Goal: Transaction & Acquisition: Purchase product/service

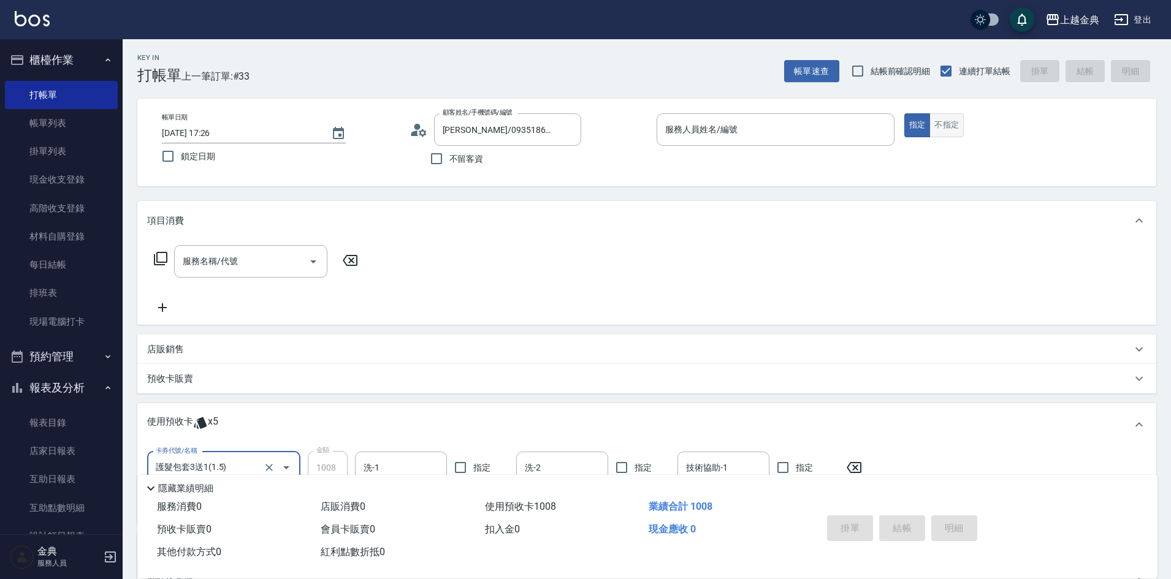
click at [938, 120] on button "不指定" at bounding box center [946, 125] width 34 height 24
click at [439, 159] on input "不留客資" at bounding box center [437, 159] width 26 height 26
checkbox input "true"
type input "[PERSON_NAME]/0911281021/"
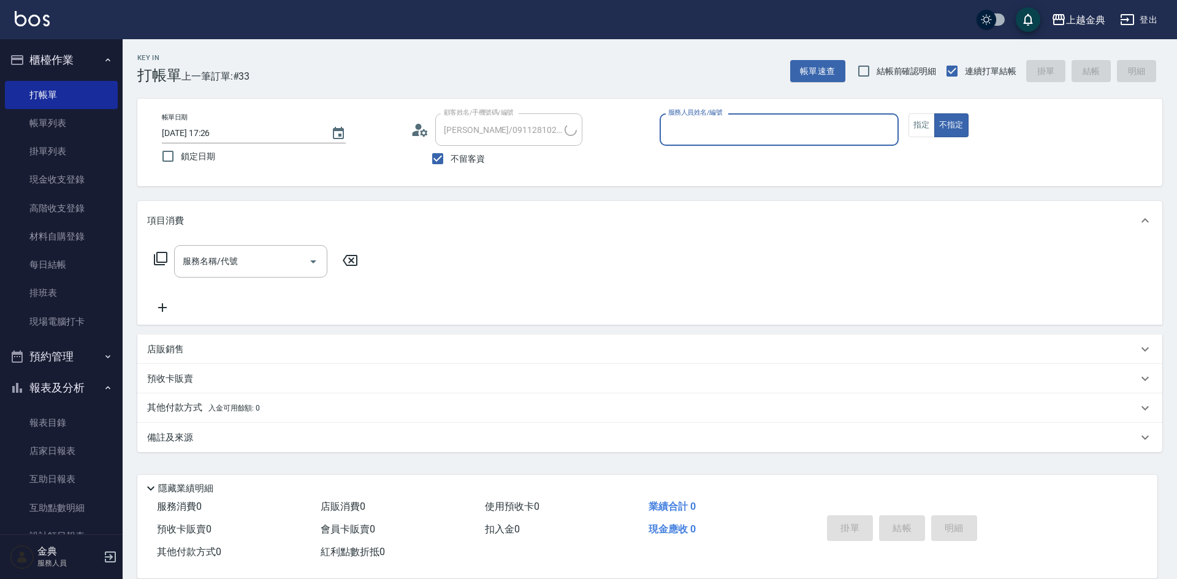
click at [787, 142] on div "服務人員姓名/編號" at bounding box center [779, 129] width 239 height 32
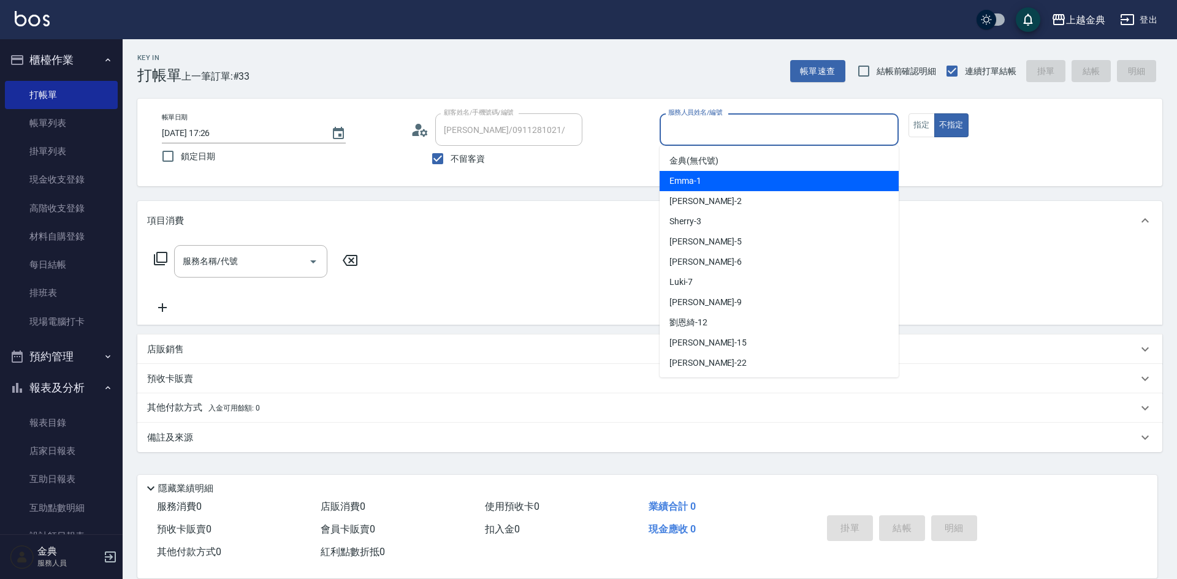
click at [774, 172] on div "Emma -1" at bounding box center [779, 181] width 239 height 20
type input "Emma-1"
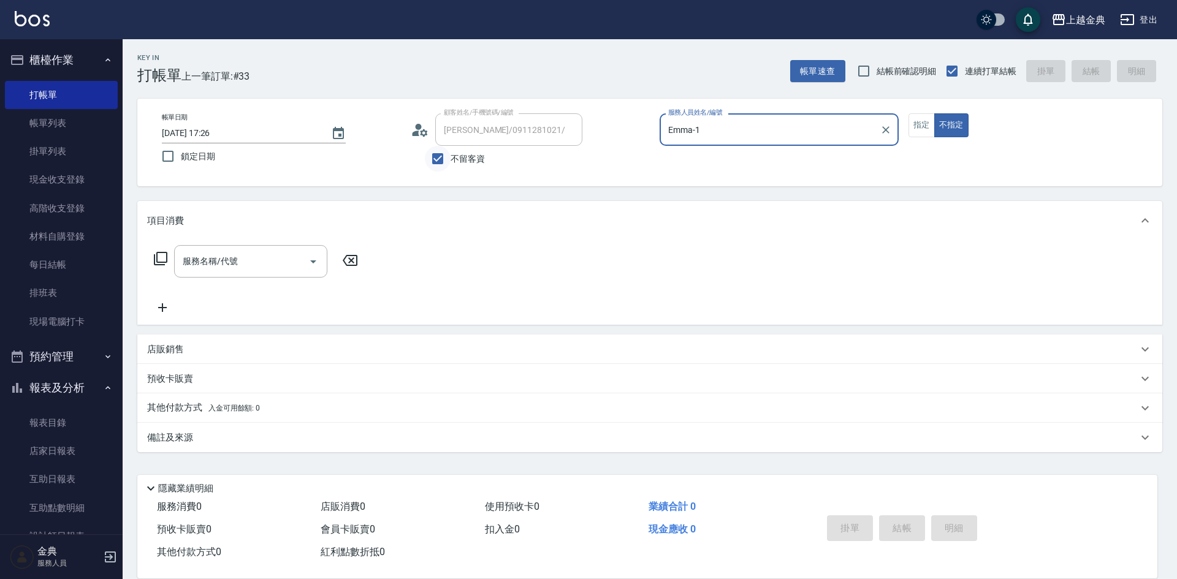
click at [440, 159] on input "不留客資" at bounding box center [438, 159] width 26 height 26
checkbox input "false"
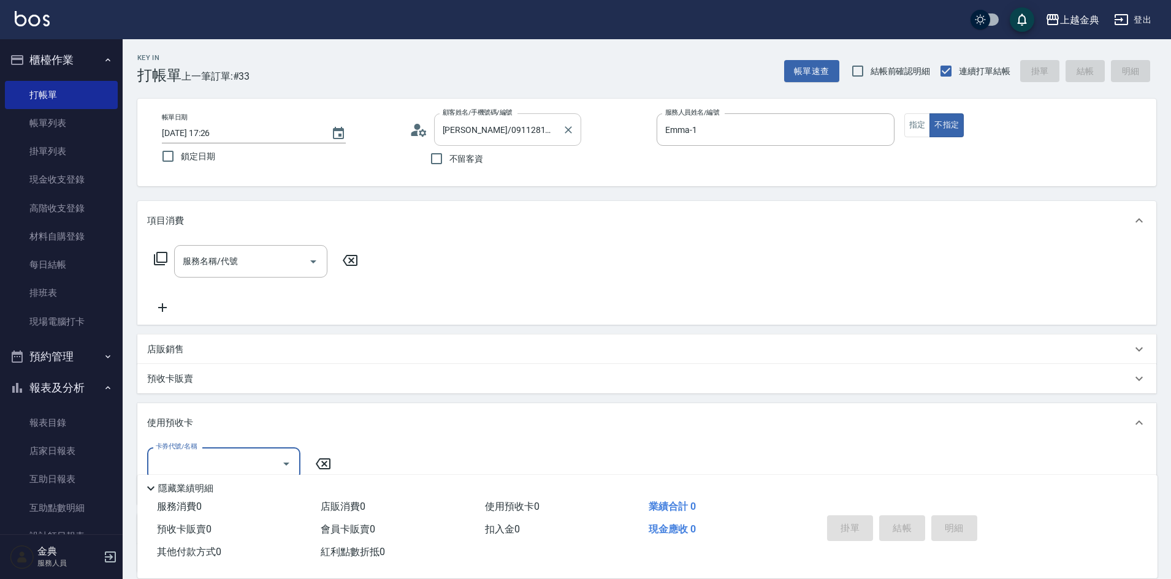
click at [448, 134] on input "[PERSON_NAME]/0911281021/" at bounding box center [499, 129] width 118 height 21
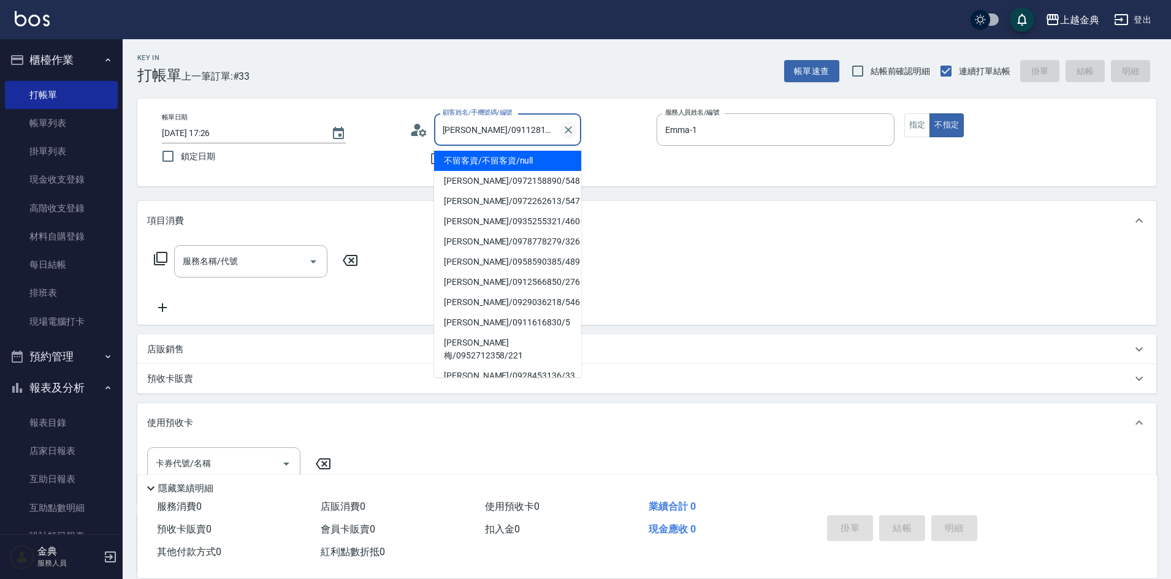
click at [568, 132] on icon "Clear" at bounding box center [568, 130] width 12 height 12
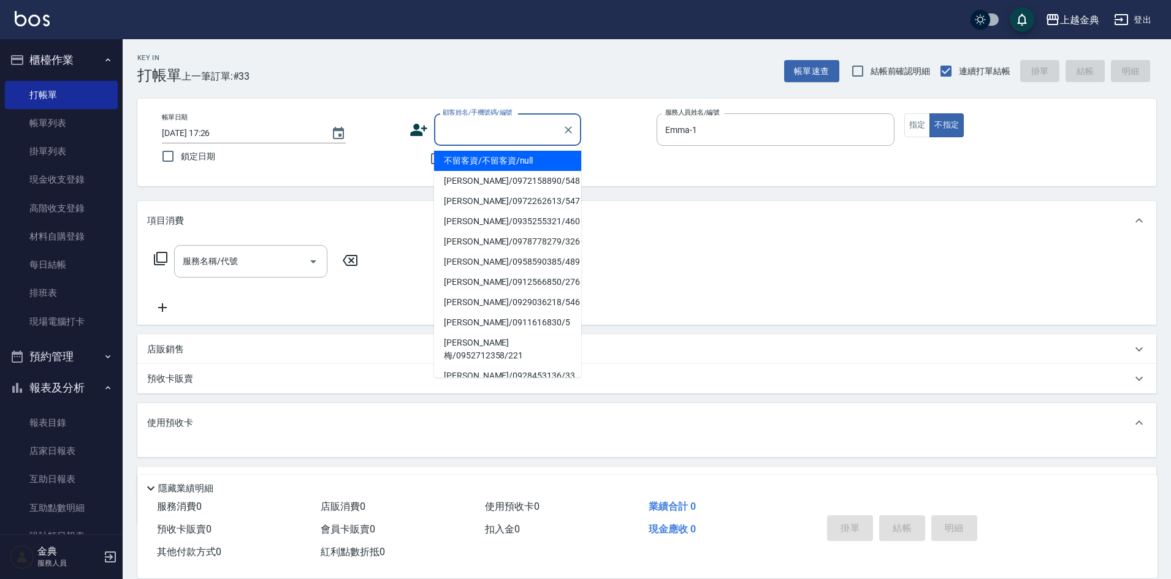
click at [517, 123] on input "顧客姓名/手機號碼/編號" at bounding box center [499, 129] width 118 height 21
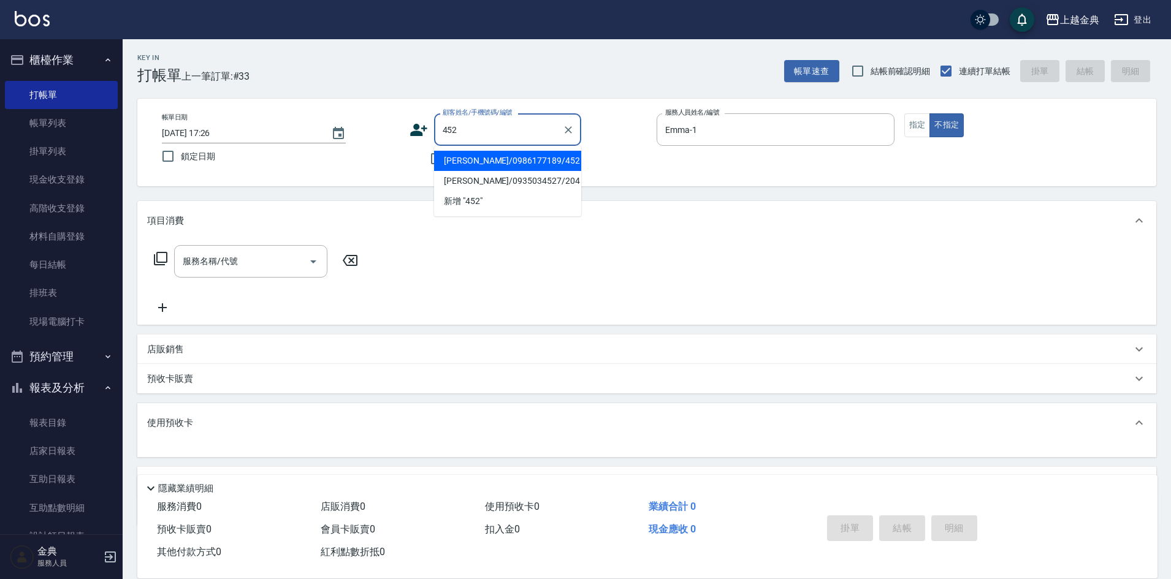
click at [508, 156] on li "[PERSON_NAME]/0986177189/452" at bounding box center [507, 161] width 147 height 20
type input "[PERSON_NAME]/0986177189/452"
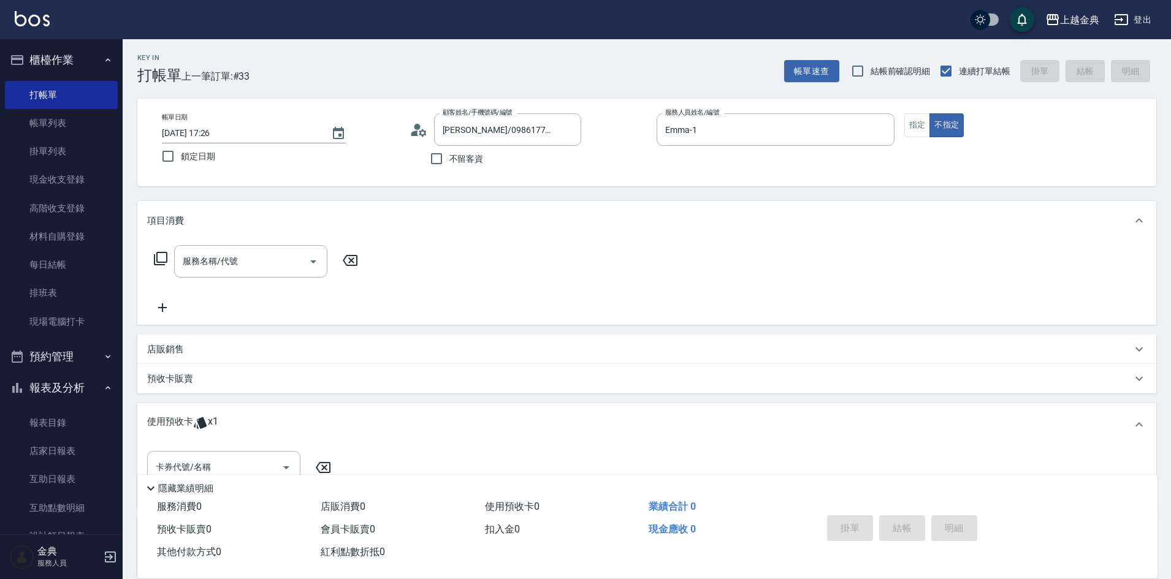
click at [221, 423] on div "使用預收卡 x1" at bounding box center [639, 425] width 985 height 18
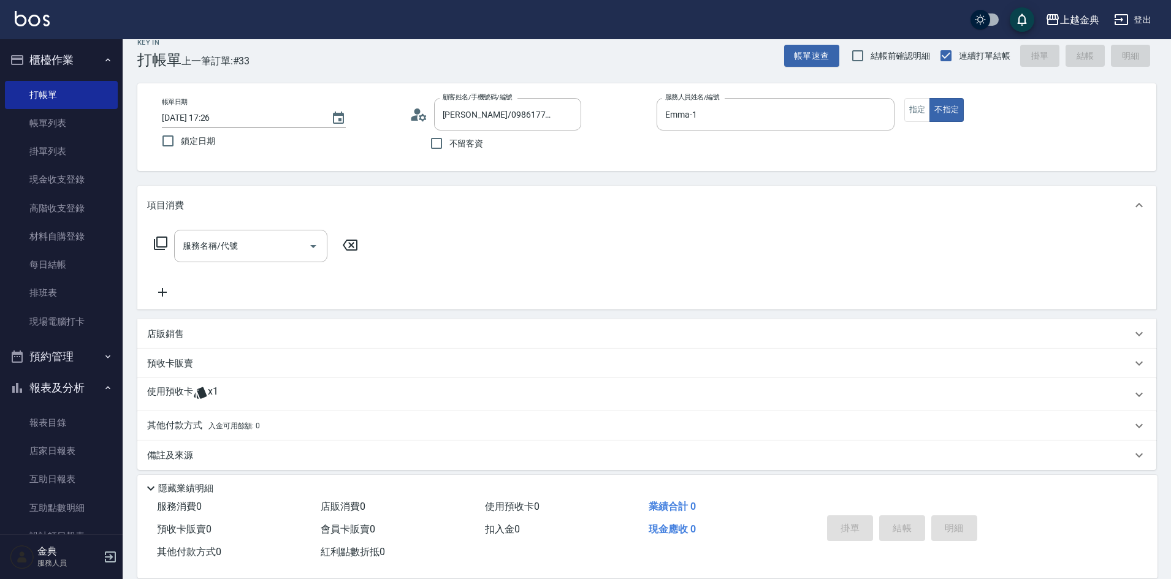
scroll to position [24, 0]
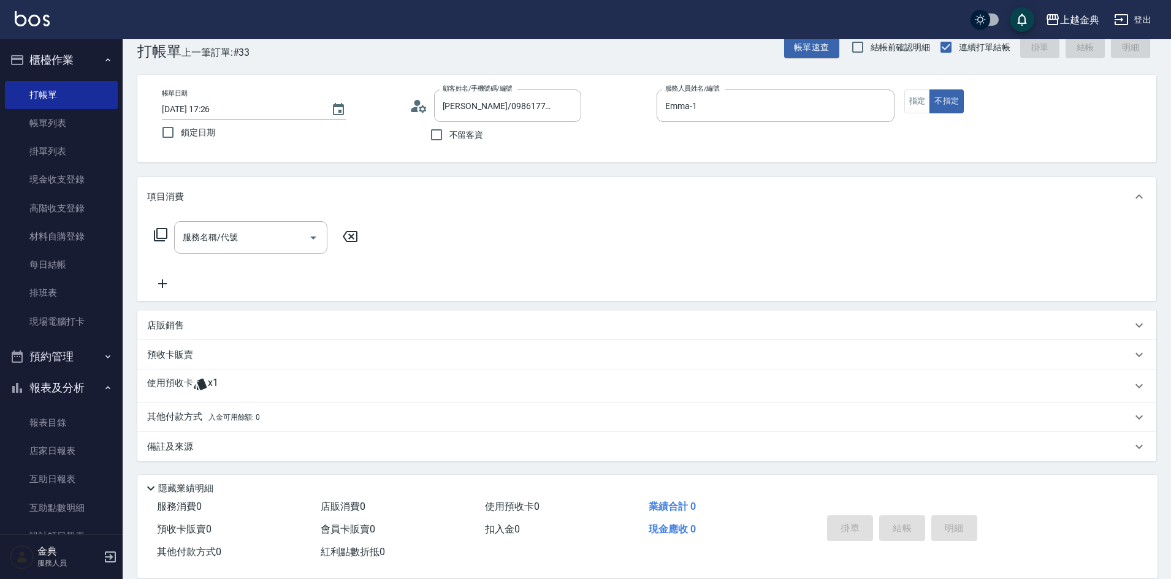
click at [206, 384] on icon at bounding box center [200, 384] width 15 height 15
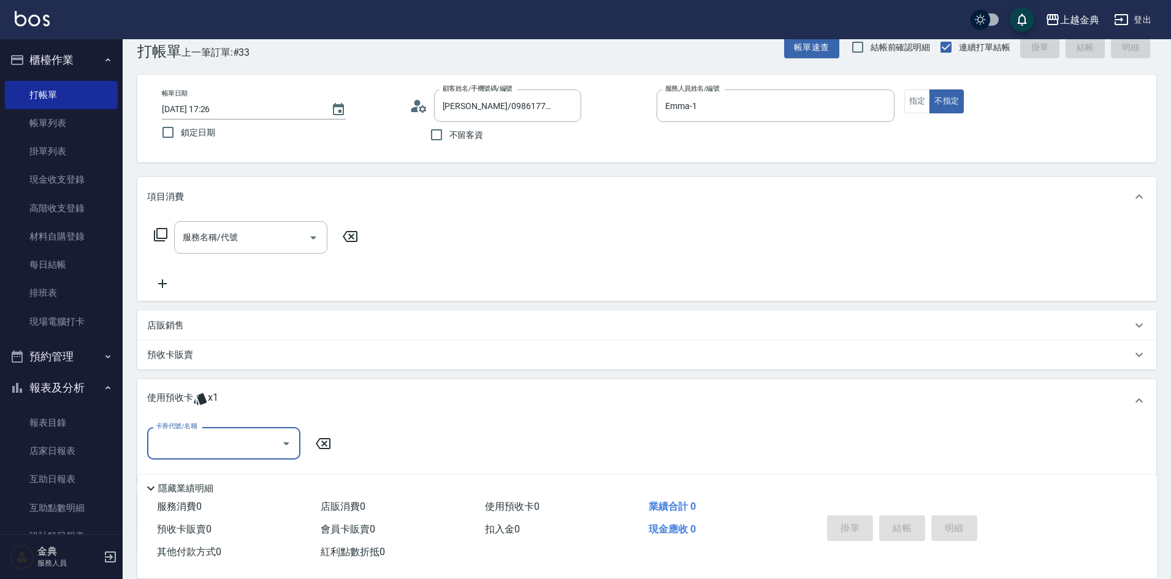
scroll to position [0, 0]
click at [218, 437] on input "卡券代號/名稱" at bounding box center [215, 443] width 124 height 21
click at [210, 470] on div "頭皮3次 剩餘1張" at bounding box center [223, 475] width 153 height 20
type input "頭皮3次"
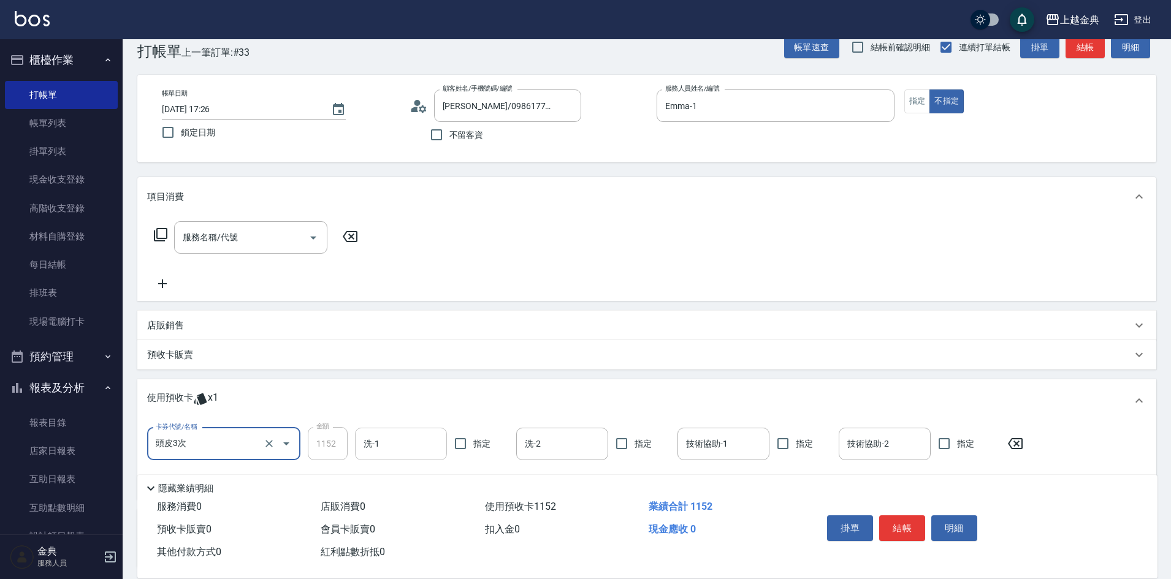
click at [409, 448] on input "洗-1" at bounding box center [400, 443] width 81 height 21
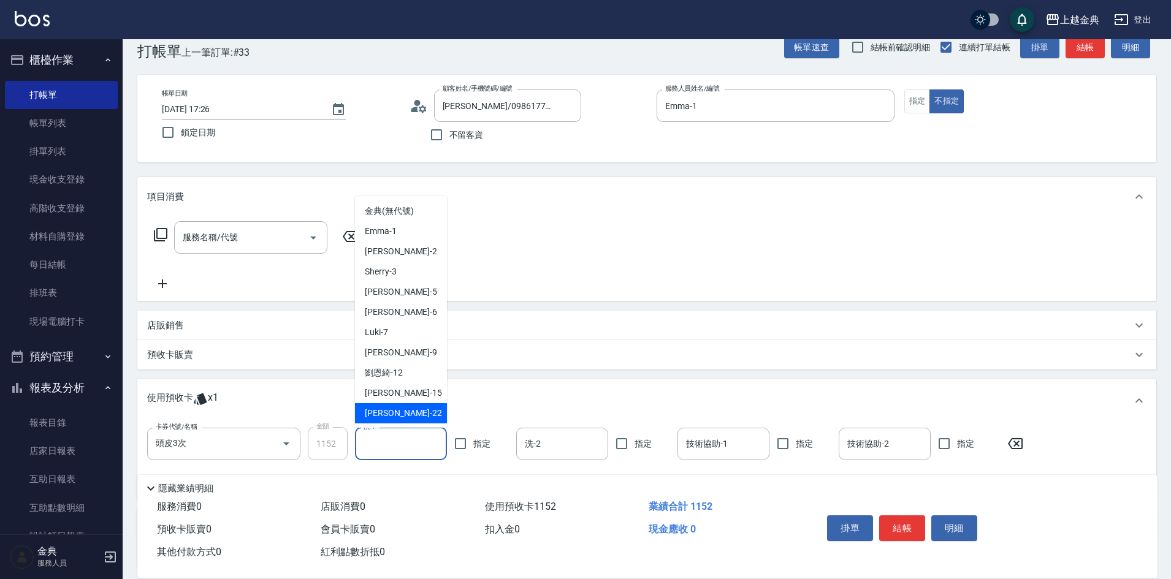
click at [404, 414] on div "[PERSON_NAME] -22" at bounding box center [401, 413] width 92 height 20
type input "[PERSON_NAME]-22"
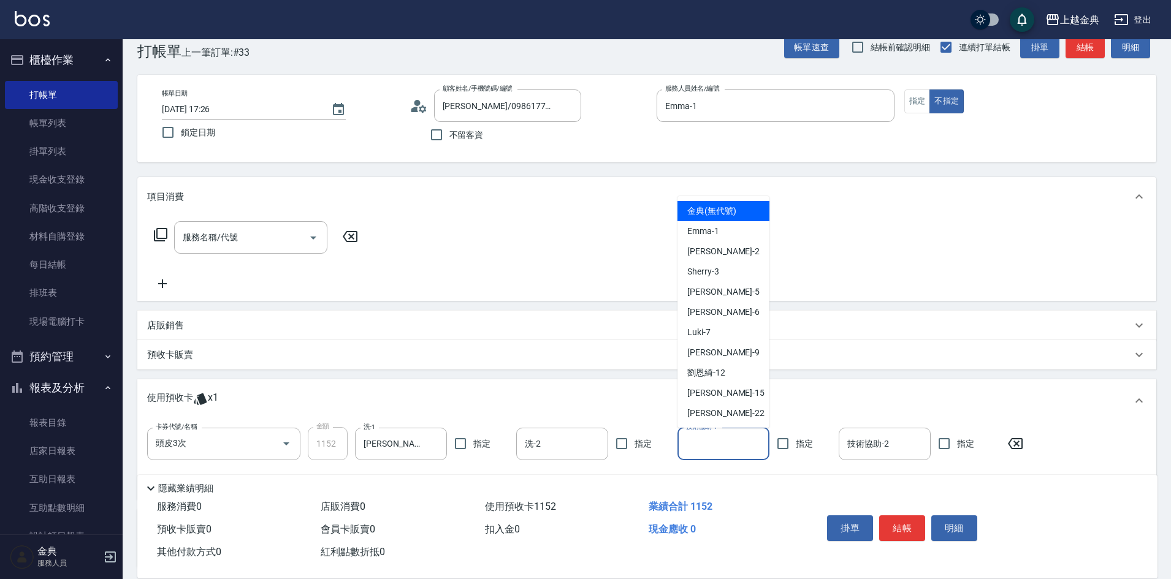
click at [720, 451] on input "技術協助-1" at bounding box center [723, 443] width 81 height 21
click at [715, 411] on div "[PERSON_NAME] -22" at bounding box center [723, 413] width 92 height 20
type input "[PERSON_NAME]-22"
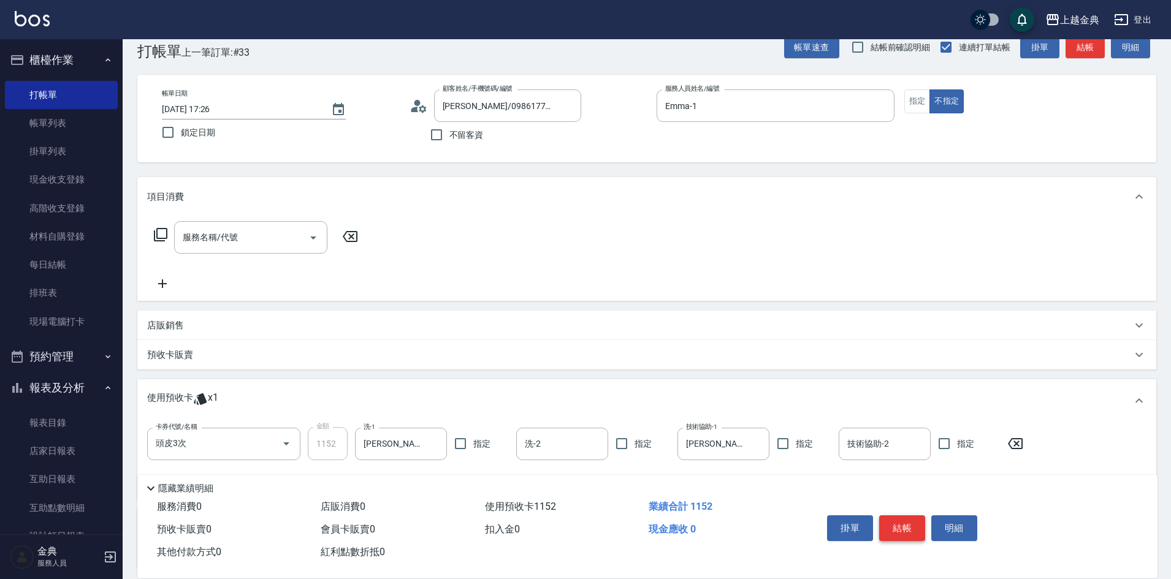
click at [901, 523] on button "結帳" at bounding box center [902, 529] width 46 height 26
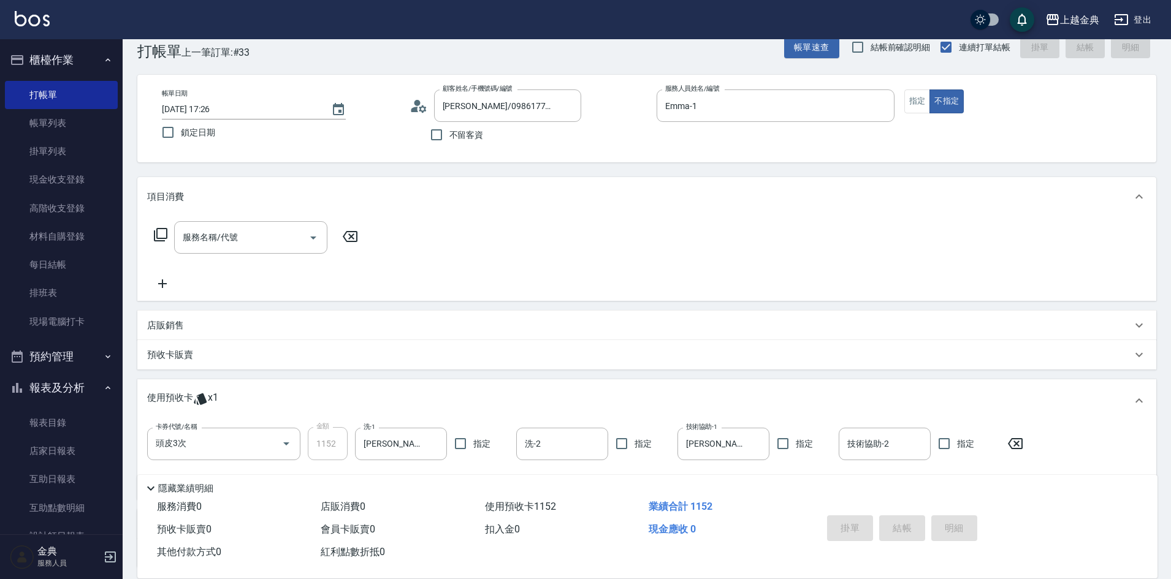
type input "[DATE] 18:26"
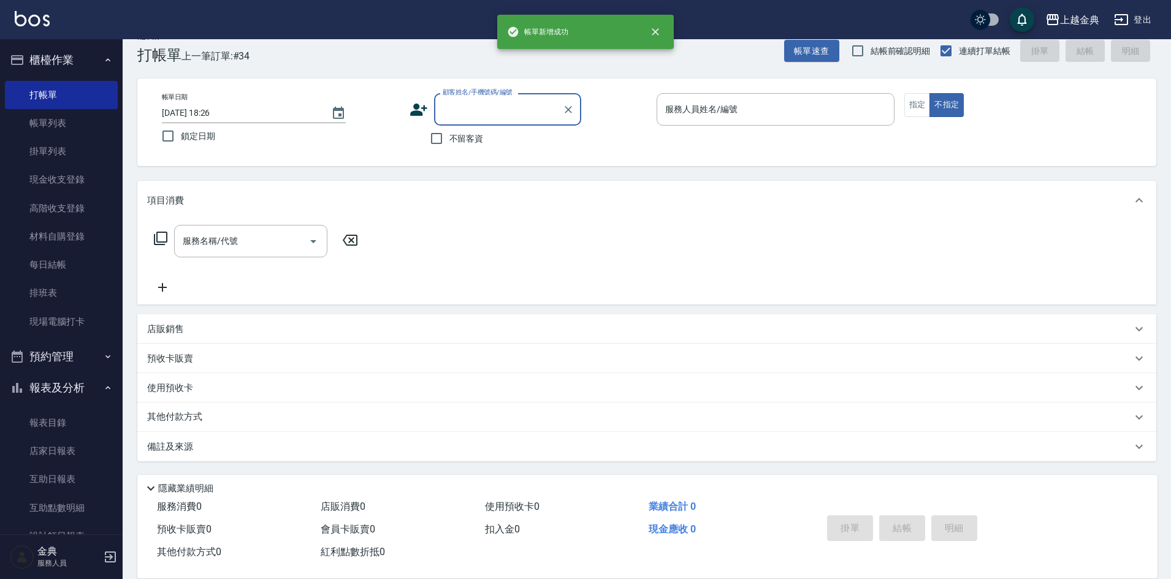
scroll to position [20, 0]
click at [915, 104] on button "指定" at bounding box center [917, 105] width 26 height 24
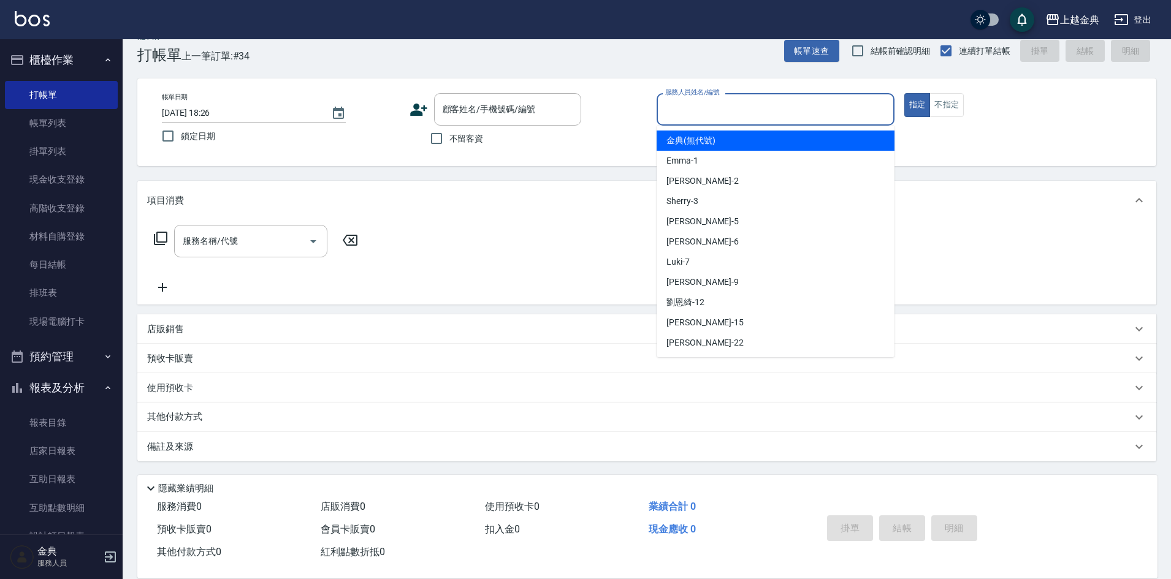
click at [799, 105] on input "服務人員姓名/編號" at bounding box center [775, 109] width 227 height 21
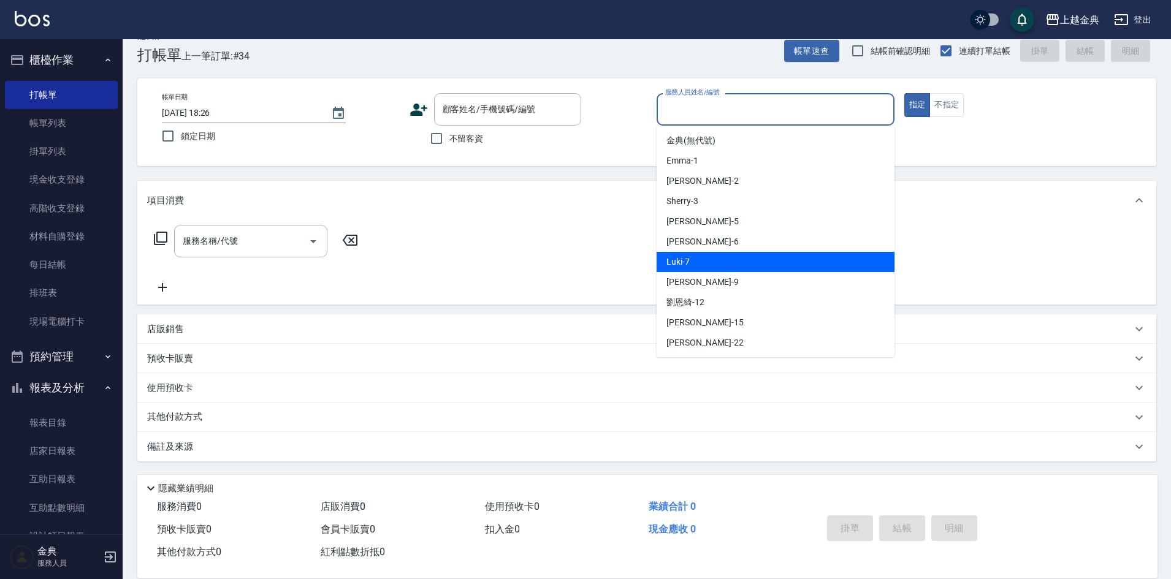
click at [768, 261] on div "Luki -7" at bounding box center [776, 262] width 238 height 20
type input "Luki-7"
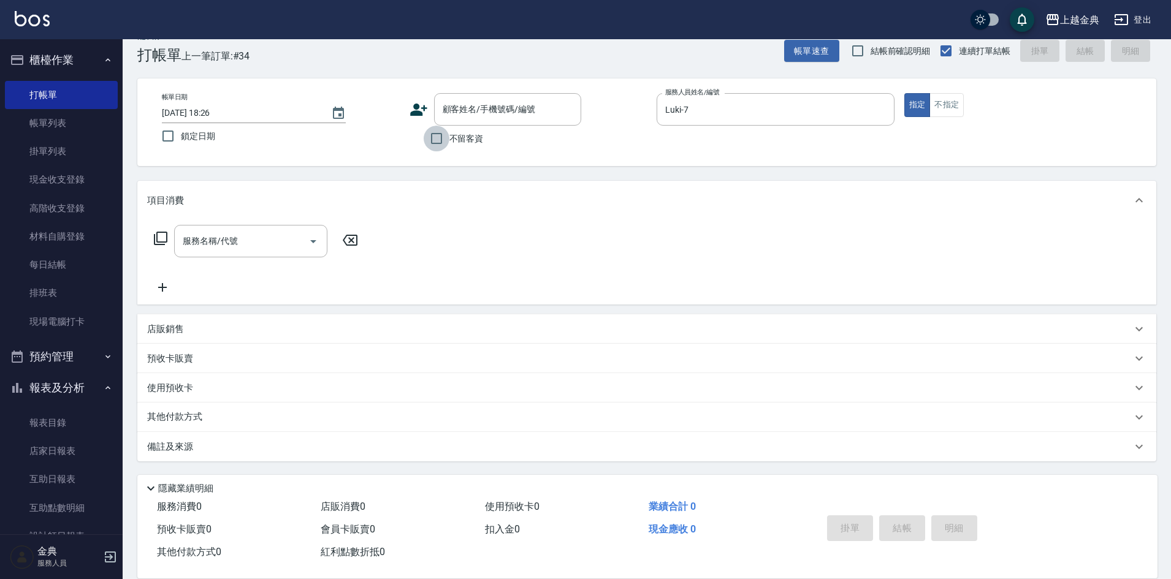
click at [438, 137] on input "不留客資" at bounding box center [437, 139] width 26 height 26
checkbox input "true"
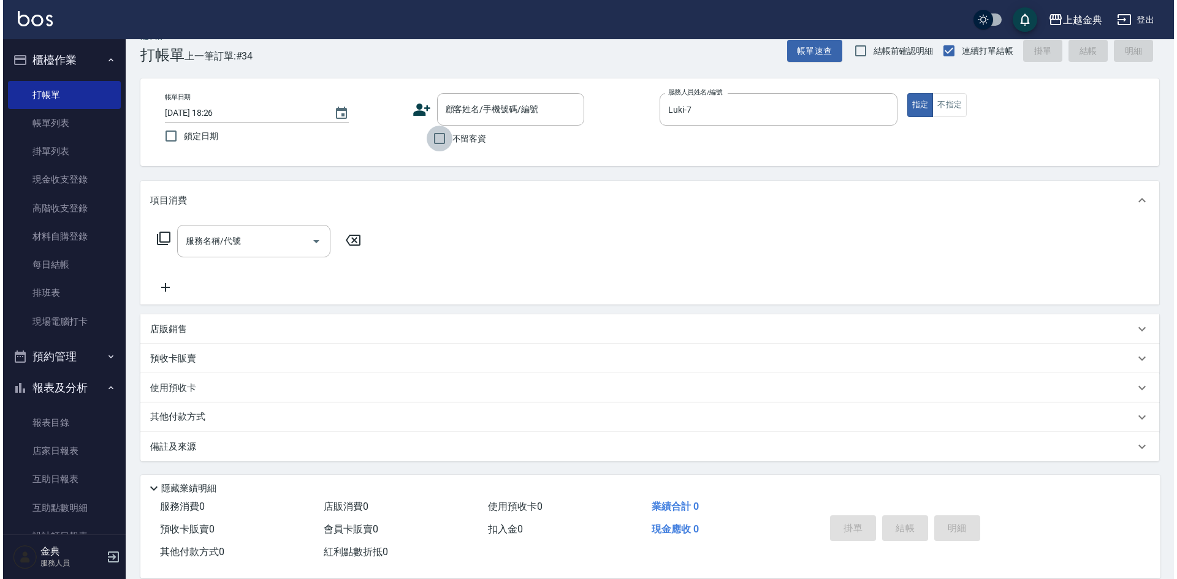
scroll to position [0, 0]
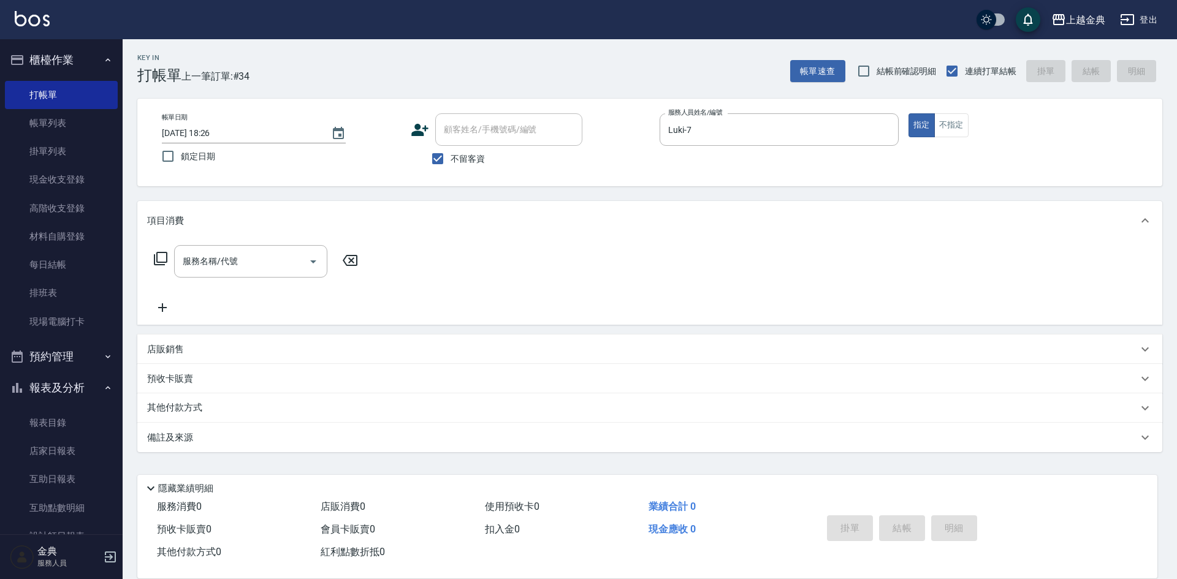
click at [153, 255] on icon at bounding box center [160, 258] width 15 height 15
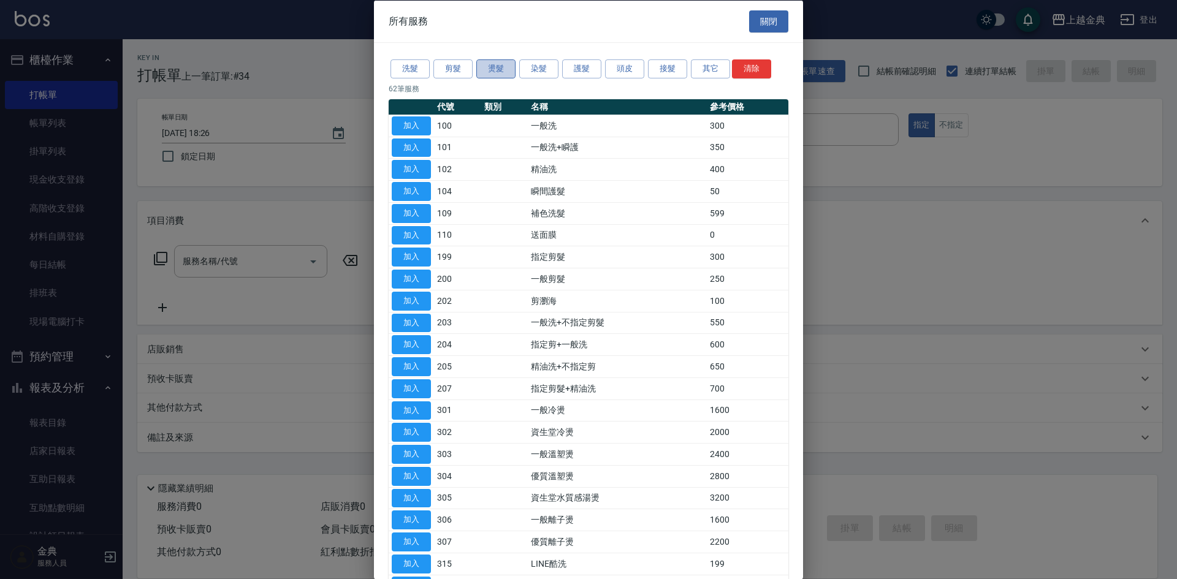
click at [499, 70] on button "燙髮" at bounding box center [495, 68] width 39 height 19
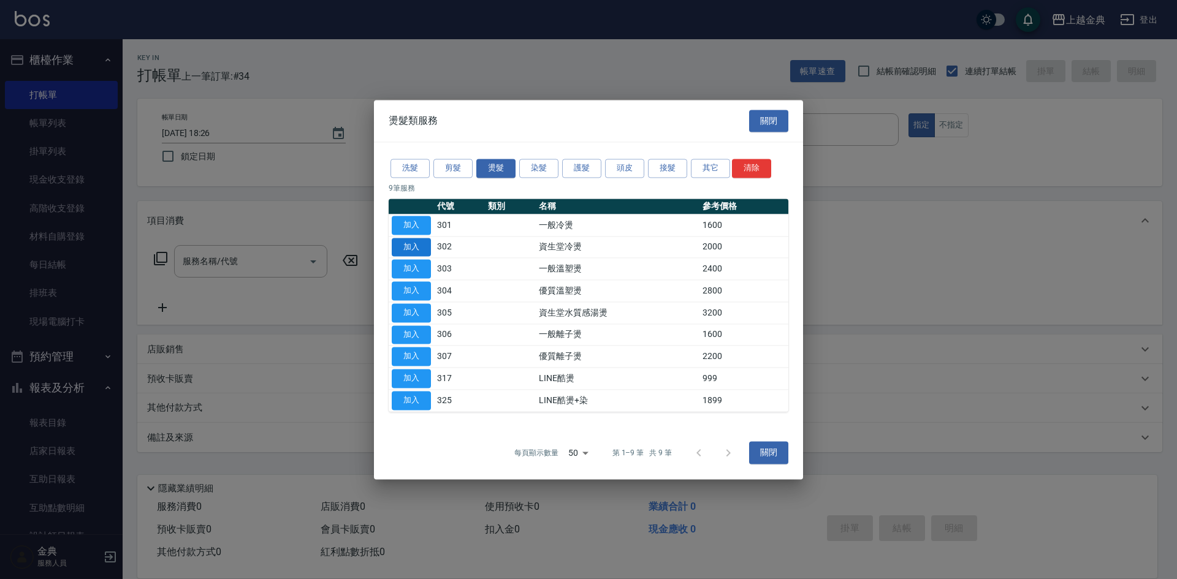
click at [420, 248] on button "加入" at bounding box center [411, 247] width 39 height 19
type input "資生堂冷燙(302)"
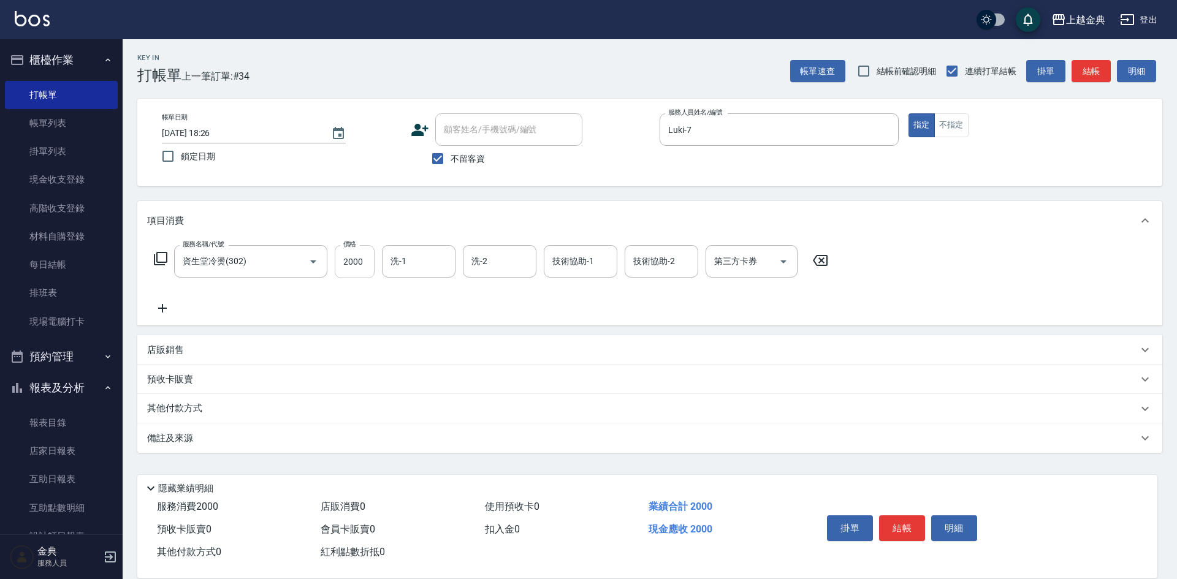
click at [365, 257] on input "2000" at bounding box center [355, 261] width 40 height 33
type input "2500"
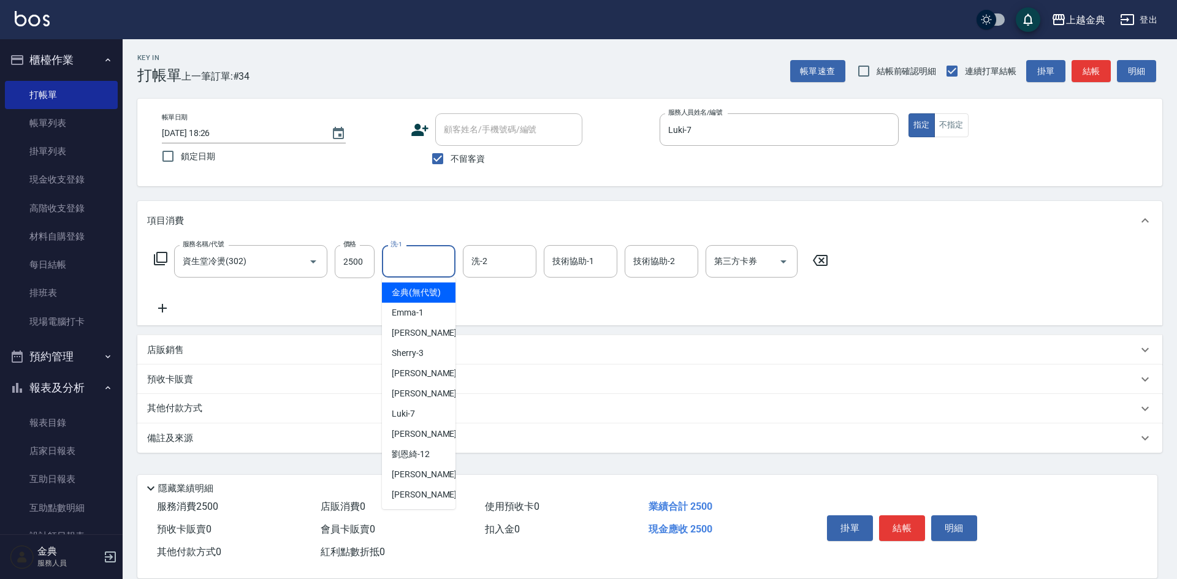
click at [396, 268] on input "洗-1" at bounding box center [418, 261] width 63 height 21
click at [420, 510] on div "店販消費 0" at bounding box center [398, 507] width 164 height 23
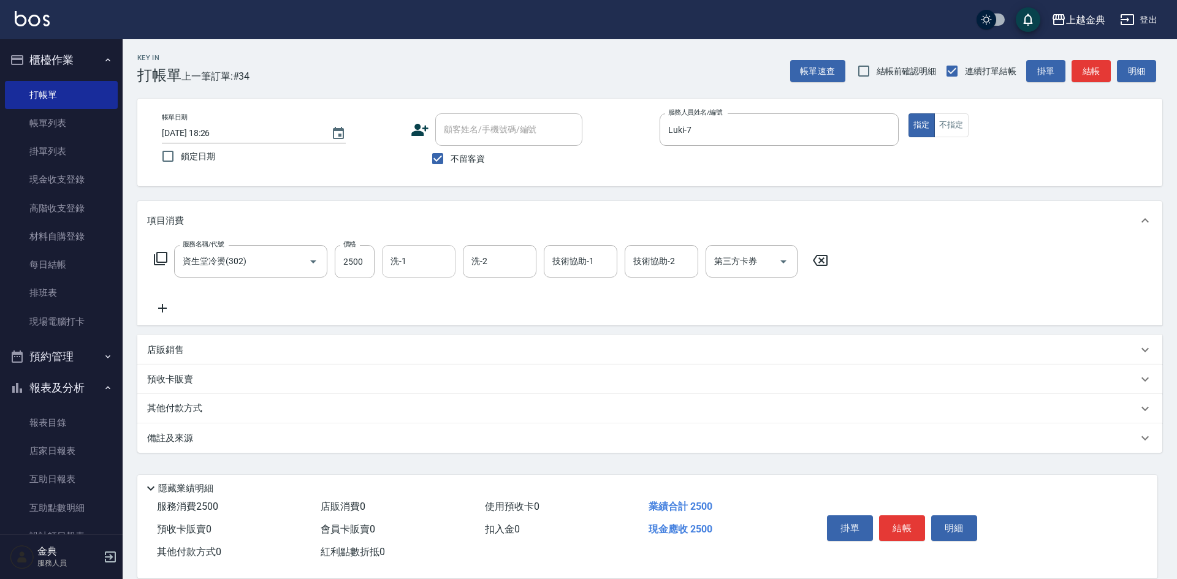
click at [419, 265] on input "洗-1" at bounding box center [418, 261] width 63 height 21
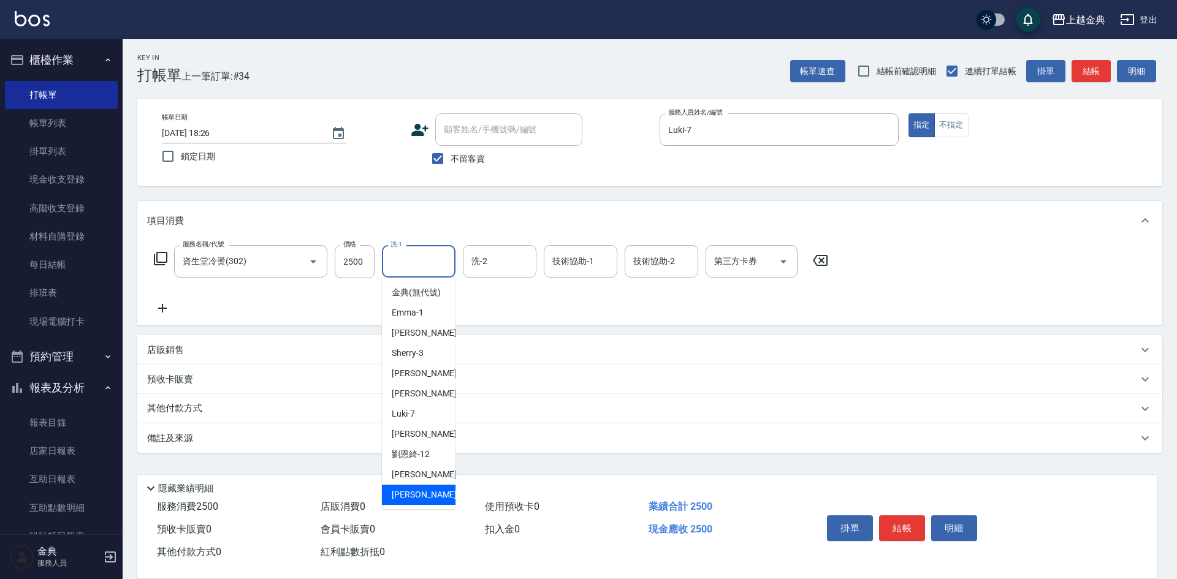
click at [432, 505] on div "[PERSON_NAME] -22" at bounding box center [419, 495] width 74 height 20
type input "[PERSON_NAME]-22"
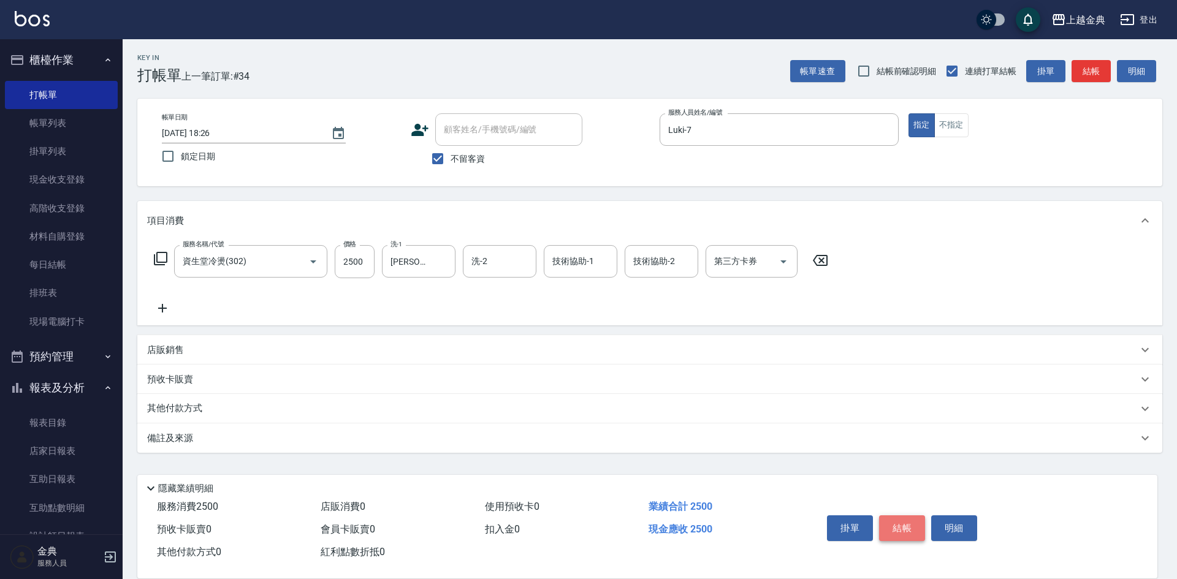
click at [906, 522] on button "結帳" at bounding box center [902, 529] width 46 height 26
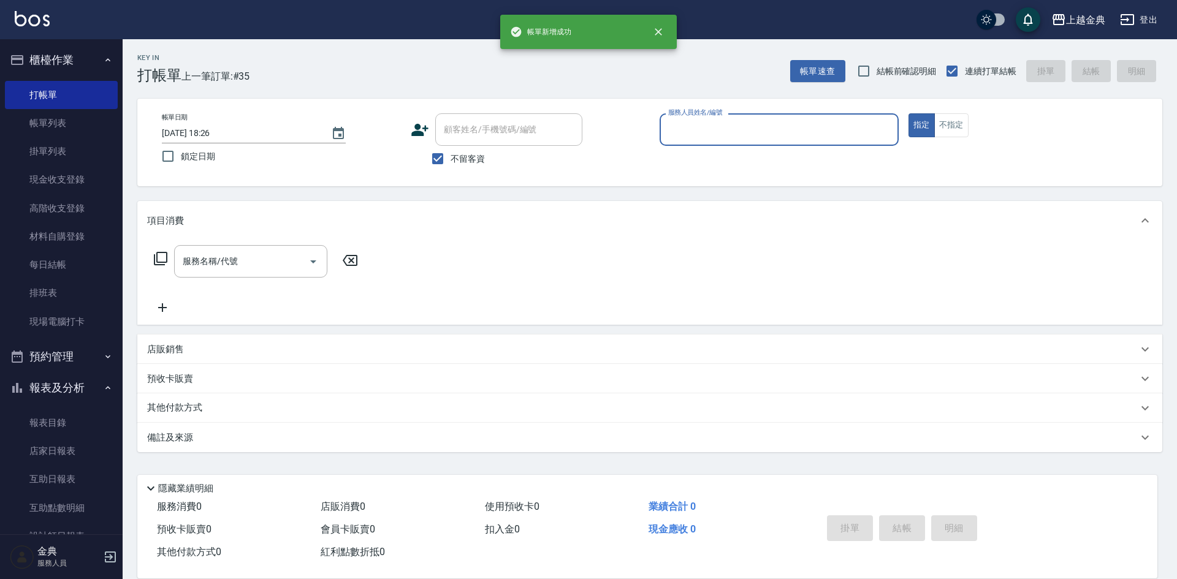
click at [725, 120] on input "服務人員姓名/編號" at bounding box center [779, 129] width 228 height 21
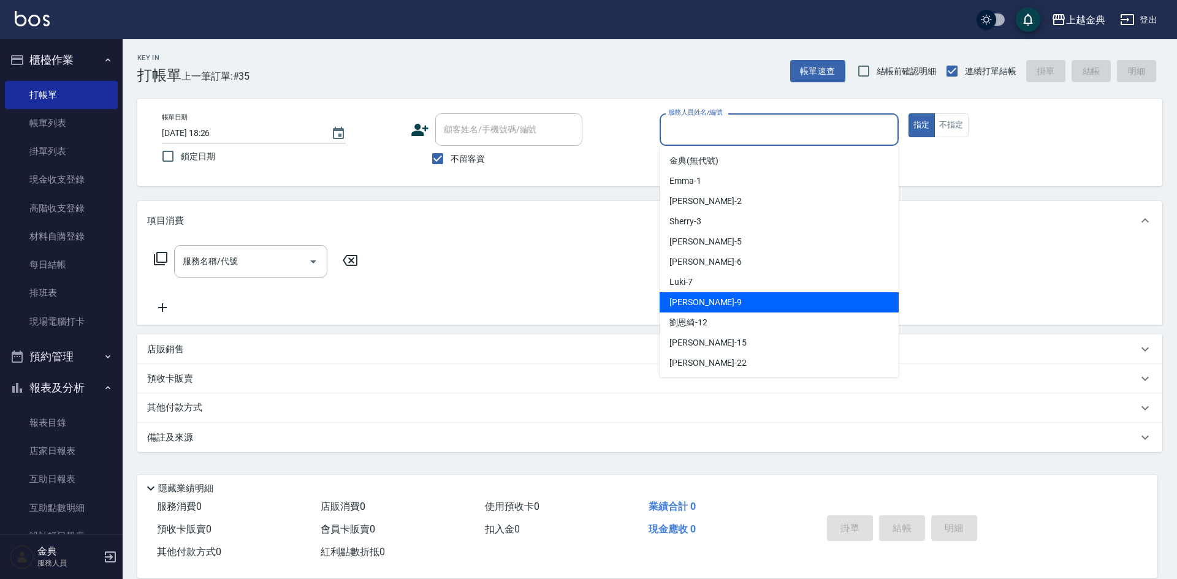
click at [729, 294] on div "[PERSON_NAME] -9" at bounding box center [779, 302] width 239 height 20
type input "[PERSON_NAME]-9"
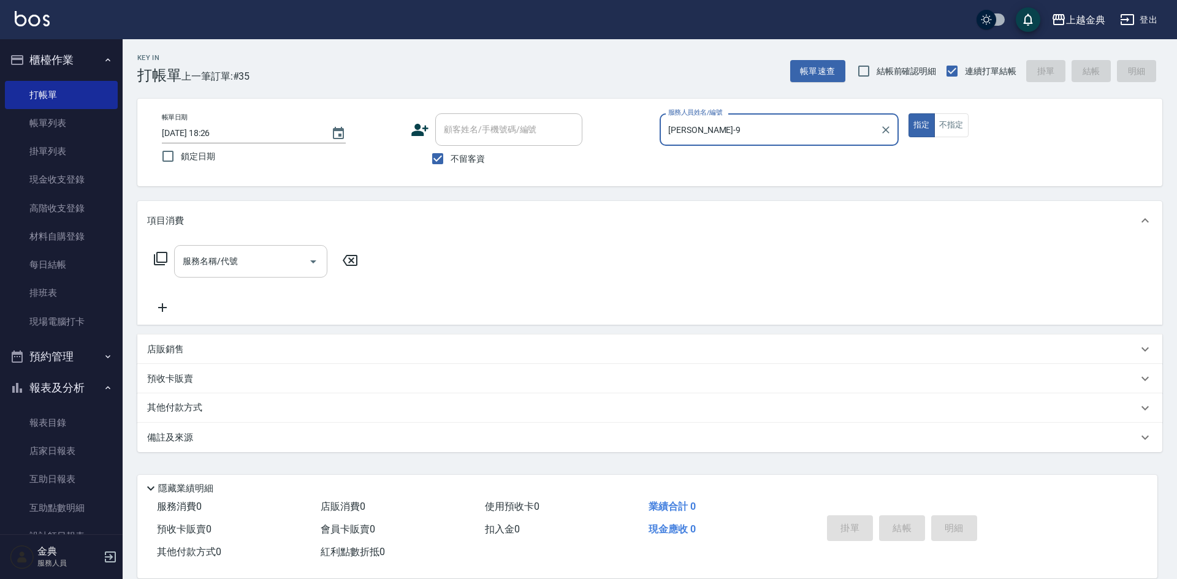
click at [316, 261] on icon "Open" at bounding box center [313, 262] width 6 height 3
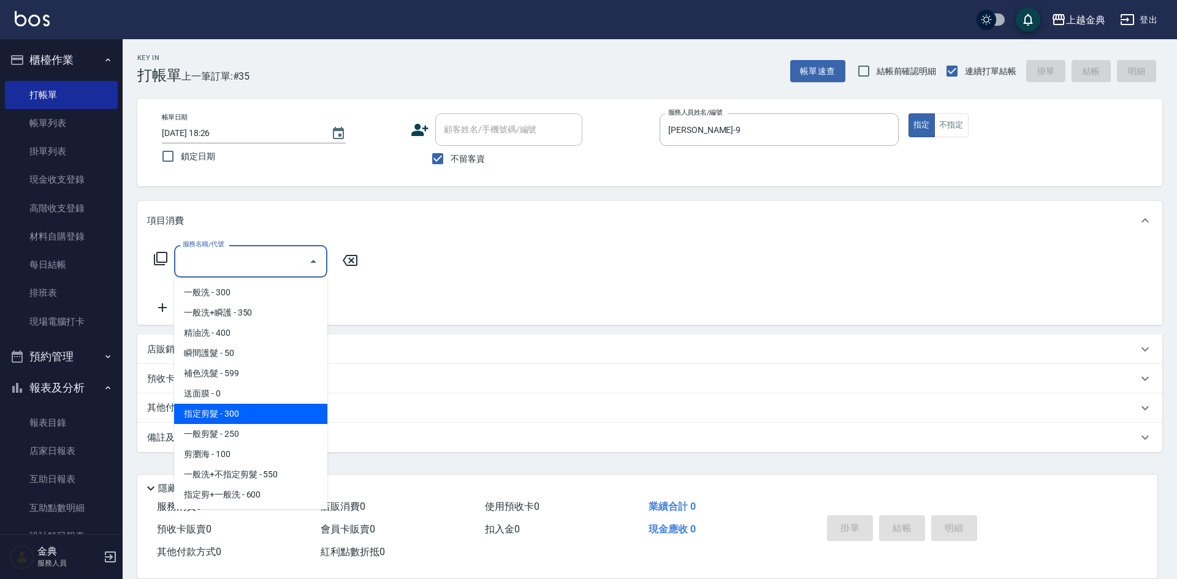
click at [275, 410] on span "指定剪髮 - 300" at bounding box center [250, 414] width 153 height 20
type input "指定剪髮(199)"
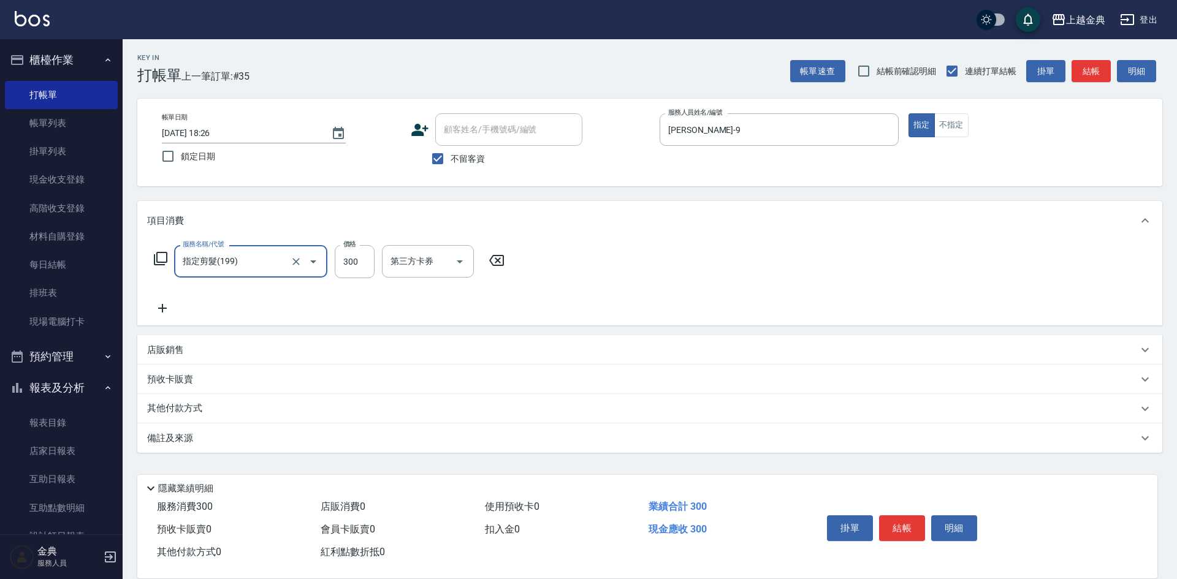
click at [894, 522] on button "結帳" at bounding box center [902, 529] width 46 height 26
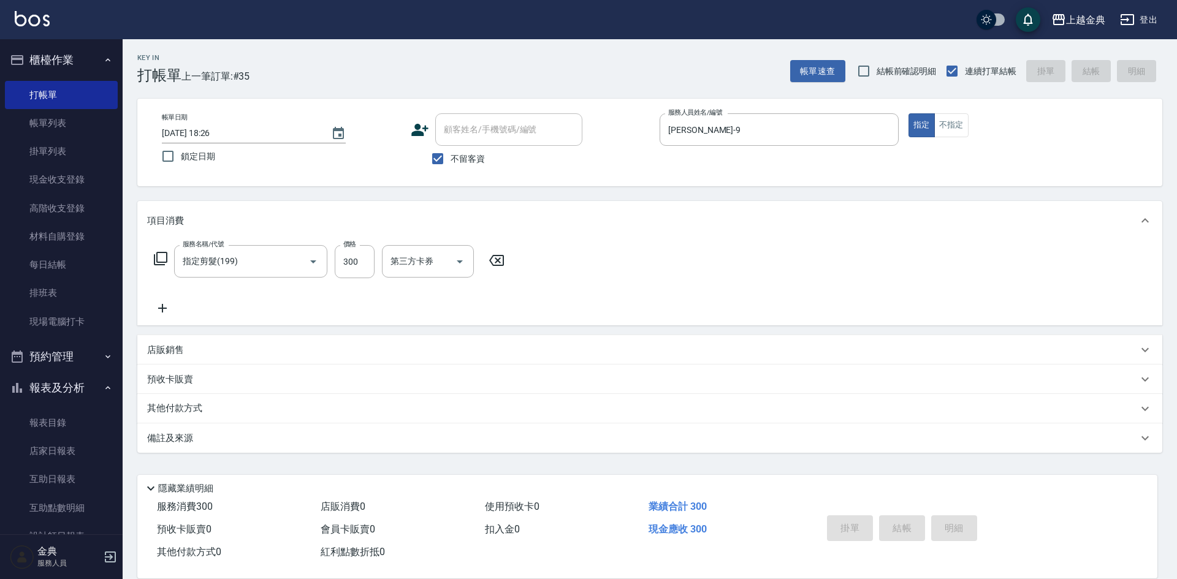
type input "[DATE] 18:27"
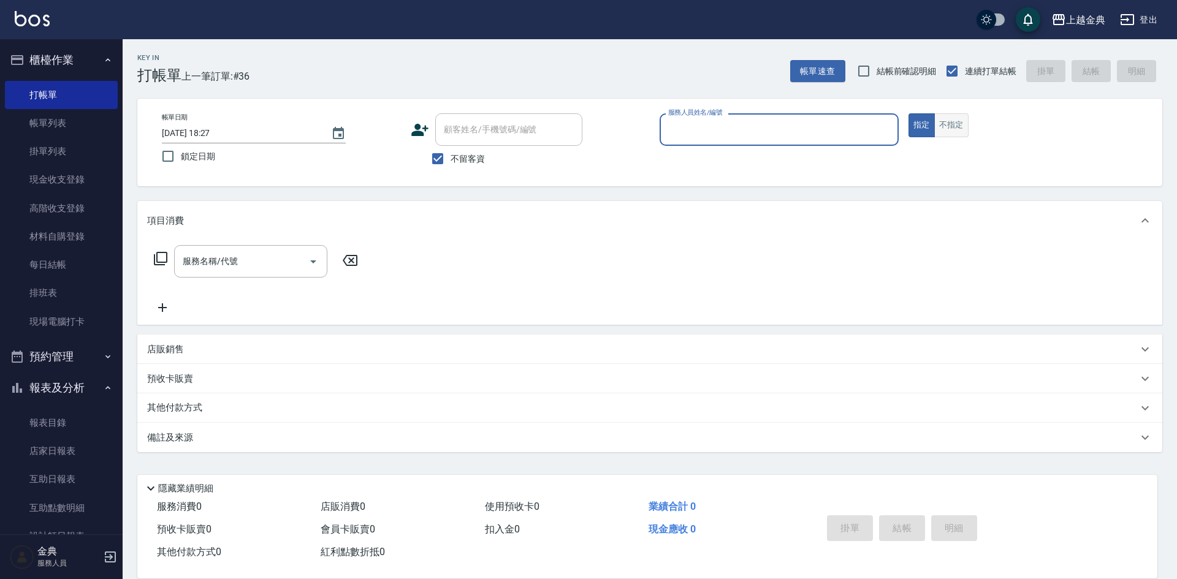
click at [956, 127] on button "不指定" at bounding box center [951, 125] width 34 height 24
click at [822, 126] on input "服務人員姓名/編號" at bounding box center [779, 129] width 228 height 21
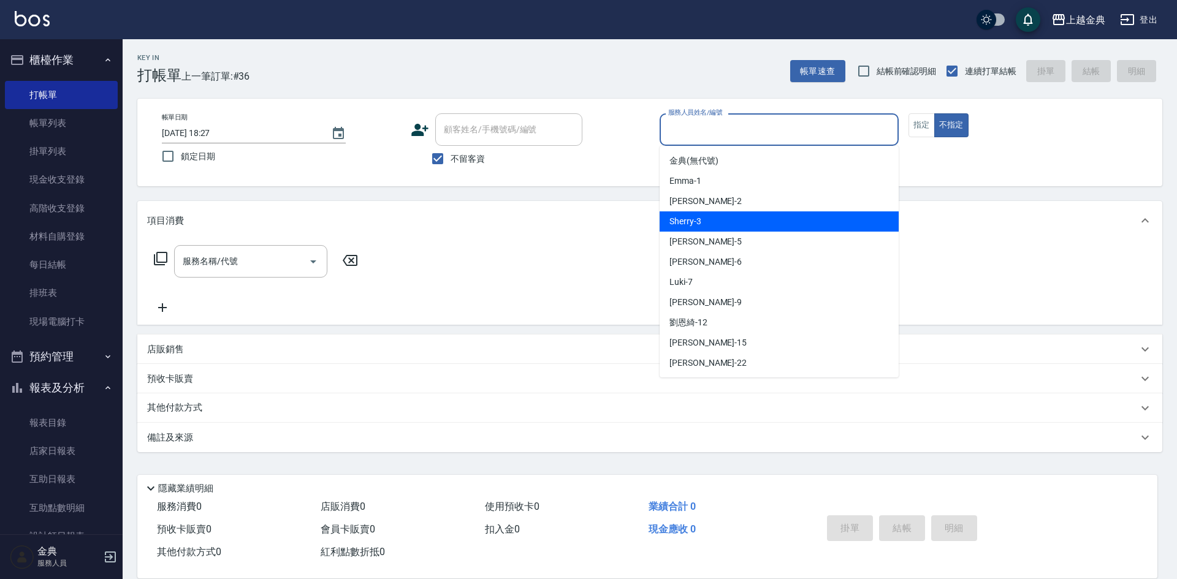
click at [796, 219] on div "Sherry -3" at bounding box center [779, 221] width 239 height 20
type input "Sherry-3"
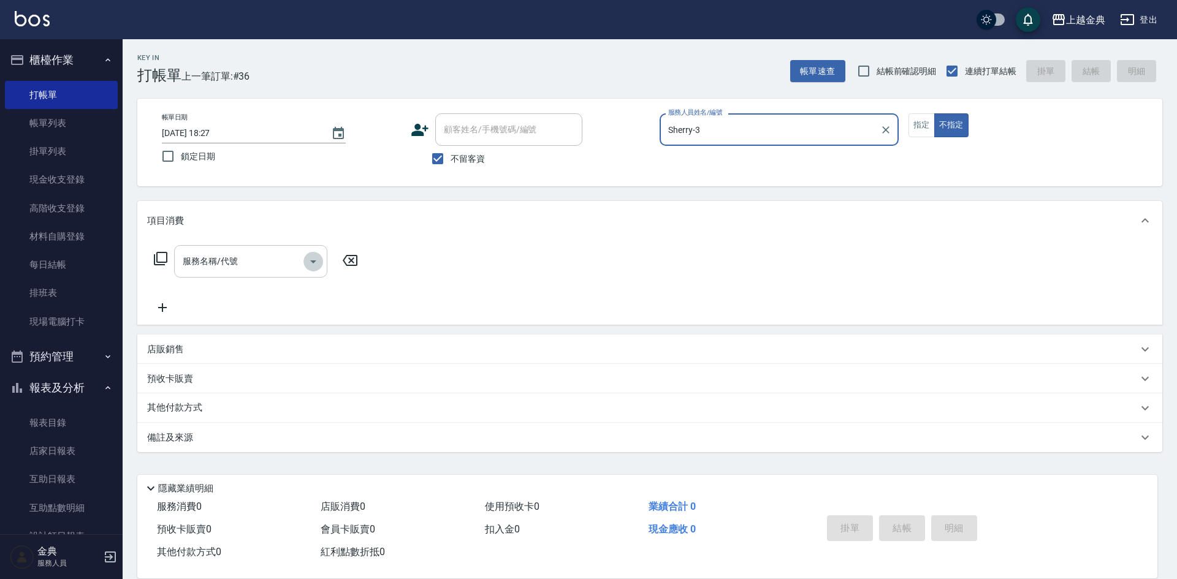
click at [318, 262] on icon "Open" at bounding box center [313, 261] width 15 height 15
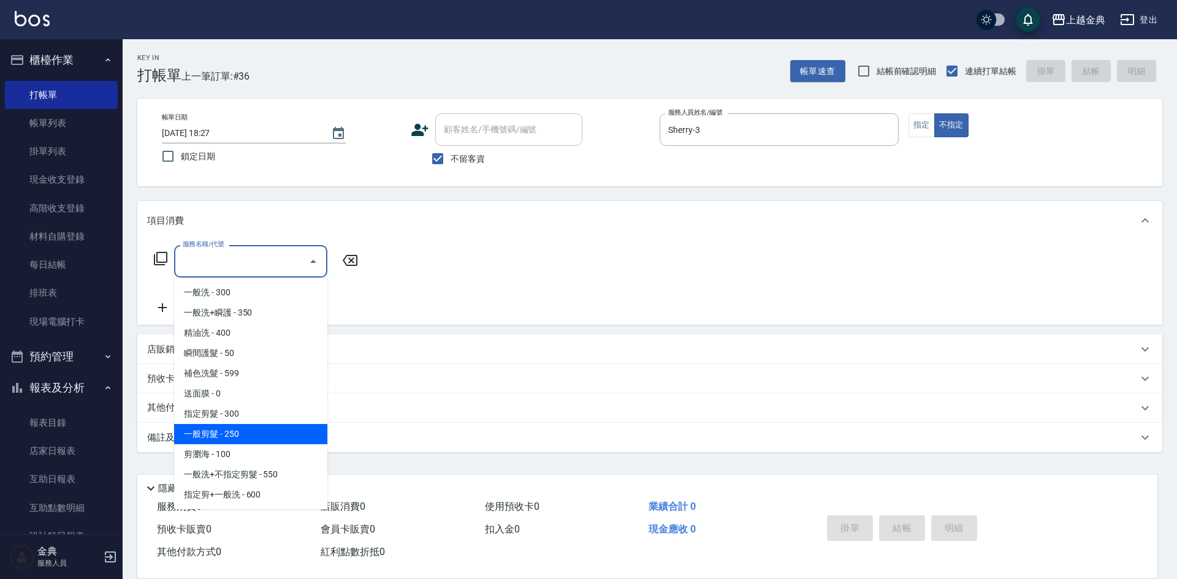
click at [267, 427] on span "一般剪髮 - 250" at bounding box center [250, 434] width 153 height 20
type input "一般剪髮(200)"
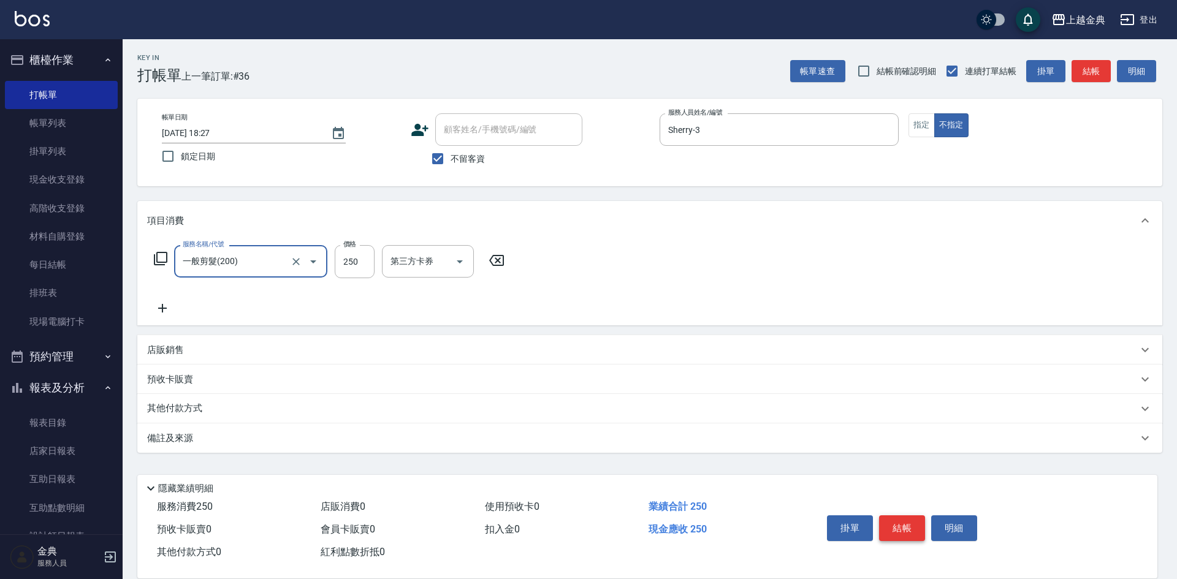
click at [903, 523] on button "結帳" at bounding box center [902, 529] width 46 height 26
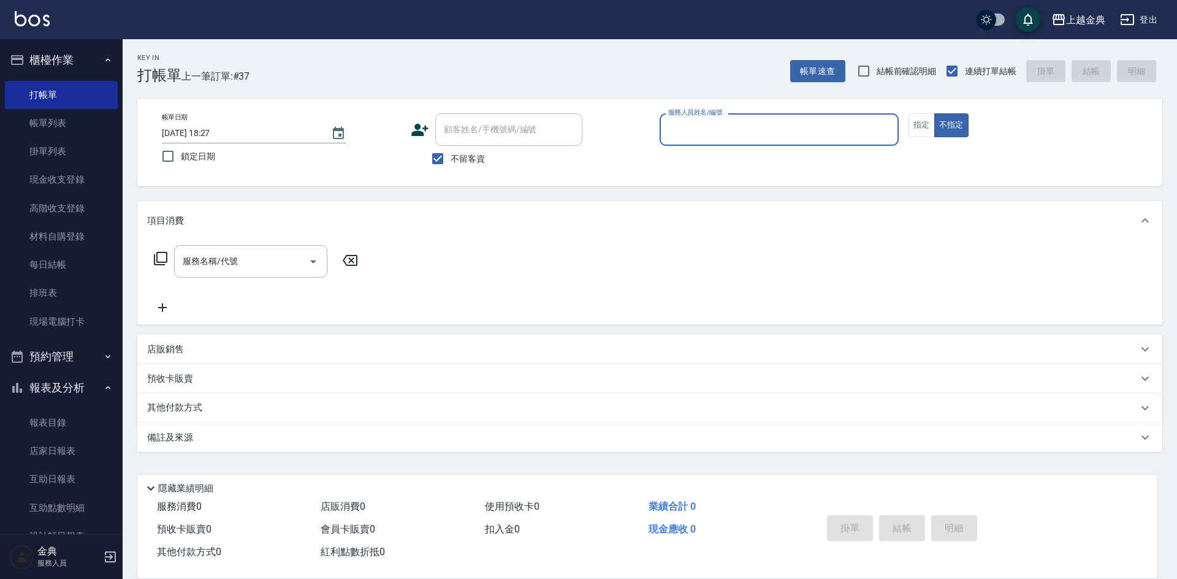
click at [856, 139] on input "服務人員姓名/編號" at bounding box center [779, 129] width 228 height 21
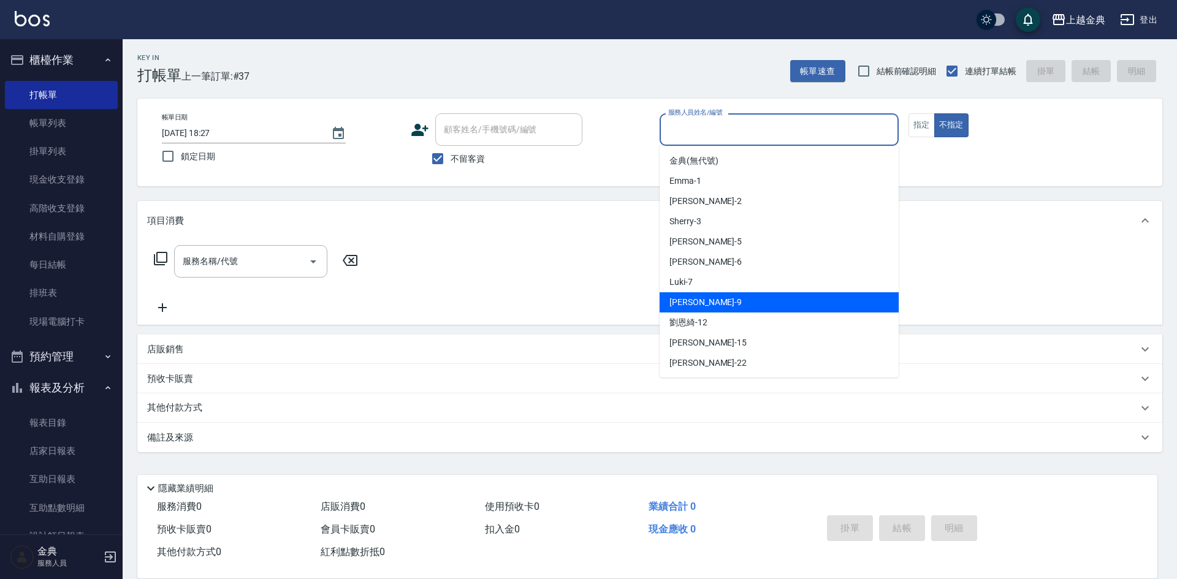
click at [794, 304] on div "[PERSON_NAME] -9" at bounding box center [779, 302] width 239 height 20
type input "[PERSON_NAME]-9"
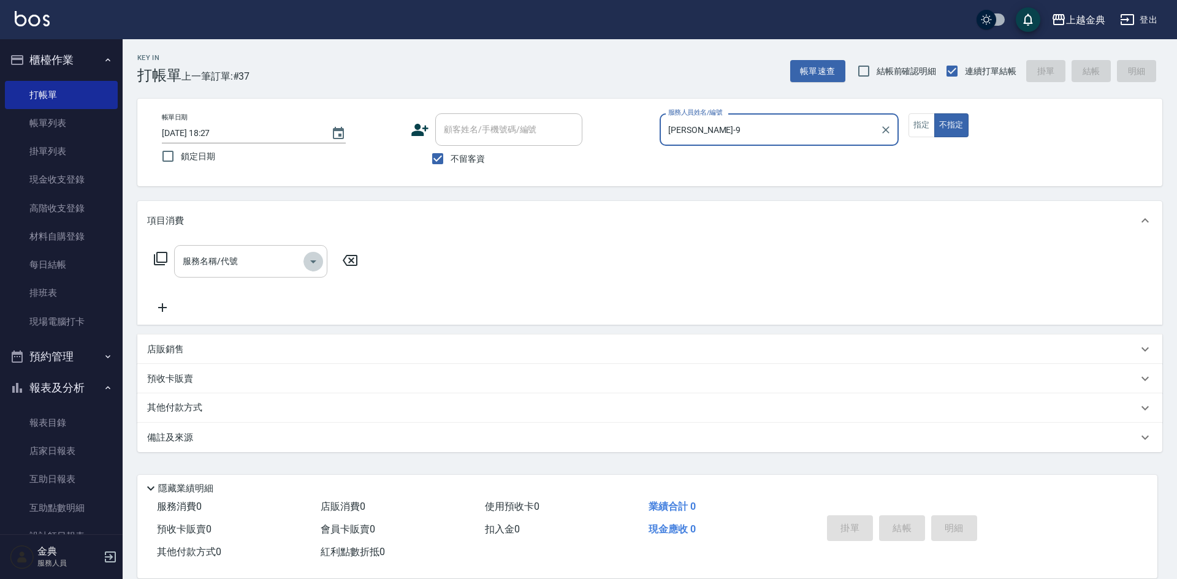
click at [306, 262] on icon "Open" at bounding box center [313, 261] width 15 height 15
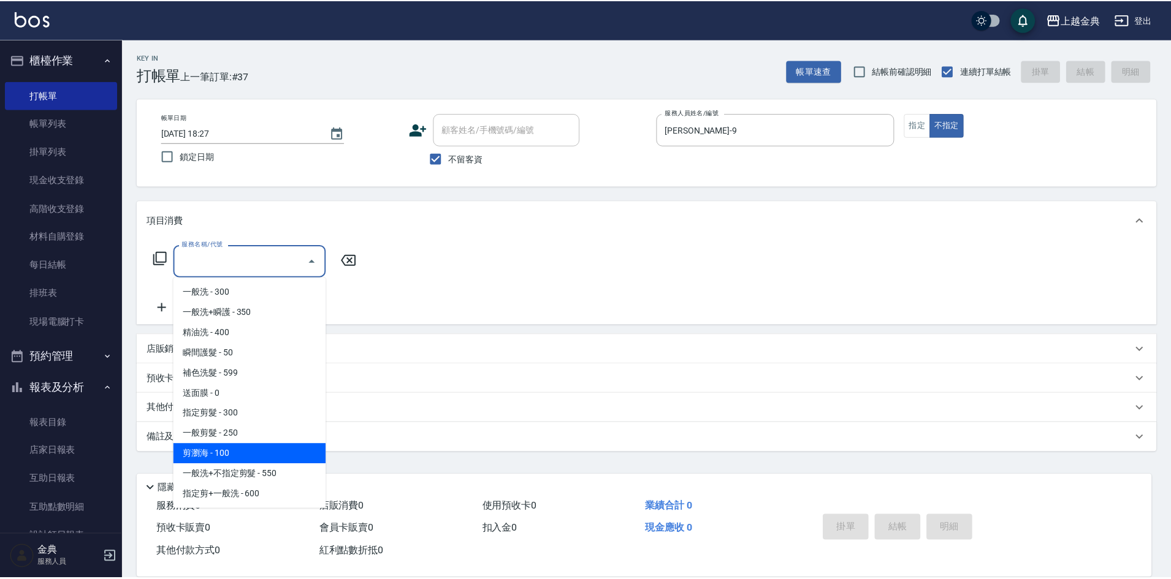
scroll to position [61, 0]
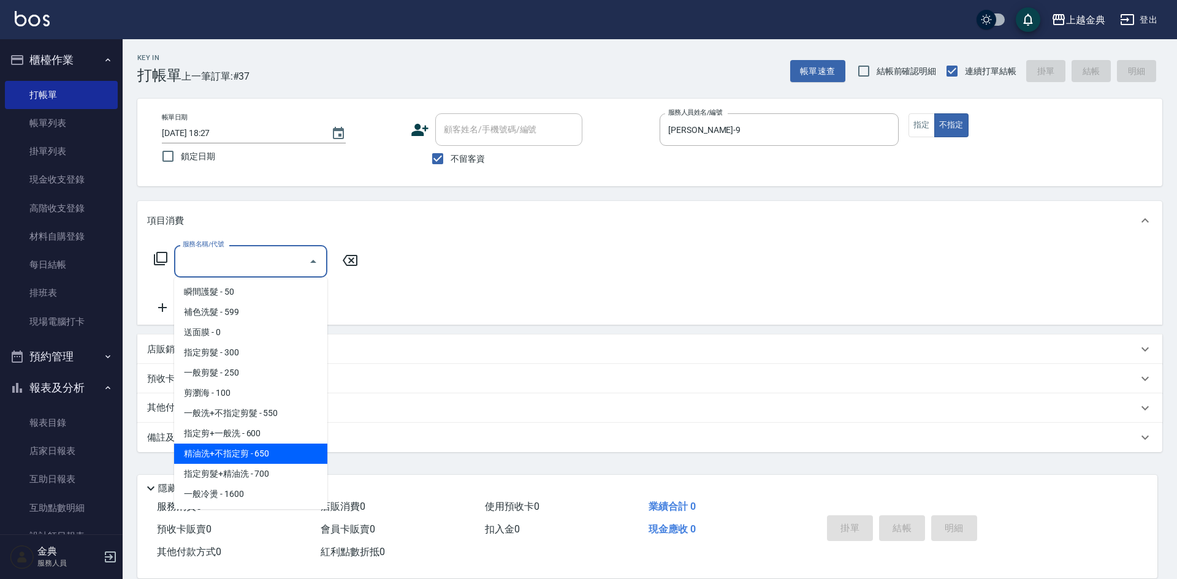
click at [278, 449] on span "精油洗+不指定剪 - 650" at bounding box center [250, 454] width 153 height 20
type input "精油洗+不指定剪(205)"
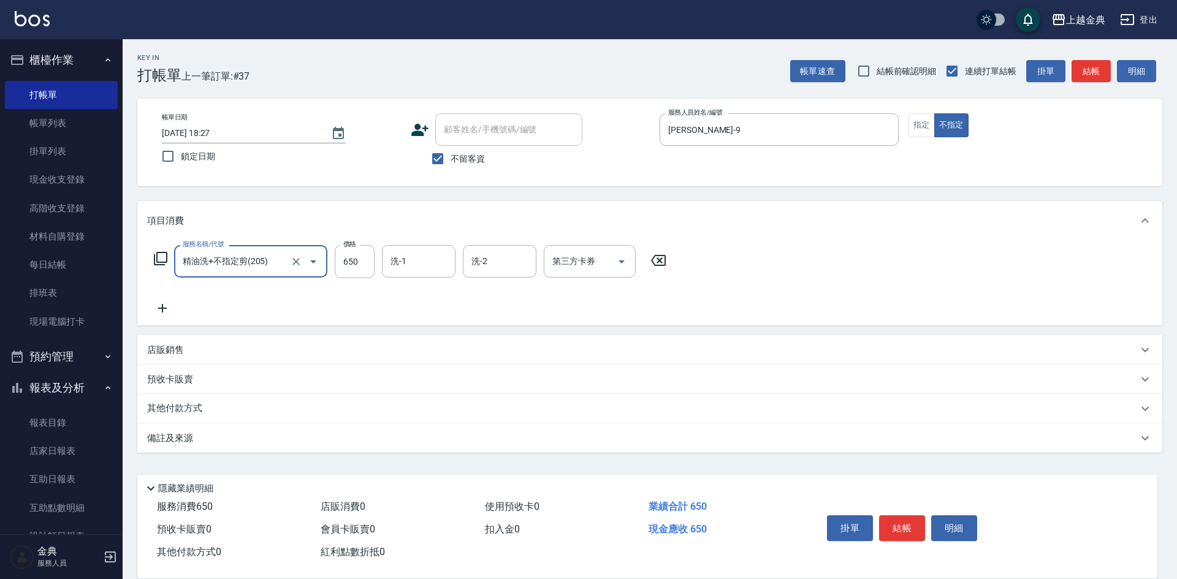
click at [911, 525] on button "結帳" at bounding box center [902, 529] width 46 height 26
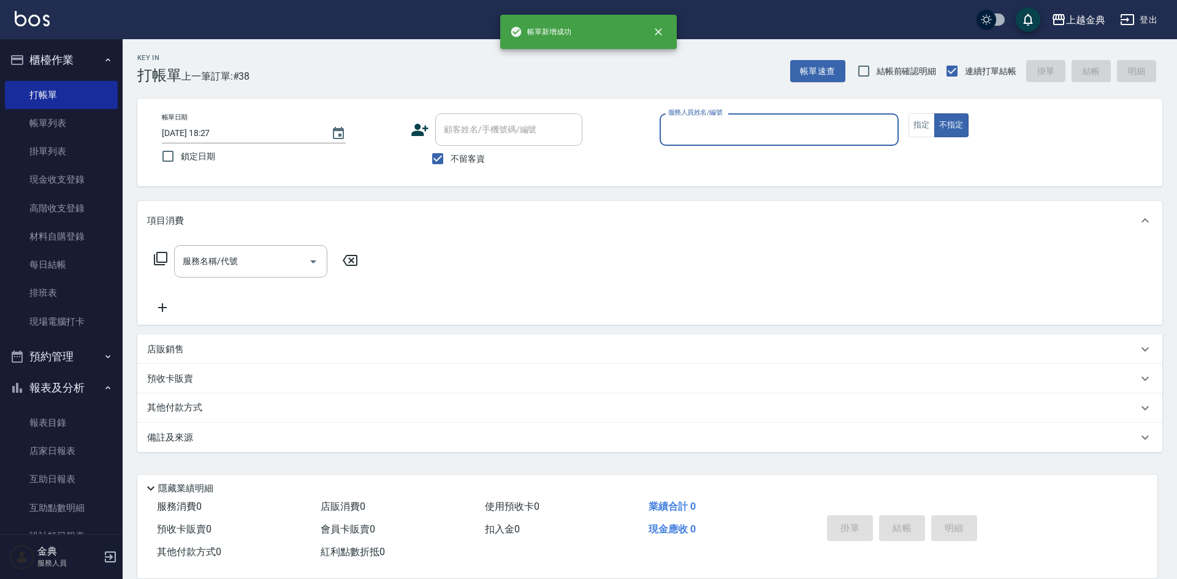
click at [826, 132] on input "服務人員姓名/編號" at bounding box center [779, 129] width 228 height 21
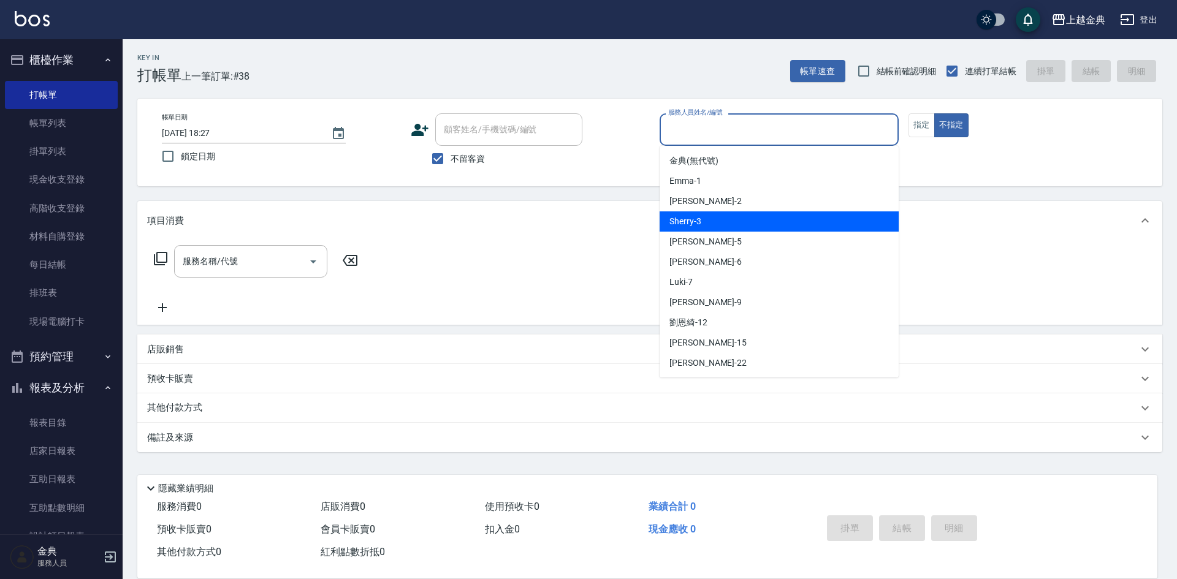
click at [786, 217] on div "Sherry -3" at bounding box center [779, 221] width 239 height 20
type input "Sherry-3"
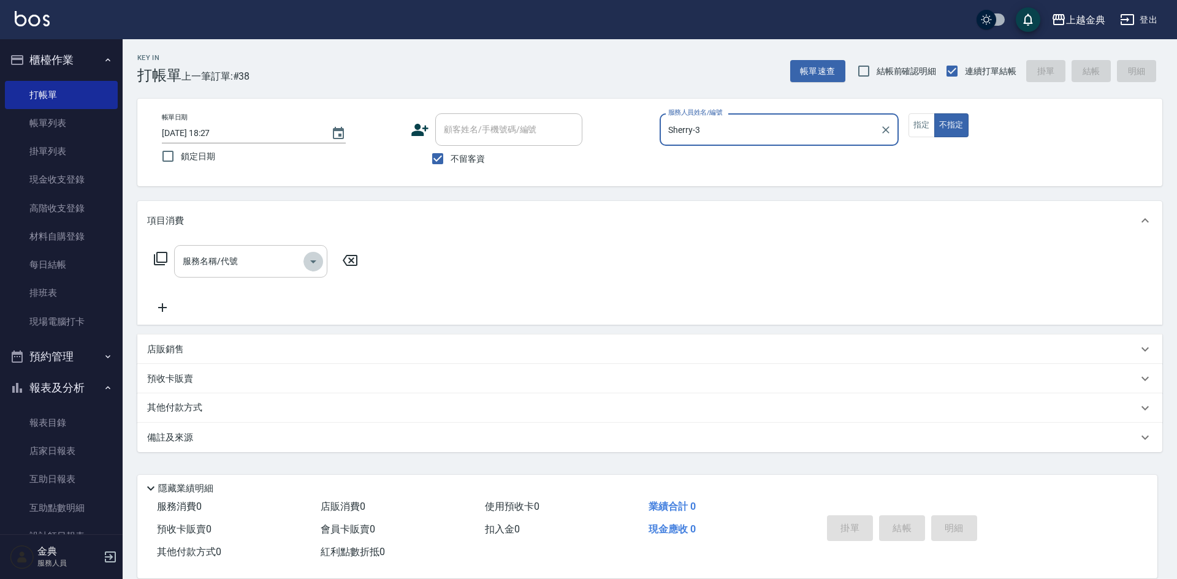
click at [318, 260] on icon "Open" at bounding box center [313, 261] width 15 height 15
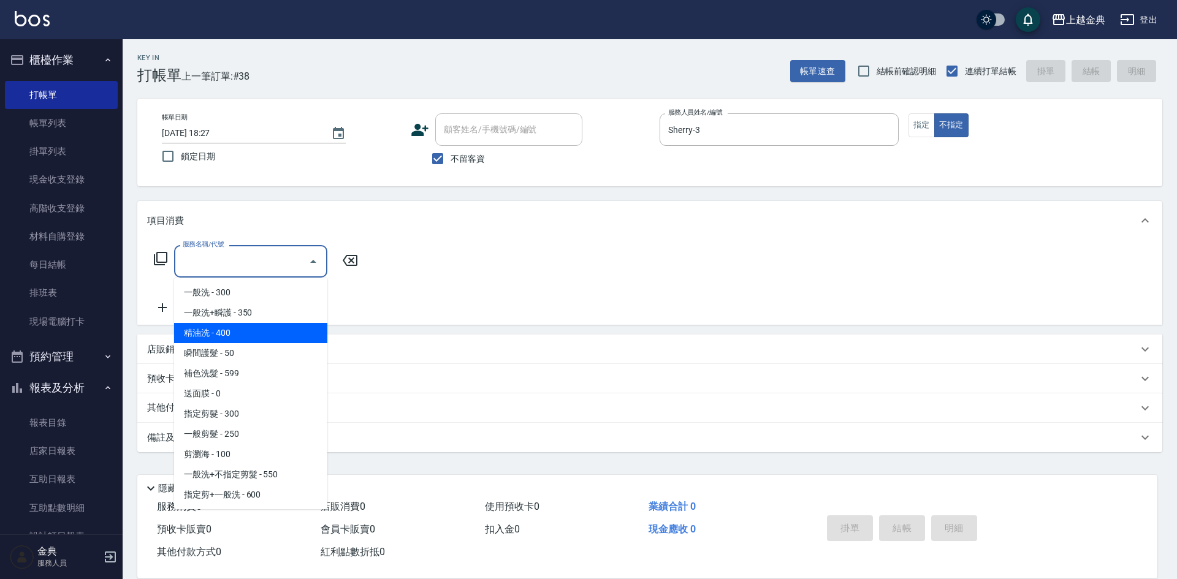
click at [287, 326] on span "精油洗 - 400" at bounding box center [250, 333] width 153 height 20
type input "精油洗(102)"
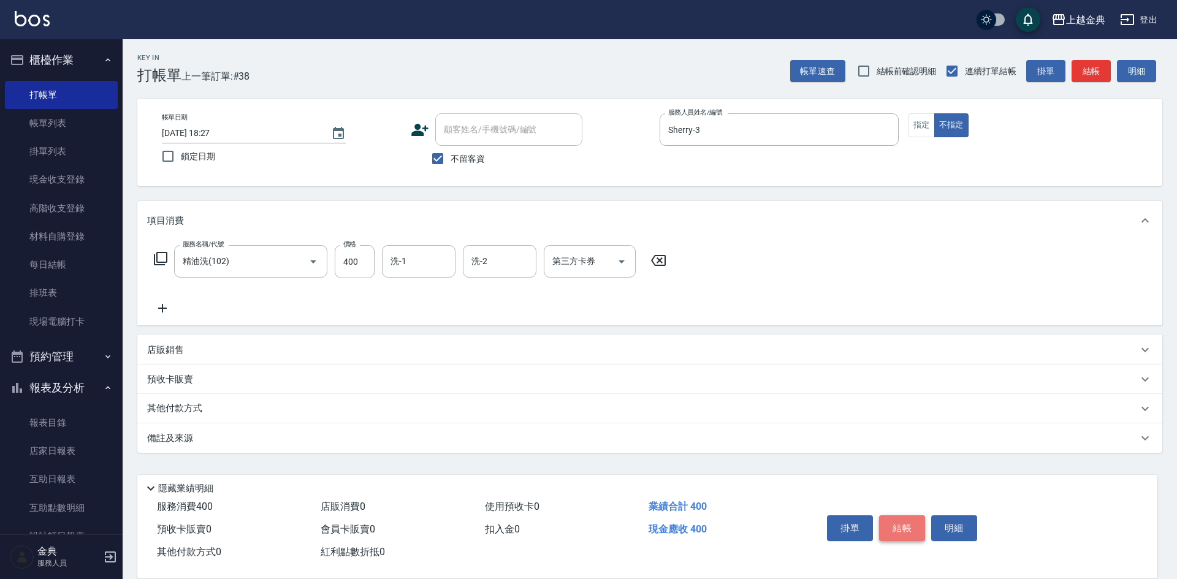
click at [909, 519] on button "結帳" at bounding box center [902, 529] width 46 height 26
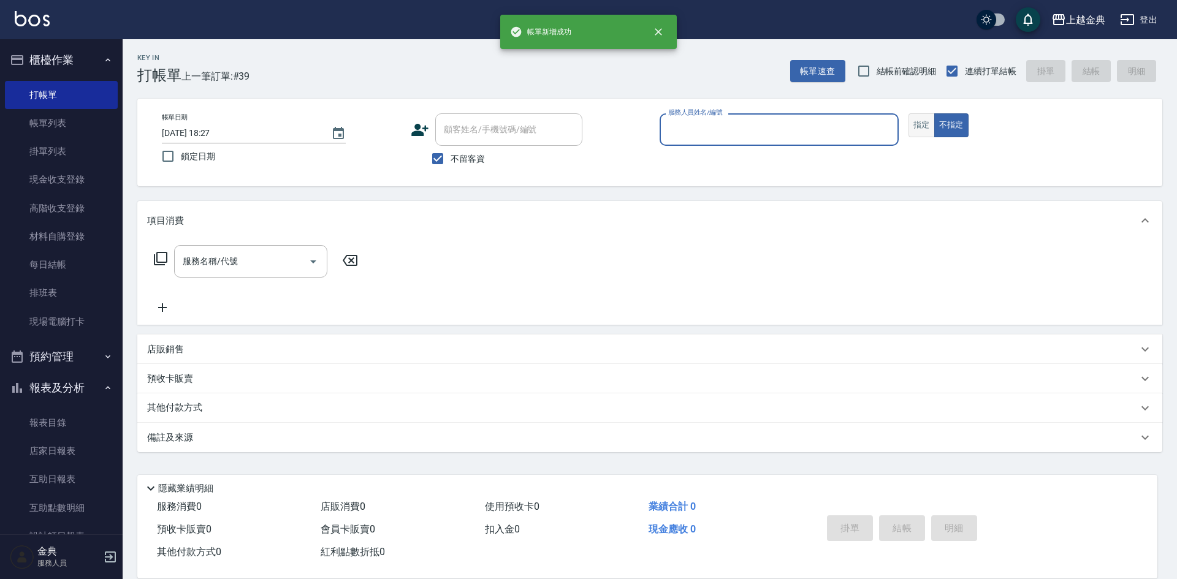
click at [922, 132] on button "指定" at bounding box center [922, 125] width 26 height 24
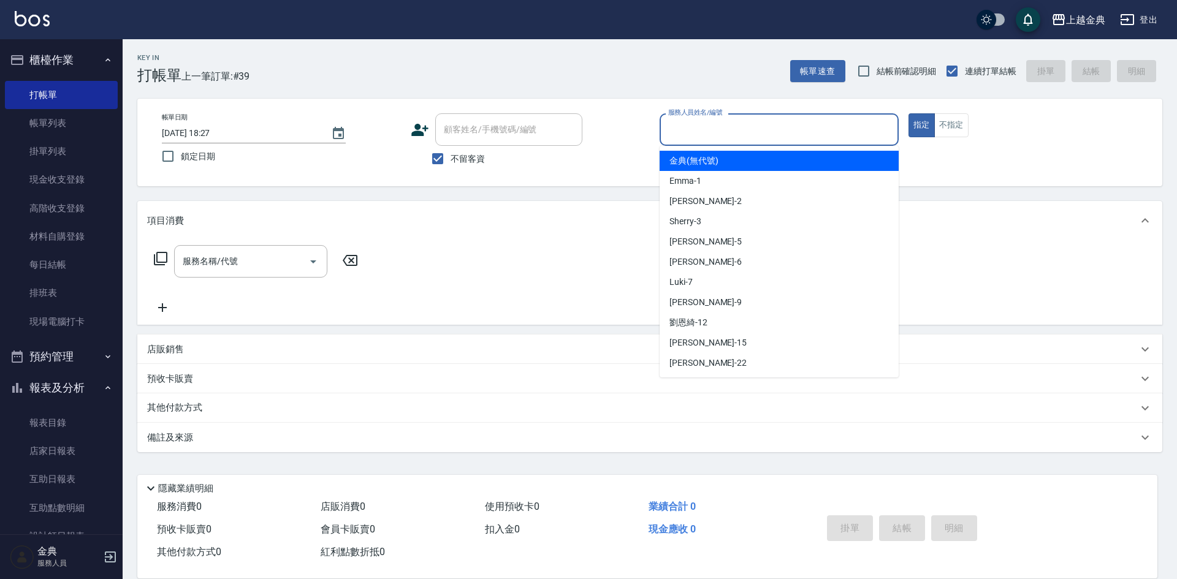
click at [794, 120] on input "服務人員姓名/編號" at bounding box center [779, 129] width 228 height 21
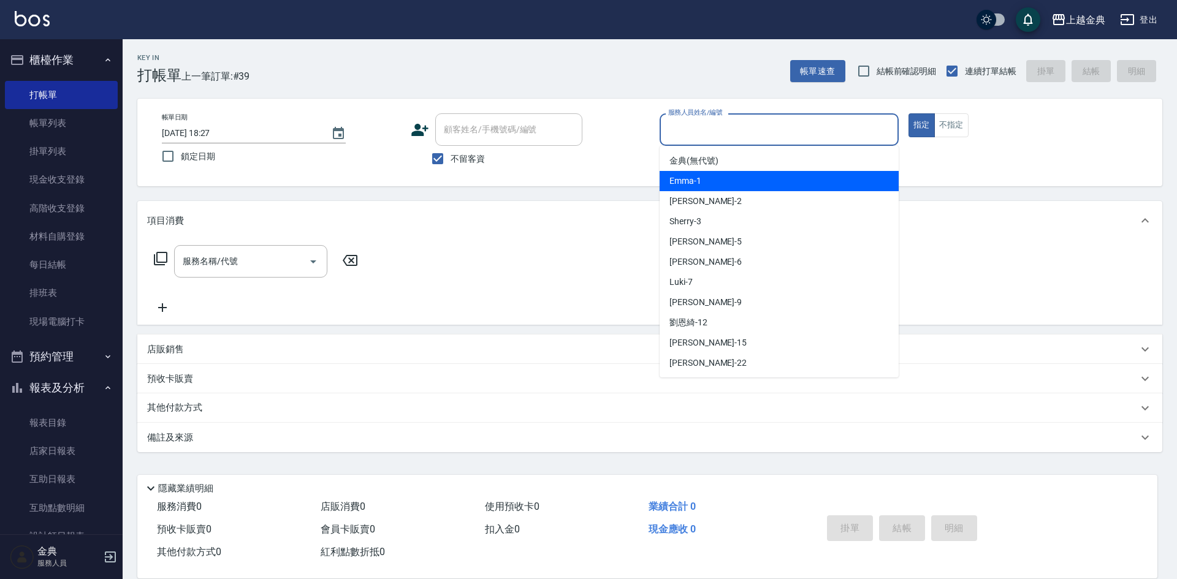
click at [775, 177] on div "Emma -1" at bounding box center [779, 181] width 239 height 20
type input "Emma-1"
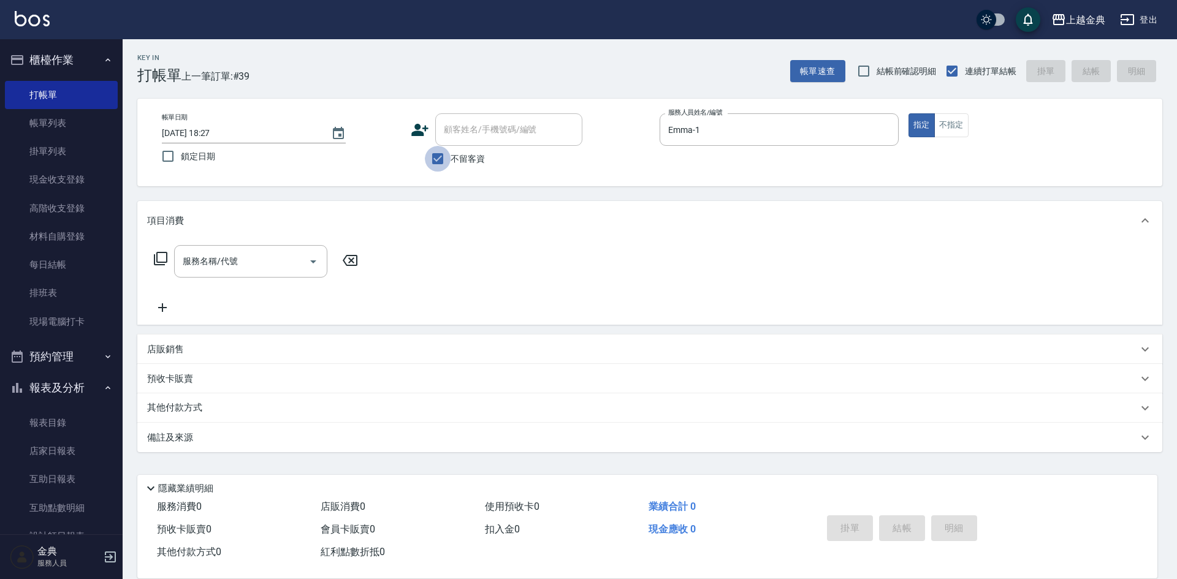
click at [440, 160] on input "不留客資" at bounding box center [438, 159] width 26 height 26
checkbox input "false"
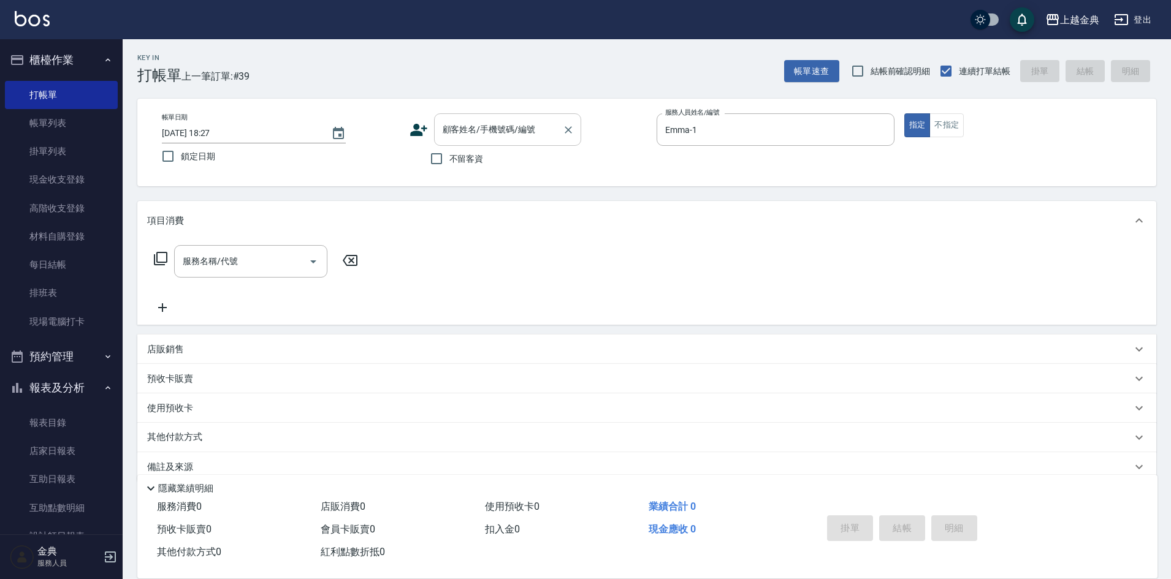
click at [495, 134] on input "顧客姓名/手機號碼/編號" at bounding box center [499, 129] width 118 height 21
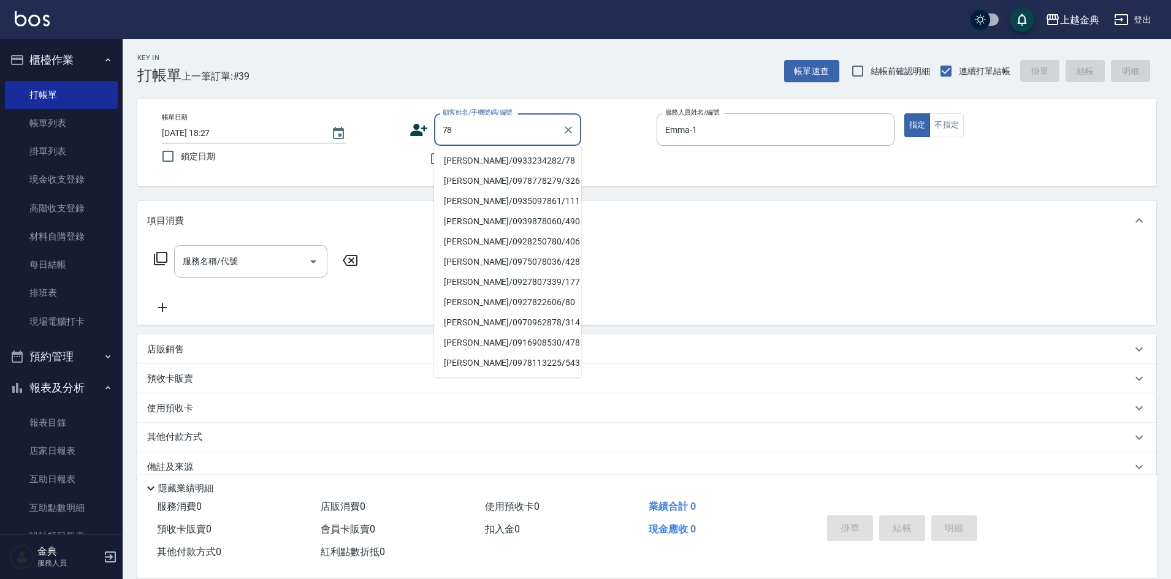
click at [521, 161] on li "[PERSON_NAME]/0933234282/78" at bounding box center [507, 161] width 147 height 20
type input "[PERSON_NAME]/0933234282/78"
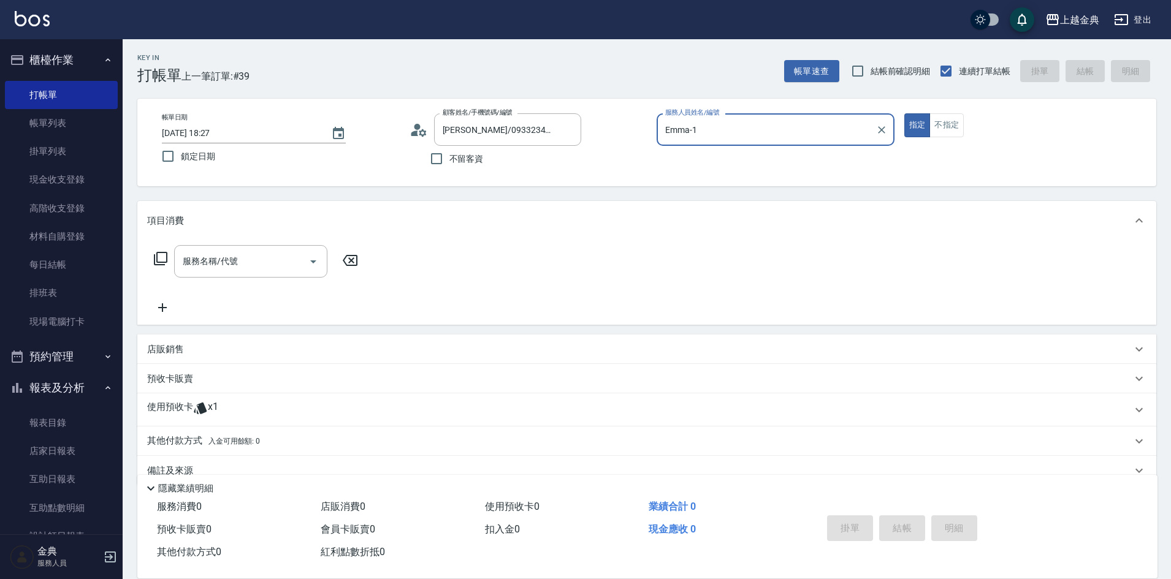
click at [159, 261] on icon at bounding box center [160, 258] width 15 height 15
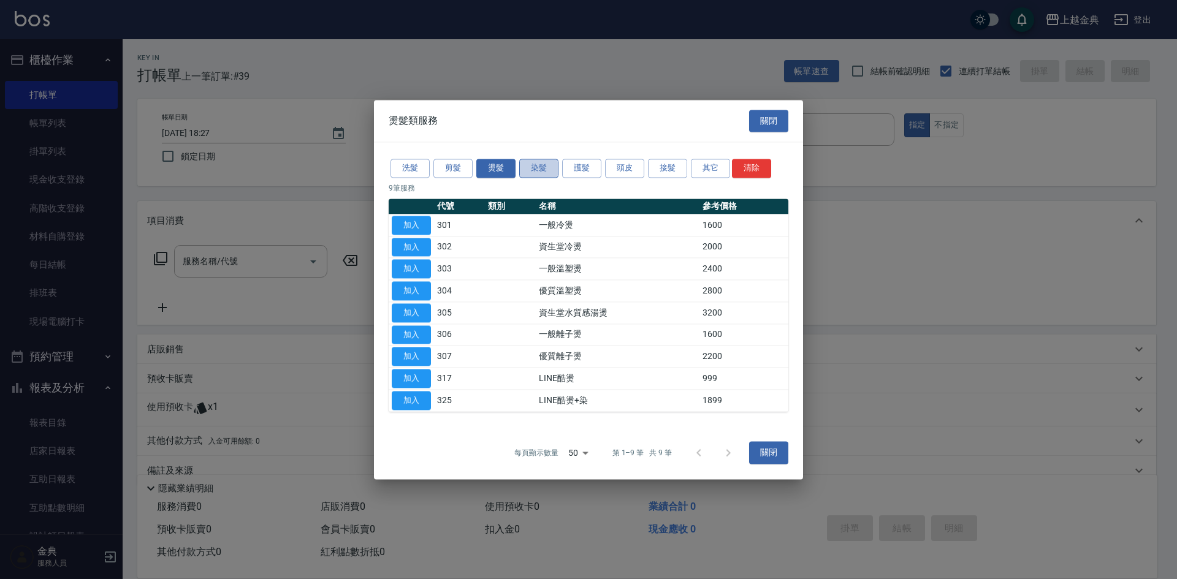
click at [549, 165] on button "染髮" at bounding box center [538, 168] width 39 height 19
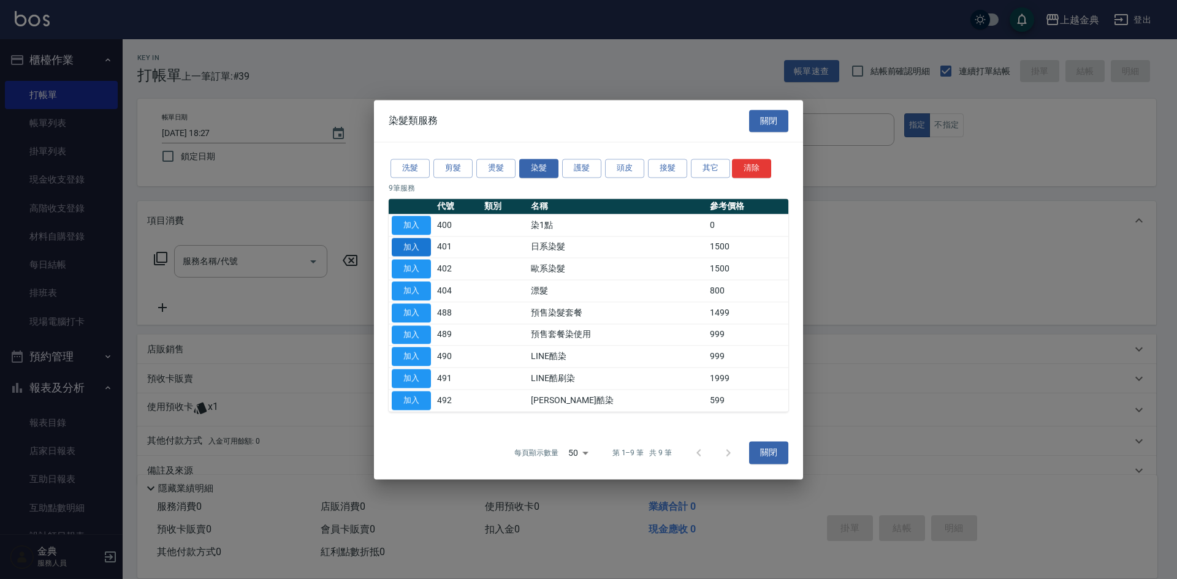
click at [413, 250] on button "加入" at bounding box center [411, 247] width 39 height 19
type input "日系染髮(401)"
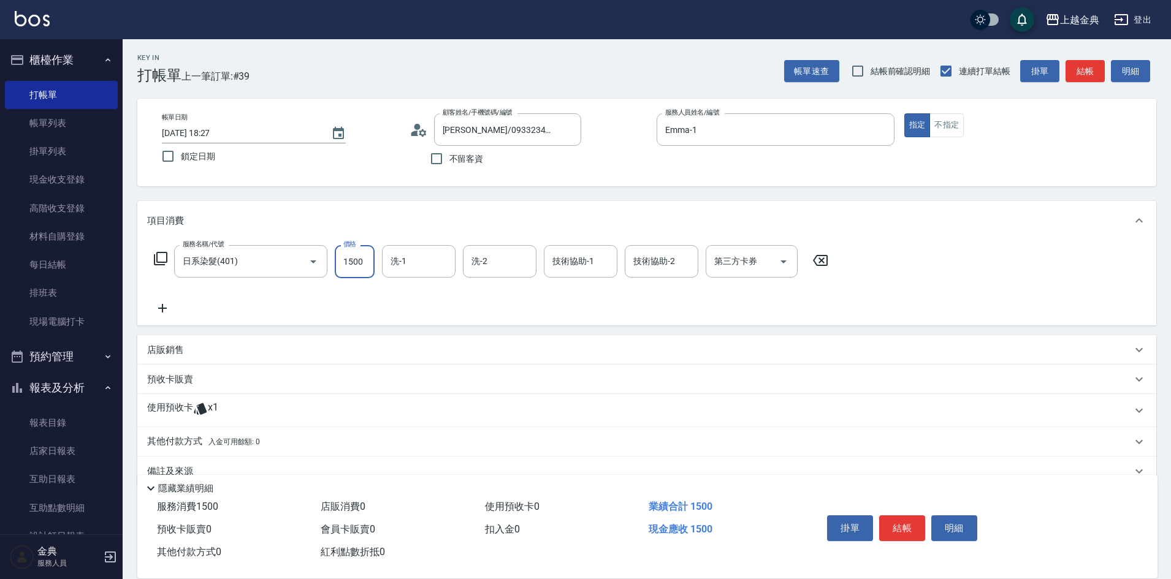
click at [364, 261] on input "1500" at bounding box center [355, 261] width 40 height 33
type input "3199"
click at [408, 260] on input "洗-1" at bounding box center [418, 261] width 63 height 21
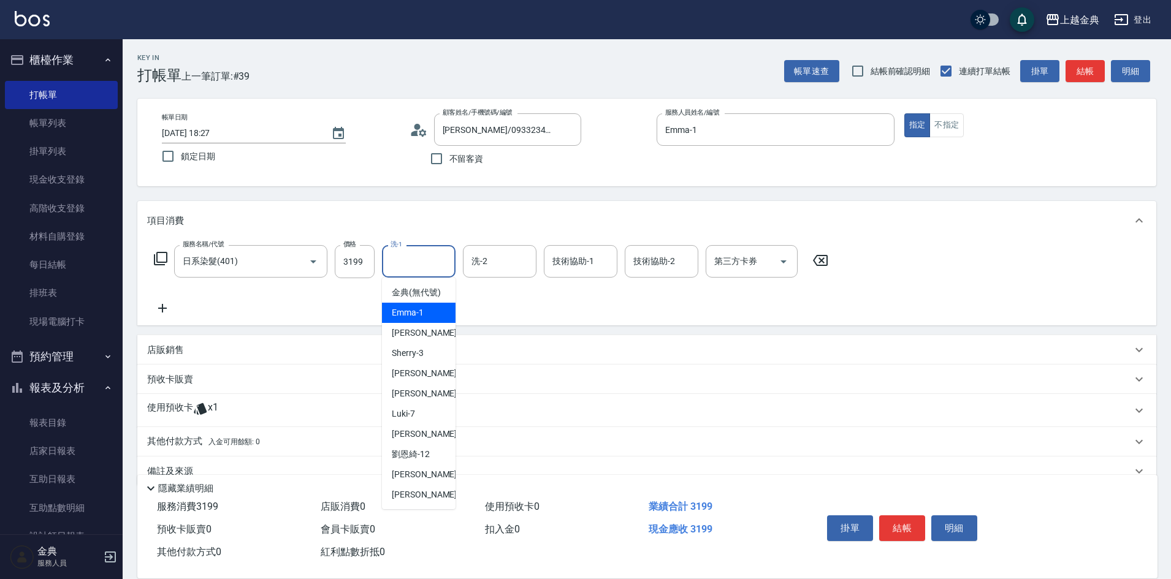
click at [395, 319] on span "Emma -1" at bounding box center [408, 313] width 32 height 13
type input "Emma-1"
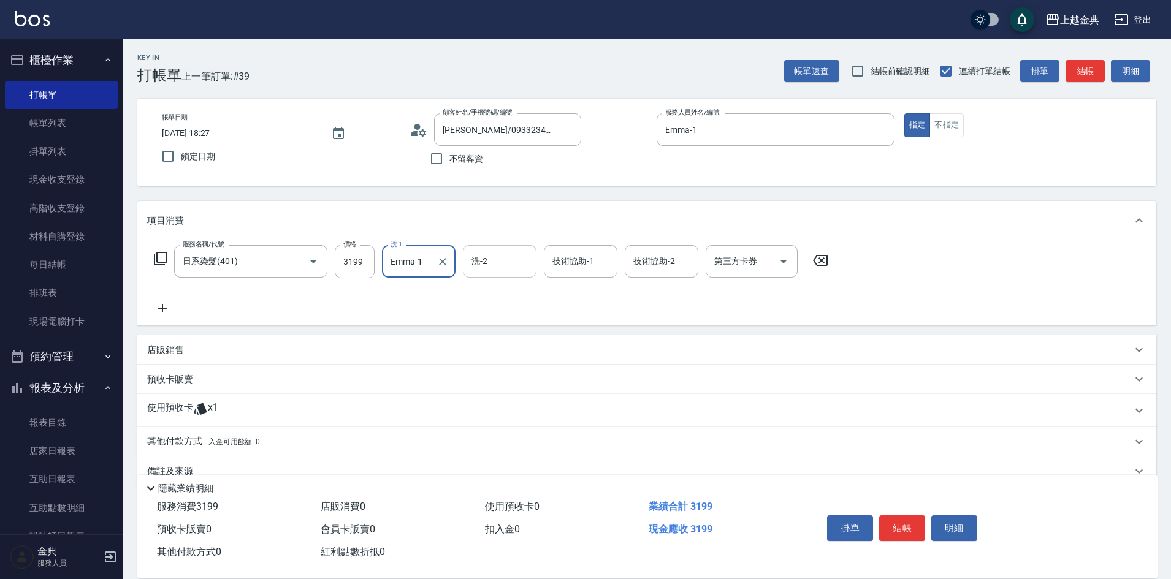
click at [474, 267] on input "洗-2" at bounding box center [499, 261] width 63 height 21
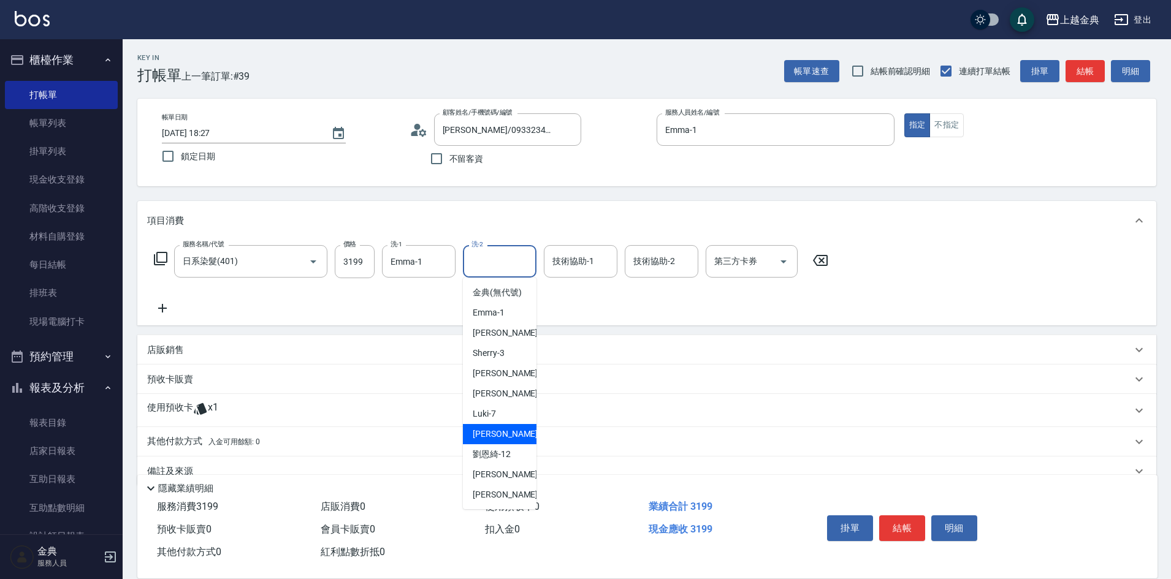
click at [505, 444] on div "[PERSON_NAME] -9" at bounding box center [500, 434] width 74 height 20
type input "[PERSON_NAME]-9"
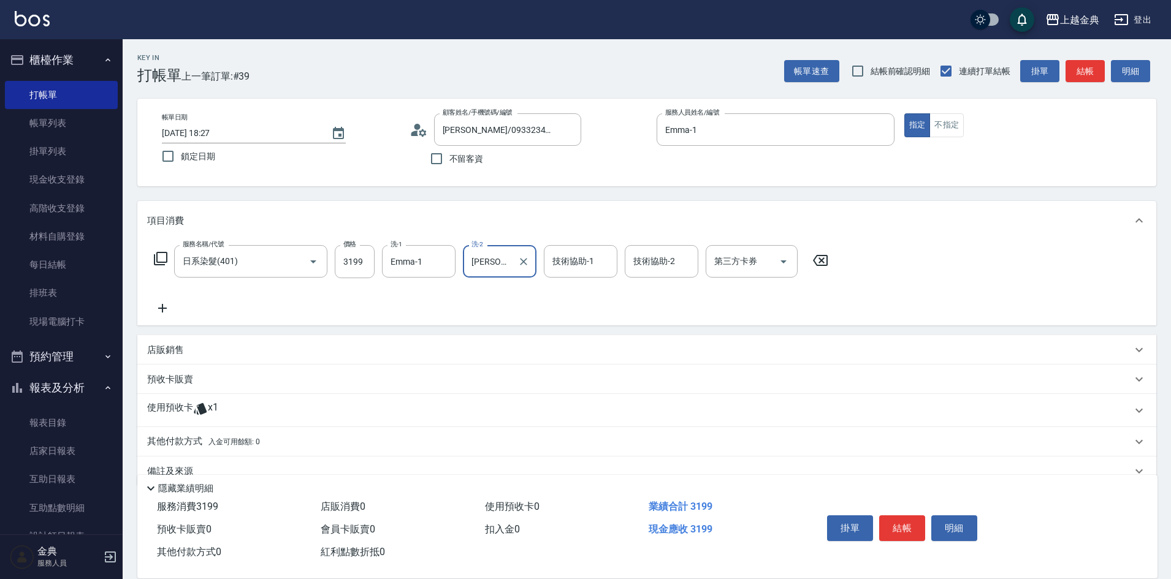
click at [204, 383] on div "預收卡販賣" at bounding box center [639, 379] width 985 height 13
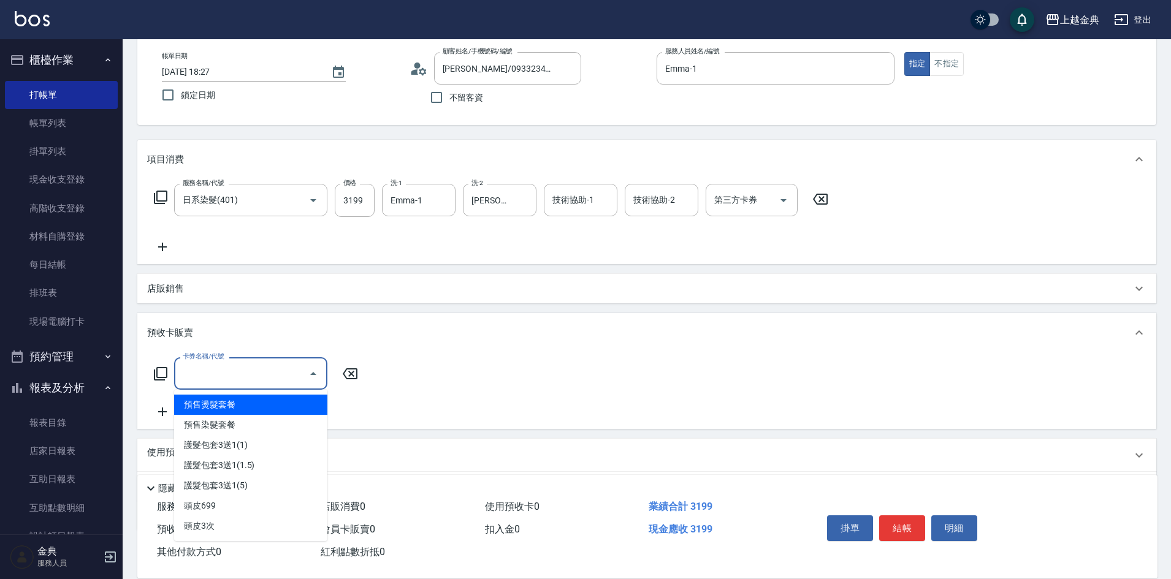
click at [249, 373] on input "卡券名稱/代號" at bounding box center [242, 373] width 124 height 21
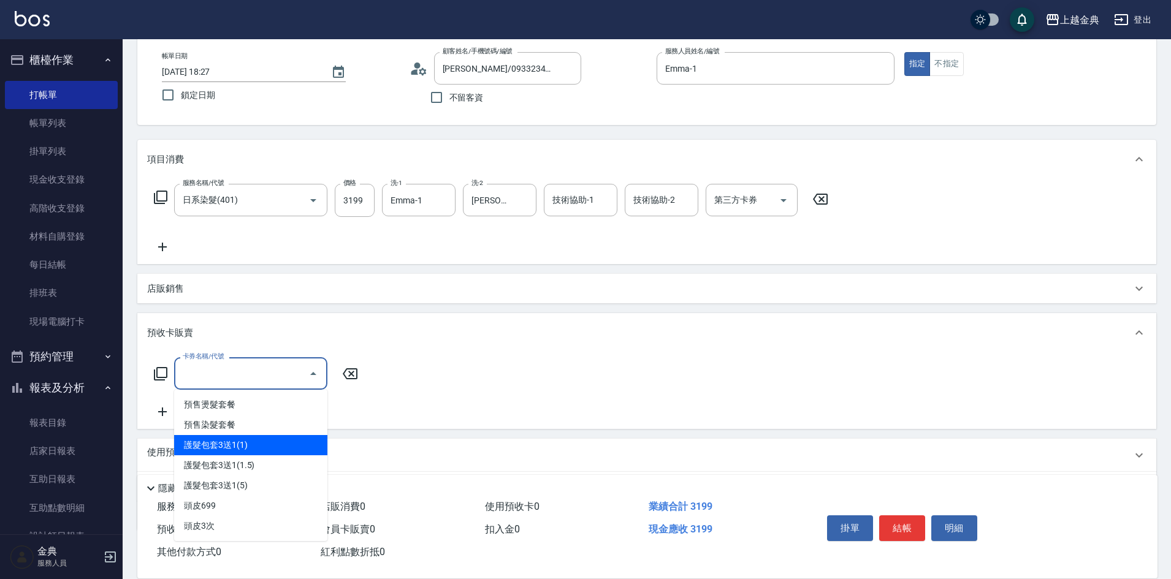
click at [268, 446] on span "護髮包套3送1(1)" at bounding box center [250, 445] width 153 height 20
type input "護髮包套3送1(1)(588)"
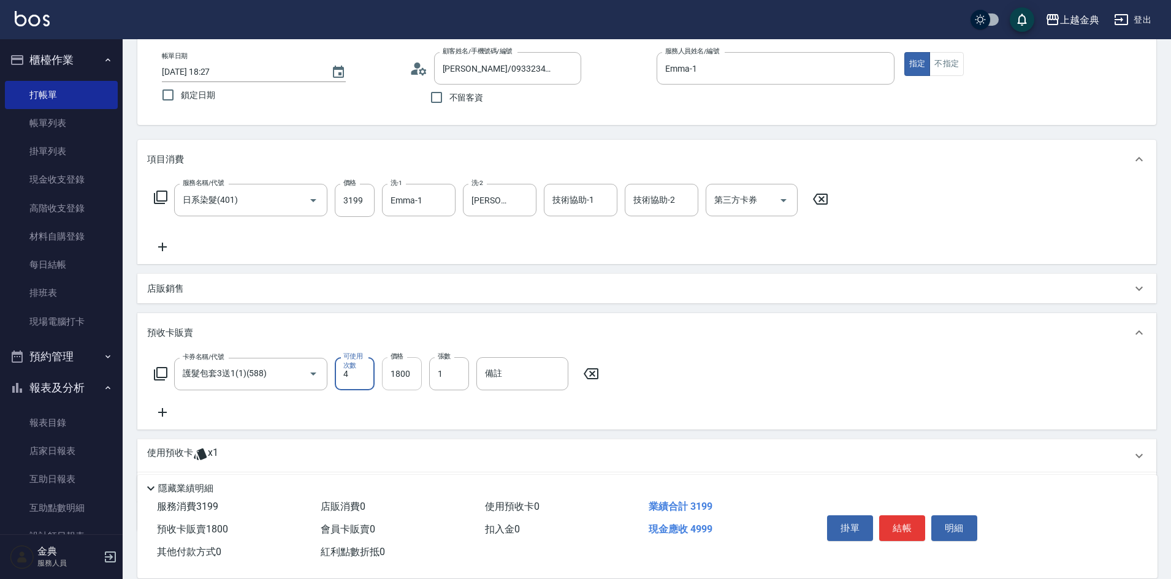
click at [411, 372] on input "1800" at bounding box center [402, 373] width 40 height 33
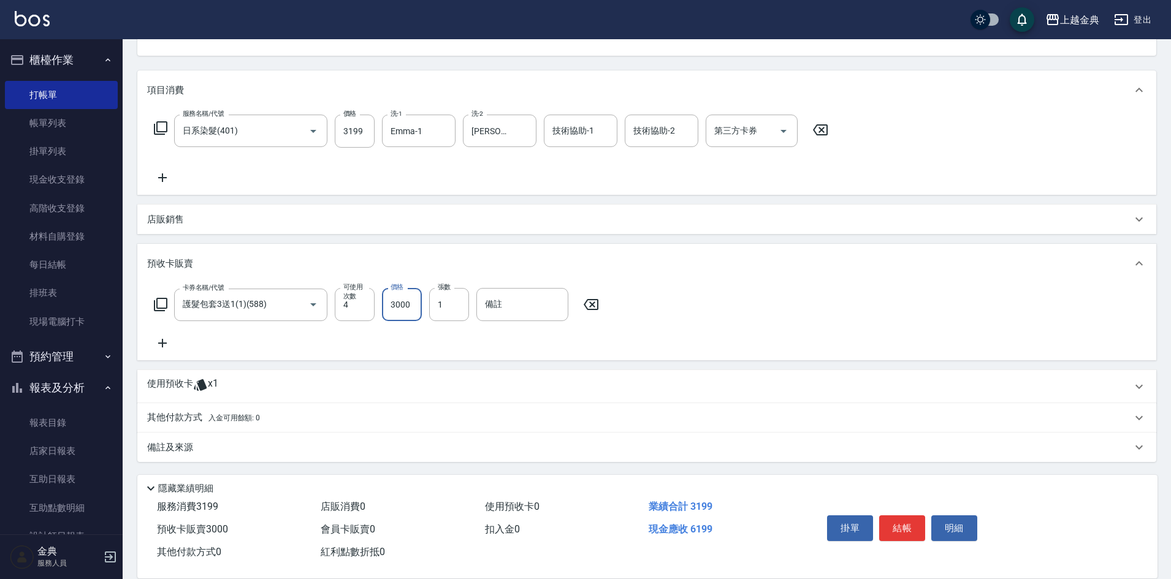
scroll to position [131, 0]
type input "3000"
click at [270, 418] on div "其他付款方式 入金可用餘額: 0" at bounding box center [639, 417] width 985 height 13
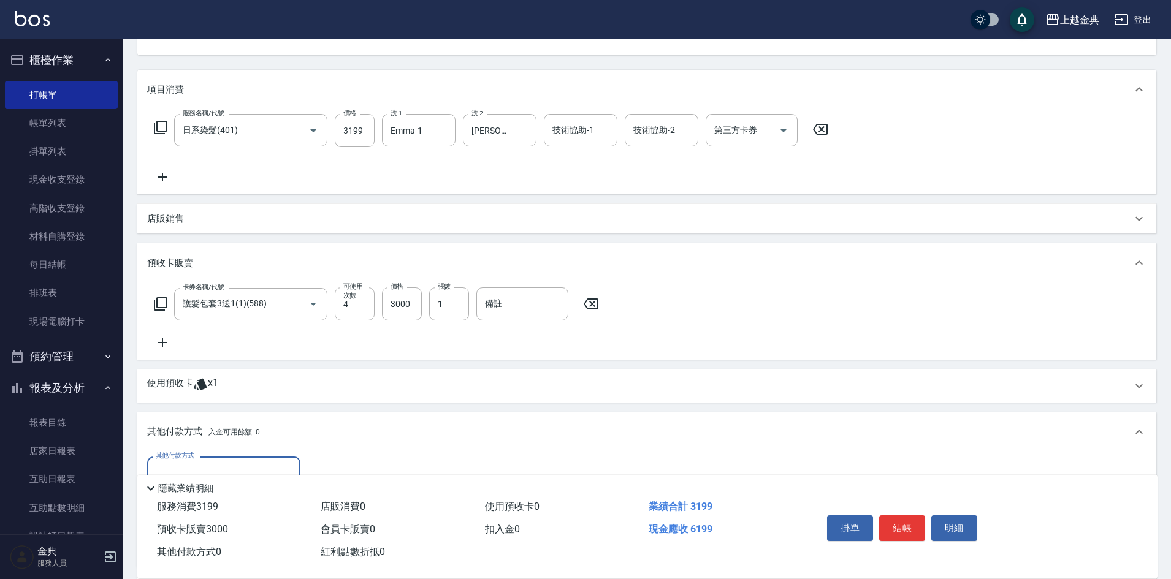
scroll to position [192, 0]
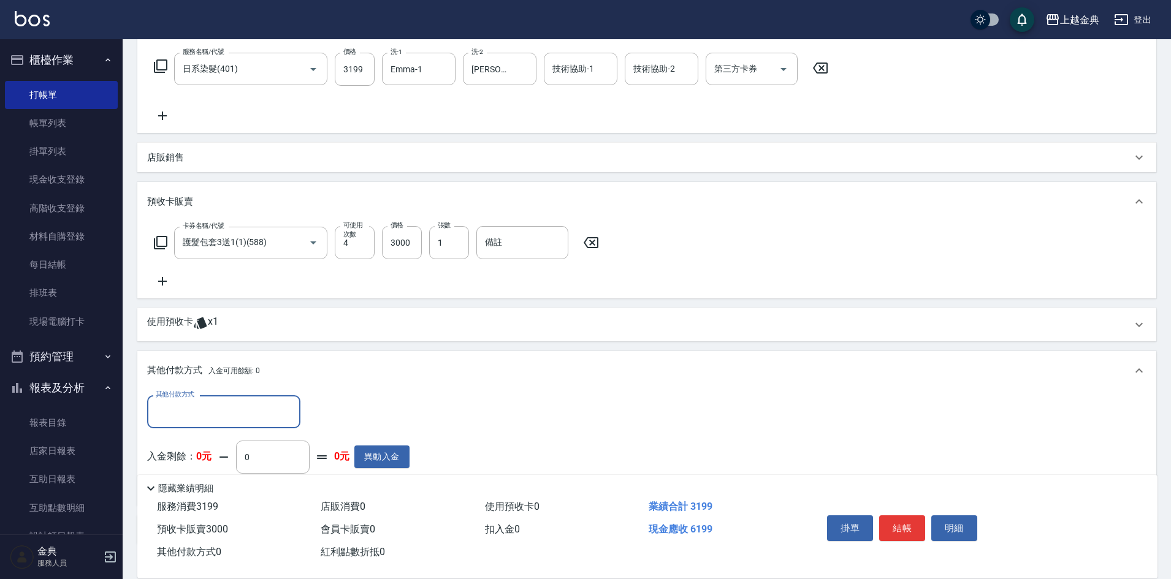
click at [248, 417] on input "其他付款方式" at bounding box center [224, 411] width 142 height 21
click at [235, 461] on span "信用卡" at bounding box center [223, 464] width 153 height 20
type input "信用卡"
click at [314, 411] on input "0" at bounding box center [354, 411] width 92 height 33
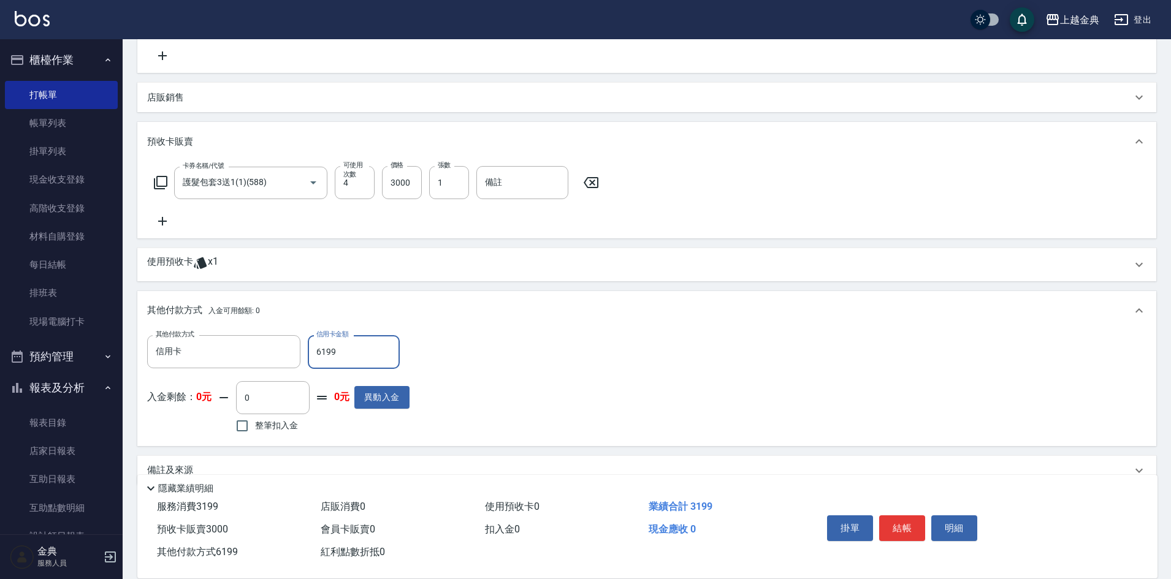
scroll to position [254, 0]
type input "6199"
click at [902, 518] on button "結帳" at bounding box center [902, 529] width 46 height 26
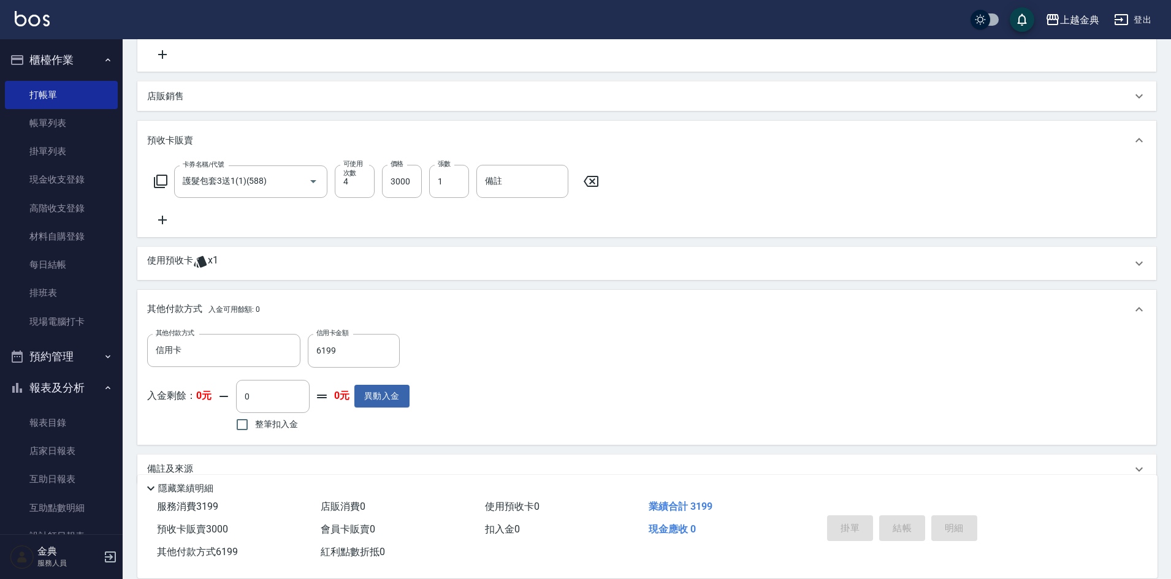
type input "[DATE] 18:29"
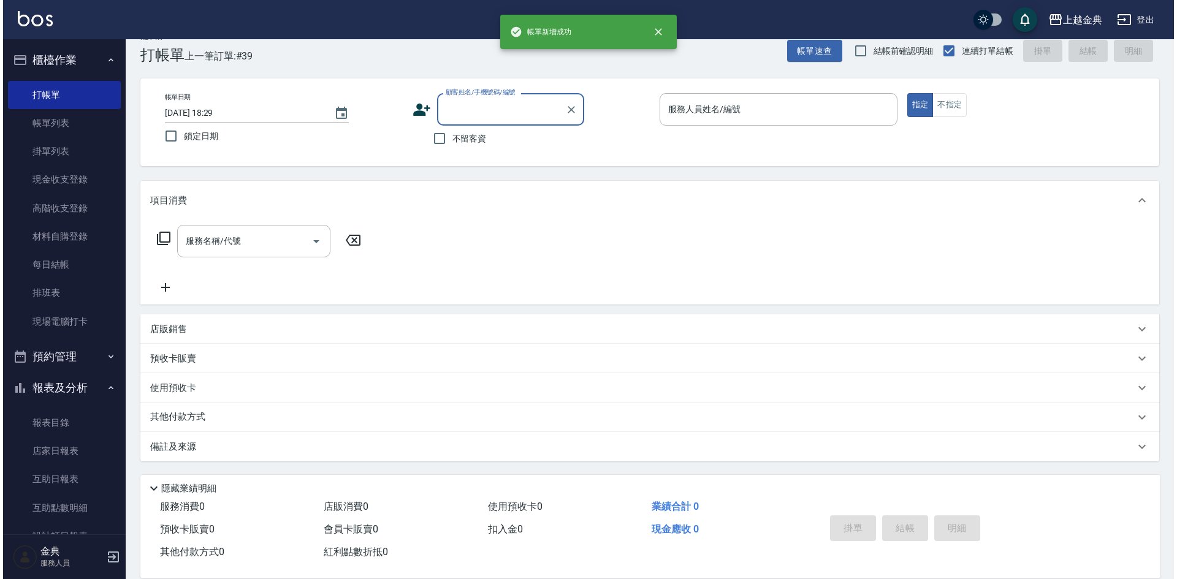
scroll to position [0, 0]
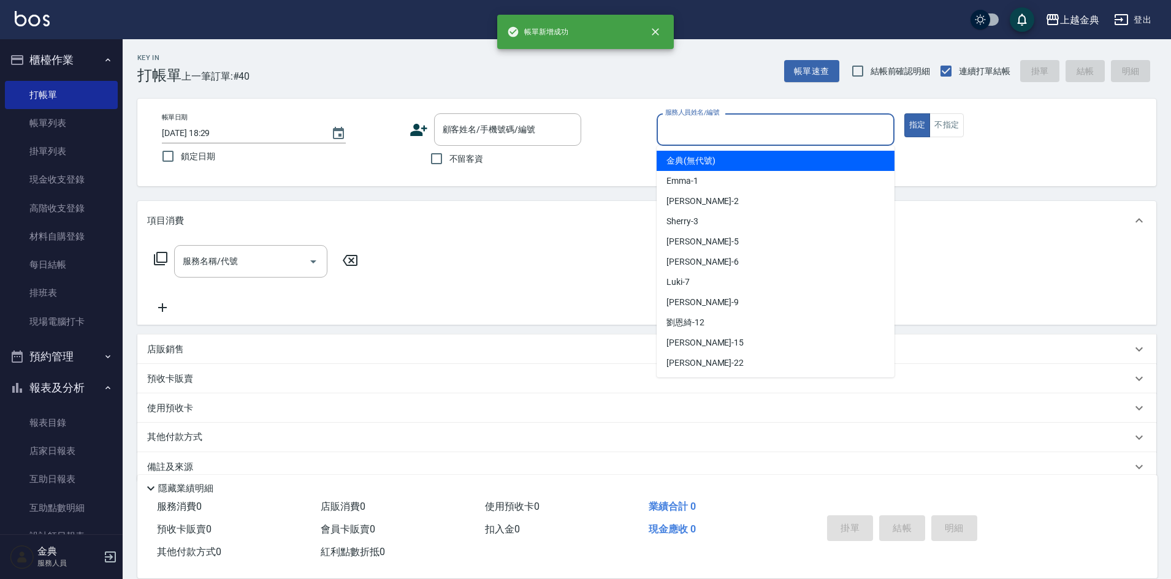
click at [821, 137] on input "服務人員姓名/編號" at bounding box center [775, 129] width 227 height 21
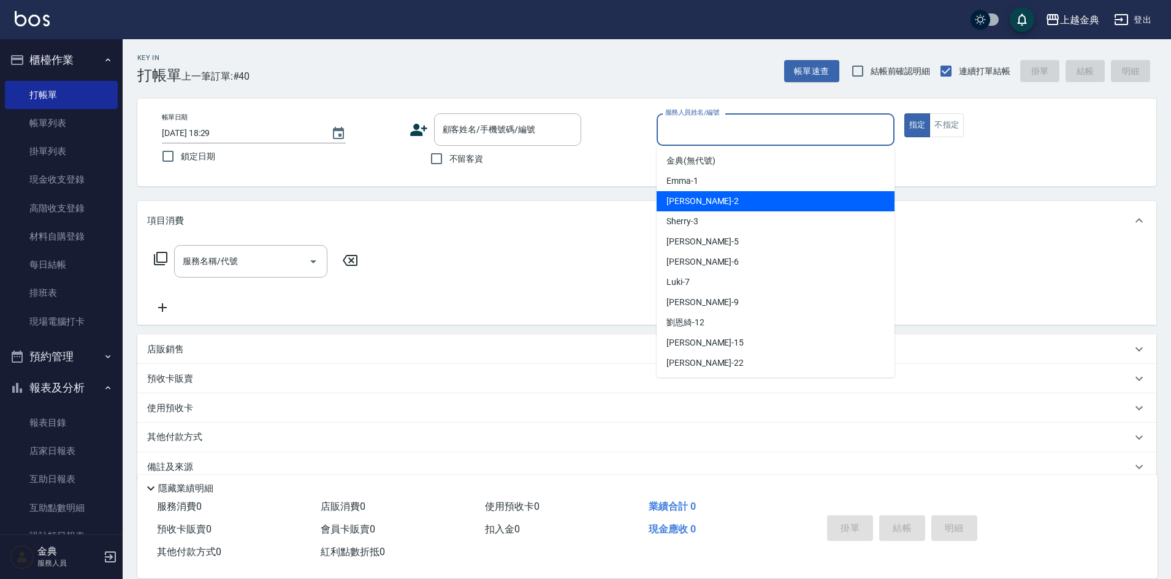
click at [789, 202] on div "Cindy -2" at bounding box center [776, 201] width 238 height 20
type input "Cindy-2"
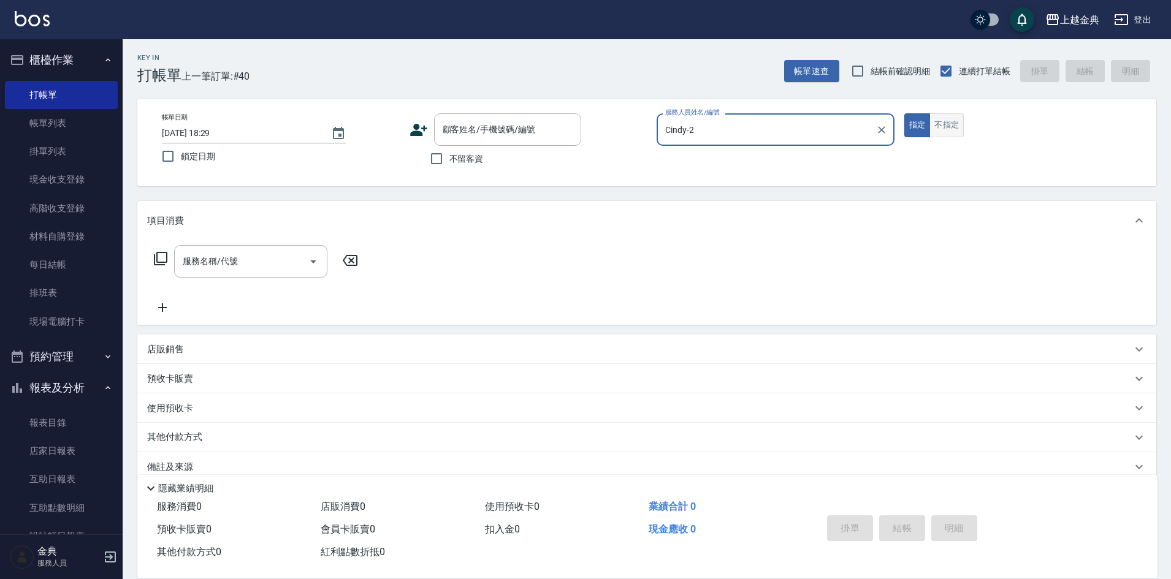
click at [954, 117] on button "不指定" at bounding box center [946, 125] width 34 height 24
click at [310, 262] on icon "Open" at bounding box center [313, 261] width 15 height 15
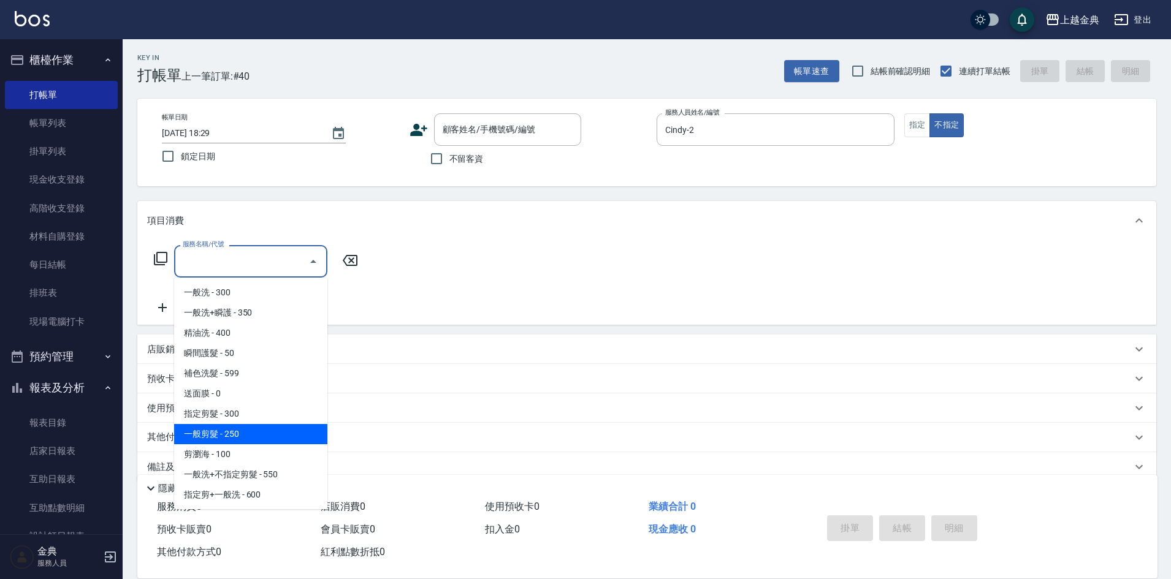
click at [275, 440] on span "一般剪髮 - 250" at bounding box center [250, 434] width 153 height 20
type input "一般剪髮(200)"
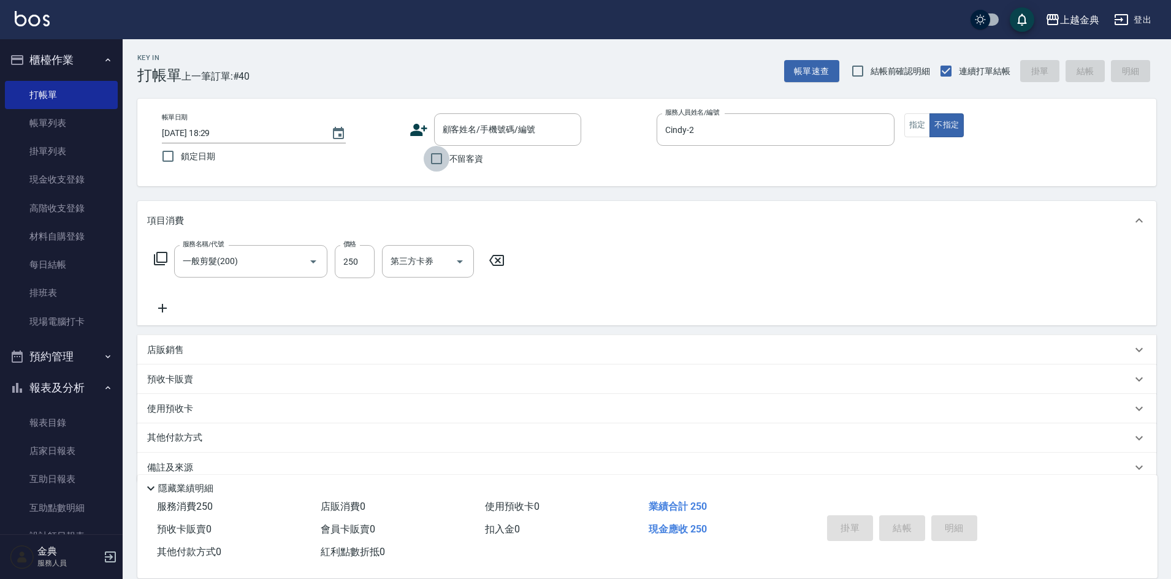
click at [438, 158] on input "不留客資" at bounding box center [437, 159] width 26 height 26
checkbox input "true"
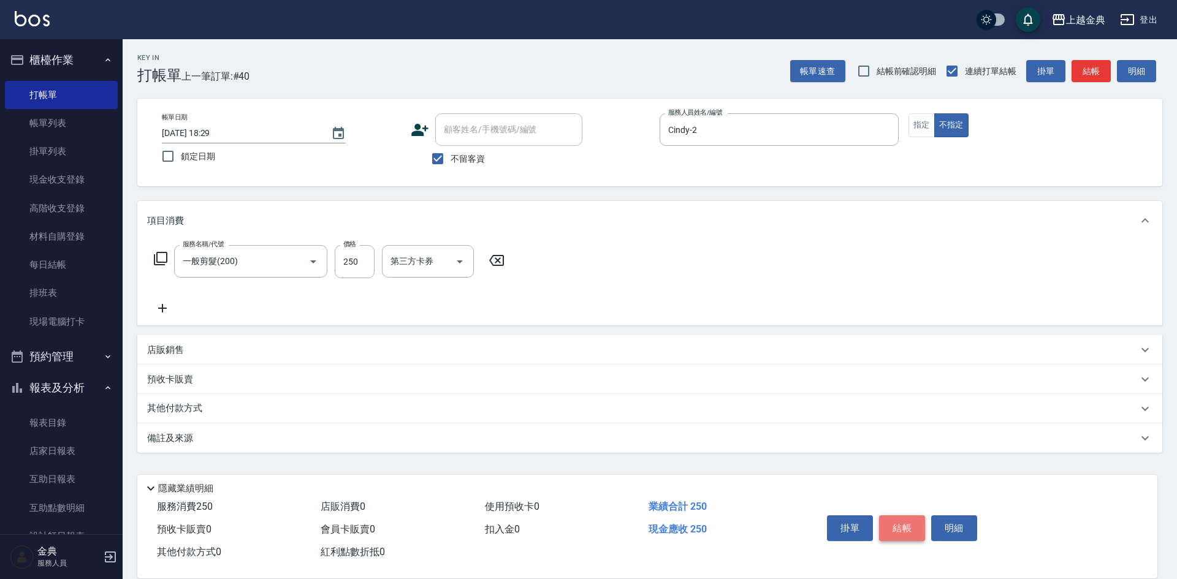
click at [905, 521] on button "結帳" at bounding box center [902, 529] width 46 height 26
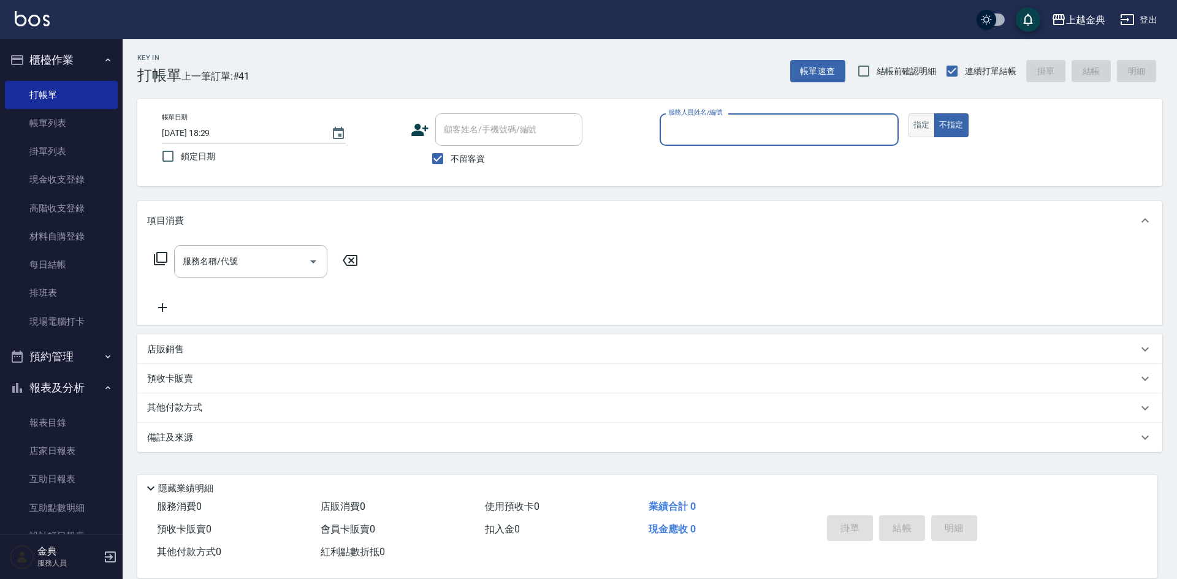
click at [913, 122] on button "指定" at bounding box center [922, 125] width 26 height 24
click at [786, 113] on div "帳單日期 [DATE] 18:29 鎖定日期 顧客姓名/手機號碼/編號 顧客姓名/手機號碼/編號 不留客資 服務人員姓名/編號 服務人員姓名/編號 指定 不指定" at bounding box center [649, 143] width 1025 height 88
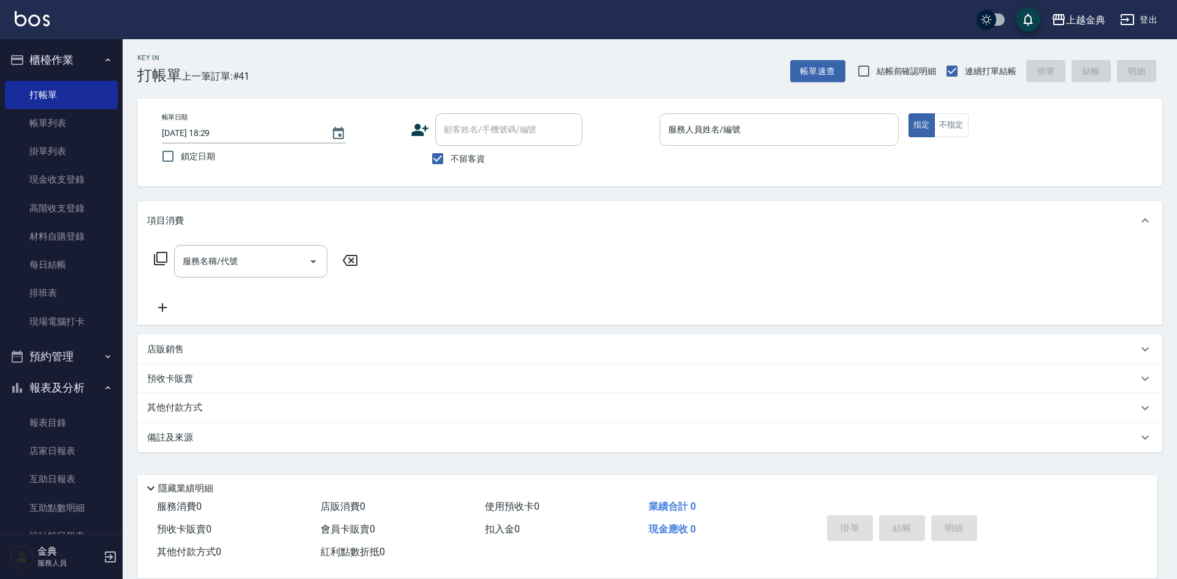
click at [794, 129] on input "服務人員姓名/編號" at bounding box center [779, 129] width 228 height 21
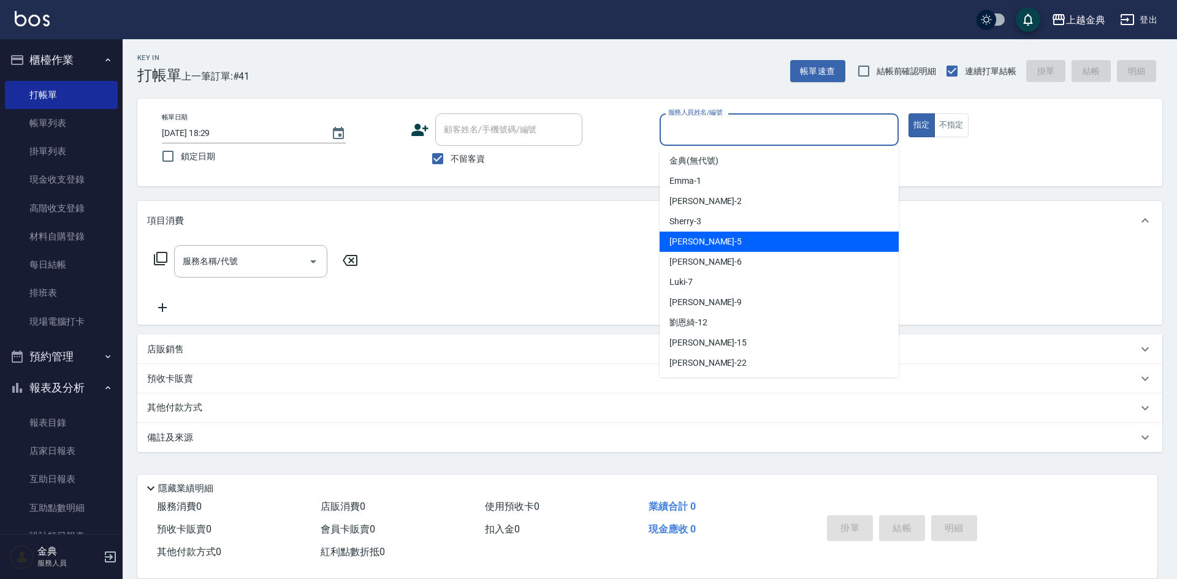
click at [721, 237] on div "[PERSON_NAME] -5" at bounding box center [779, 242] width 239 height 20
type input "[PERSON_NAME]-5"
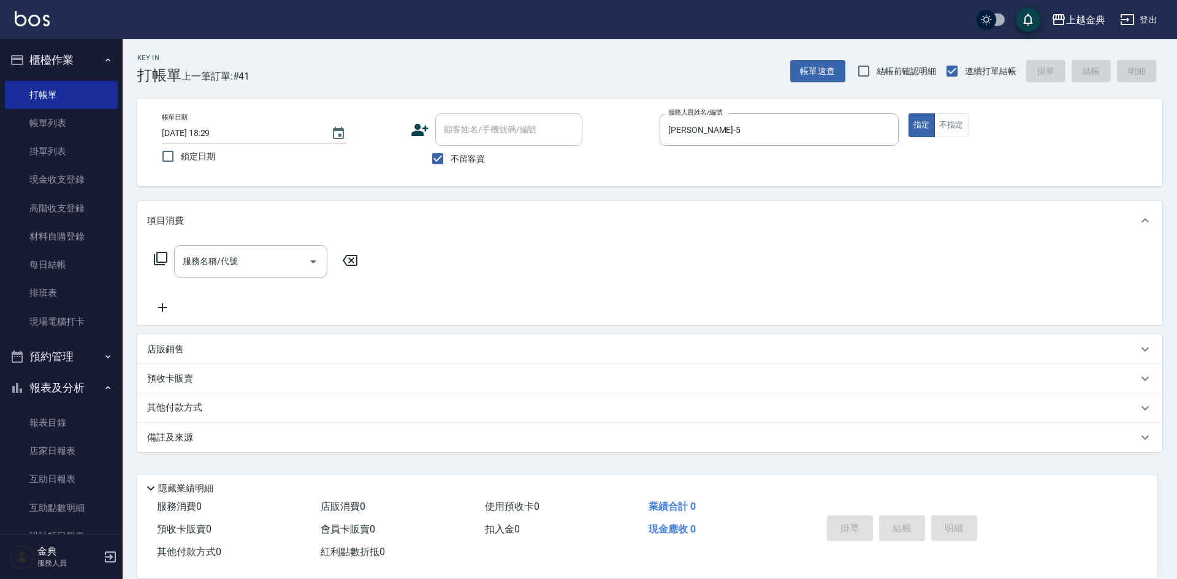
click at [154, 256] on icon at bounding box center [160, 258] width 13 height 13
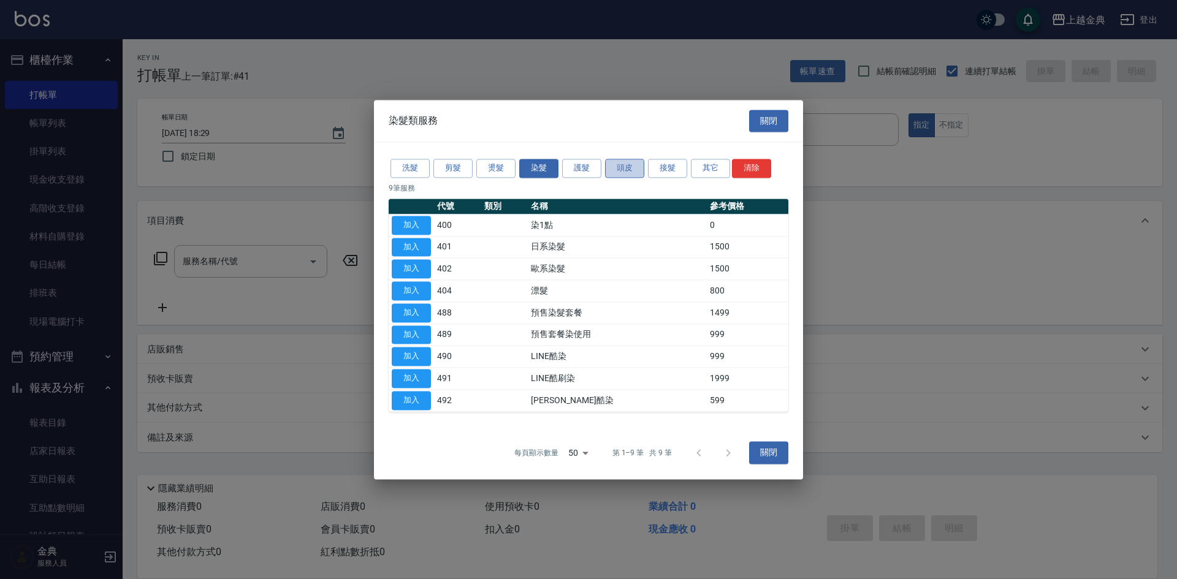
click at [628, 173] on button "頭皮" at bounding box center [624, 168] width 39 height 19
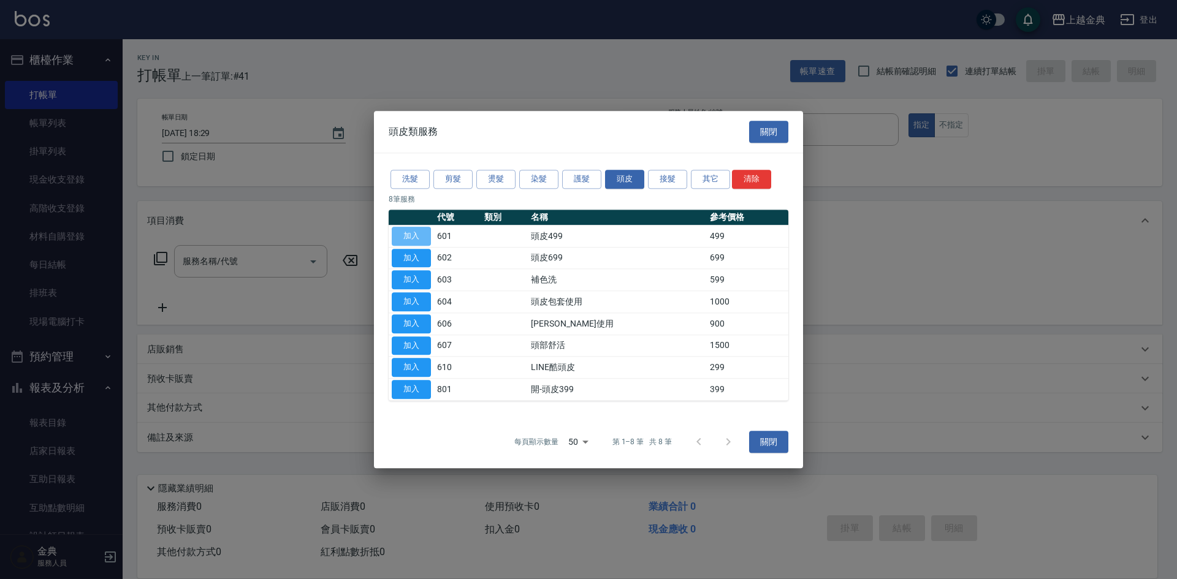
click at [418, 234] on button "加入" at bounding box center [411, 236] width 39 height 19
type input "頭皮499(601)"
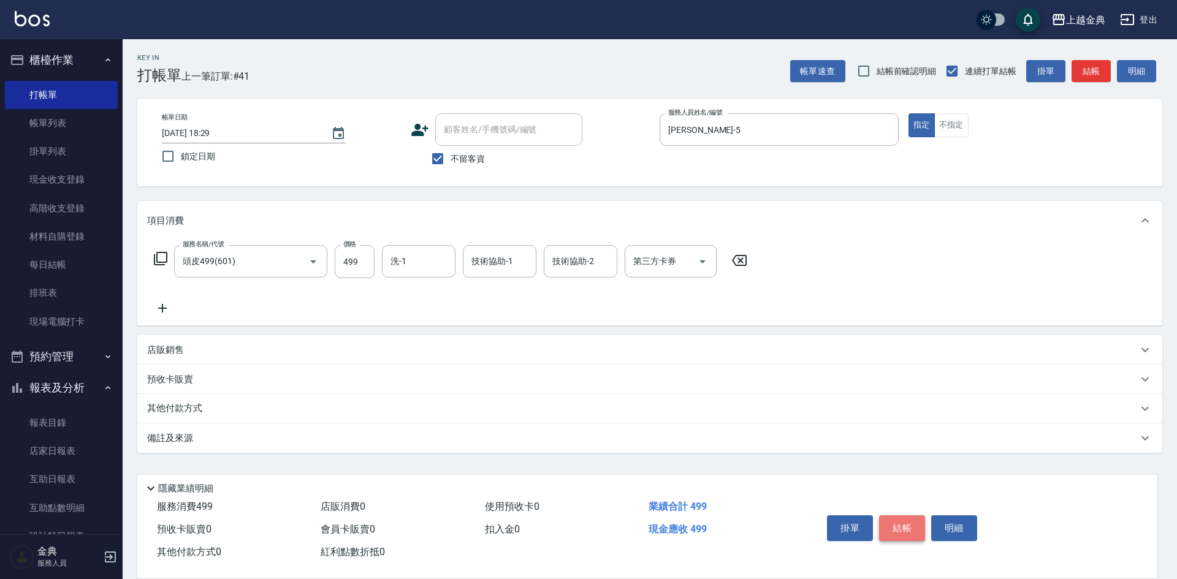
click at [897, 525] on button "結帳" at bounding box center [902, 529] width 46 height 26
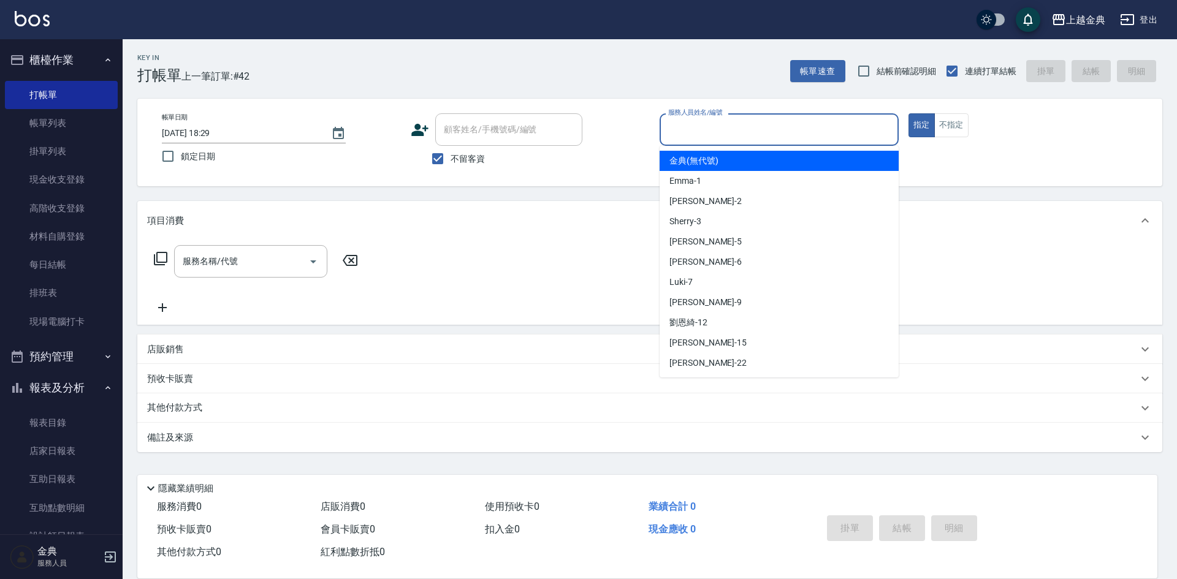
click at [837, 132] on input "服務人員姓名/編號" at bounding box center [779, 129] width 228 height 21
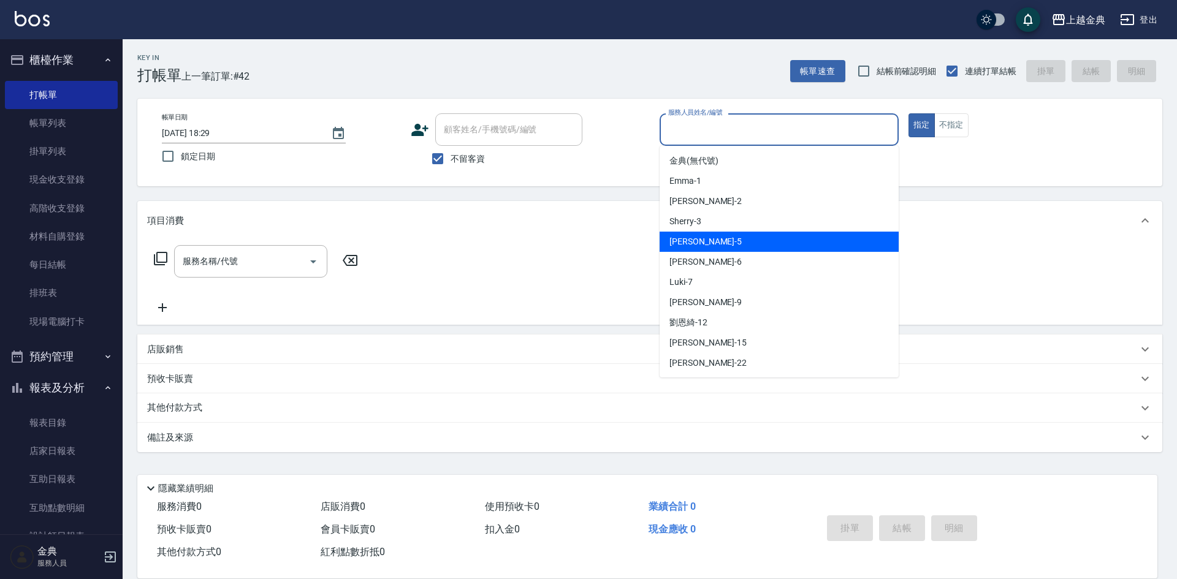
click at [798, 238] on div "[PERSON_NAME] -5" at bounding box center [779, 242] width 239 height 20
type input "[PERSON_NAME]-5"
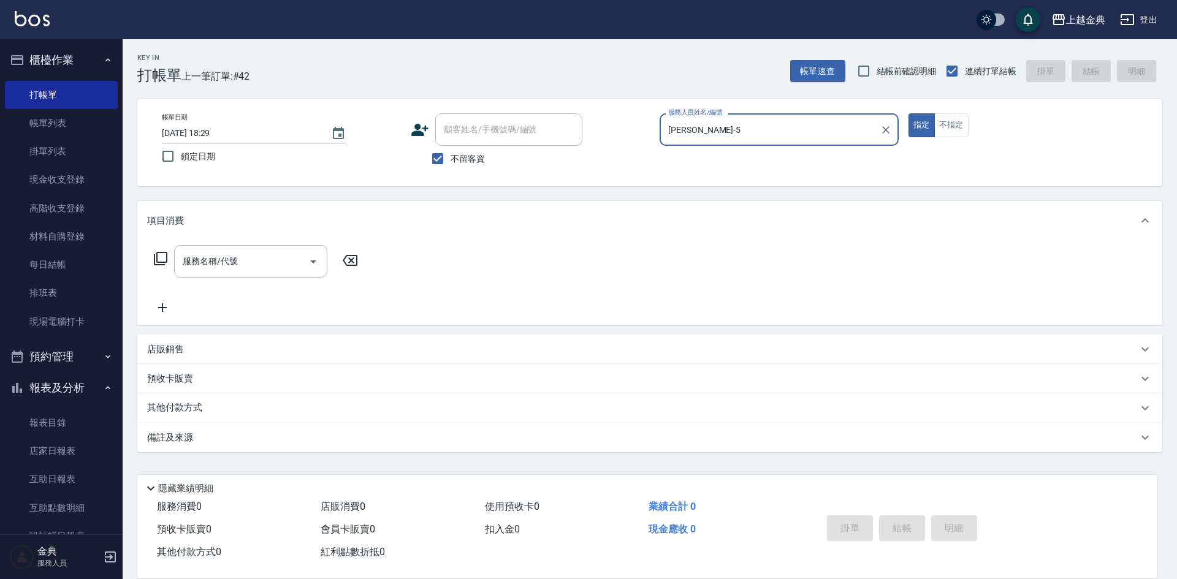
click at [166, 256] on icon at bounding box center [160, 258] width 15 height 15
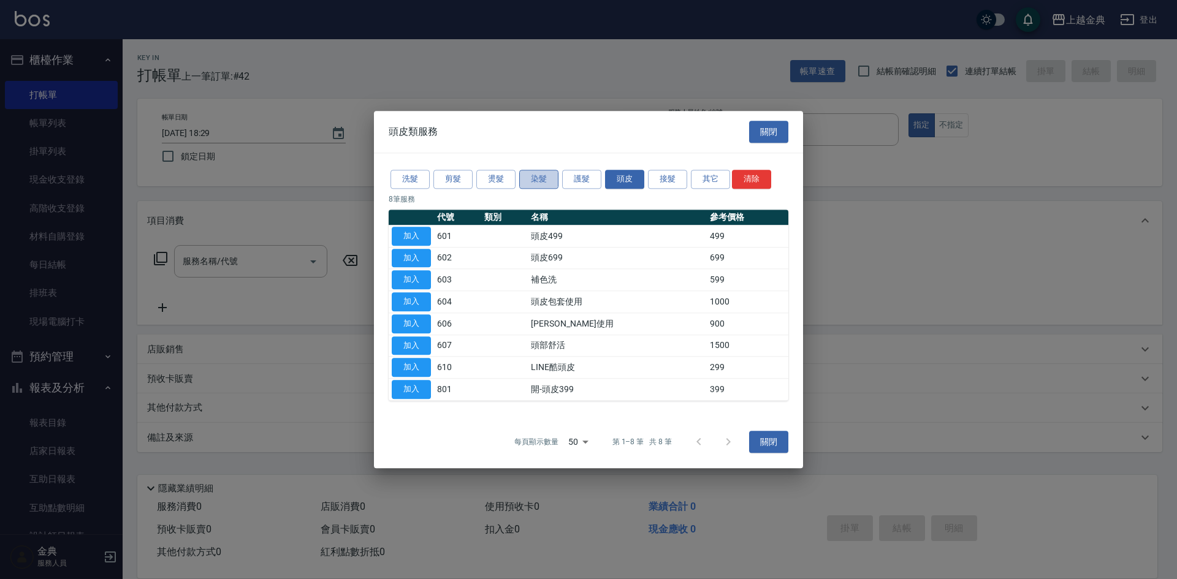
click at [529, 183] on button "染髮" at bounding box center [538, 179] width 39 height 19
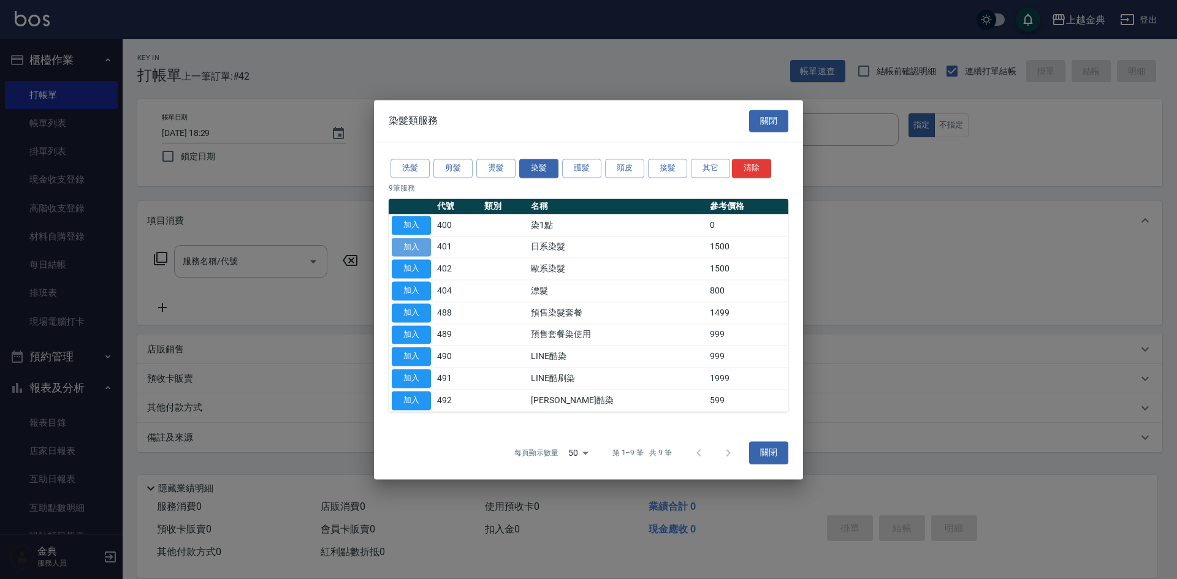
click at [408, 246] on button "加入" at bounding box center [411, 247] width 39 height 19
type input "日系染髮(401)"
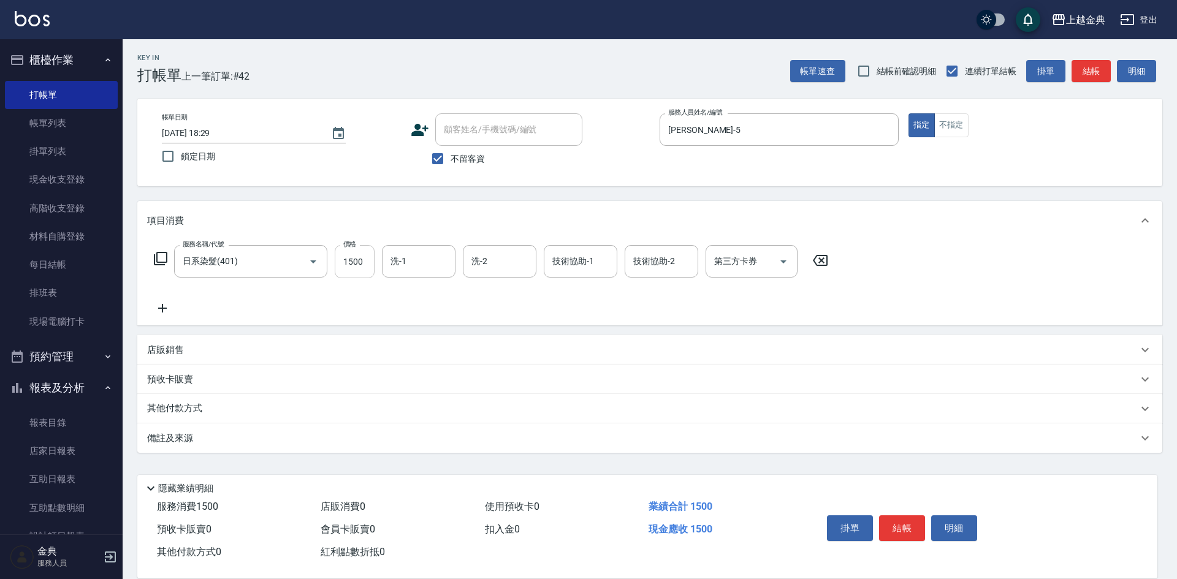
click at [360, 260] on input "1500" at bounding box center [355, 261] width 40 height 33
type input "1790"
click at [192, 351] on div "店販銷售" at bounding box center [642, 350] width 991 height 13
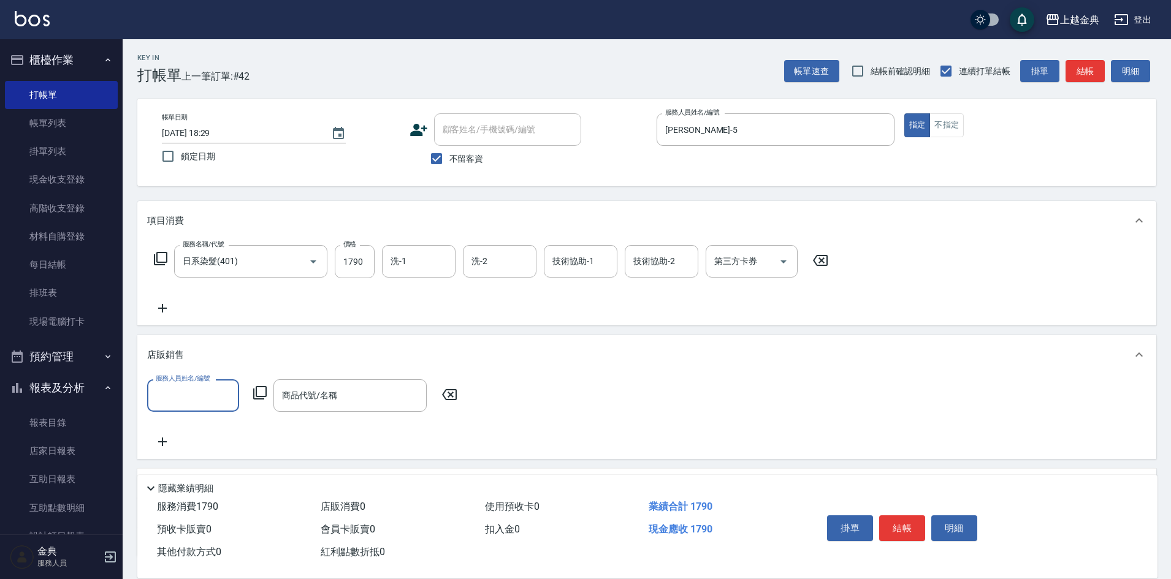
scroll to position [61, 0]
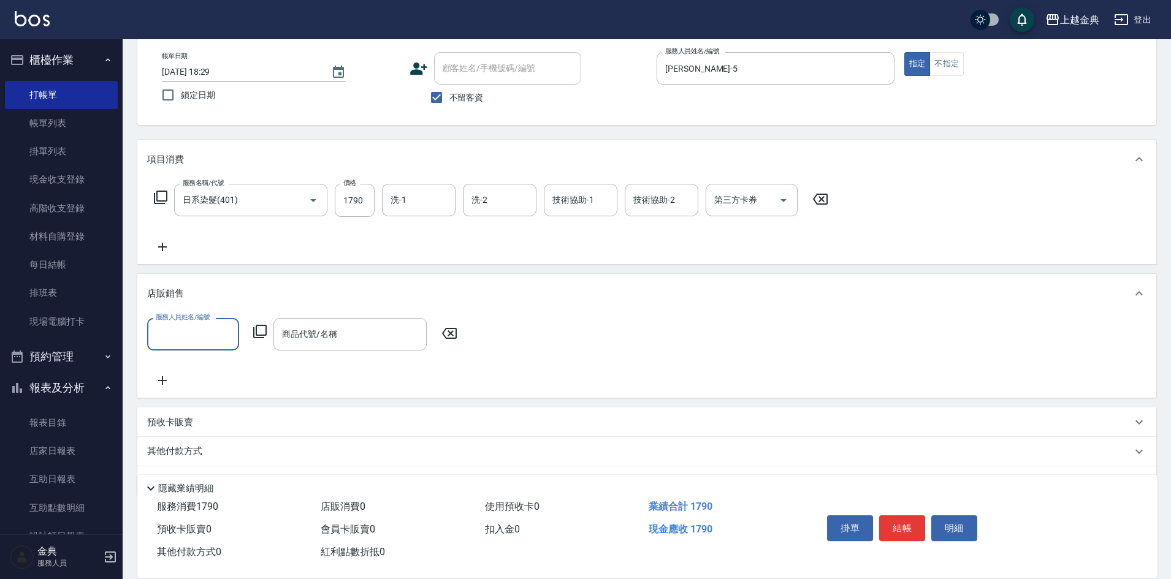
click at [188, 337] on input "服務人員姓名/編號" at bounding box center [193, 334] width 81 height 21
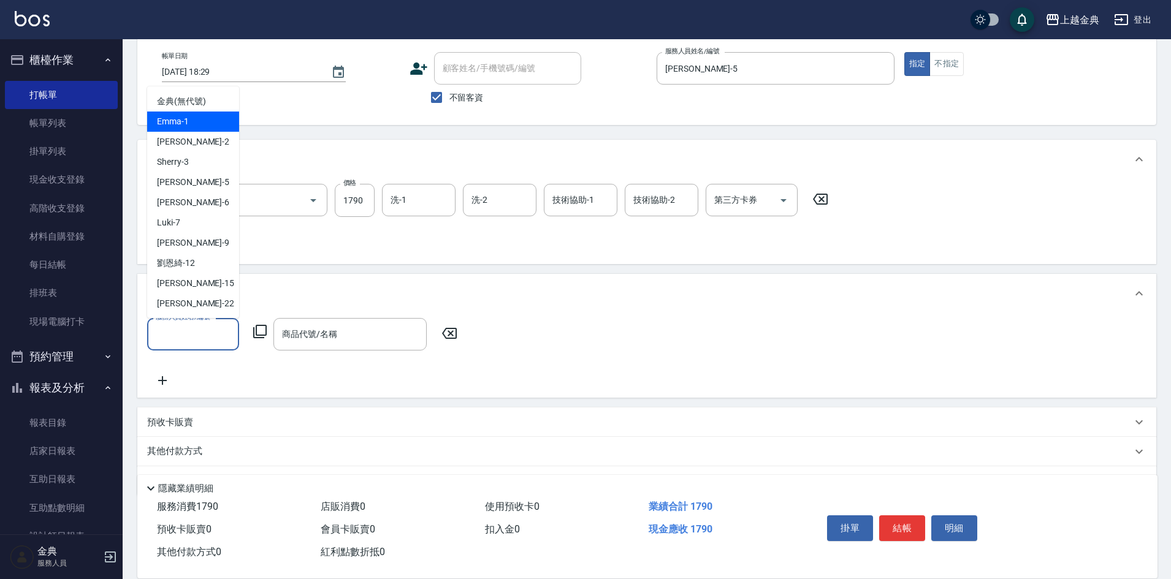
click at [181, 119] on span "Emma -1" at bounding box center [173, 121] width 32 height 13
type input "Emma-1"
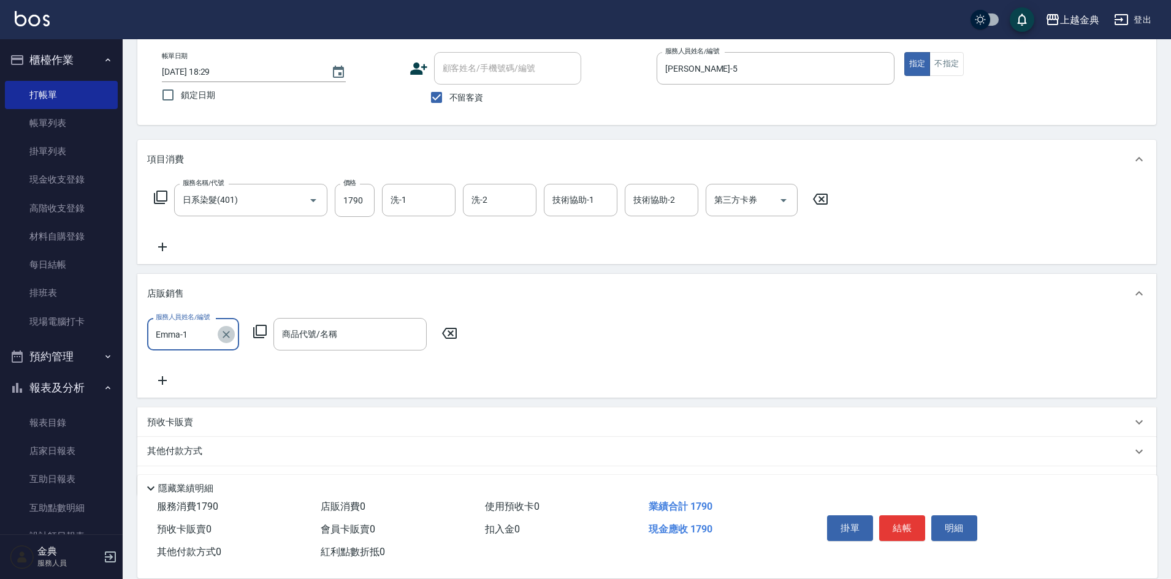
click at [228, 338] on icon "Clear" at bounding box center [226, 335] width 12 height 12
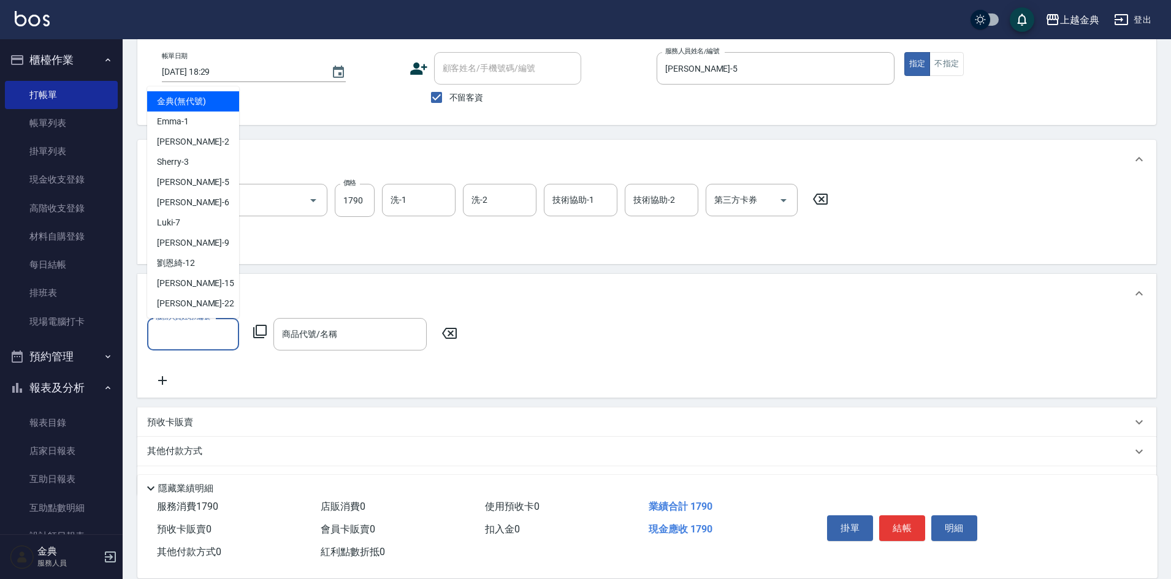
click at [204, 332] on input "服務人員姓名/編號" at bounding box center [193, 334] width 81 height 21
click at [191, 184] on div "[PERSON_NAME] -5" at bounding box center [193, 182] width 92 height 20
type input "[PERSON_NAME]-5"
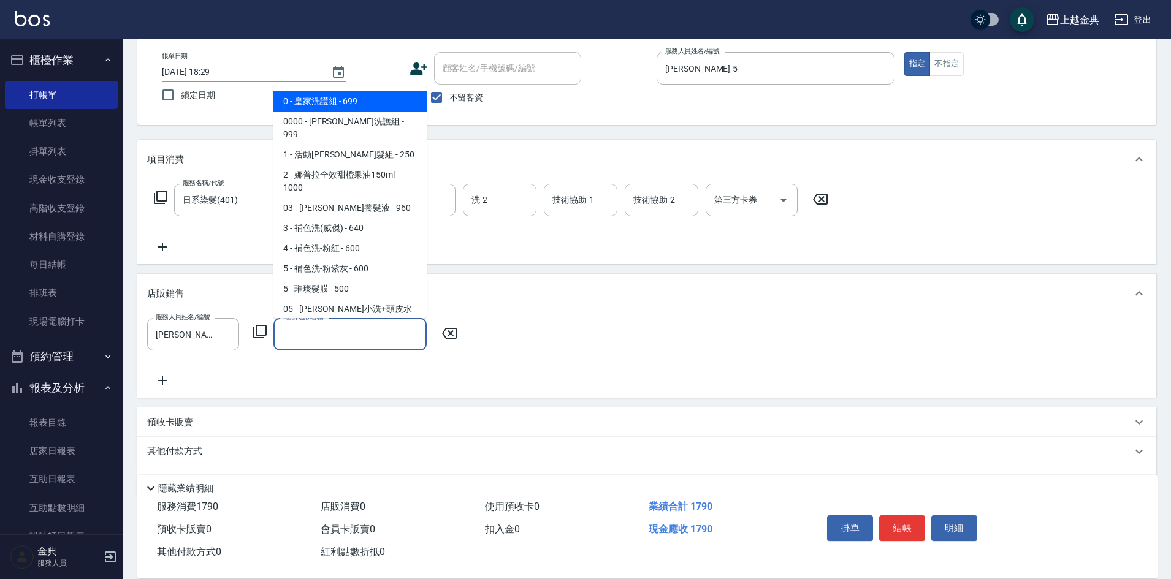
click at [360, 331] on input "商品代號/名稱" at bounding box center [350, 334] width 142 height 21
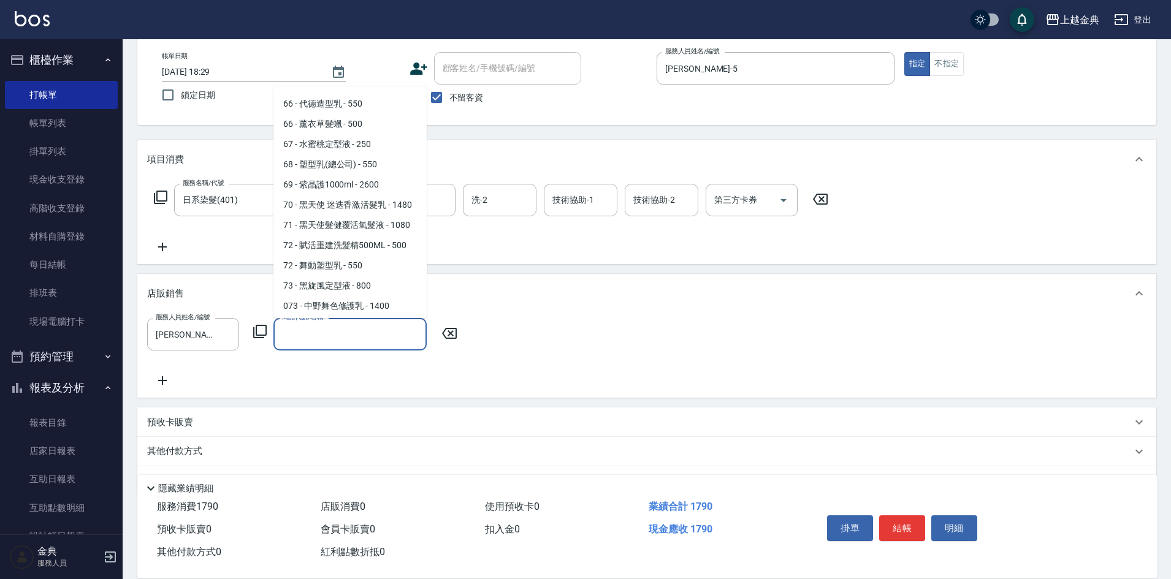
scroll to position [1947, 0]
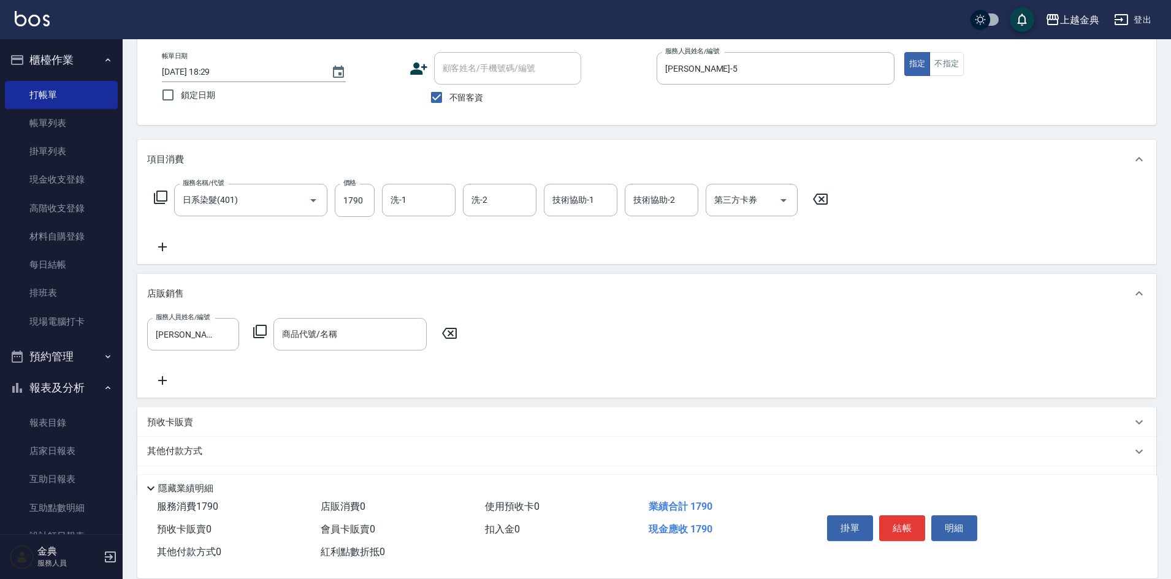
click at [436, 221] on div "服務名稱/代號 日系染髮(401) 服務名稱/代號 價格 1790 價格 洗-1 洗-1 洗-2 洗-2 技術協助-1 技術協助-1 技術協助-2 技術協助-…" at bounding box center [491, 219] width 688 height 70
click at [356, 335] on input "商品代號/名稱" at bounding box center [350, 334] width 142 height 21
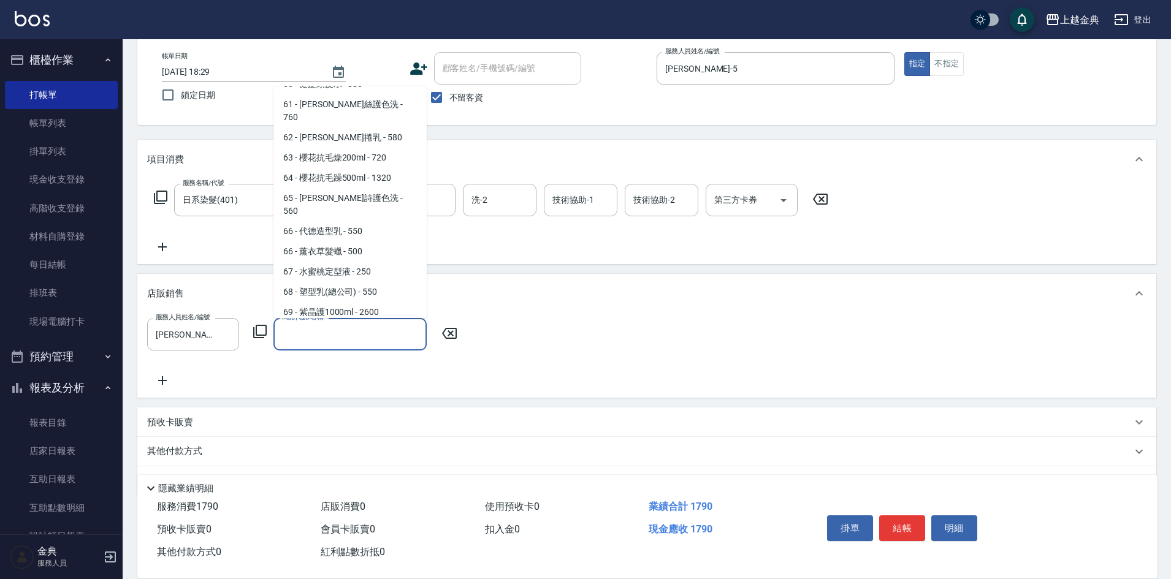
scroll to position [1683, 0]
click at [376, 323] on span "71 - 黑天使髮健覆活氧髮液 - 1080" at bounding box center [349, 333] width 153 height 20
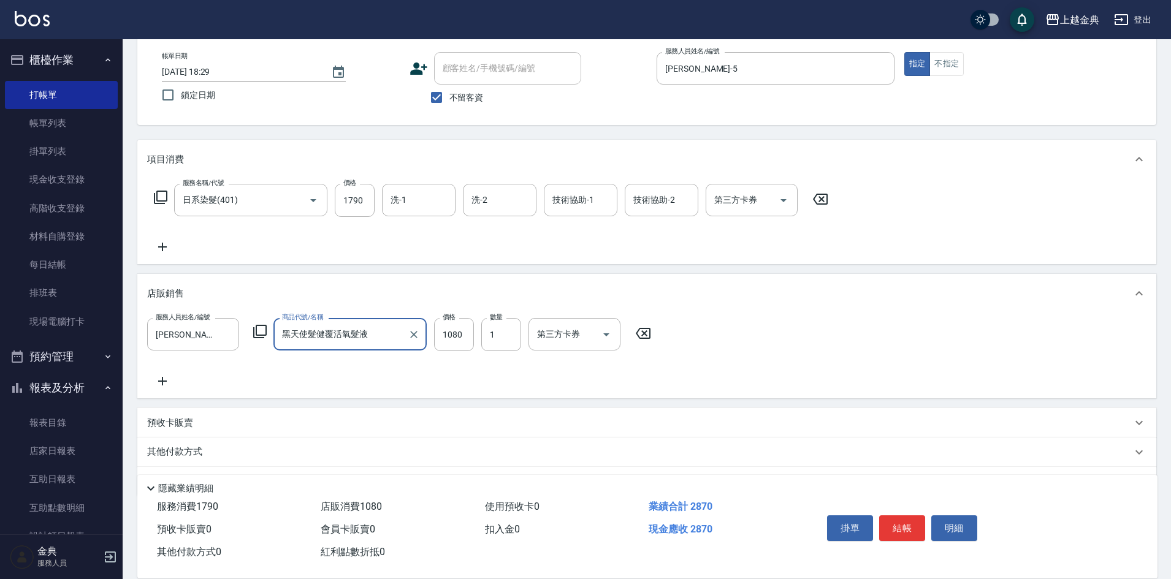
type input "黑天使髮健覆活氧髮液"
click at [466, 331] on input "1080" at bounding box center [454, 334] width 40 height 33
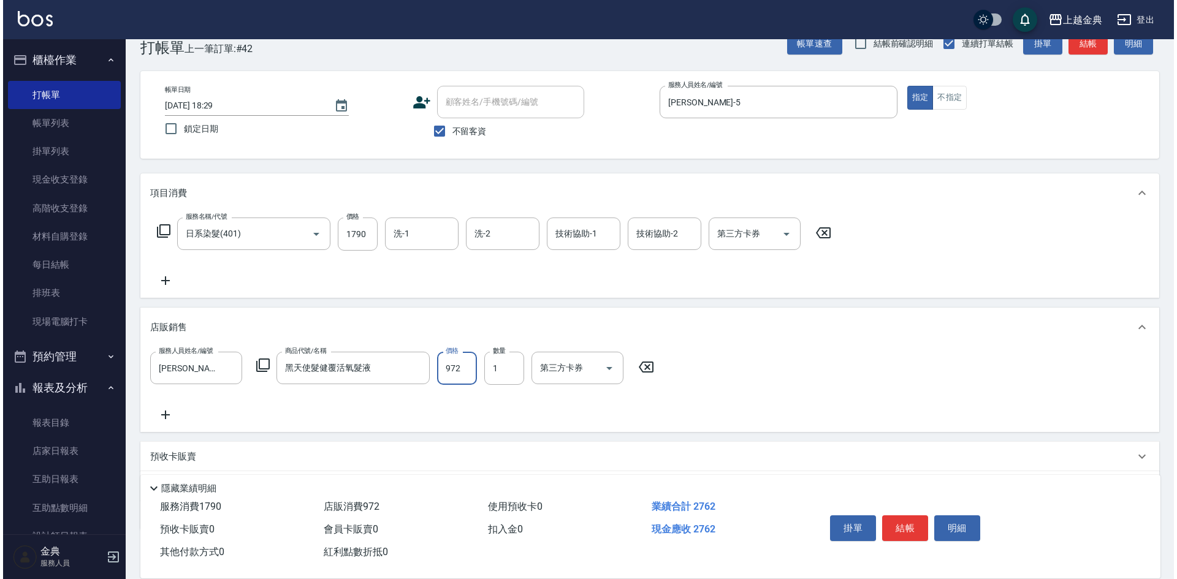
scroll to position [0, 0]
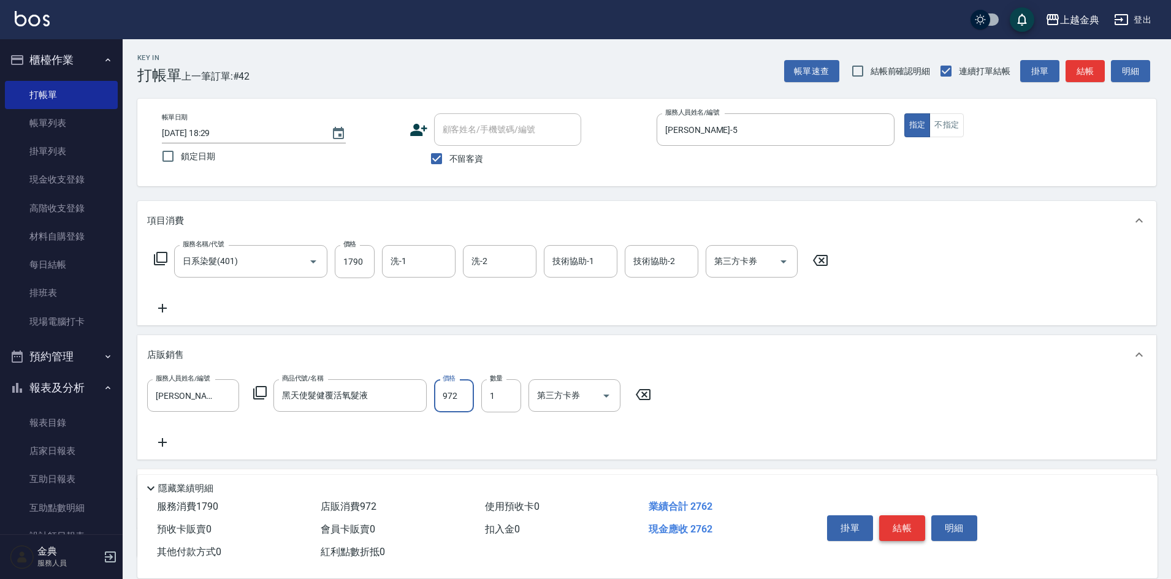
type input "972"
click at [909, 519] on button "結帳" at bounding box center [902, 529] width 46 height 26
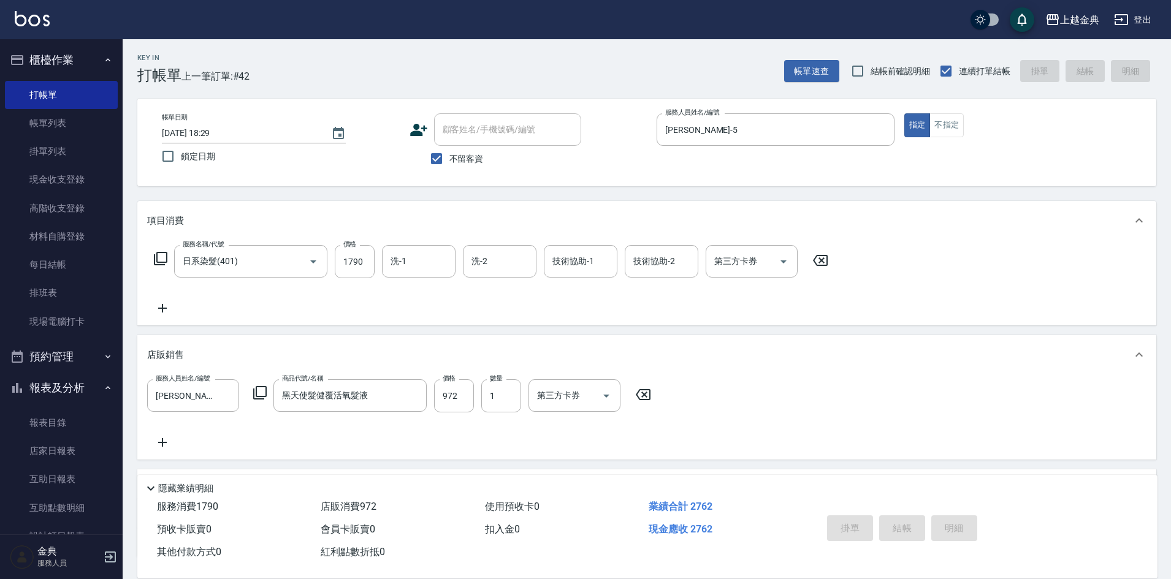
type input "[DATE] 18:31"
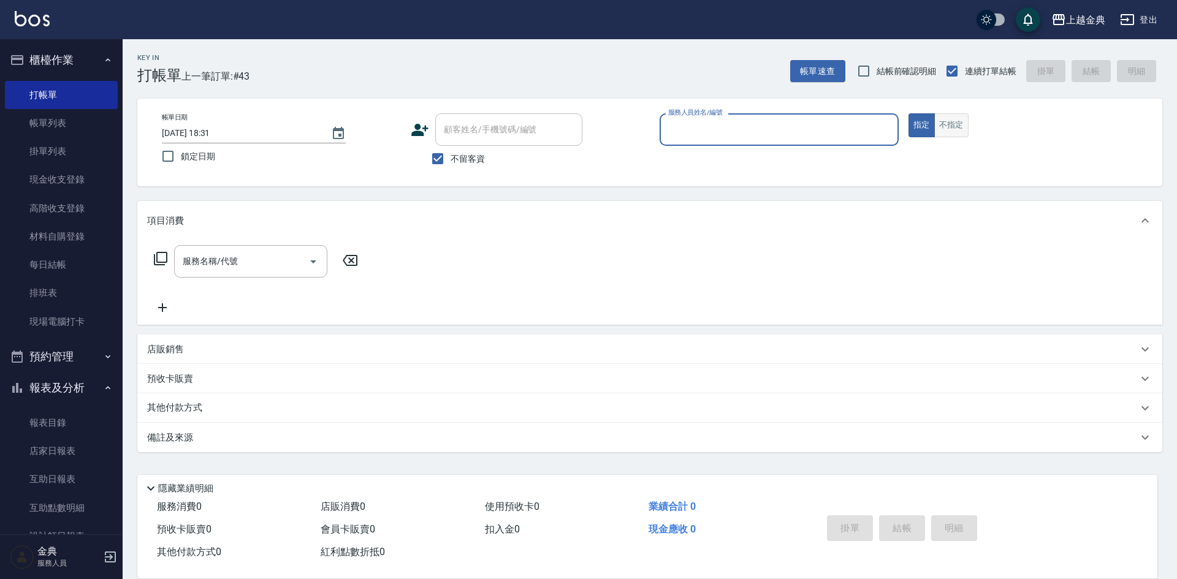
click at [951, 133] on button "不指定" at bounding box center [951, 125] width 34 height 24
click at [806, 128] on input "服務人員姓名/編號" at bounding box center [779, 129] width 228 height 21
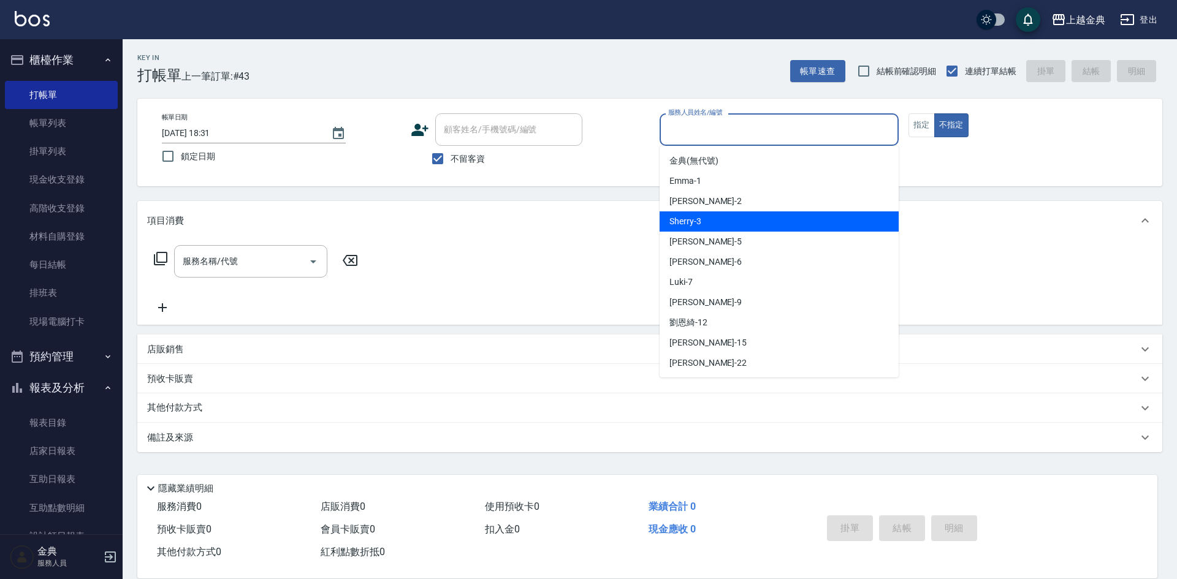
click at [780, 219] on div "Sherry -3" at bounding box center [779, 221] width 239 height 20
type input "Sherry-3"
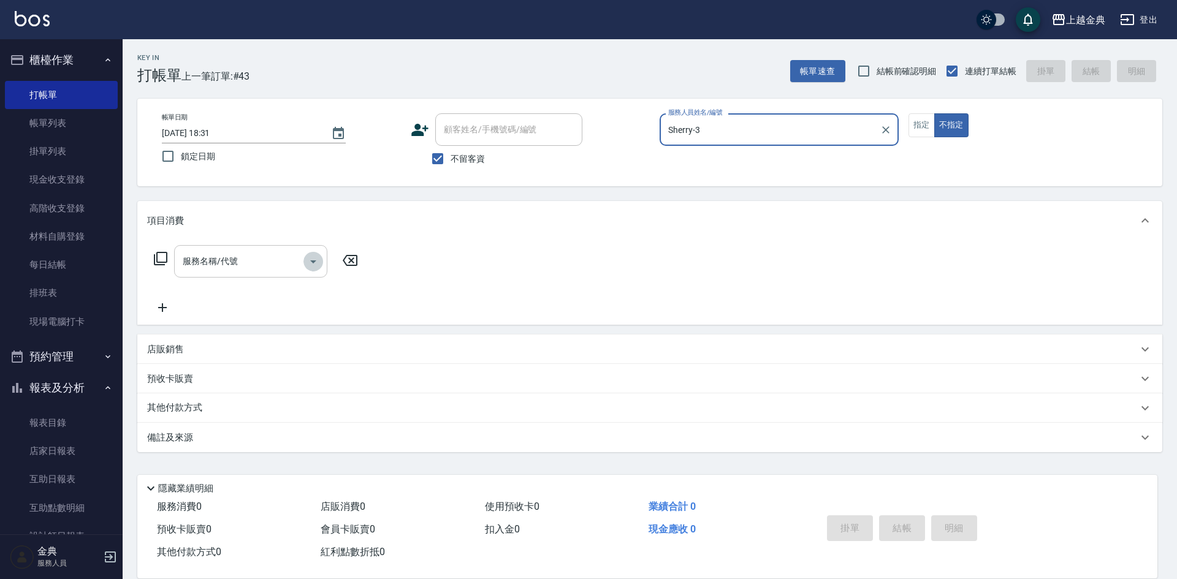
click at [313, 262] on icon "Open" at bounding box center [313, 262] width 6 height 3
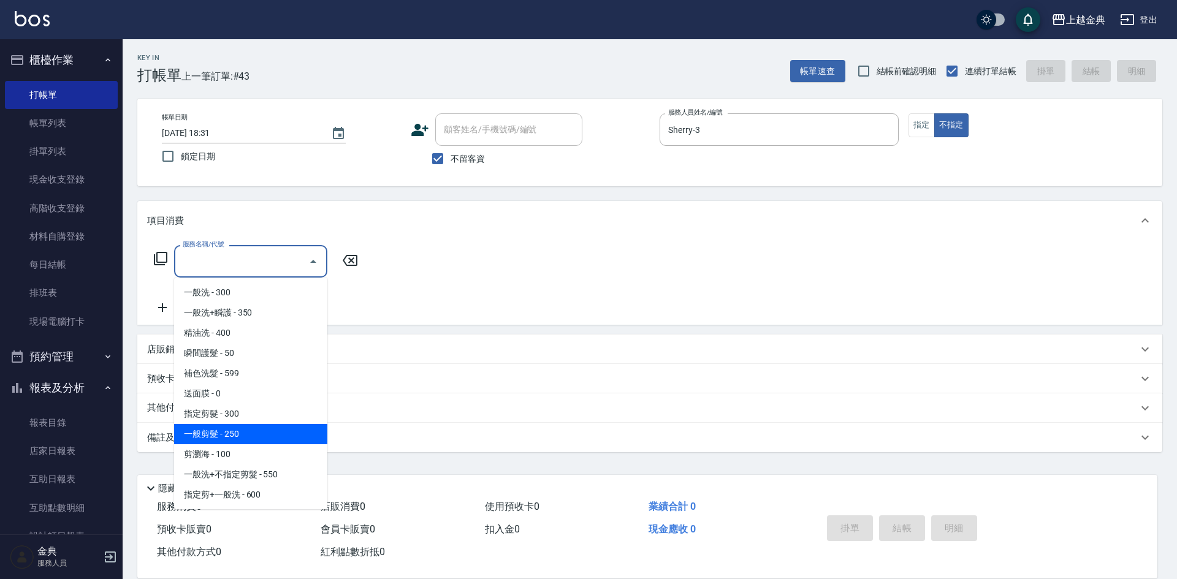
click at [259, 433] on span "一般剪髮 - 250" at bounding box center [250, 434] width 153 height 20
type input "一般剪髮(200)"
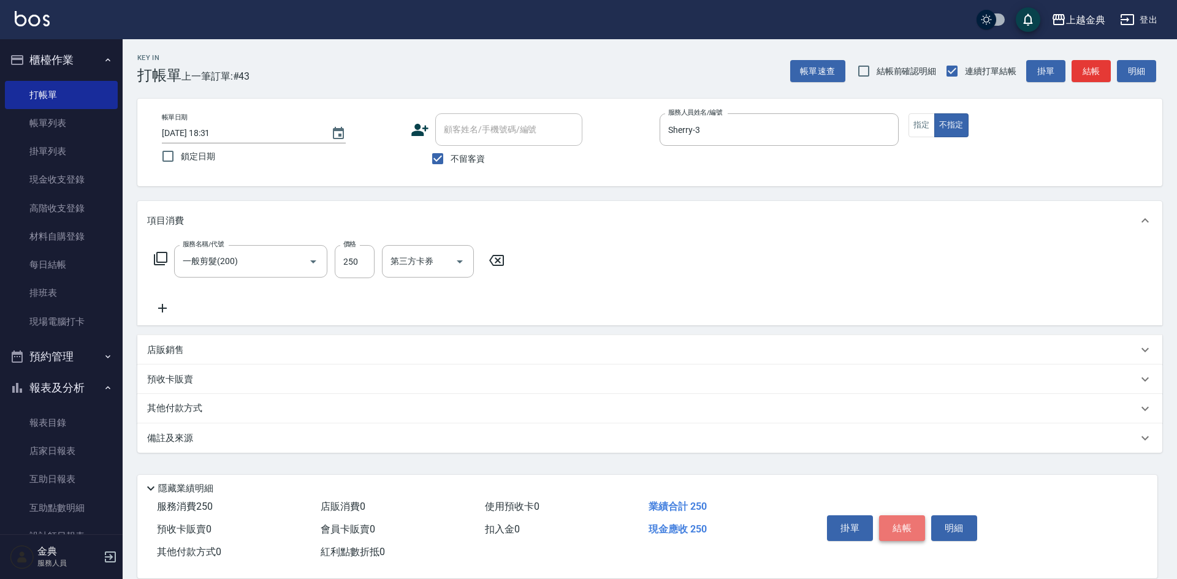
click at [904, 522] on button "結帳" at bounding box center [902, 529] width 46 height 26
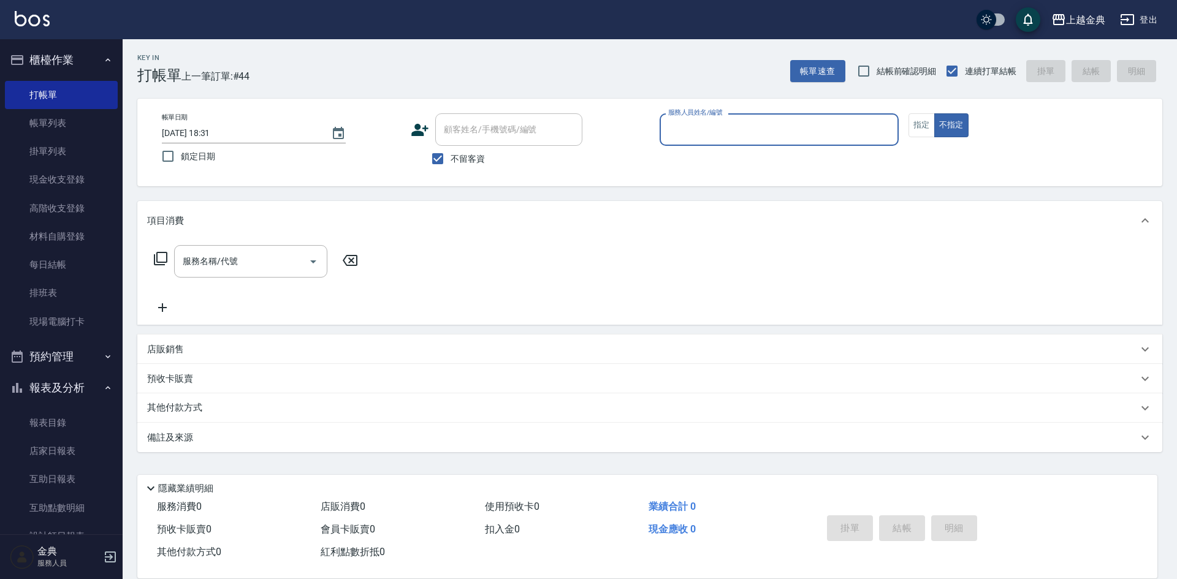
click at [837, 131] on input "服務人員姓名/編號" at bounding box center [779, 129] width 228 height 21
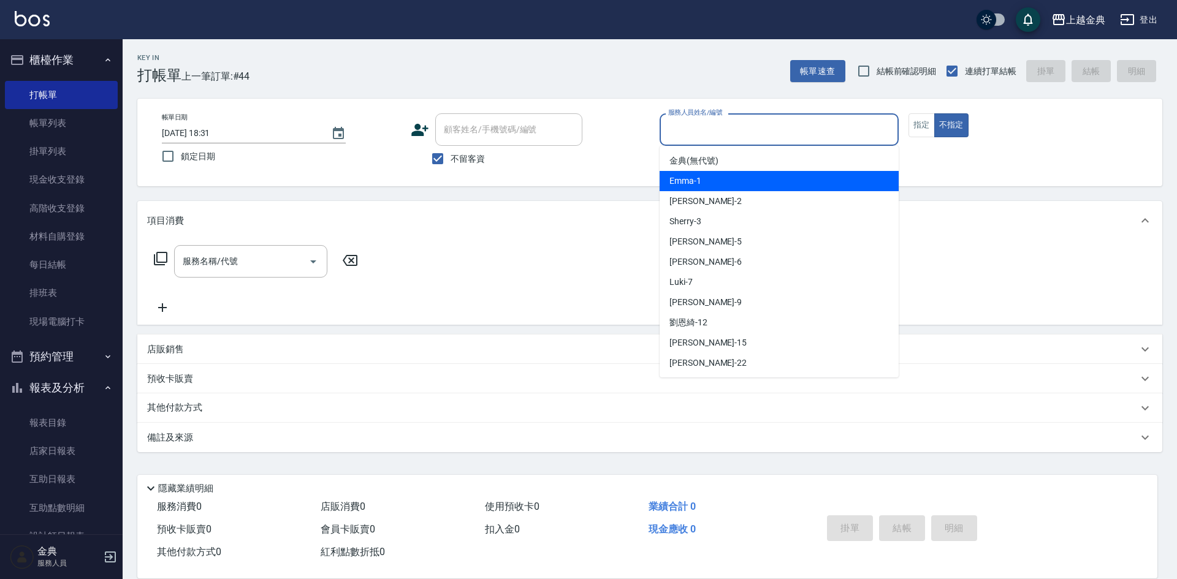
click at [812, 188] on div "Emma -1" at bounding box center [779, 181] width 239 height 20
type input "Emma-1"
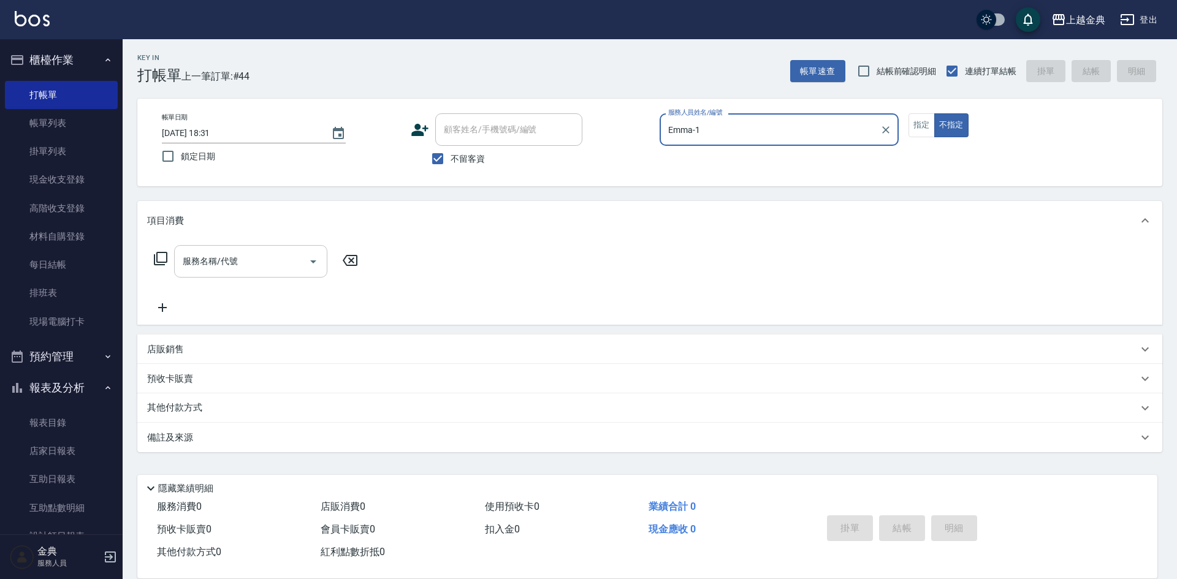
click at [310, 262] on icon "Open" at bounding box center [313, 261] width 15 height 15
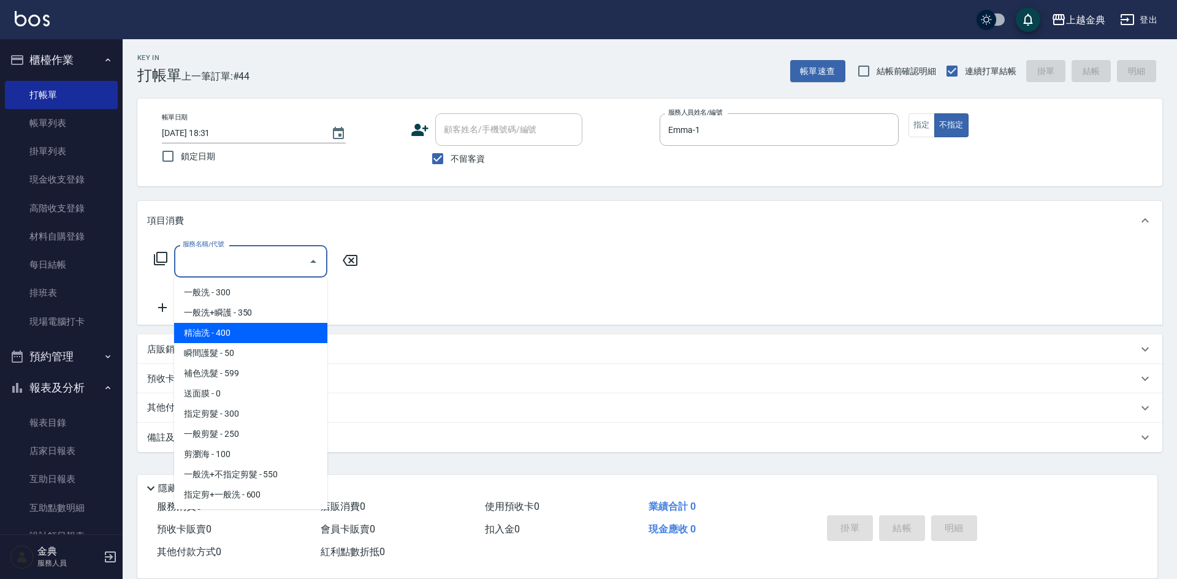
click at [263, 329] on span "精油洗 - 400" at bounding box center [250, 333] width 153 height 20
type input "精油洗(102)"
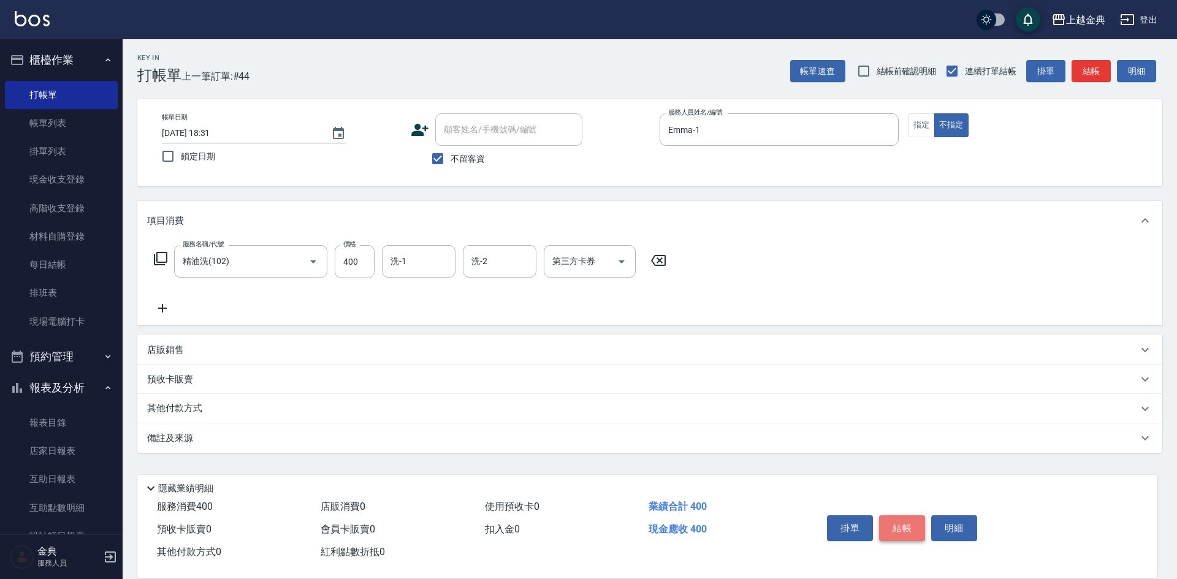
click at [902, 524] on button "結帳" at bounding box center [902, 529] width 46 height 26
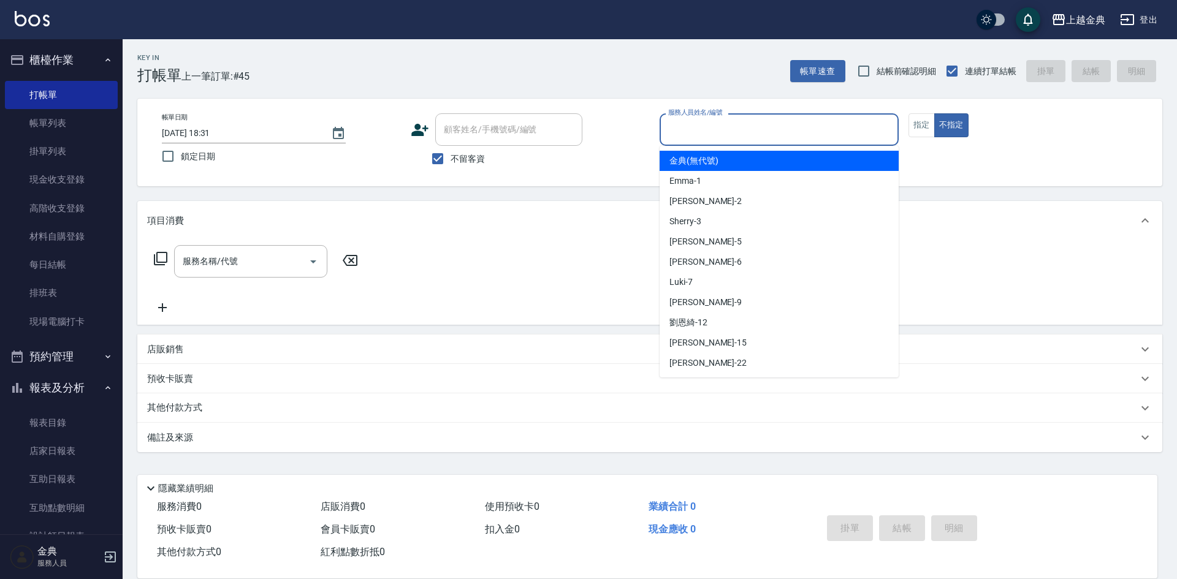
click at [798, 131] on input "服務人員姓名/編號" at bounding box center [779, 129] width 228 height 21
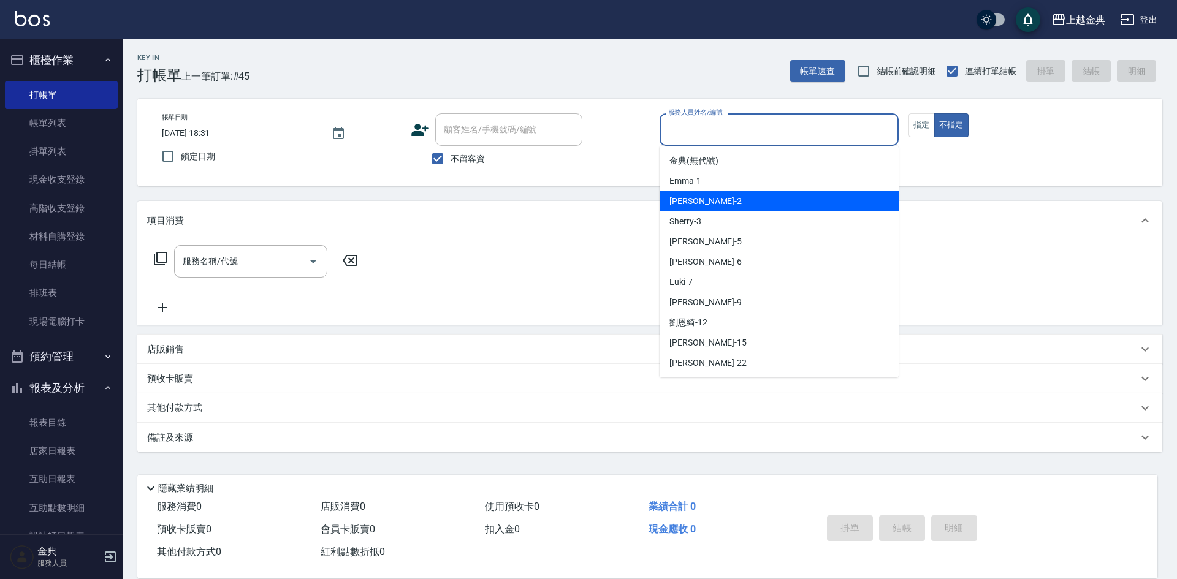
click at [785, 196] on div "Cindy -2" at bounding box center [779, 201] width 239 height 20
type input "Cindy-2"
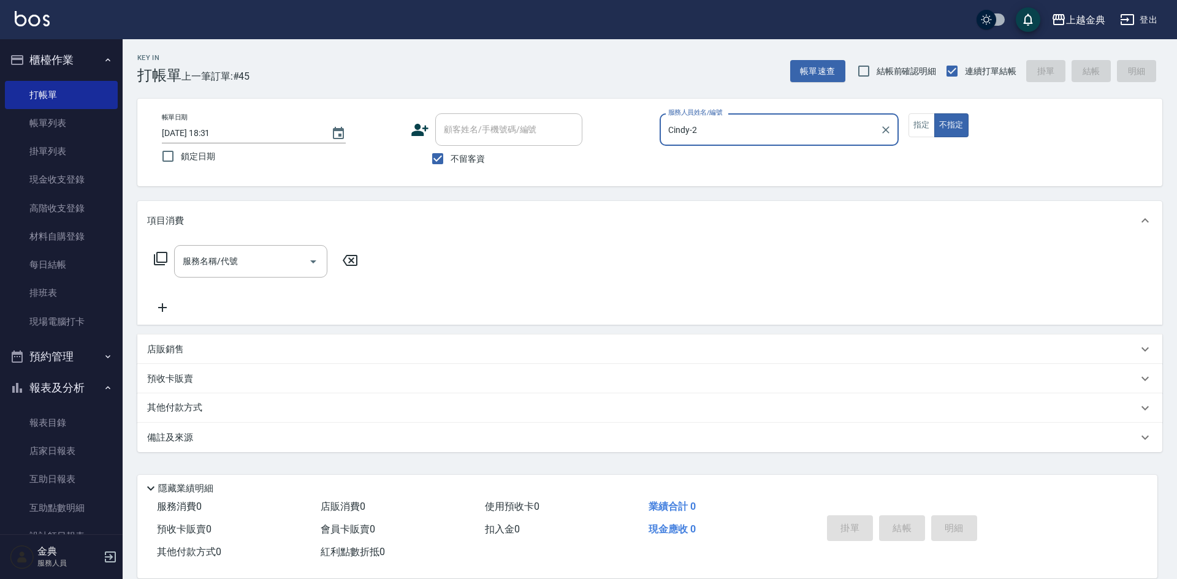
click at [159, 255] on icon at bounding box center [160, 258] width 15 height 15
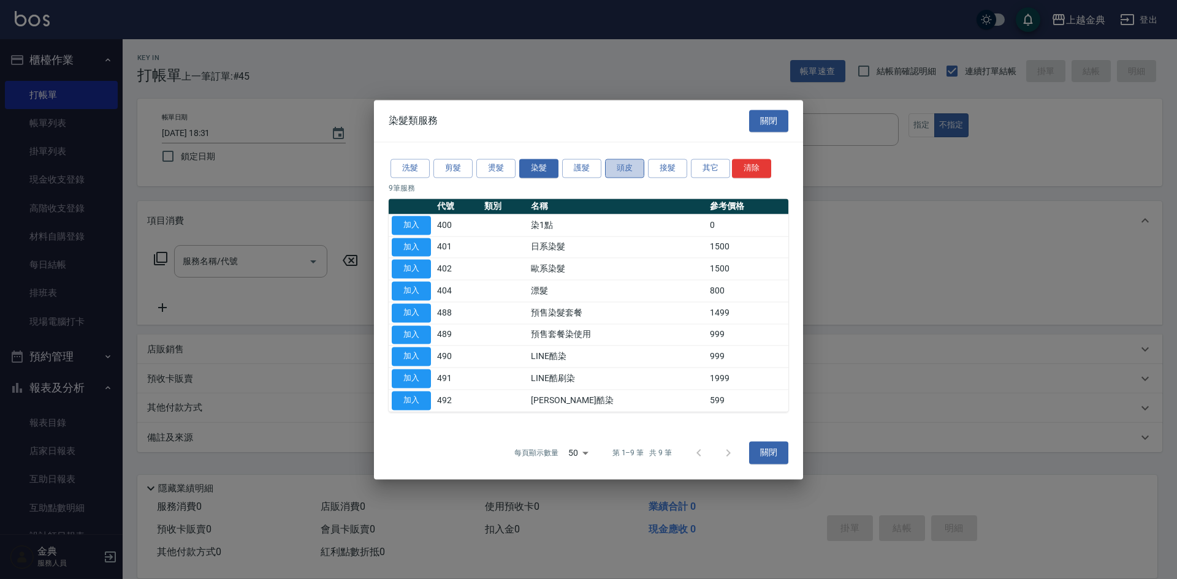
click at [613, 170] on button "頭皮" at bounding box center [624, 168] width 39 height 19
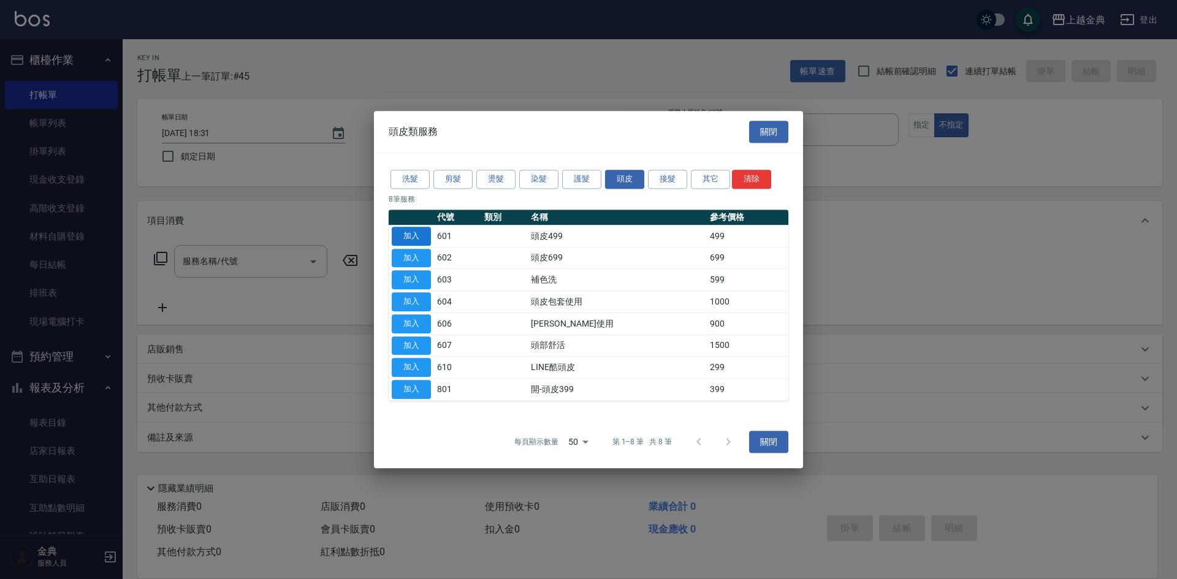
click at [419, 232] on button "加入" at bounding box center [411, 236] width 39 height 19
type input "頭皮499(601)"
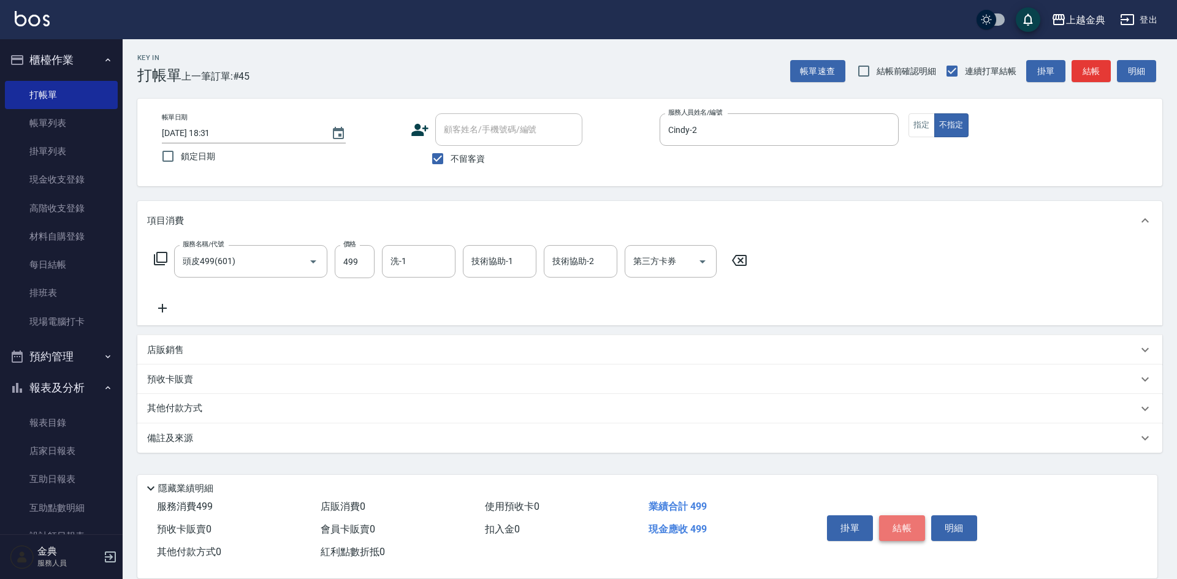
click at [899, 523] on button "結帳" at bounding box center [902, 529] width 46 height 26
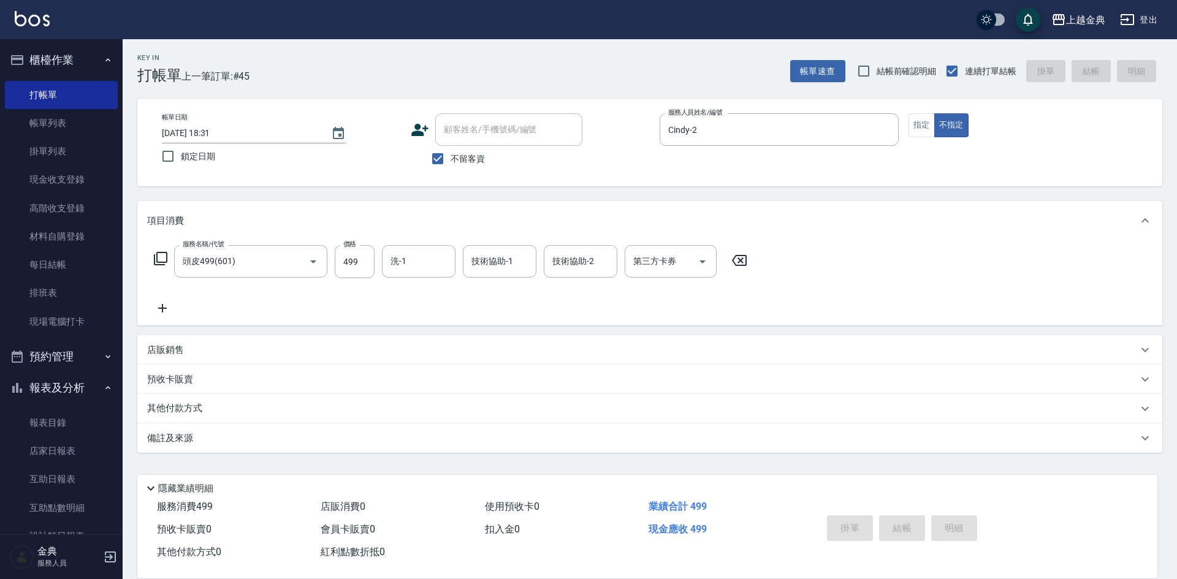
type input "[DATE] 18:32"
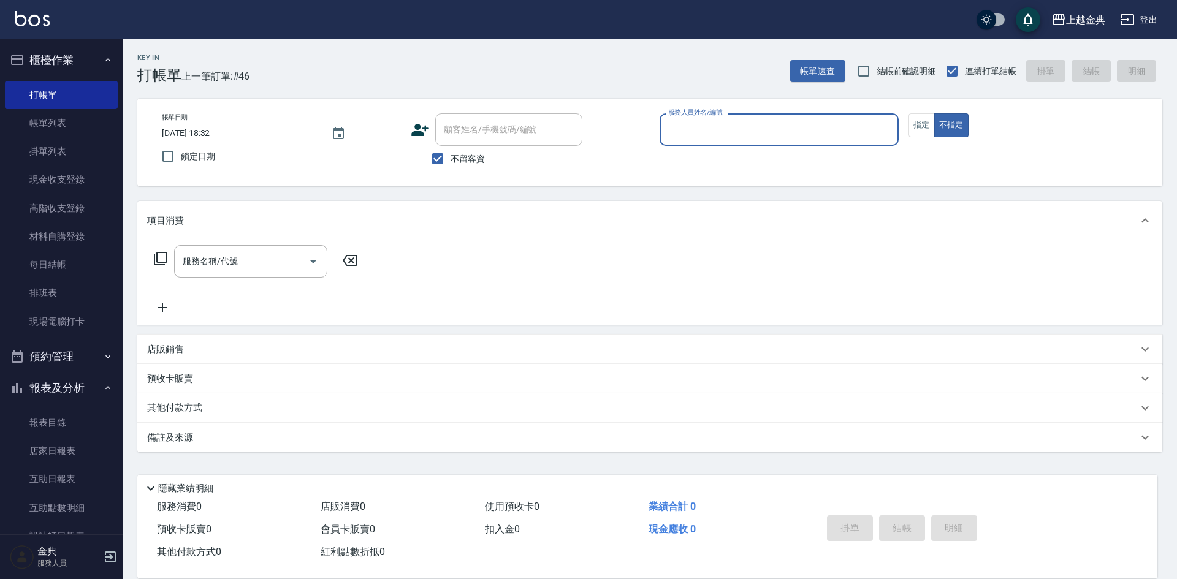
click at [773, 124] on input "服務人員姓名/編號" at bounding box center [779, 129] width 228 height 21
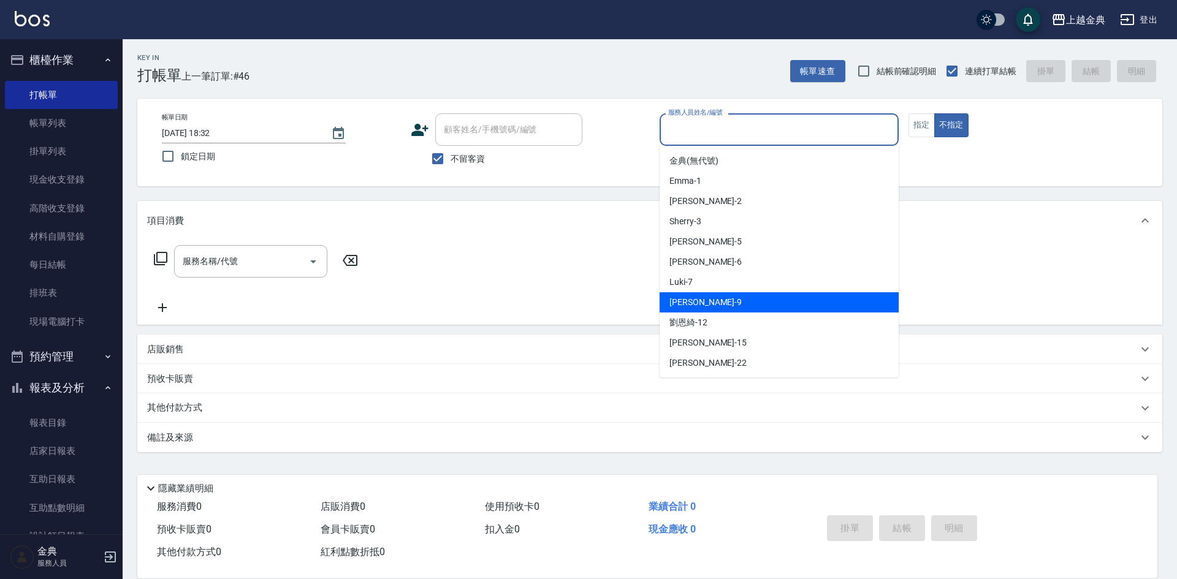
click at [771, 304] on div "[PERSON_NAME] -9" at bounding box center [779, 302] width 239 height 20
type input "[PERSON_NAME]-9"
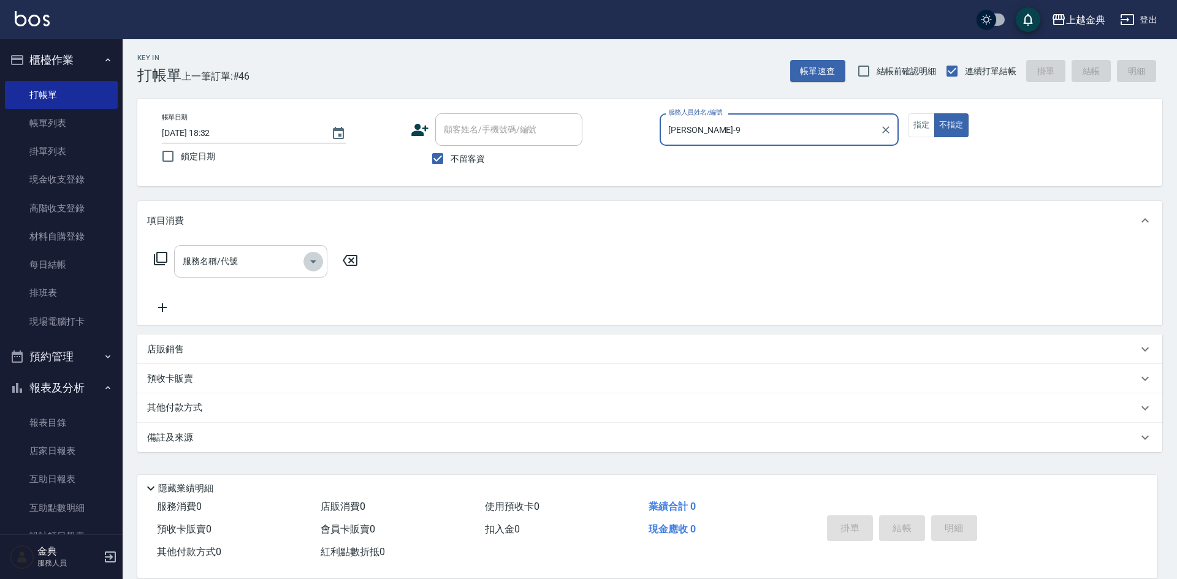
click at [311, 262] on icon "Open" at bounding box center [313, 261] width 15 height 15
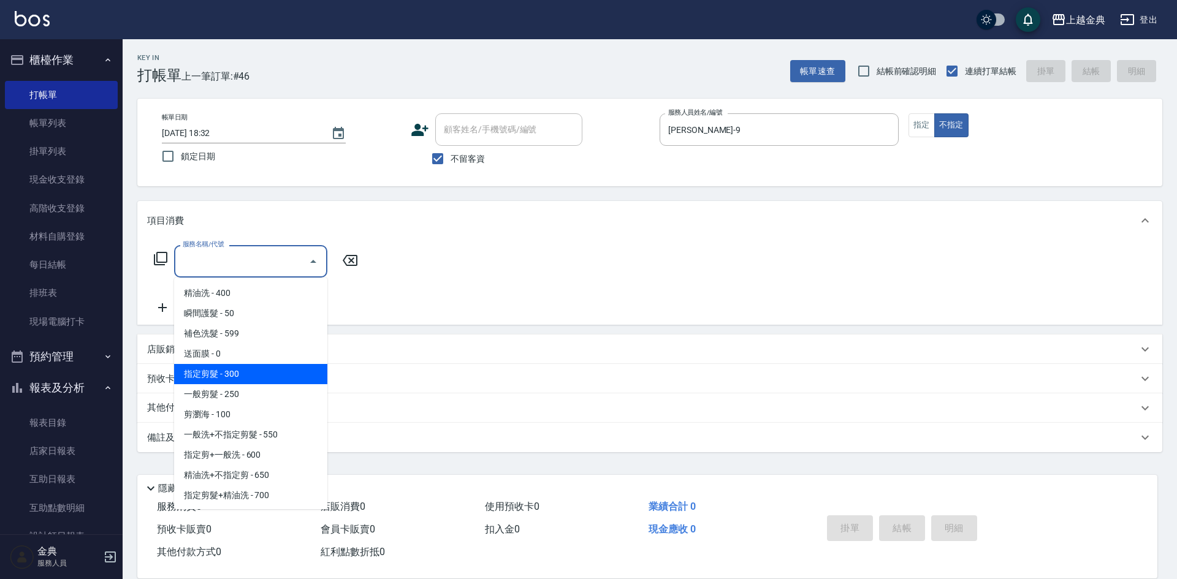
scroll to position [61, 0]
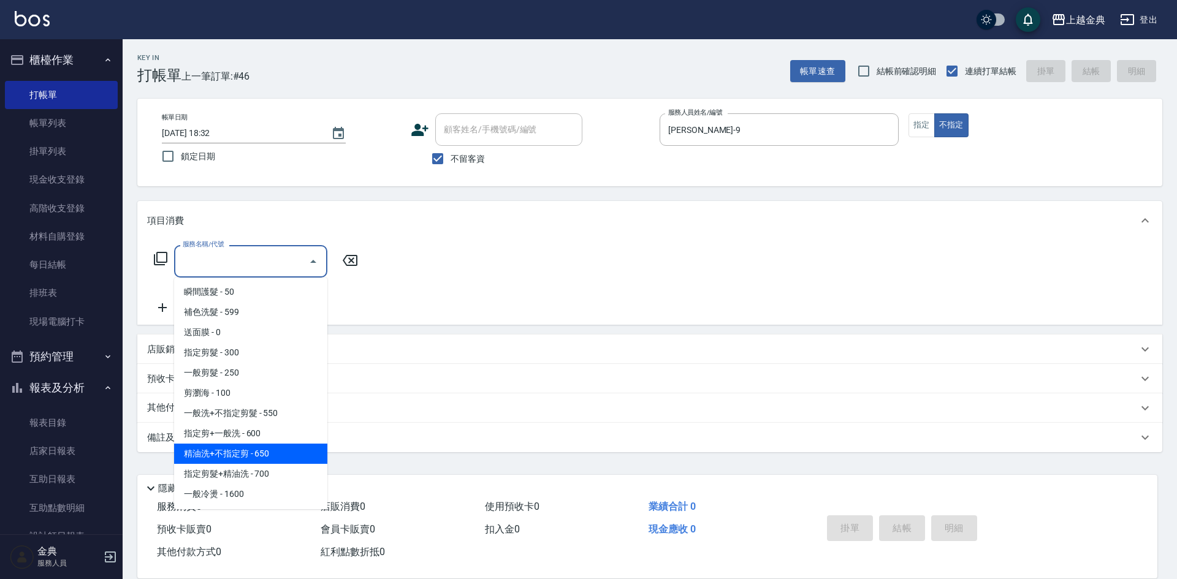
click at [278, 452] on span "精油洗+不指定剪 - 650" at bounding box center [250, 454] width 153 height 20
type input "精油洗+不指定剪(205)"
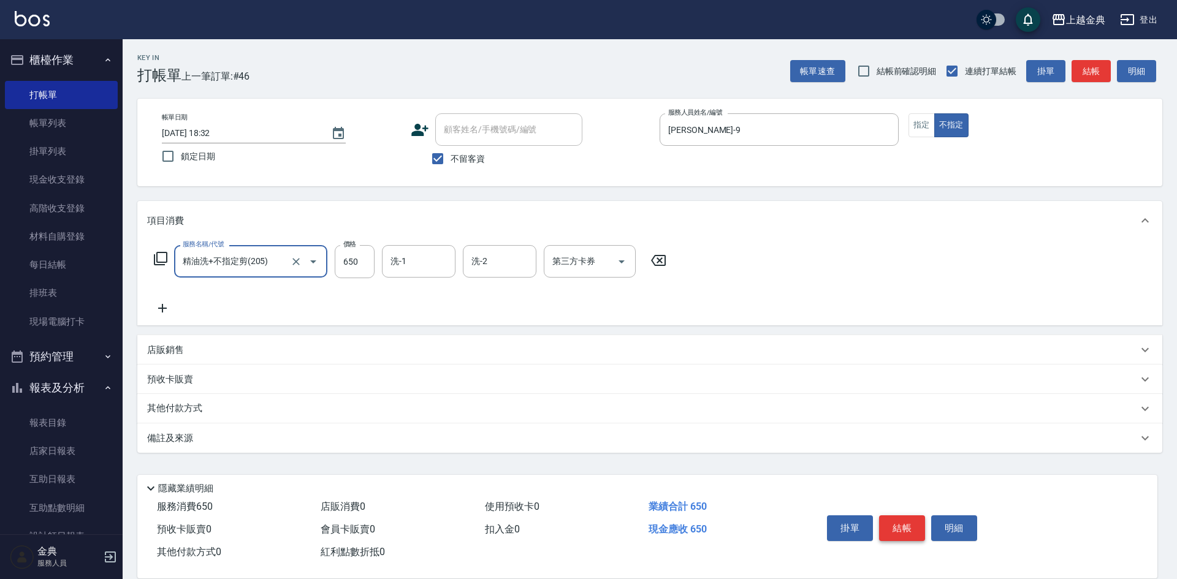
click at [896, 517] on button "結帳" at bounding box center [902, 529] width 46 height 26
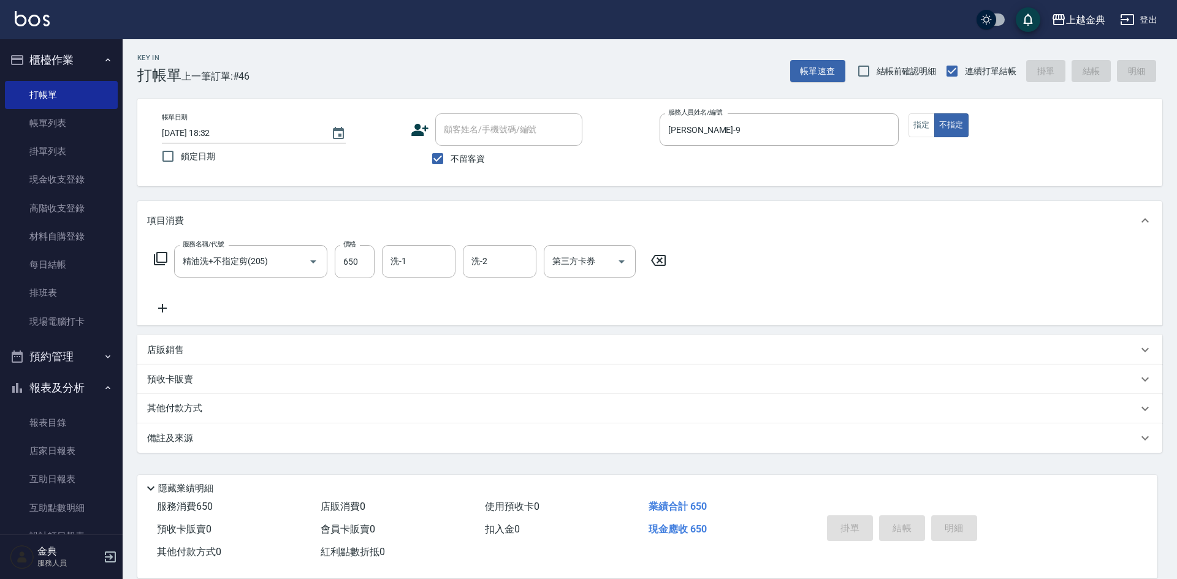
type input "[DATE] 18:33"
click at [921, 124] on button "指定" at bounding box center [922, 125] width 26 height 24
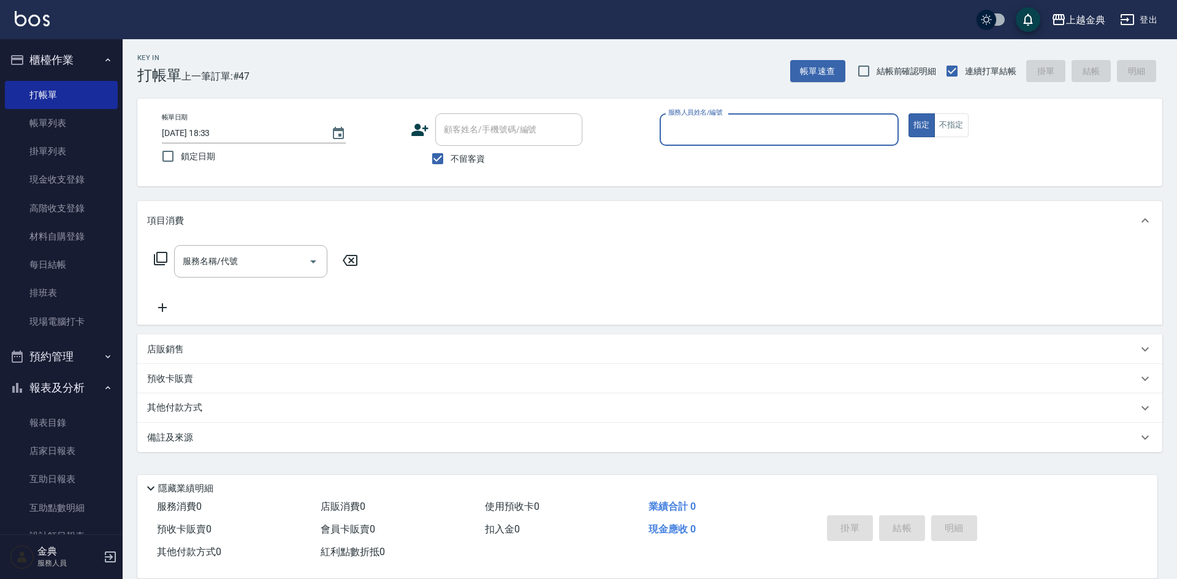
click at [775, 136] on input "服務人員姓名/編號" at bounding box center [779, 129] width 228 height 21
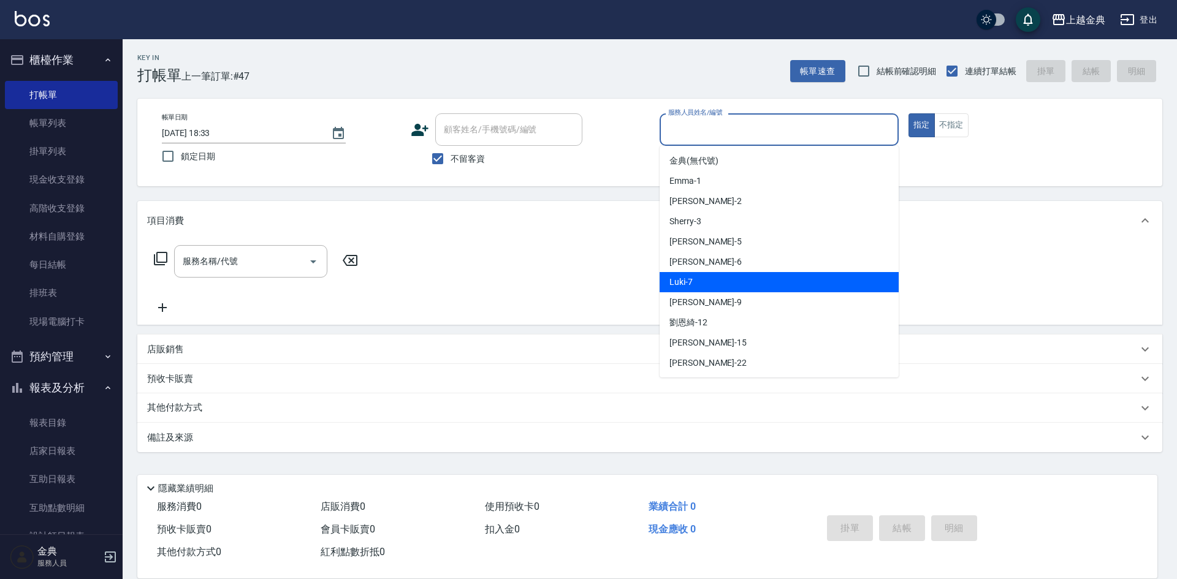
click at [747, 287] on div "Luki -7" at bounding box center [779, 282] width 239 height 20
type input "Luki-7"
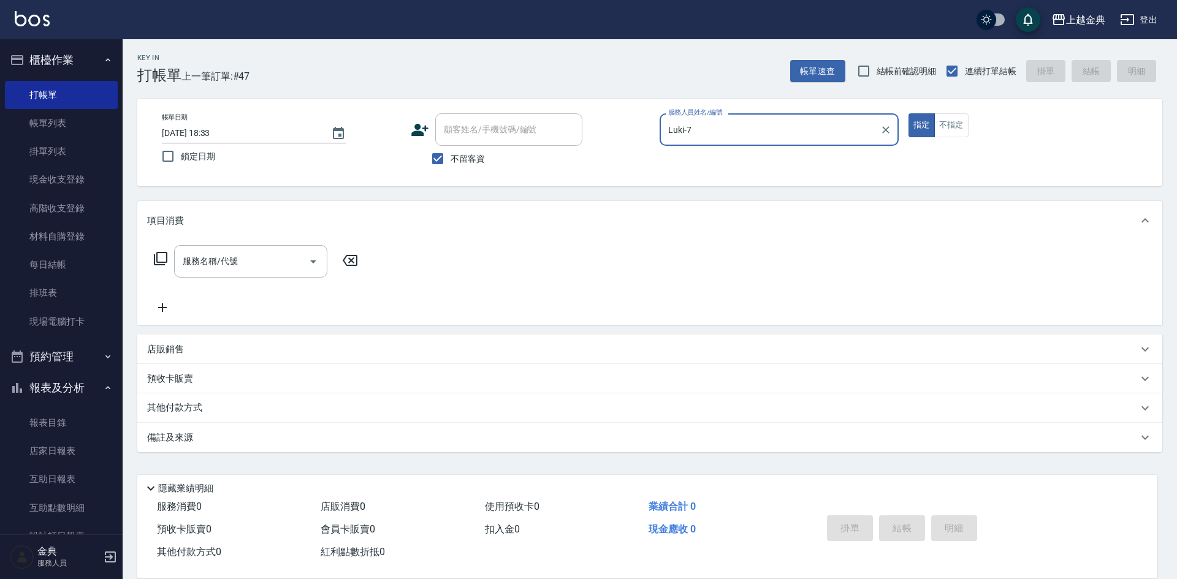
click at [158, 257] on icon at bounding box center [160, 258] width 13 height 13
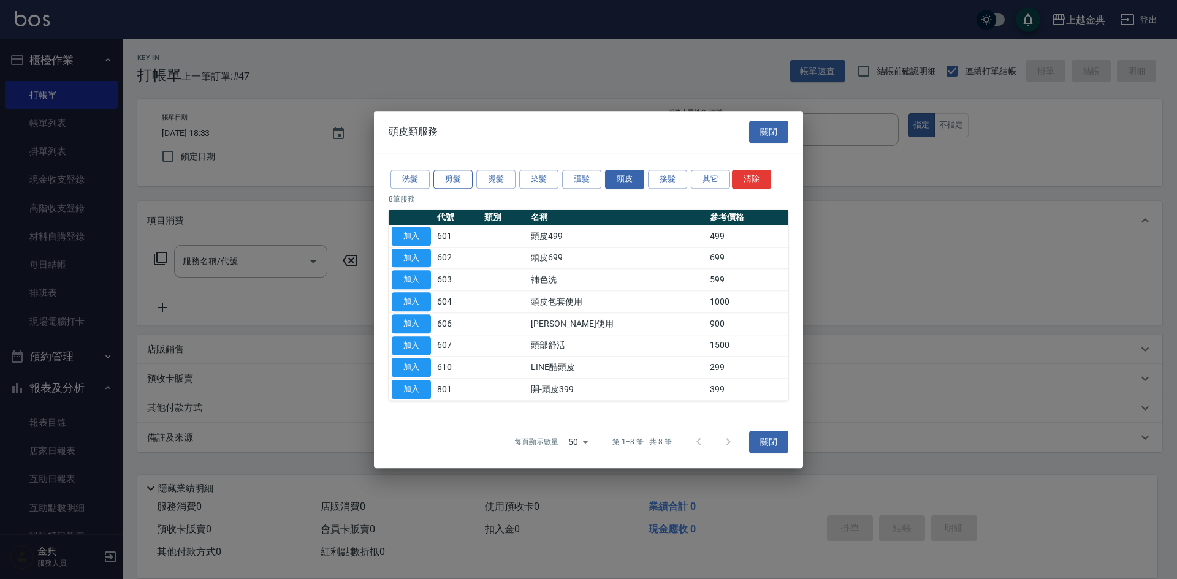
click at [454, 182] on button "剪髮" at bounding box center [452, 179] width 39 height 19
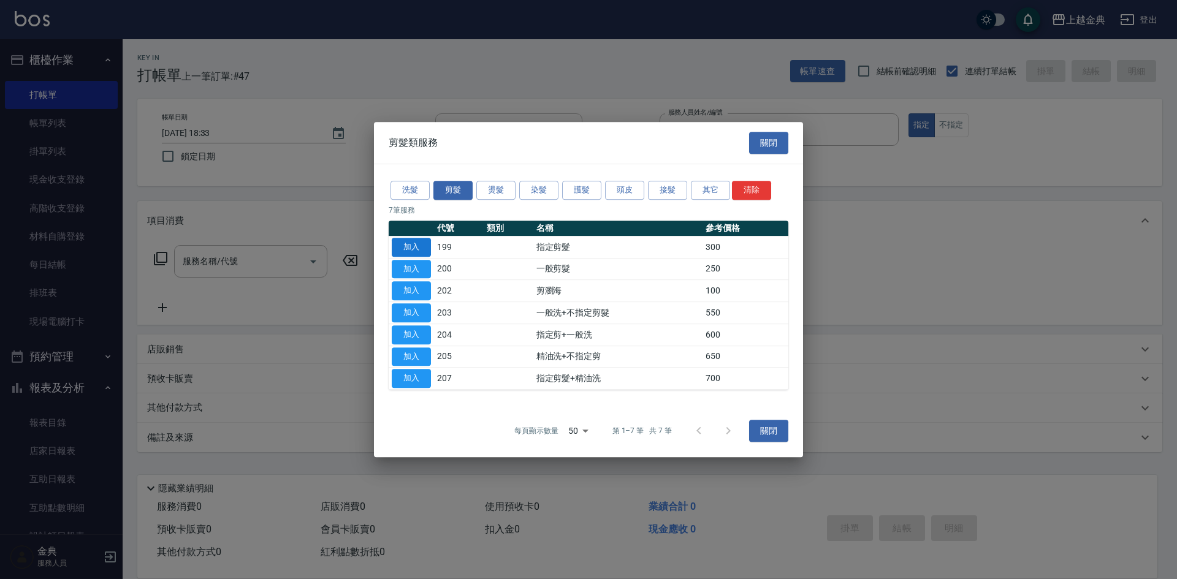
click at [418, 246] on button "加入" at bounding box center [411, 247] width 39 height 19
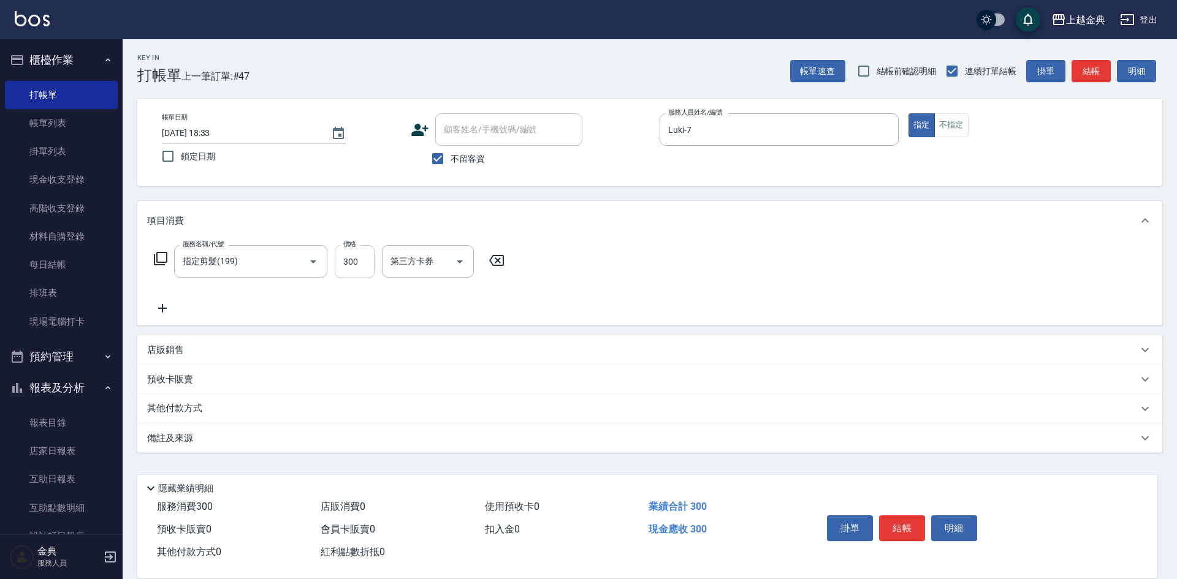
click at [357, 261] on input "300" at bounding box center [355, 261] width 40 height 33
click at [314, 261] on icon "Open" at bounding box center [313, 262] width 6 height 3
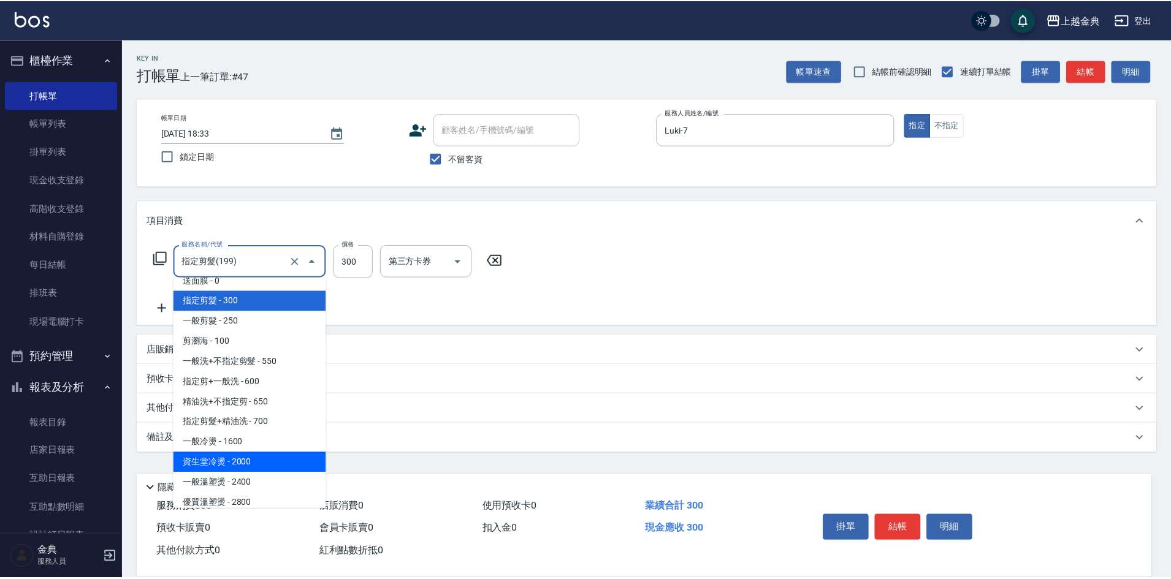
scroll to position [123, 0]
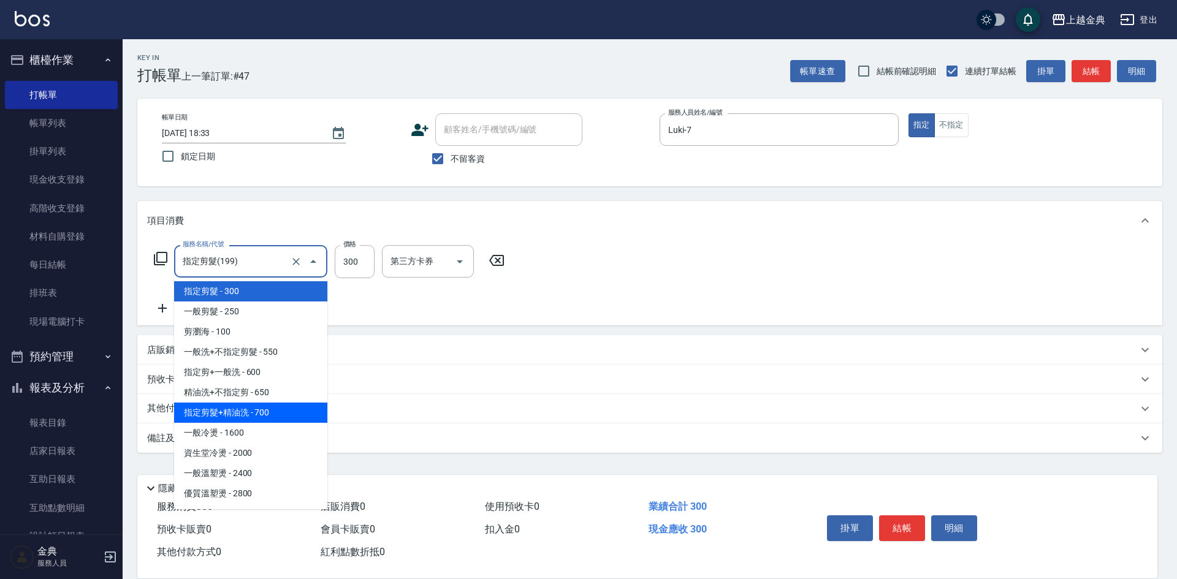
click at [293, 413] on span "指定剪髮+精油洗 - 700" at bounding box center [250, 413] width 153 height 20
type input "指定剪髮+精油洗(207)"
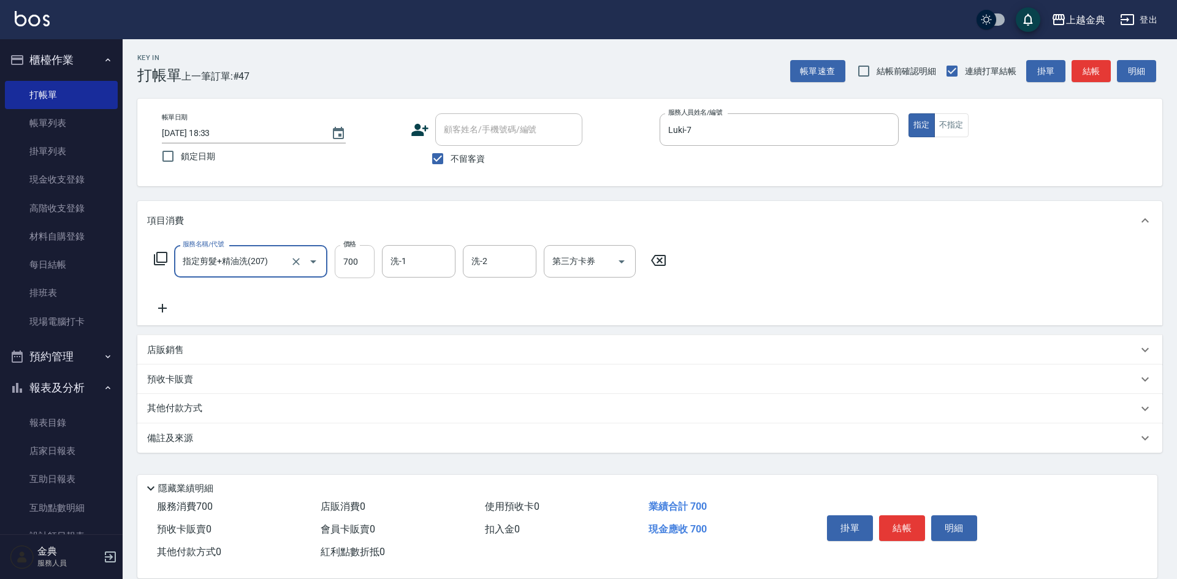
click at [361, 256] on input "700" at bounding box center [355, 261] width 40 height 33
type input "800"
click at [904, 525] on button "結帳" at bounding box center [902, 529] width 46 height 26
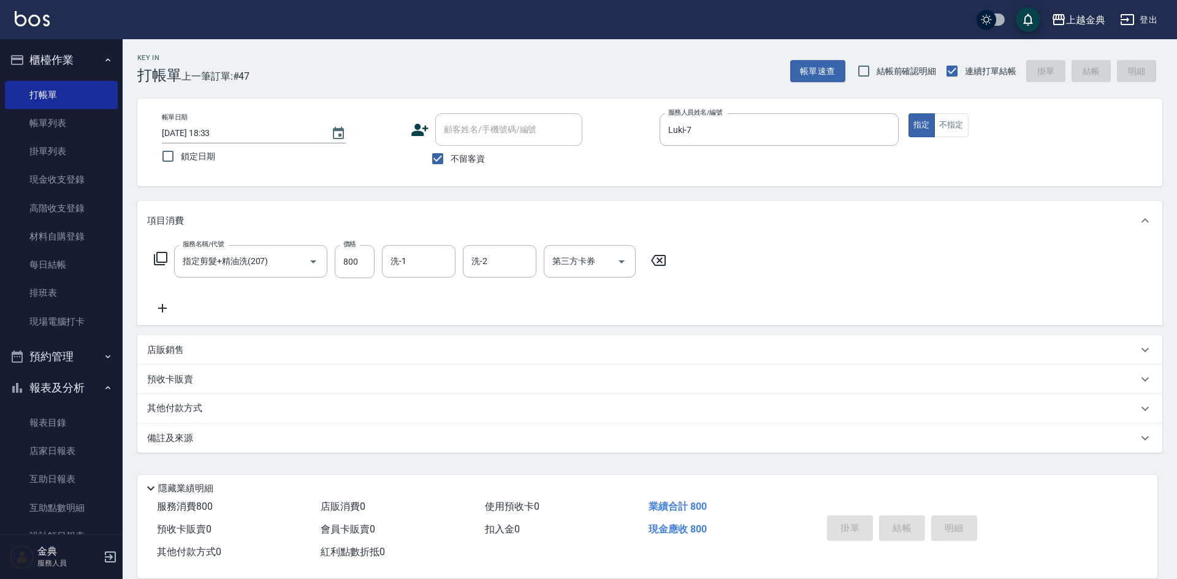
type input "[DATE] 18:35"
click at [439, 159] on input "不留客資" at bounding box center [438, 159] width 26 height 26
checkbox input "false"
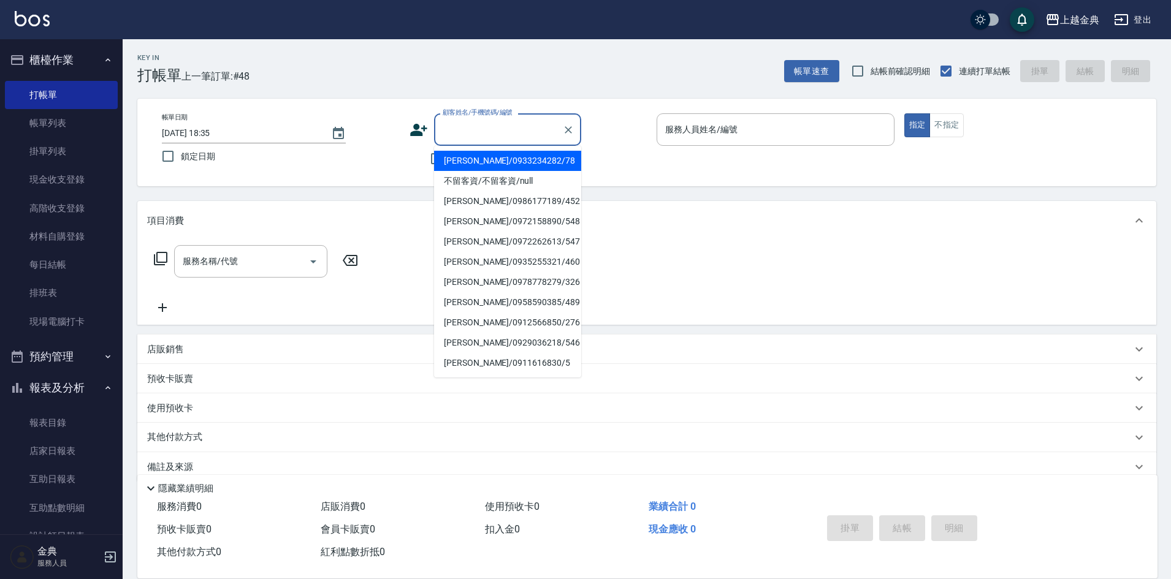
click at [473, 128] on input "顧客姓名/手機號碼/編號" at bounding box center [499, 129] width 118 height 21
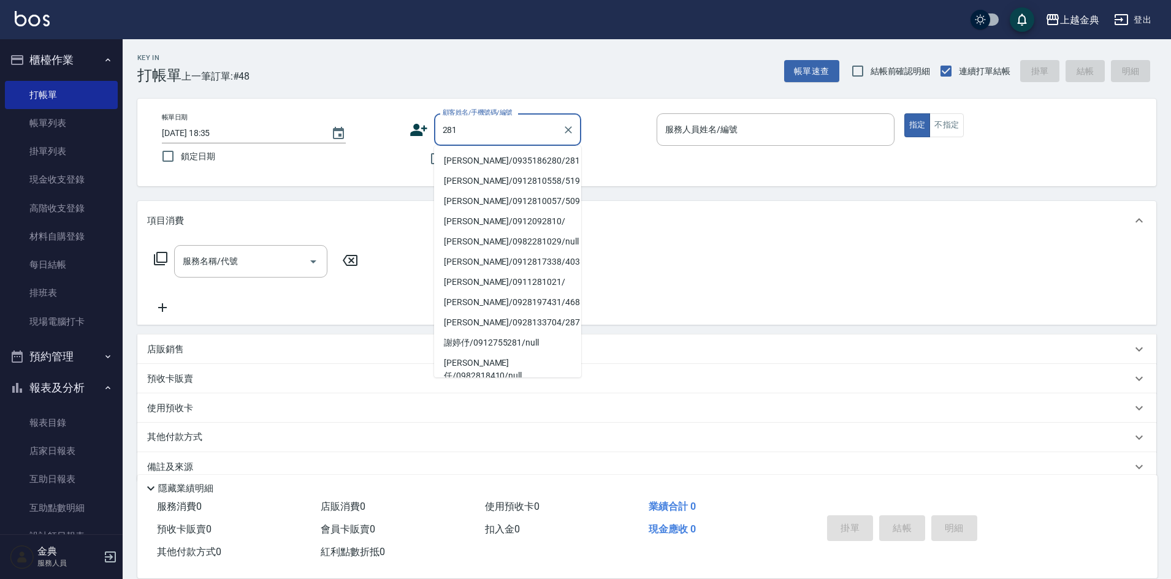
click at [522, 166] on li "[PERSON_NAME]/0935186280/281" at bounding box center [507, 161] width 147 height 20
type input "[PERSON_NAME]/0935186280/281"
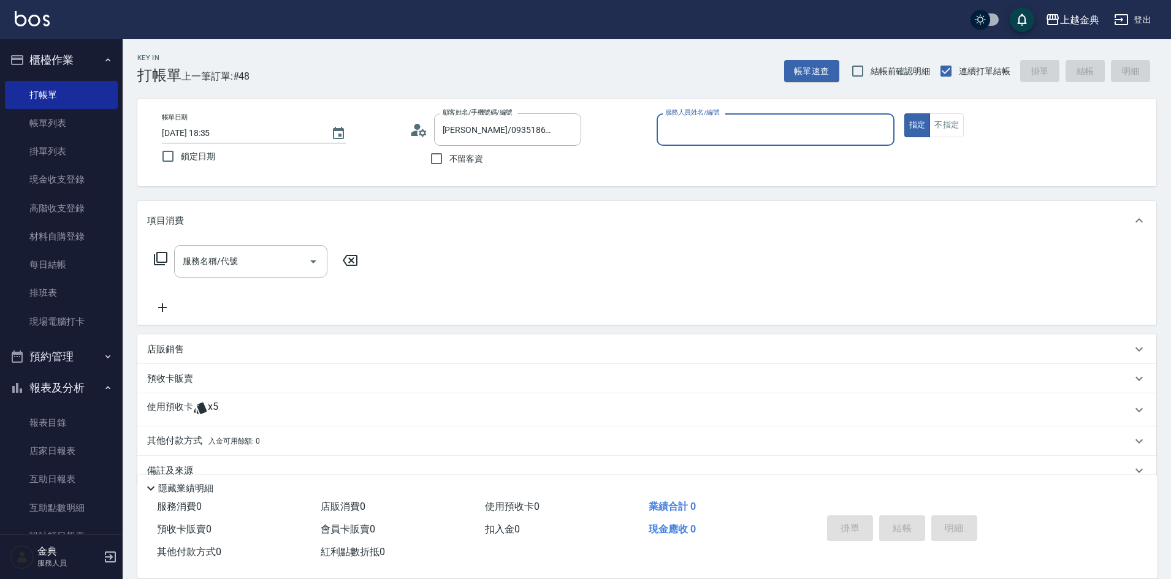
click at [738, 123] on input "服務人員姓名/編號" at bounding box center [775, 129] width 227 height 21
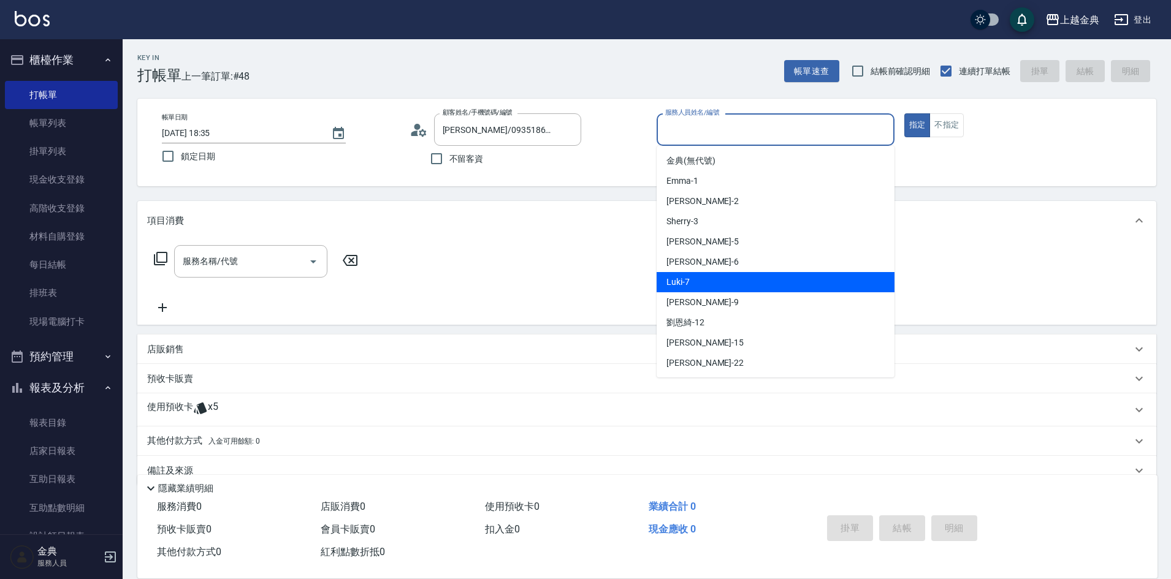
click at [741, 286] on div "Luki -7" at bounding box center [776, 282] width 238 height 20
type input "Luki-7"
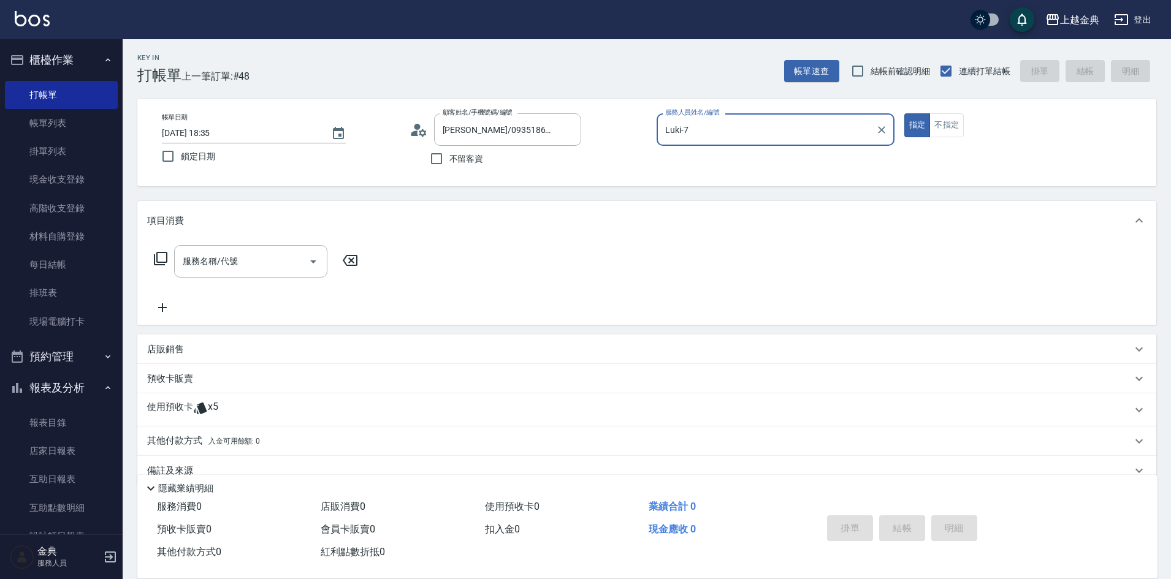
click at [157, 259] on icon at bounding box center [160, 258] width 13 height 13
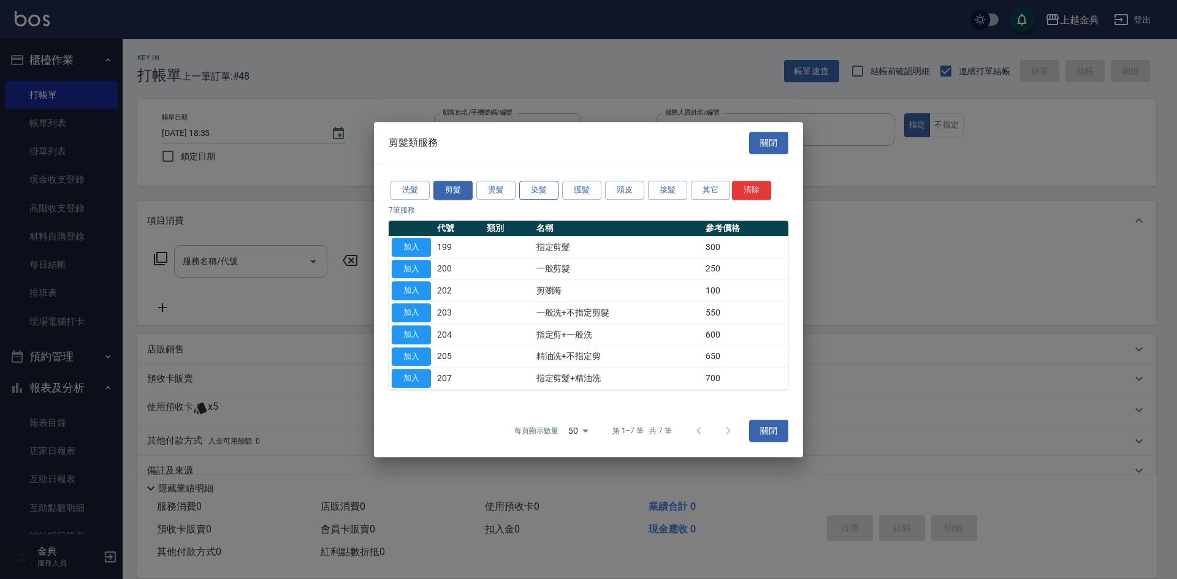
click at [531, 185] on button "染髮" at bounding box center [538, 190] width 39 height 19
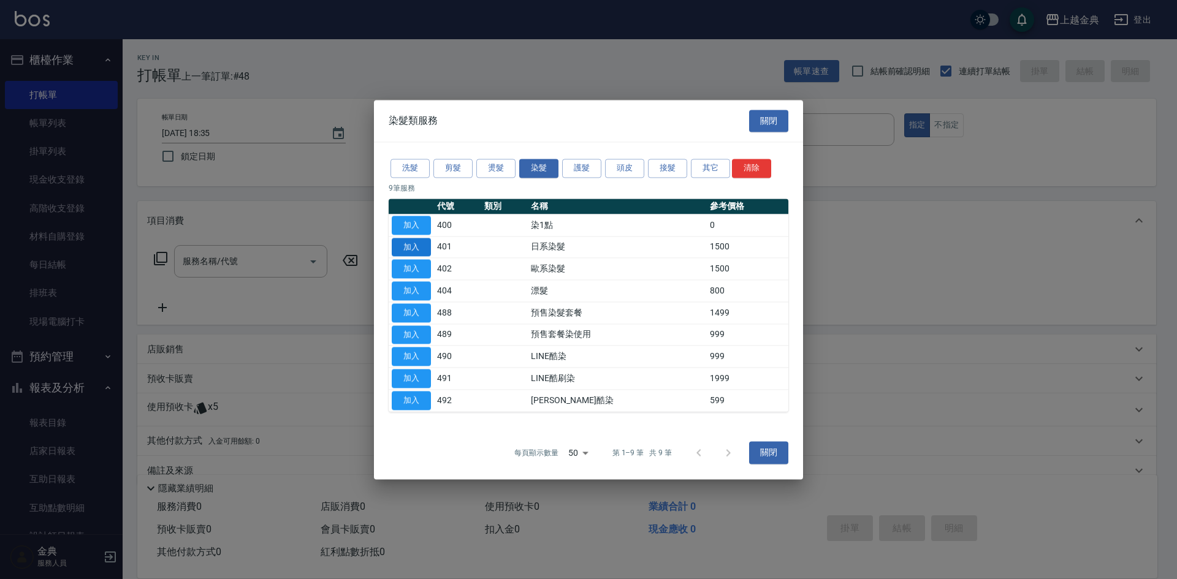
click at [416, 244] on button "加入" at bounding box center [411, 247] width 39 height 19
type input "日系染髮(401)"
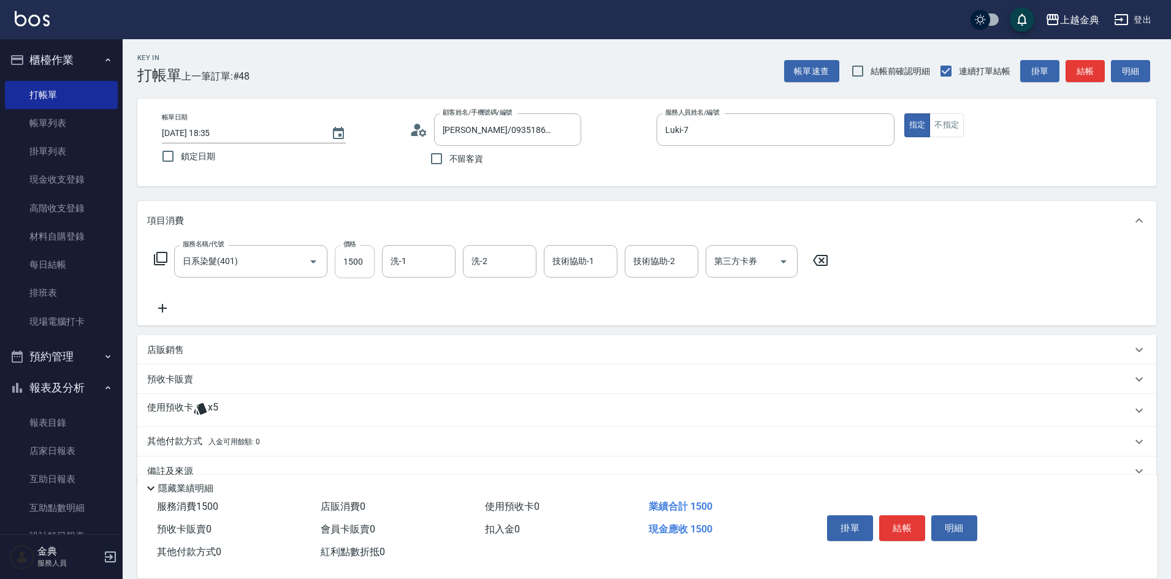
click at [364, 257] on input "1500" at bounding box center [355, 261] width 40 height 33
type input "1700"
click at [224, 405] on div "使用預收卡 x5" at bounding box center [639, 411] width 985 height 18
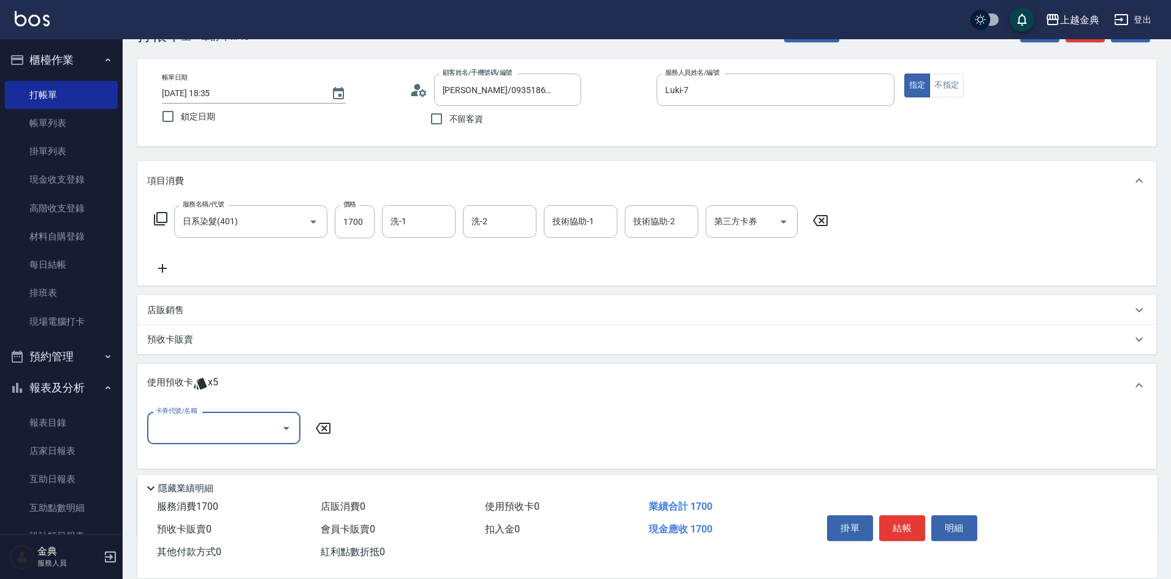
scroll to position [61, 0]
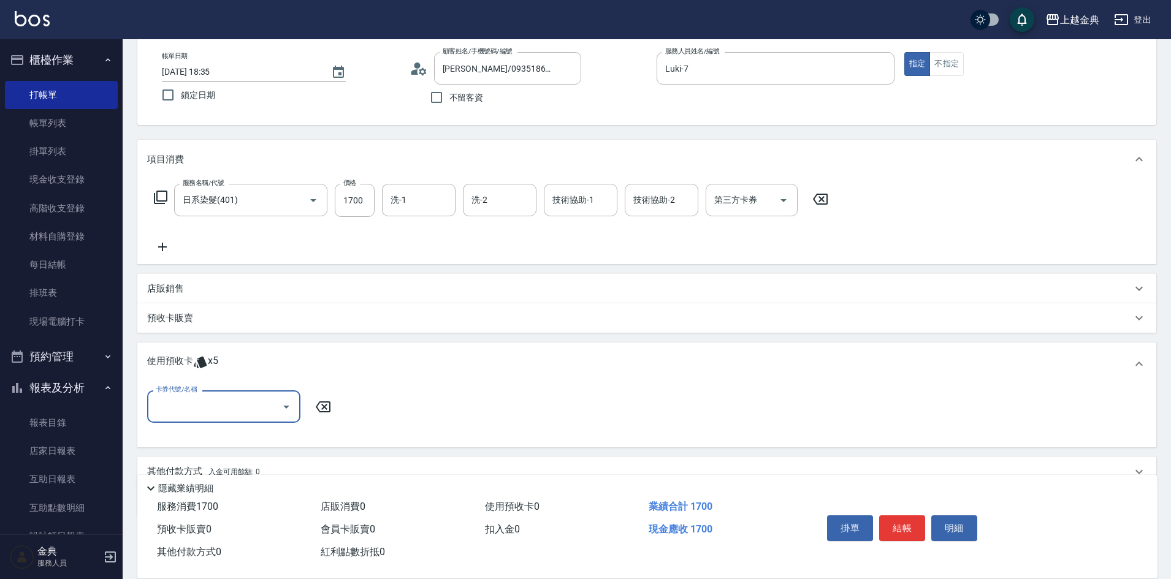
click at [224, 405] on input "卡券代號/名稱" at bounding box center [215, 406] width 124 height 21
click at [269, 452] on div "護髮包套3送1(1.5) 剩餘2張" at bounding box center [223, 458] width 153 height 20
type input "護髮包套3送1(1.5)"
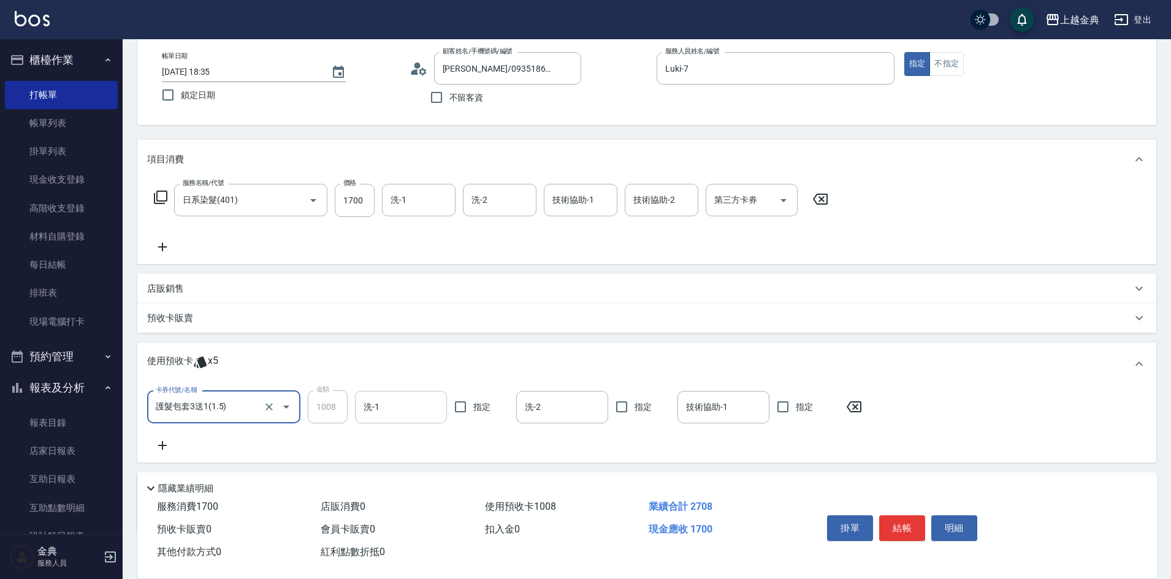
click at [397, 398] on input "洗-1" at bounding box center [400, 407] width 81 height 21
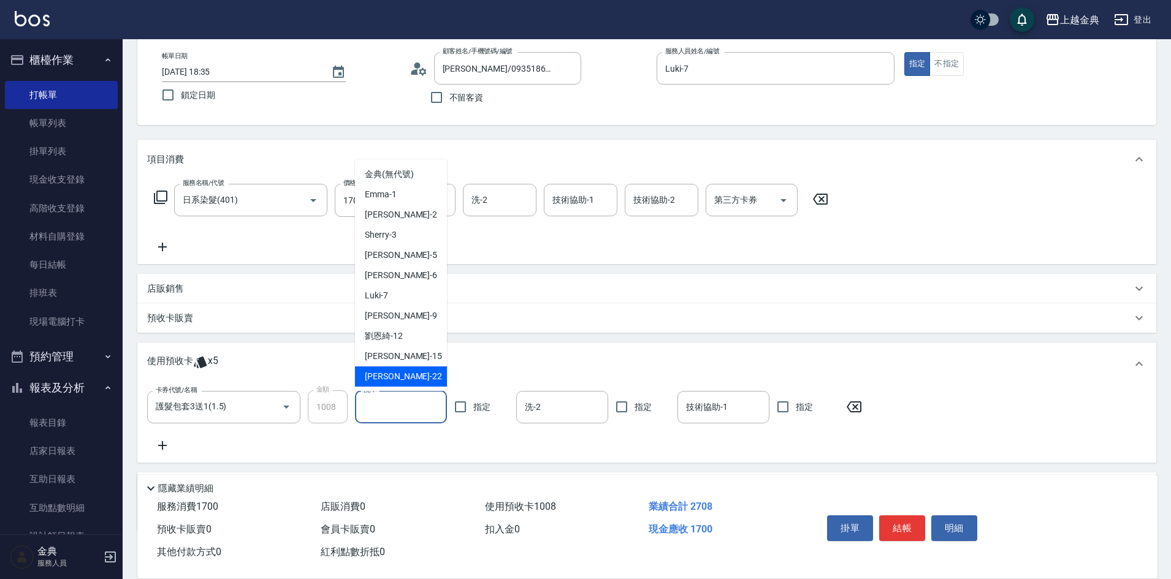
click at [402, 378] on div "[PERSON_NAME] -22" at bounding box center [401, 377] width 92 height 20
type input "[PERSON_NAME]-22"
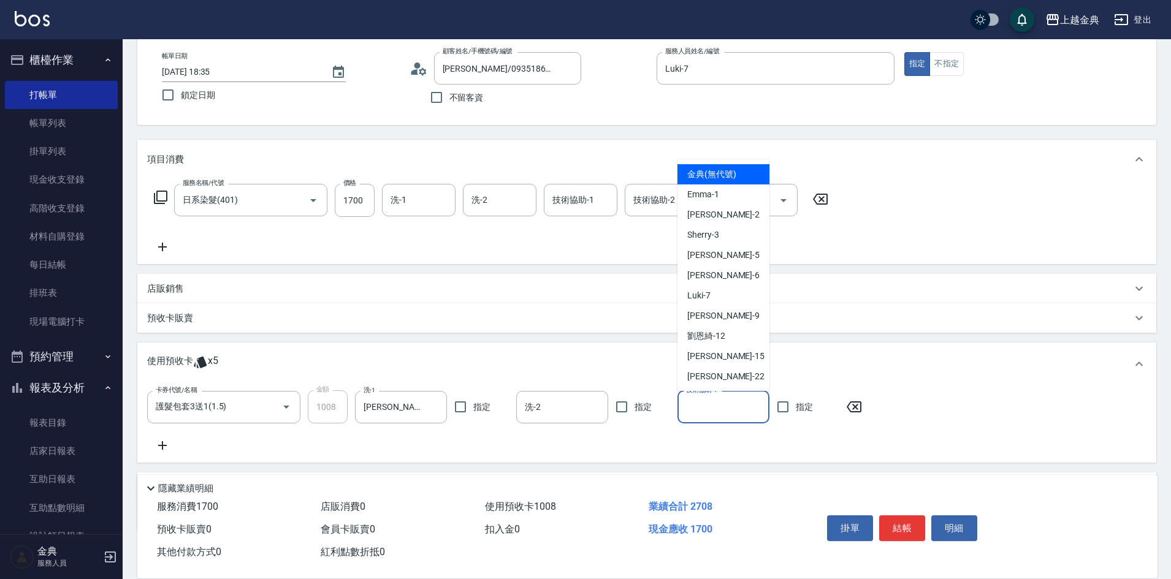
click at [714, 408] on input "技術協助-1" at bounding box center [723, 407] width 81 height 21
click at [725, 375] on div "[PERSON_NAME] -22" at bounding box center [723, 377] width 92 height 20
type input "[PERSON_NAME]-22"
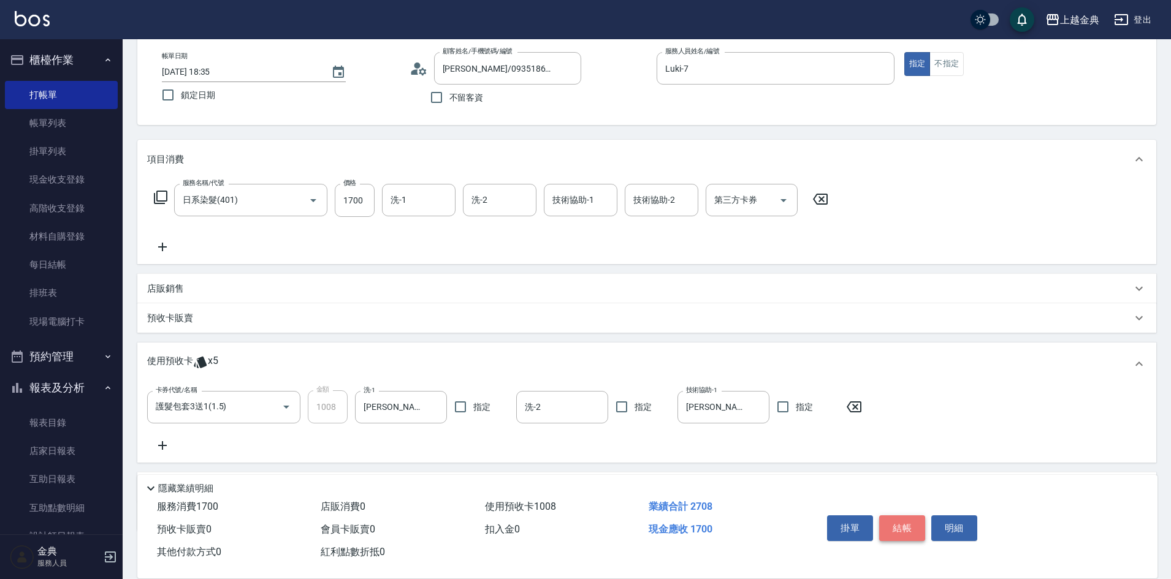
click at [899, 526] on button "結帳" at bounding box center [902, 529] width 46 height 26
type input "[DATE] 18:36"
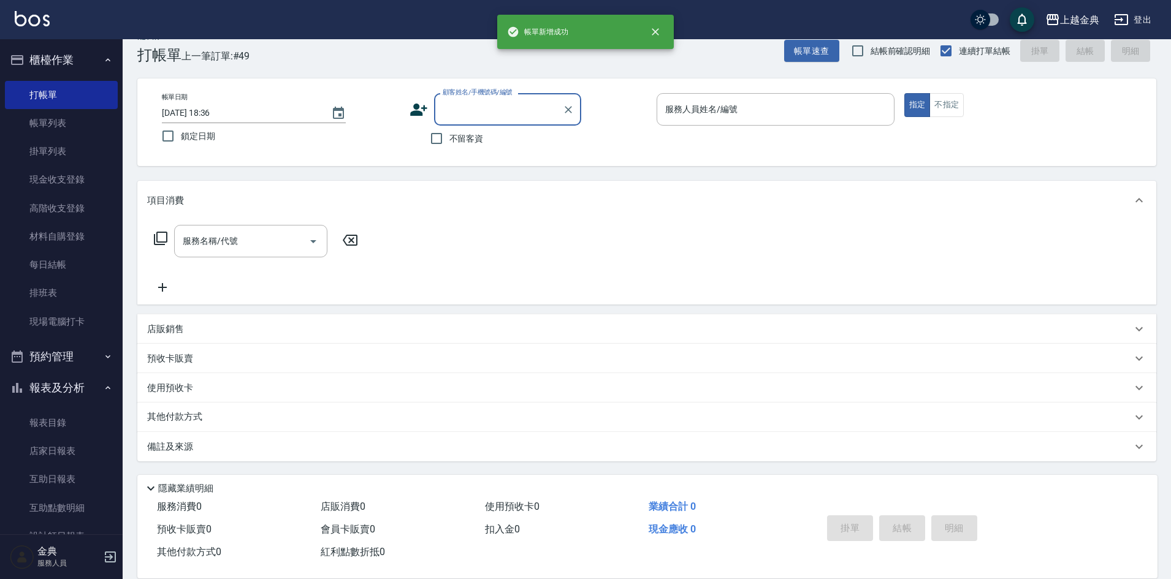
scroll to position [20, 0]
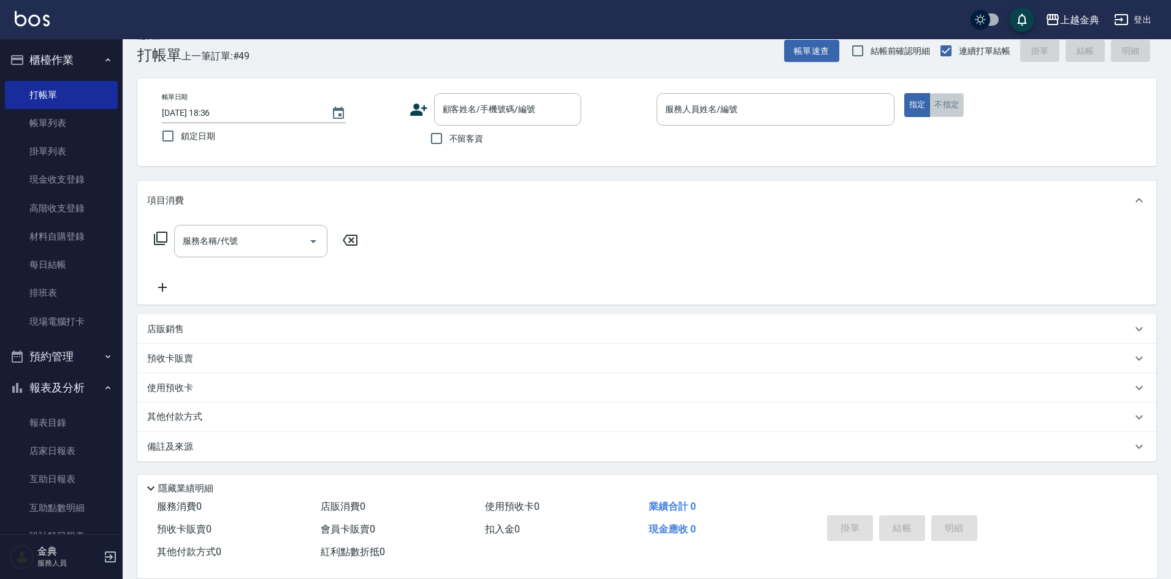
click at [956, 110] on button "不指定" at bounding box center [946, 105] width 34 height 24
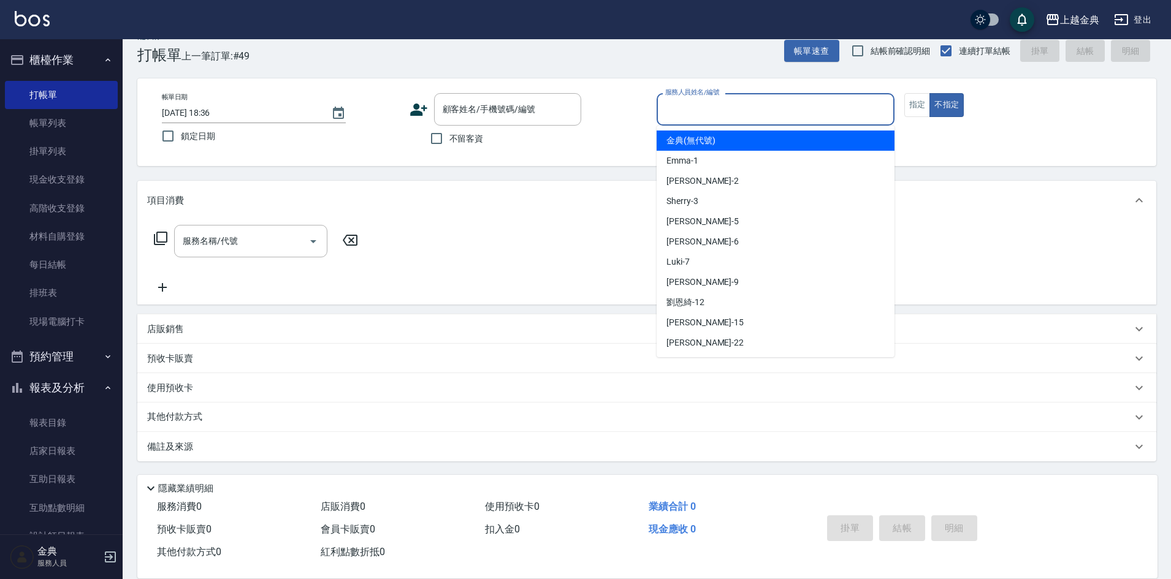
click at [804, 104] on input "服務人員姓名/編號" at bounding box center [775, 109] width 227 height 21
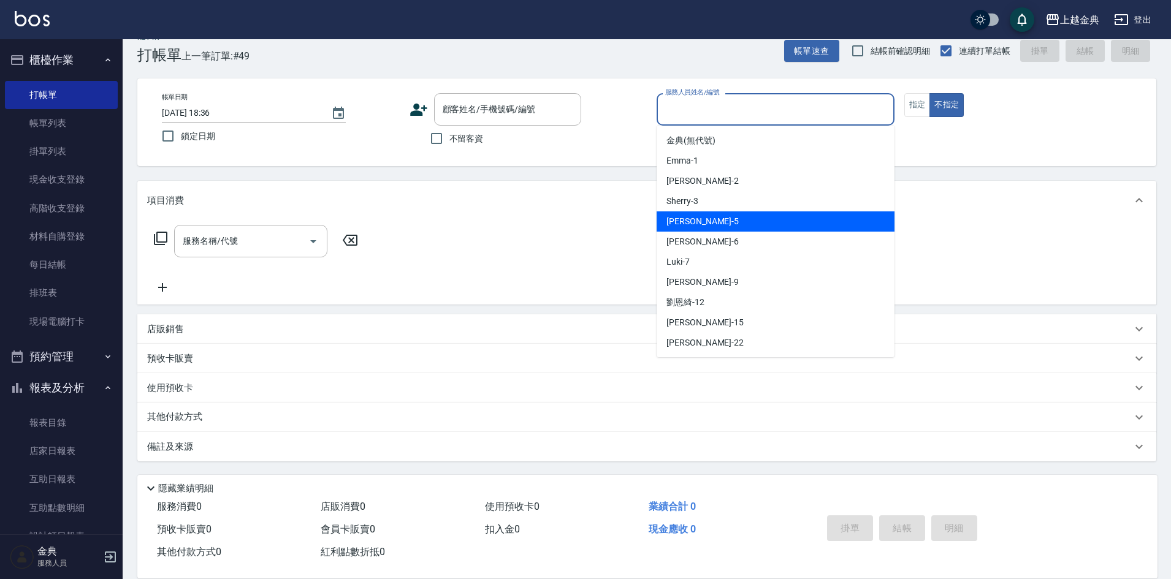
click at [748, 224] on div "[PERSON_NAME] -5" at bounding box center [776, 221] width 238 height 20
type input "[PERSON_NAME]-5"
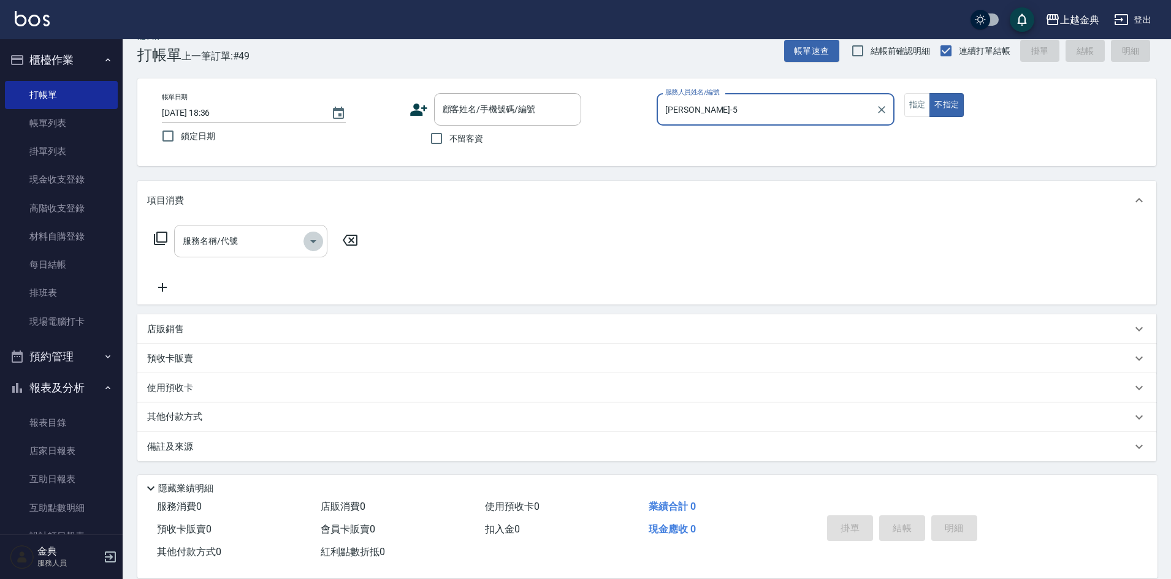
click at [316, 246] on icon "Open" at bounding box center [313, 241] width 15 height 15
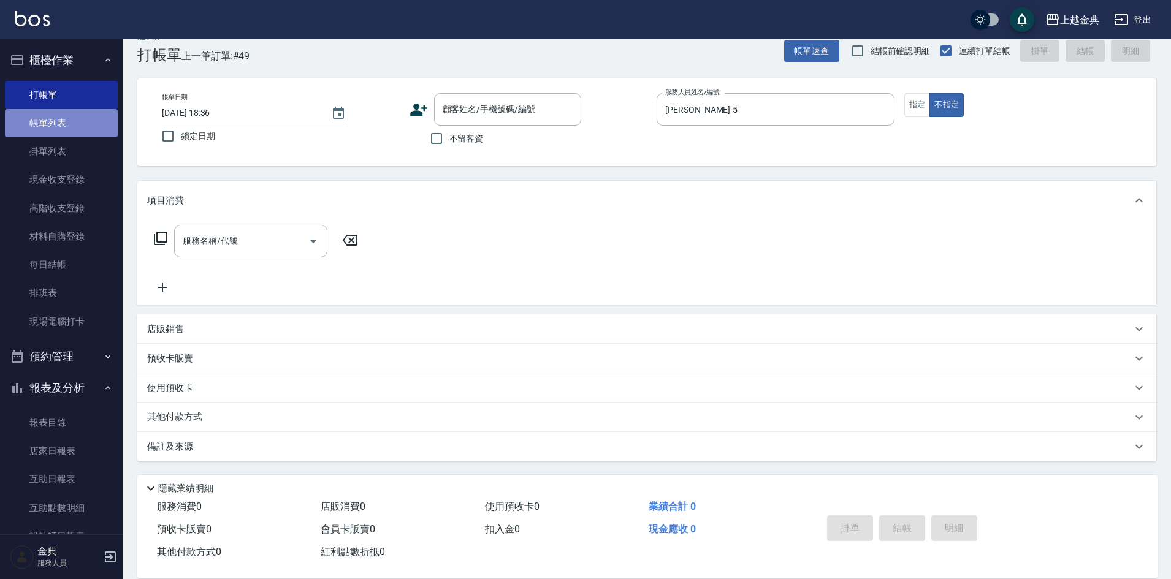
click at [81, 123] on link "帳單列表" at bounding box center [61, 123] width 113 height 28
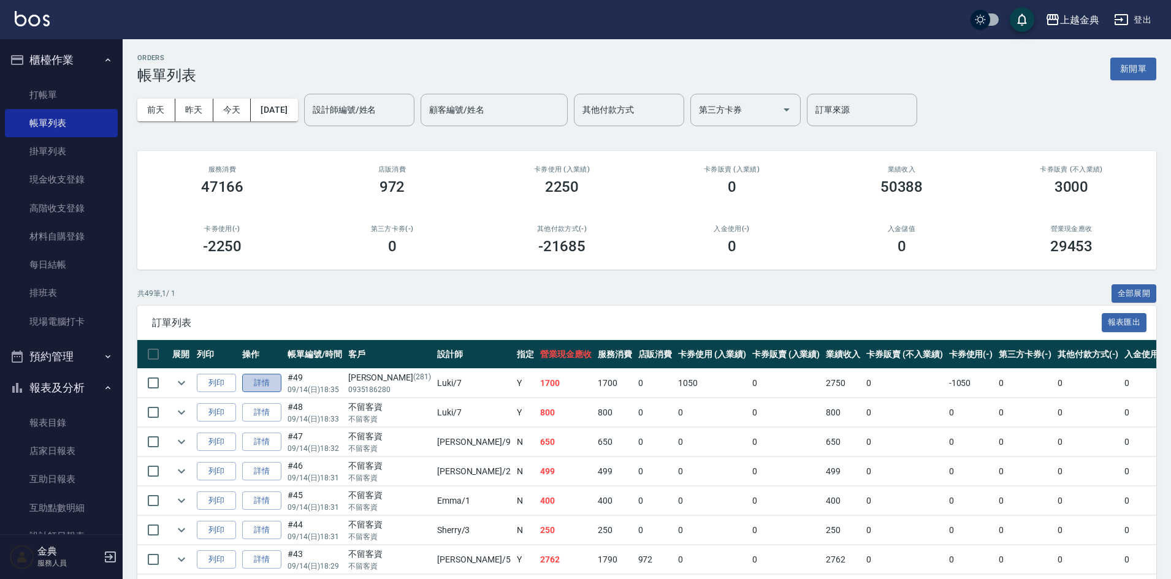
click at [265, 384] on link "詳情" at bounding box center [261, 383] width 39 height 19
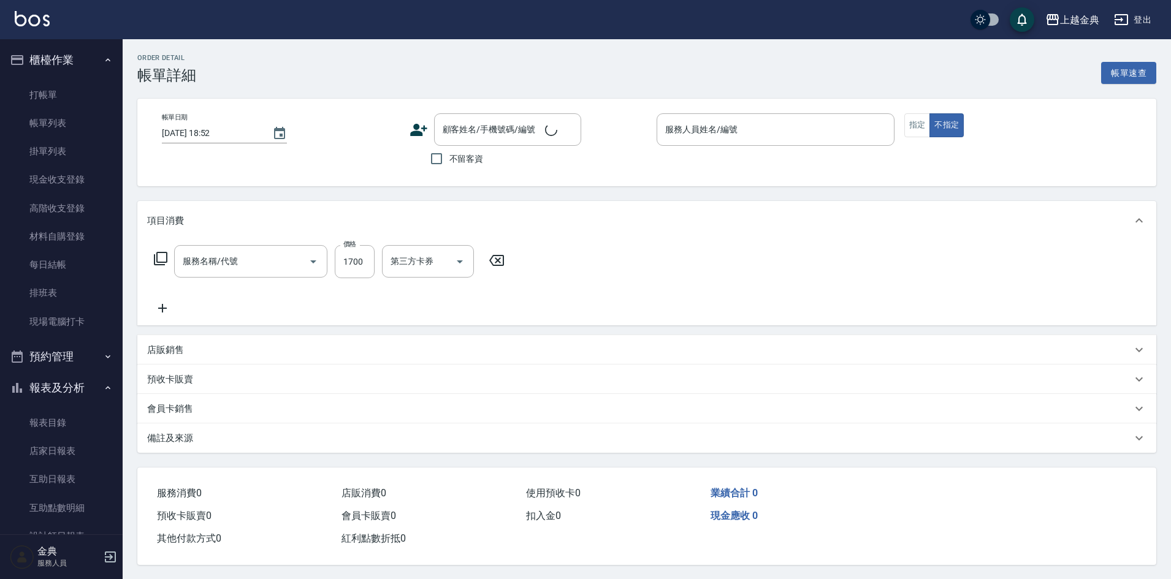
type input "[DATE] 18:35"
type input "Luki-7"
type input "日系染髮(401)"
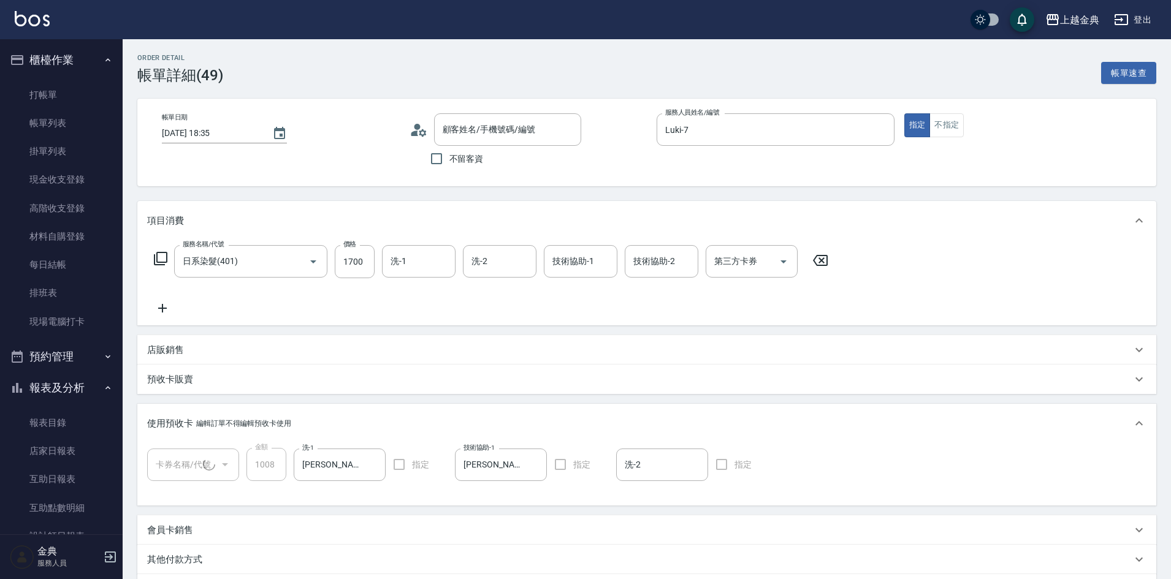
type input "[PERSON_NAME]/0935186280/281"
type input "護髮包套3送1(1.5)(1/1)"
click at [222, 557] on div "其他付款方式" at bounding box center [639, 560] width 985 height 13
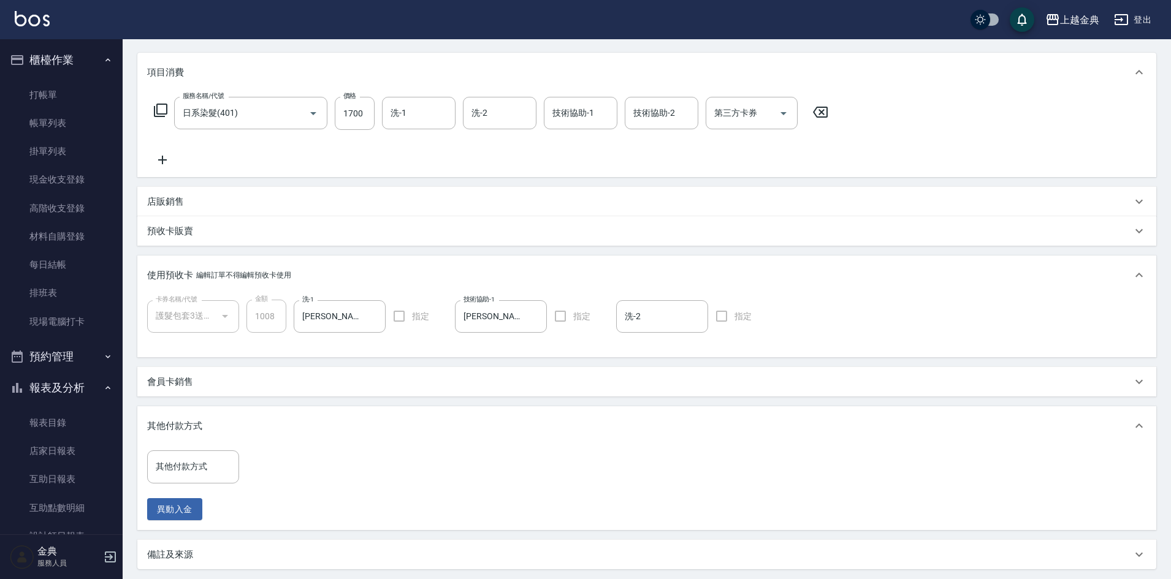
scroll to position [184, 0]
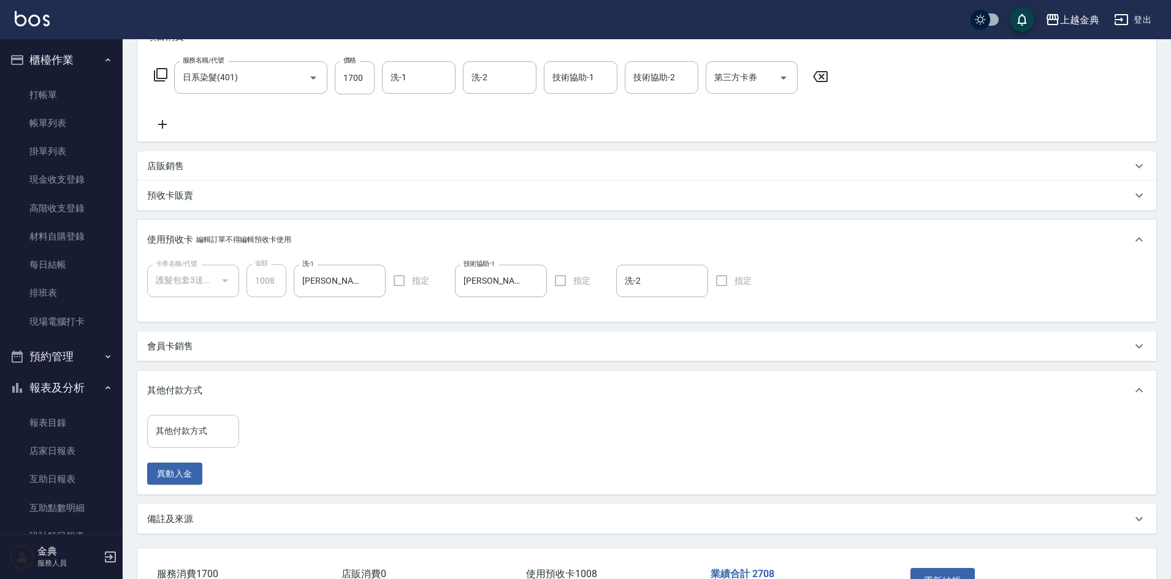
click at [183, 441] on input "其他付款方式" at bounding box center [193, 431] width 81 height 21
click at [196, 478] on span "信用卡" at bounding box center [193, 483] width 92 height 20
type input "信用卡"
click at [250, 431] on input "0" at bounding box center [292, 431] width 92 height 33
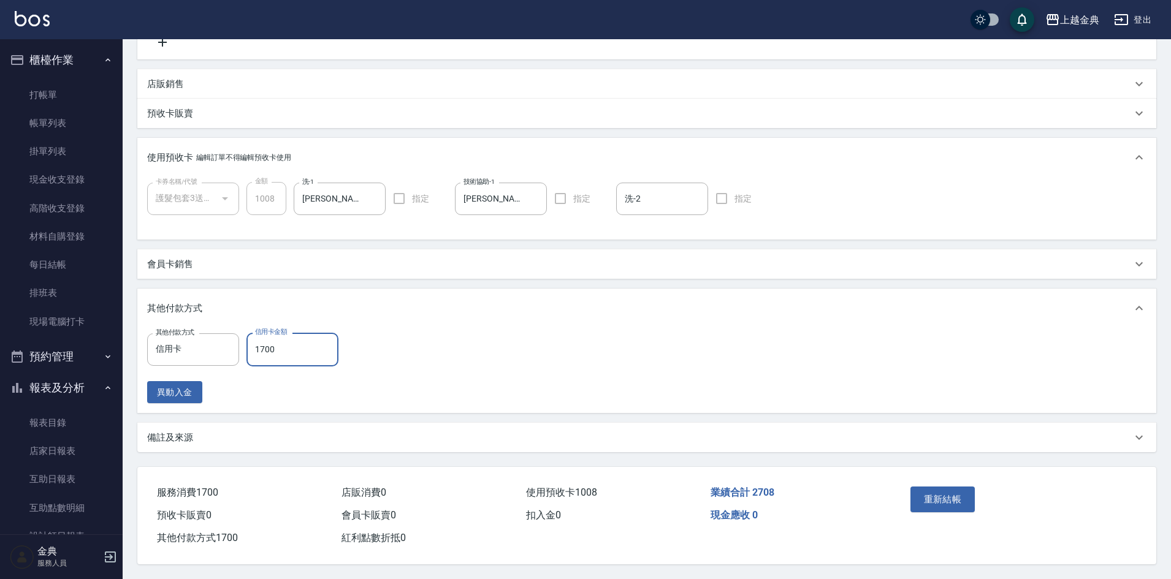
scroll to position [272, 0]
type input "1700"
click at [926, 496] on button "重新結帳" at bounding box center [942, 500] width 65 height 26
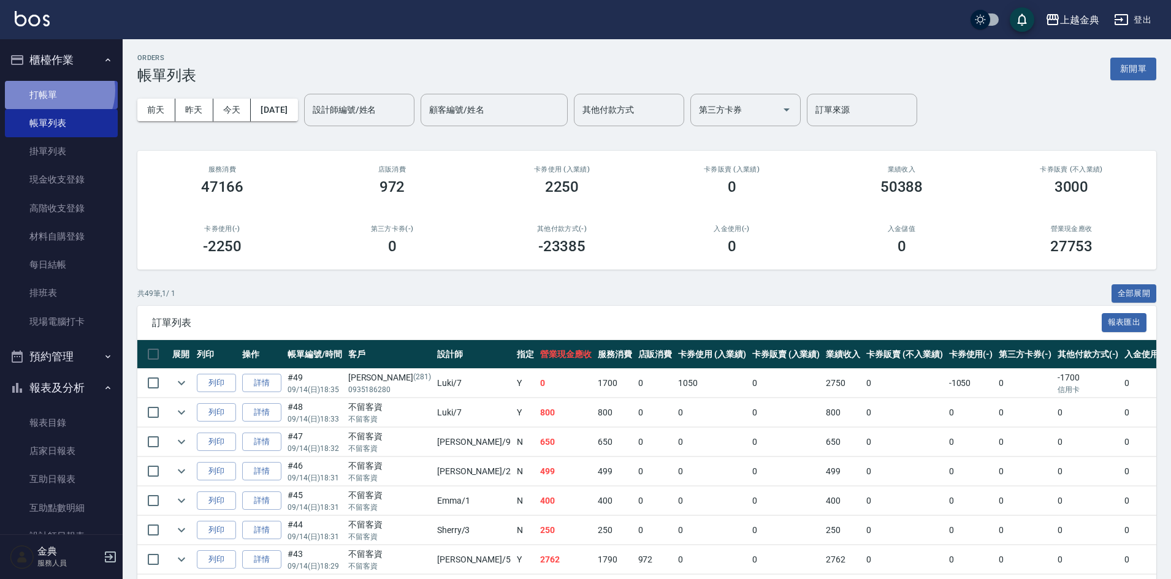
click at [54, 90] on link "打帳單" at bounding box center [61, 95] width 113 height 28
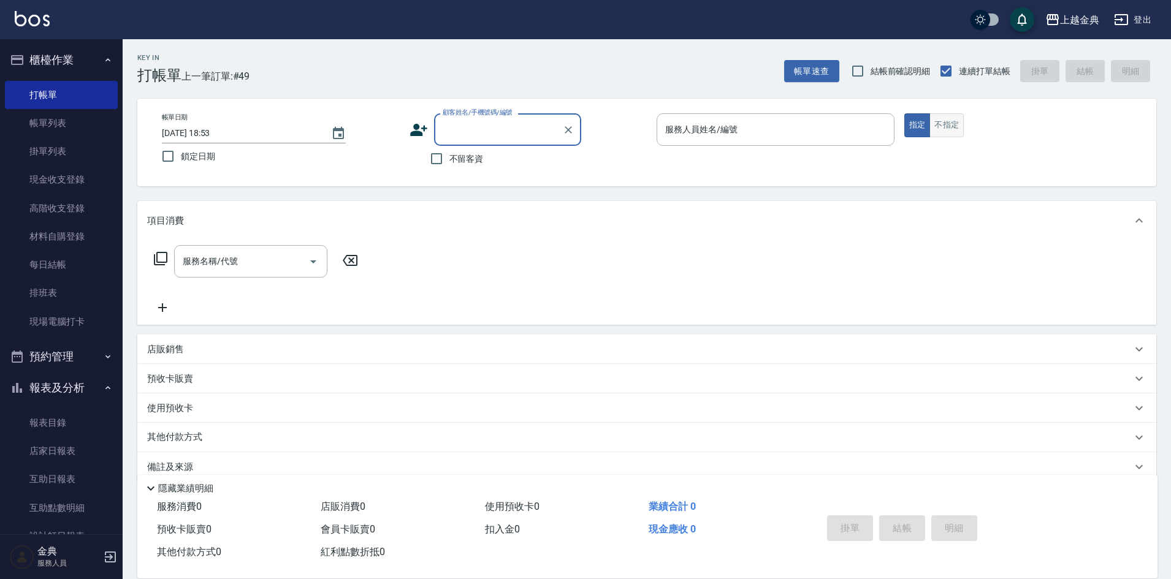
click at [946, 123] on button "不指定" at bounding box center [946, 125] width 34 height 24
click at [861, 126] on input "服務人員姓名/編號" at bounding box center [775, 129] width 227 height 21
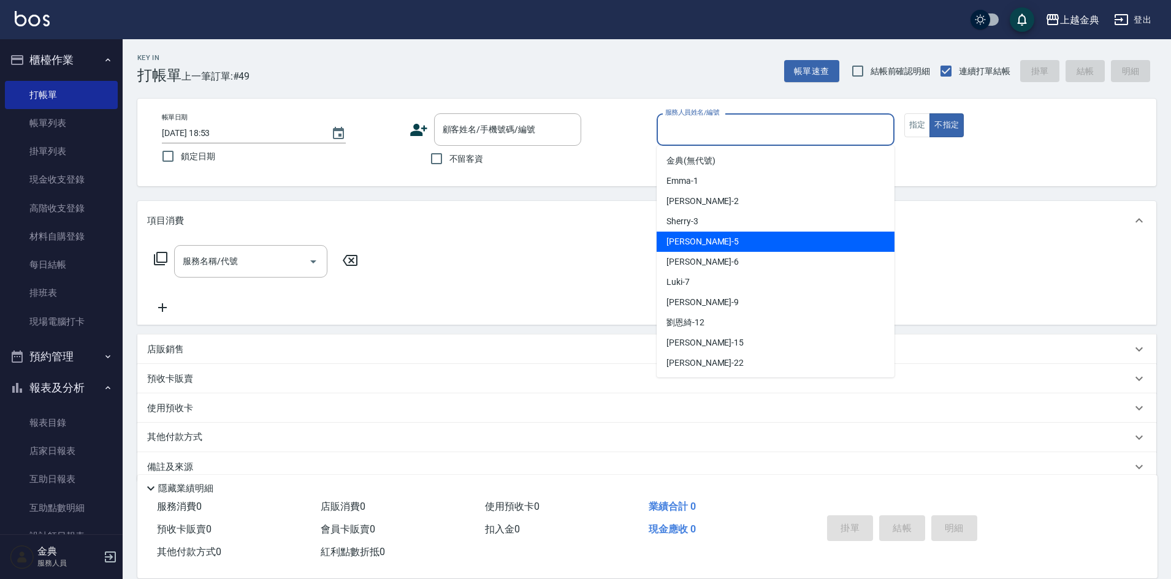
click at [793, 245] on div "[PERSON_NAME] -5" at bounding box center [776, 242] width 238 height 20
type input "[PERSON_NAME]-5"
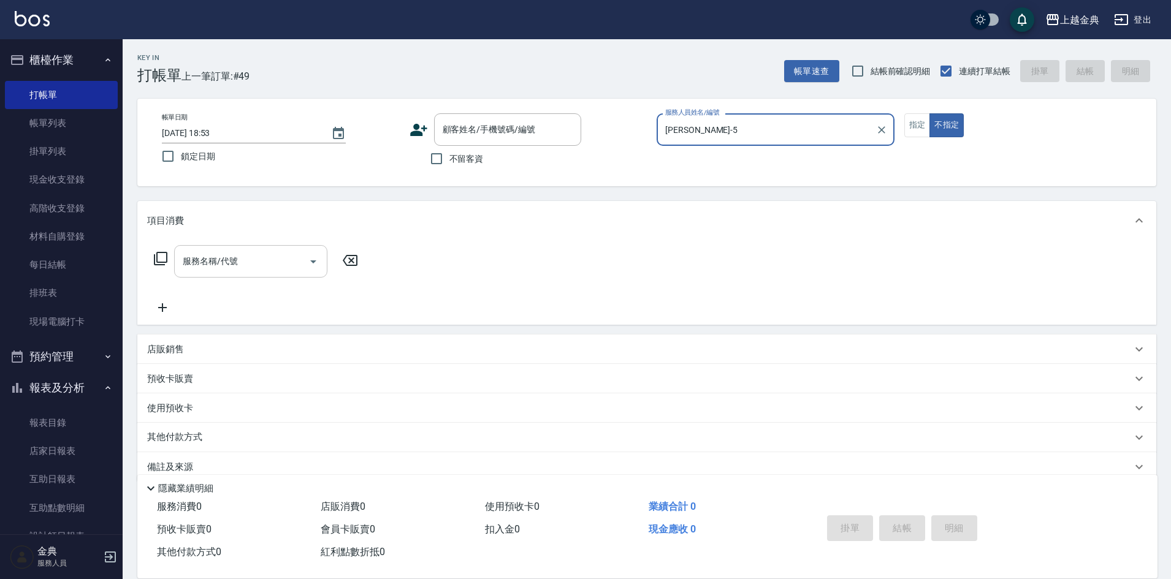
click at [308, 265] on icon "Open" at bounding box center [313, 261] width 15 height 15
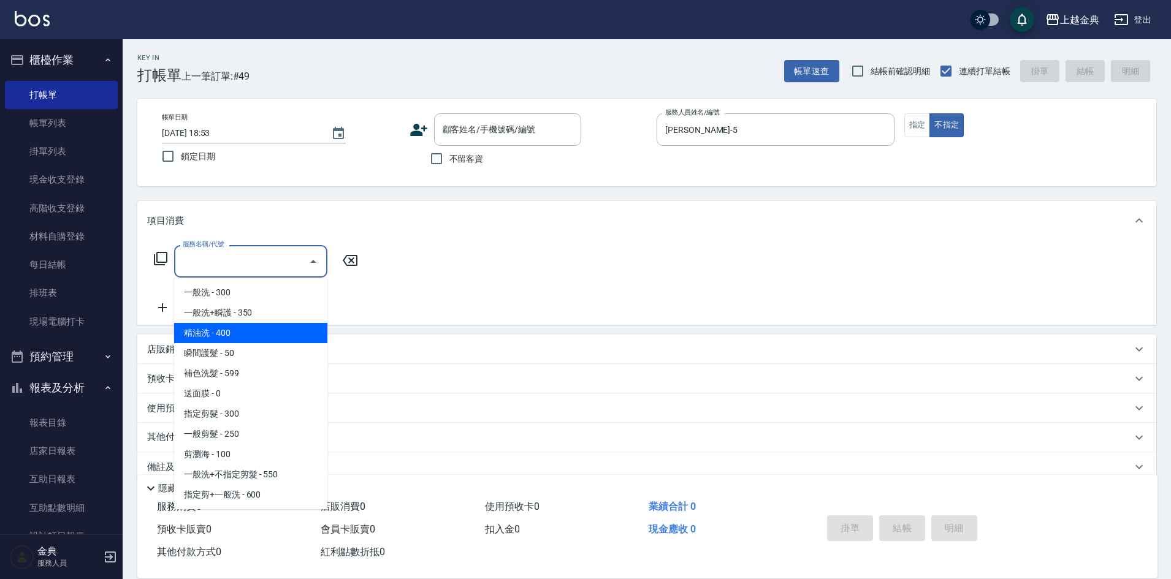
click at [260, 340] on span "精油洗 - 400" at bounding box center [250, 333] width 153 height 20
type input "精油洗(102)"
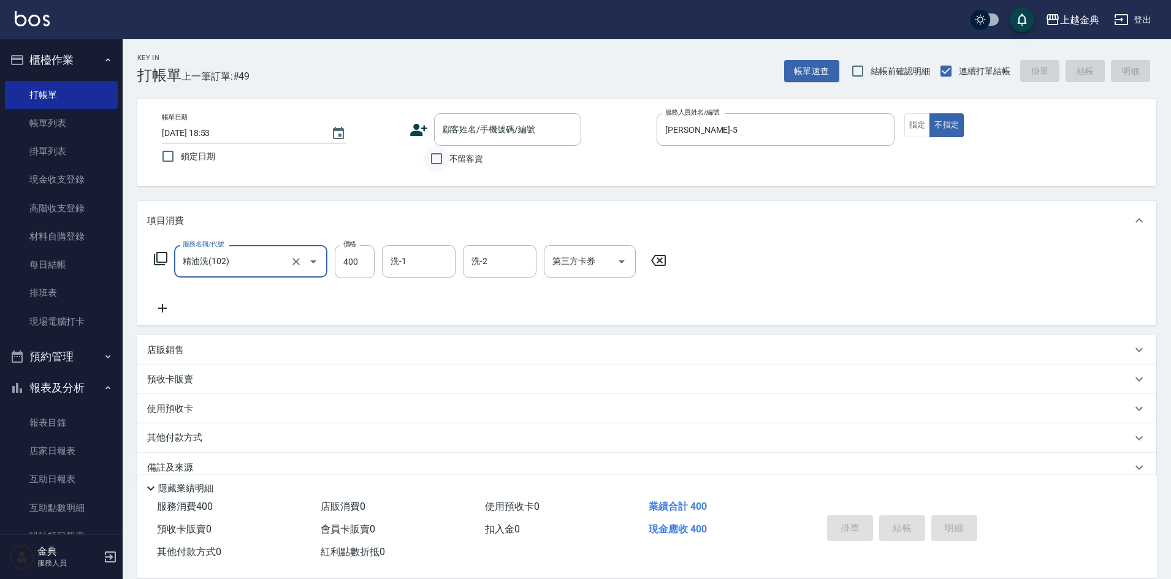
click at [440, 161] on input "不留客資" at bounding box center [437, 159] width 26 height 26
checkbox input "true"
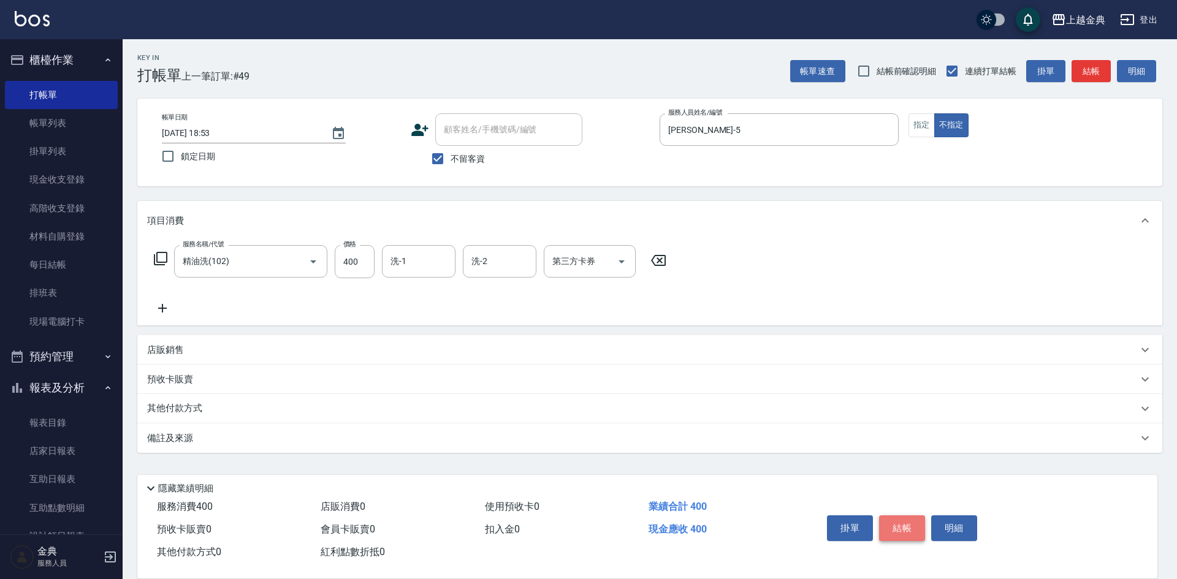
click at [906, 524] on button "結帳" at bounding box center [902, 529] width 46 height 26
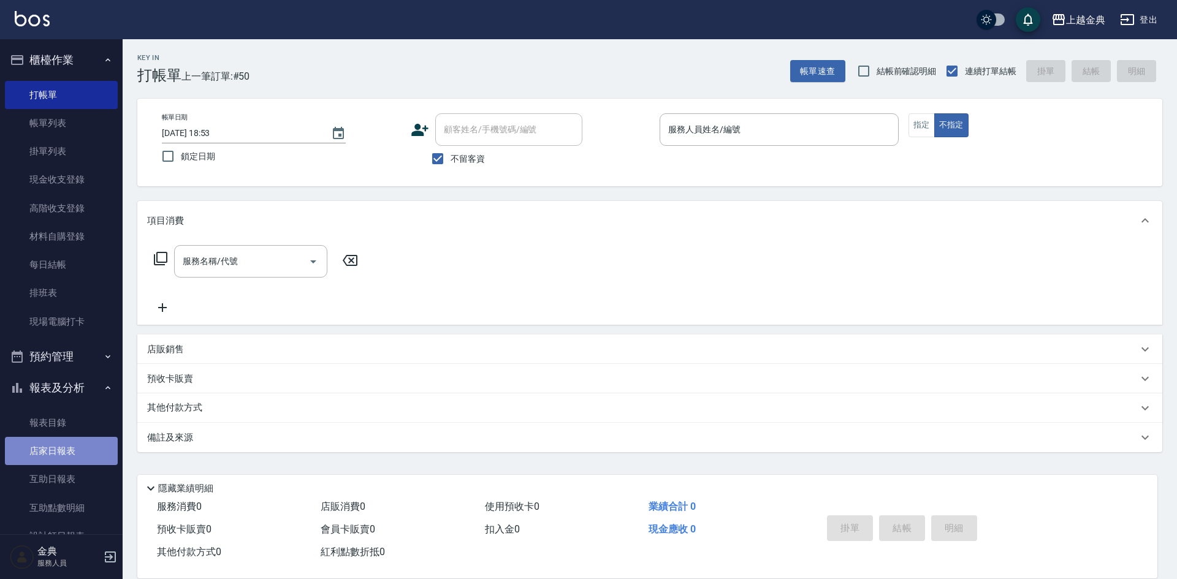
click at [83, 455] on link "店家日報表" at bounding box center [61, 451] width 113 height 28
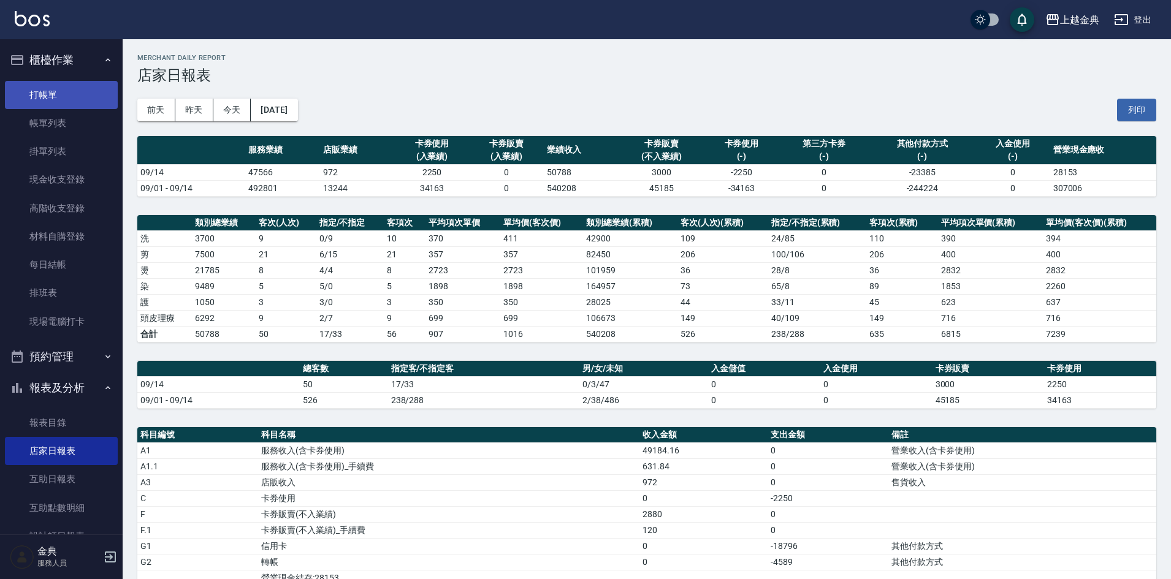
click at [55, 97] on link "打帳單" at bounding box center [61, 95] width 113 height 28
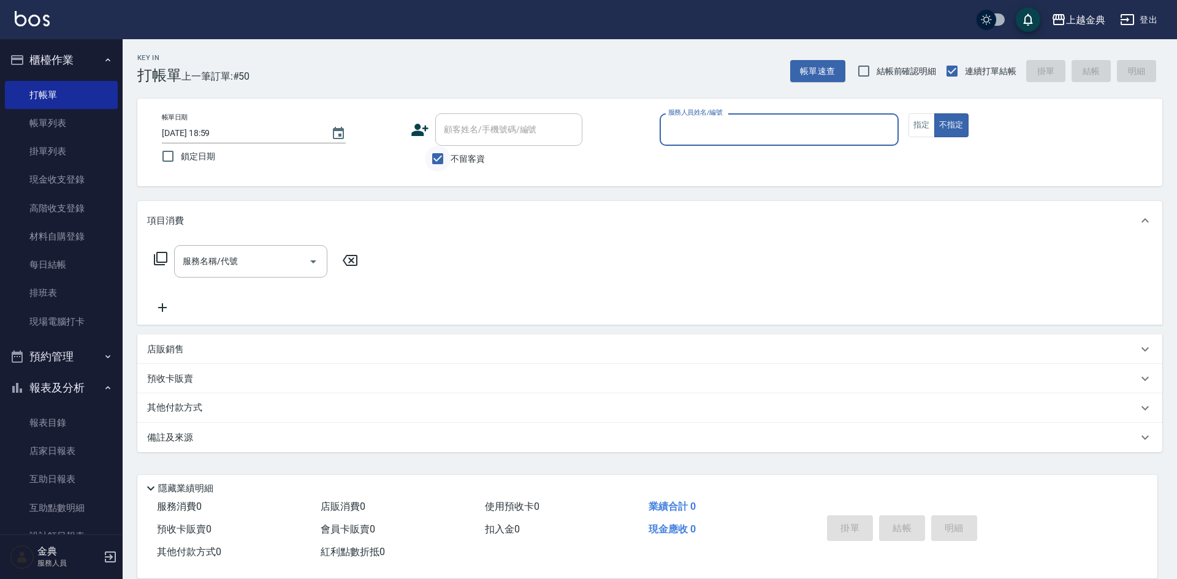
click at [435, 154] on input "不留客資" at bounding box center [438, 159] width 26 height 26
checkbox input "false"
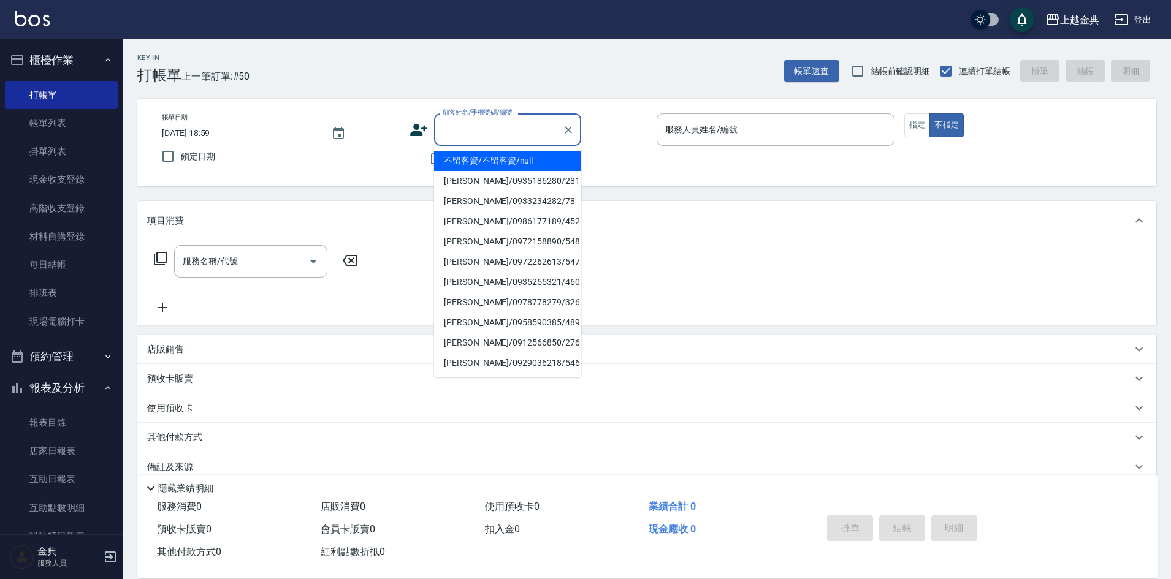
click at [466, 129] on input "顧客姓名/手機號碼/編號" at bounding box center [499, 129] width 118 height 21
click at [524, 181] on li "[PERSON_NAME]/0935186280/281" at bounding box center [507, 181] width 147 height 20
type input "[PERSON_NAME]/0935186280/281"
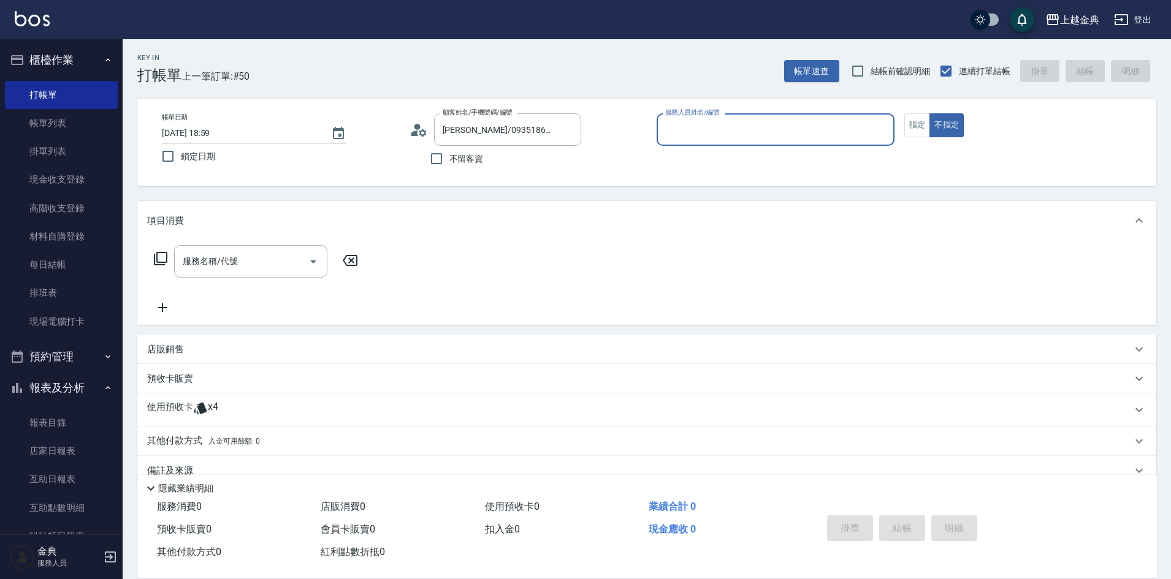
click at [419, 132] on icon at bounding box center [419, 130] width 18 height 18
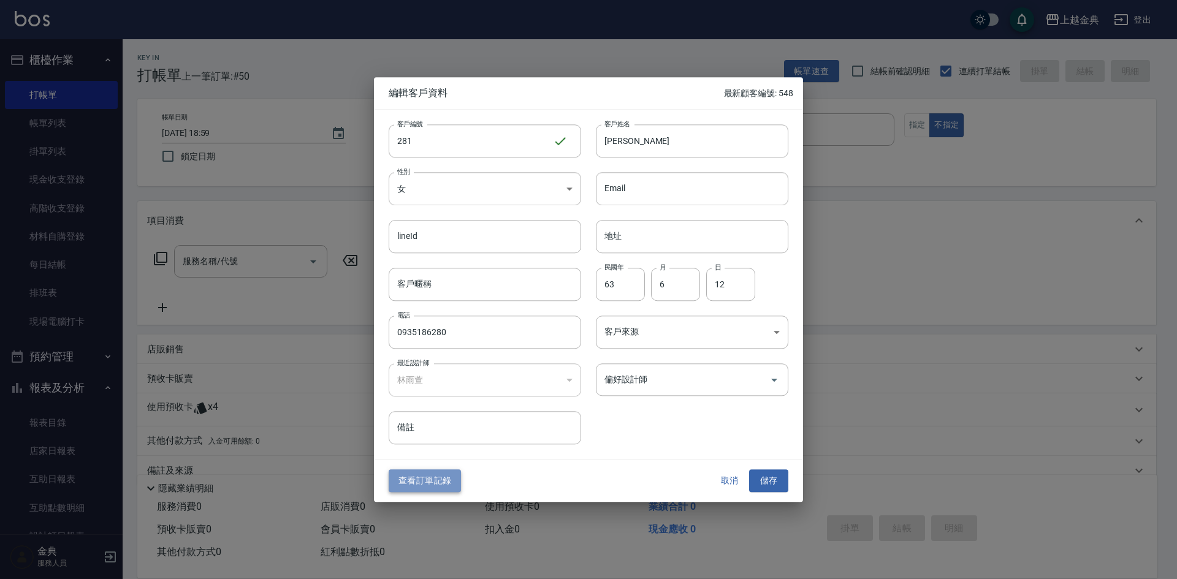
click at [425, 476] on button "查看訂單記錄" at bounding box center [425, 481] width 72 height 23
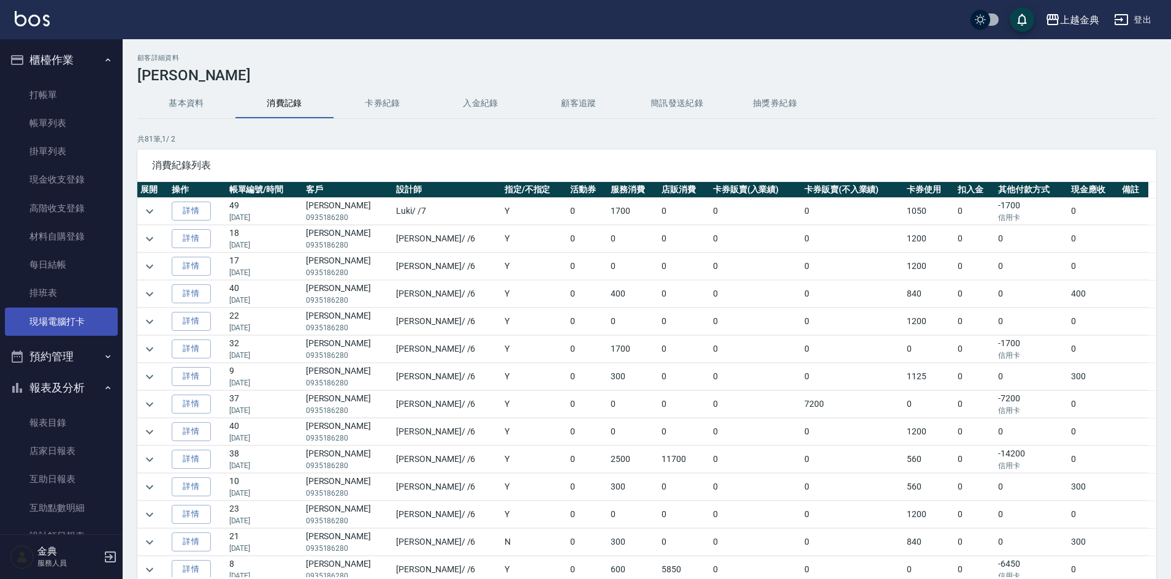
click at [78, 327] on link "現場電腦打卡" at bounding box center [61, 322] width 113 height 28
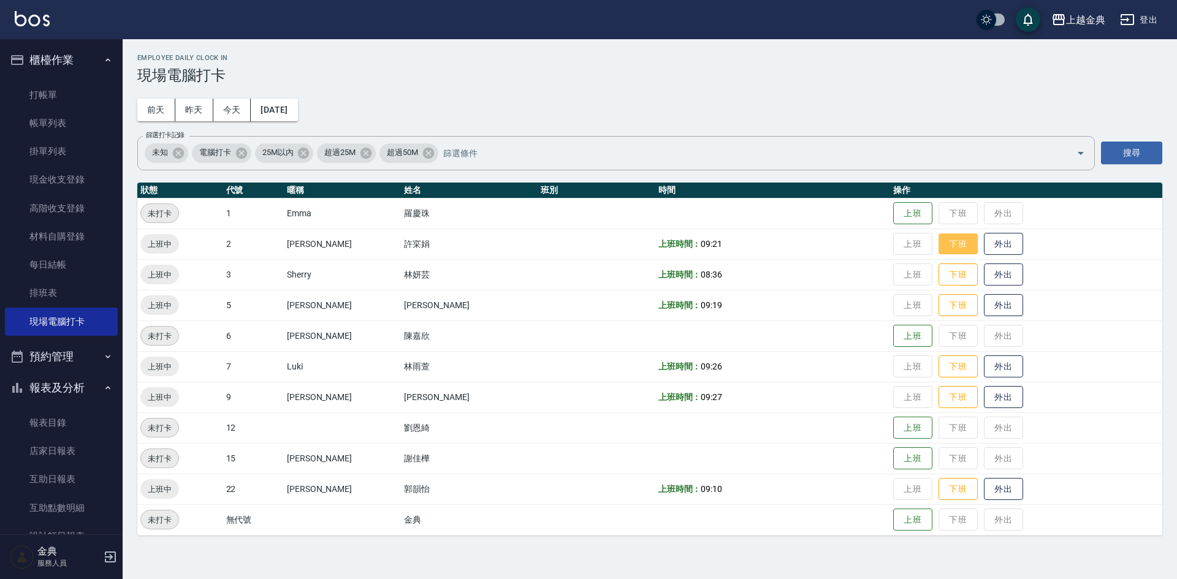
click at [940, 249] on button "下班" at bounding box center [958, 244] width 39 height 21
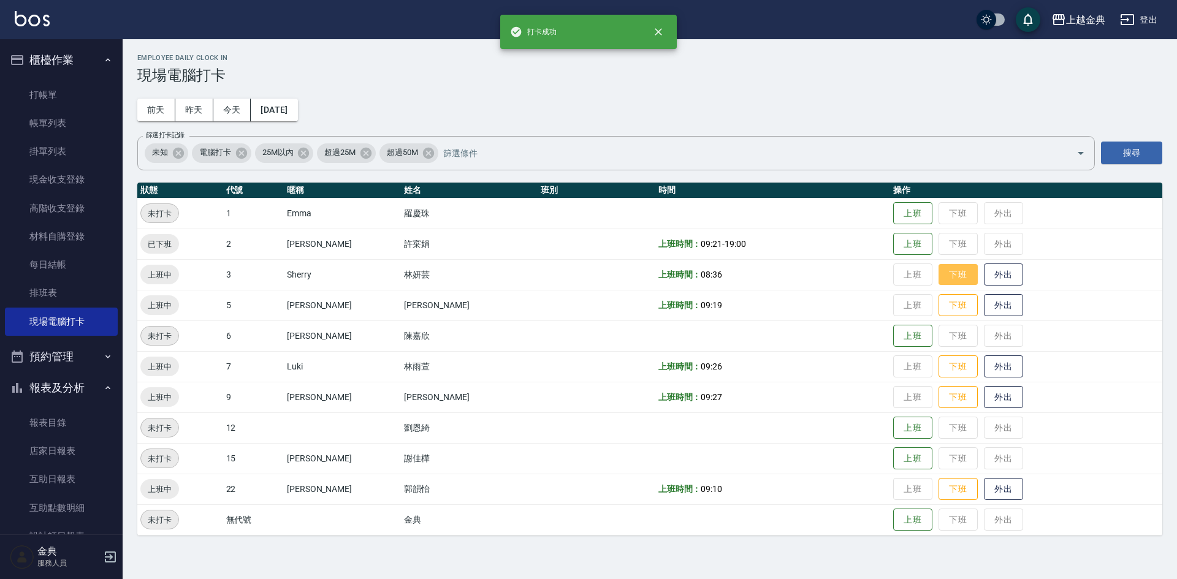
click at [941, 273] on button "下班" at bounding box center [958, 274] width 39 height 21
click at [943, 308] on button "下班" at bounding box center [958, 305] width 39 height 21
click at [939, 367] on button "下班" at bounding box center [958, 366] width 39 height 21
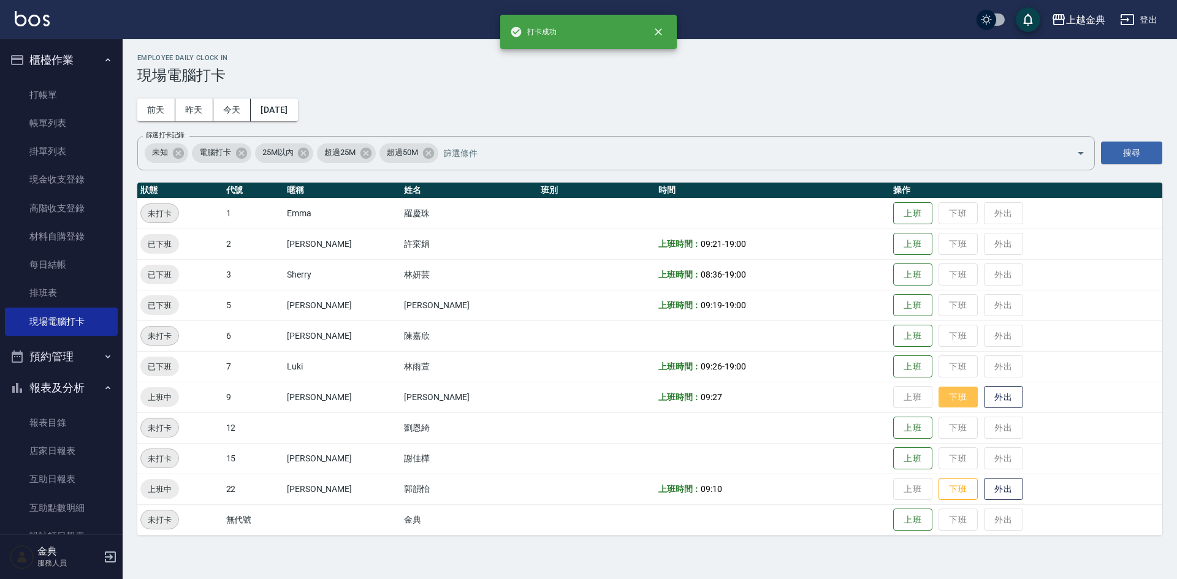
click at [939, 391] on button "下班" at bounding box center [958, 397] width 39 height 21
click at [939, 486] on button "下班" at bounding box center [958, 489] width 39 height 21
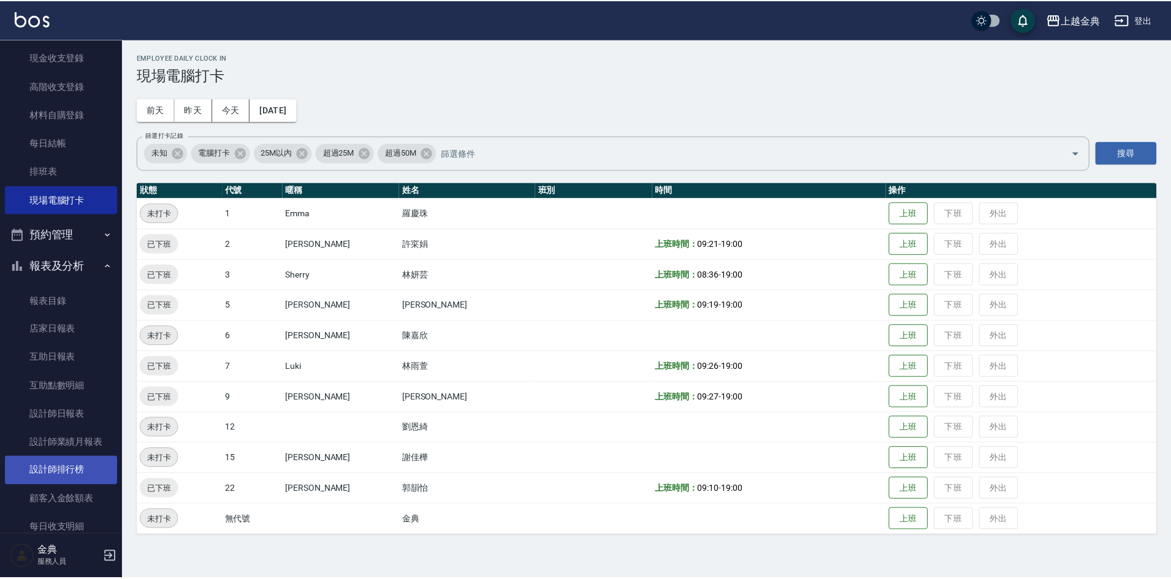
scroll to position [123, 0]
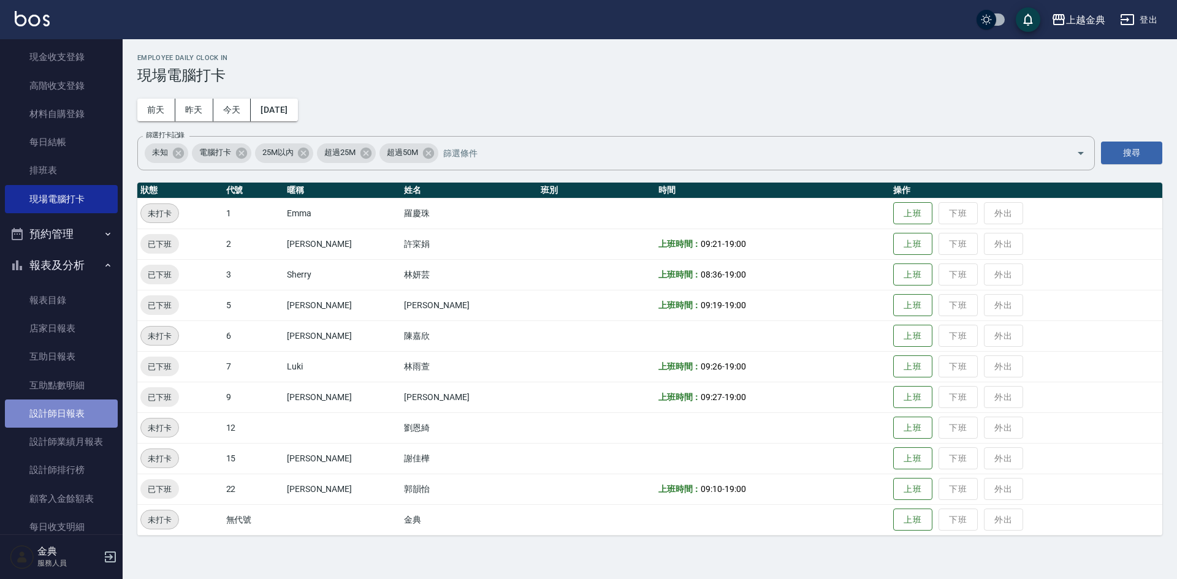
click at [80, 416] on link "設計師日報表" at bounding box center [61, 414] width 113 height 28
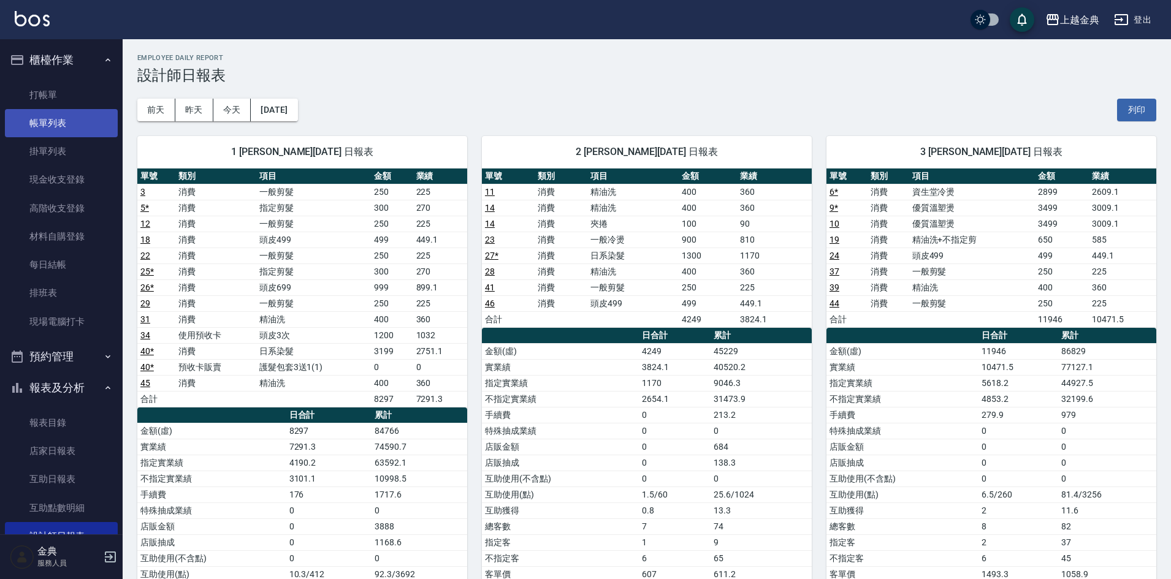
click at [51, 131] on link "帳單列表" at bounding box center [61, 123] width 113 height 28
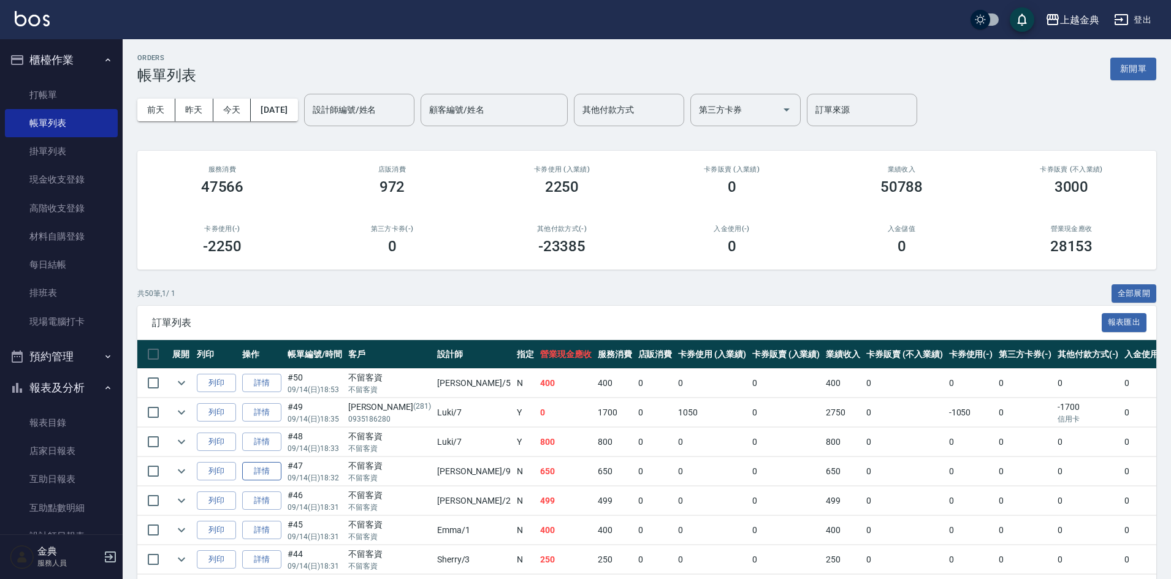
click at [251, 471] on link "詳情" at bounding box center [261, 471] width 39 height 19
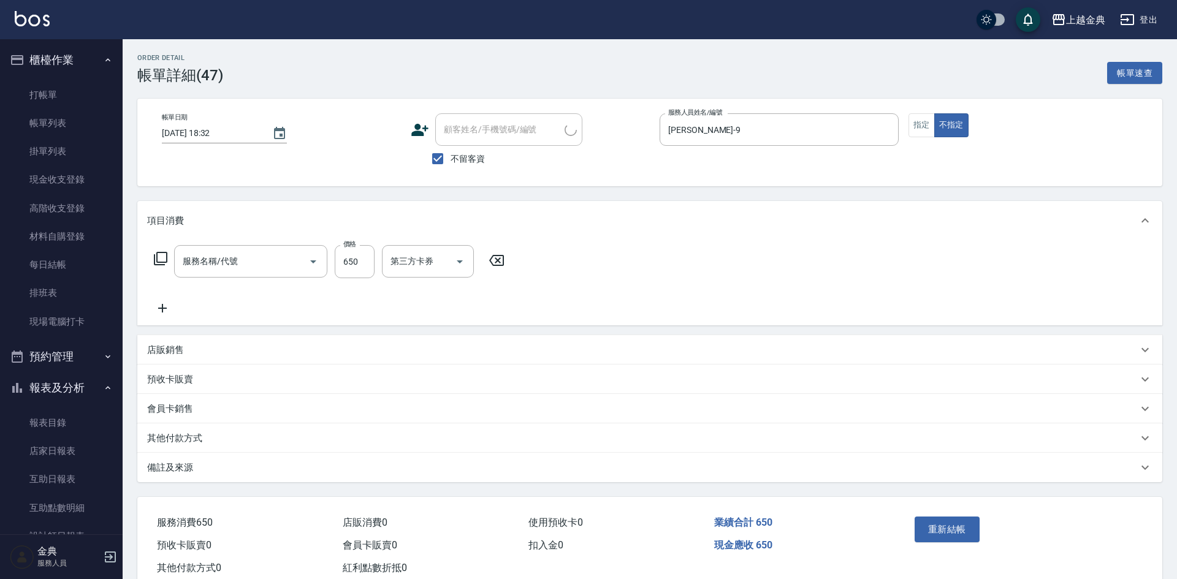
type input "[DATE] 18:32"
checkbox input "true"
type input "[PERSON_NAME]-9"
type input "精油洗+不指定剪(205)"
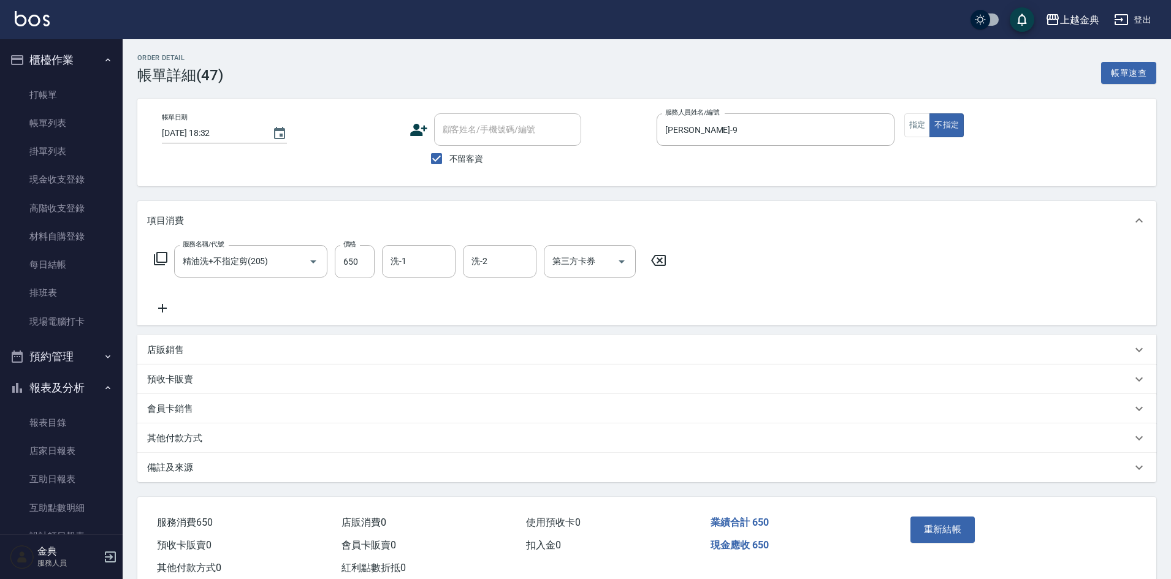
click at [189, 435] on p "其他付款方式" at bounding box center [174, 438] width 55 height 13
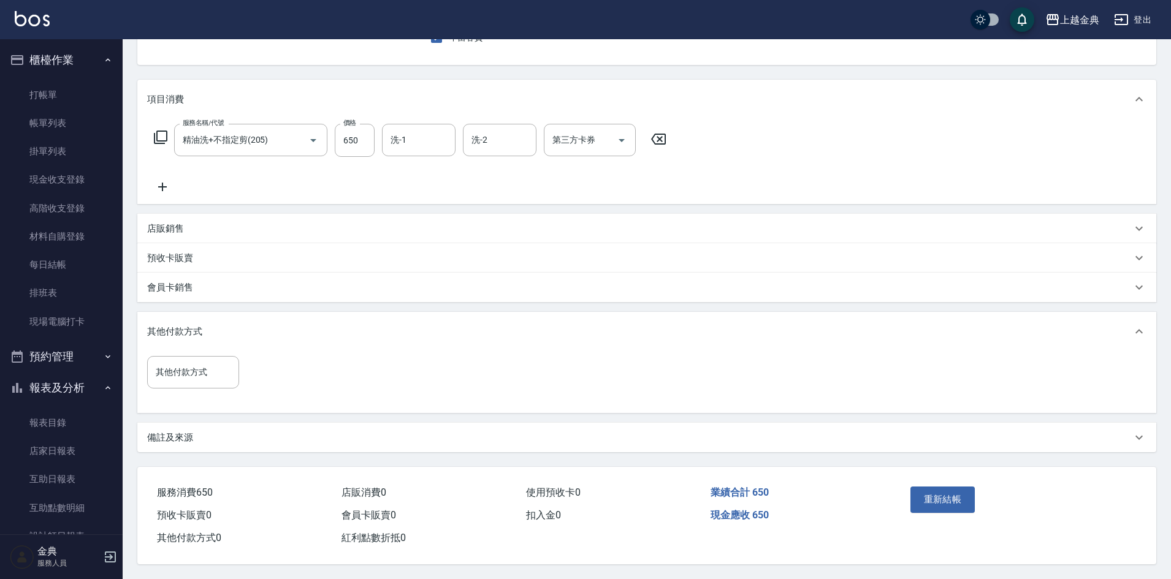
scroll to position [127, 0]
click at [195, 380] on div "其他付款方式" at bounding box center [193, 372] width 92 height 32
click at [195, 456] on span "轉帳" at bounding box center [193, 464] width 92 height 20
type input "轉帳"
click at [276, 375] on input "0" at bounding box center [292, 372] width 92 height 33
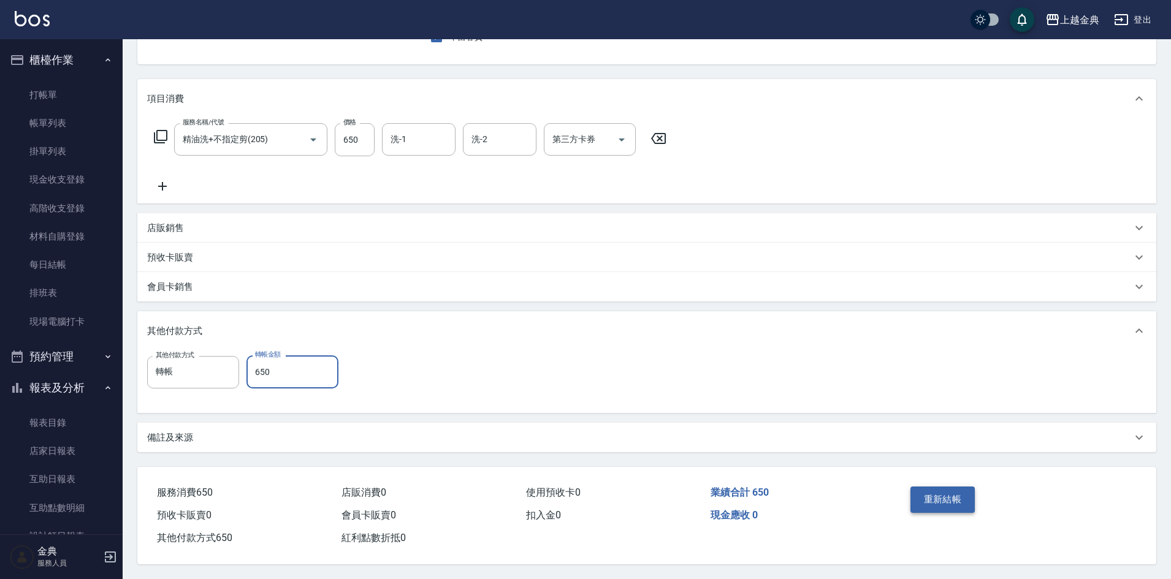
type input "650"
click at [934, 495] on button "重新結帳" at bounding box center [942, 500] width 65 height 26
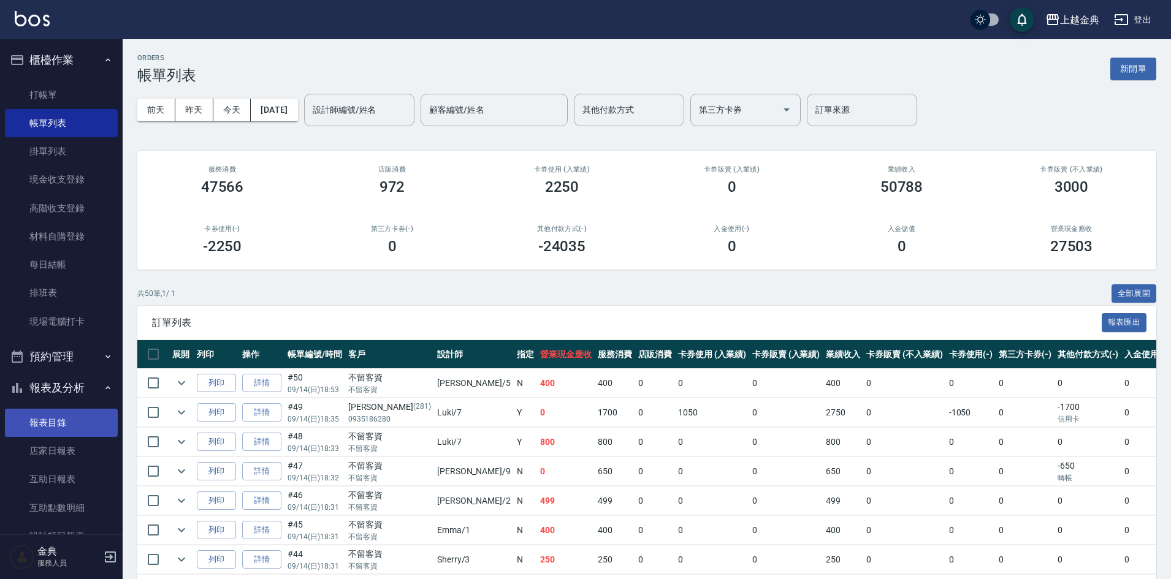
click at [54, 436] on link "報表目錄" at bounding box center [61, 423] width 113 height 28
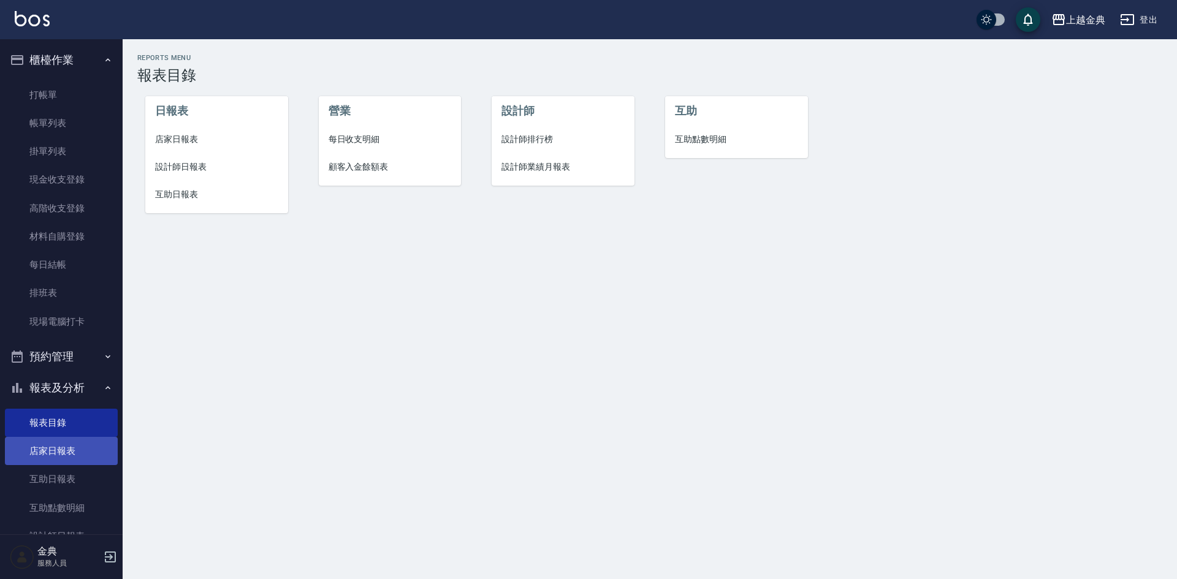
click at [58, 448] on link "店家日報表" at bounding box center [61, 451] width 113 height 28
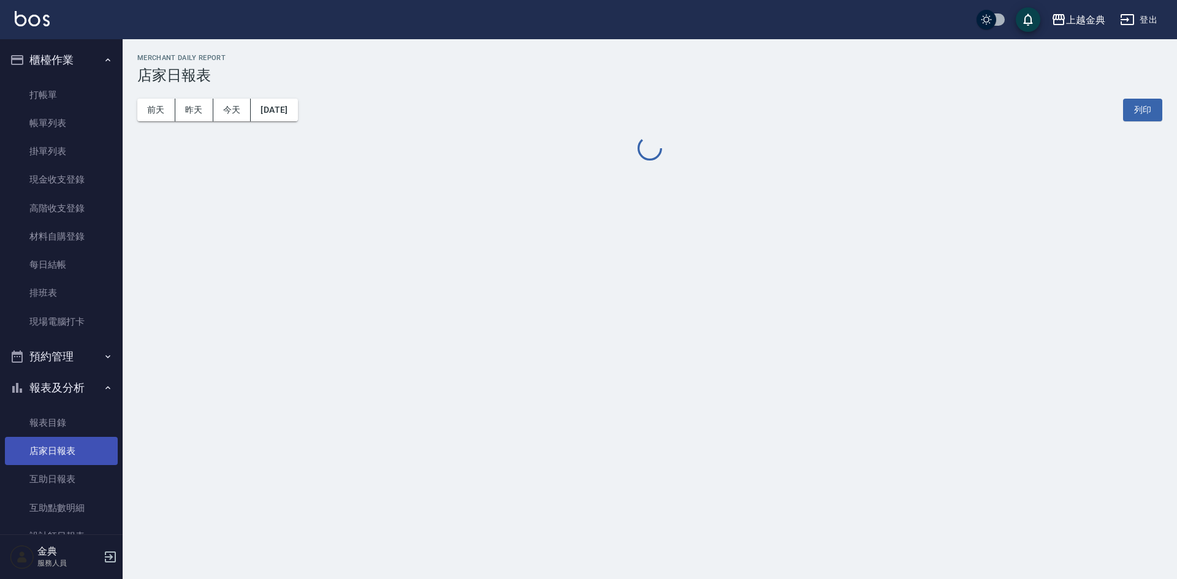
click at [58, 448] on link "店家日報表" at bounding box center [61, 451] width 113 height 28
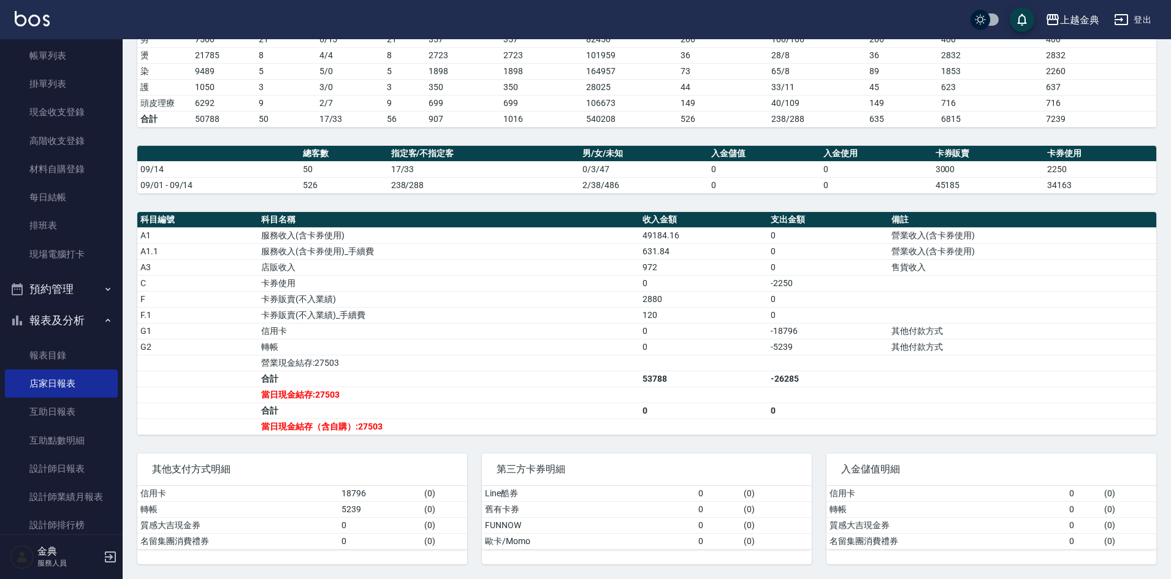
scroll to position [184, 0]
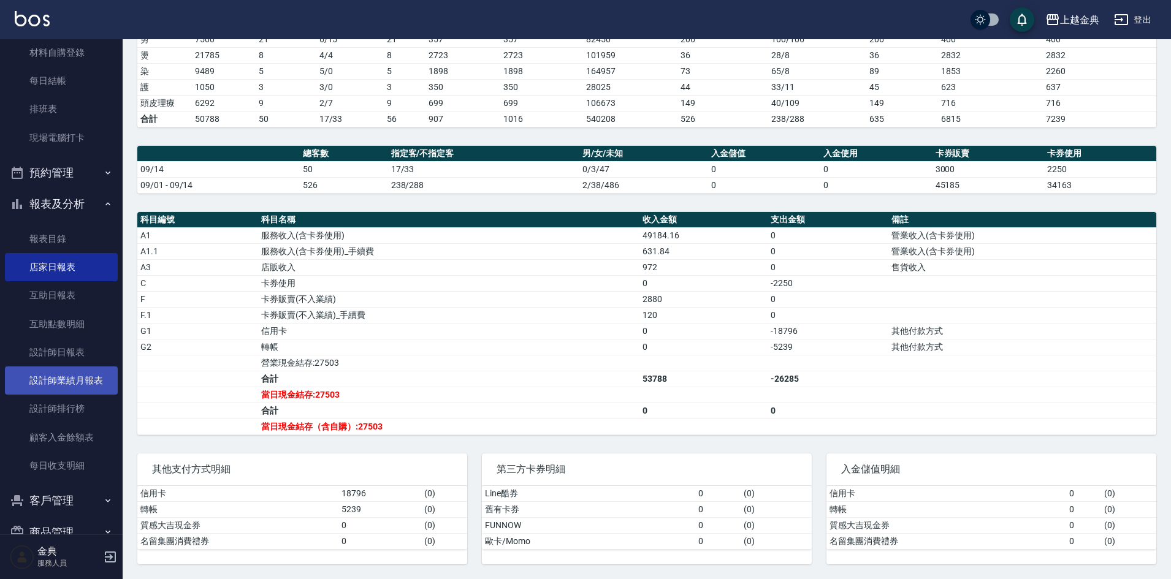
click at [62, 388] on link "設計師業績月報表" at bounding box center [61, 381] width 113 height 28
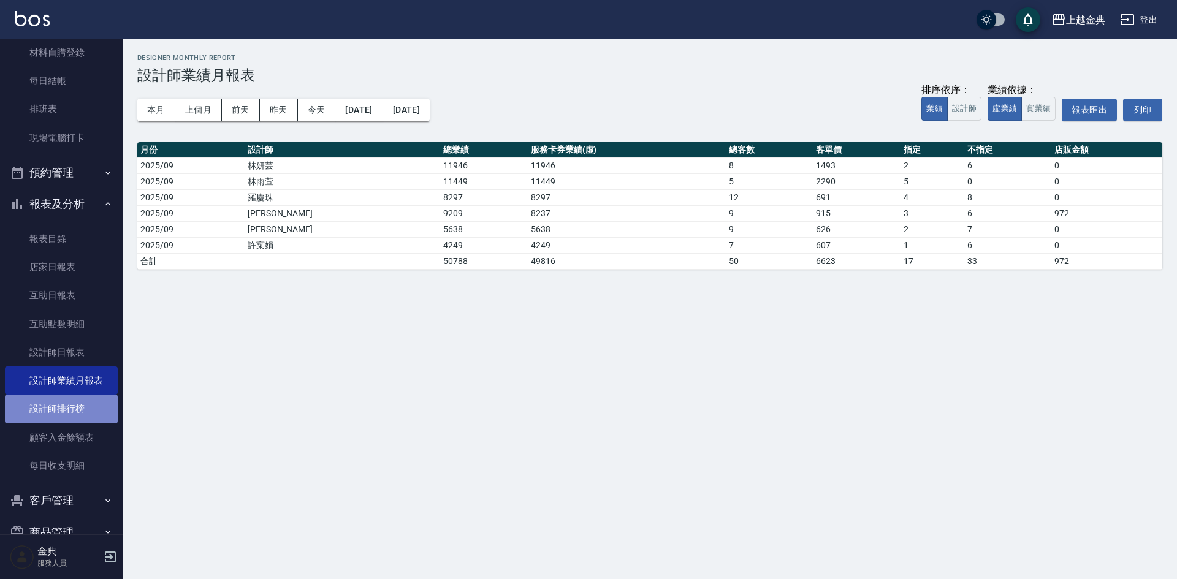
click at [75, 400] on link "設計師排行榜" at bounding box center [61, 409] width 113 height 28
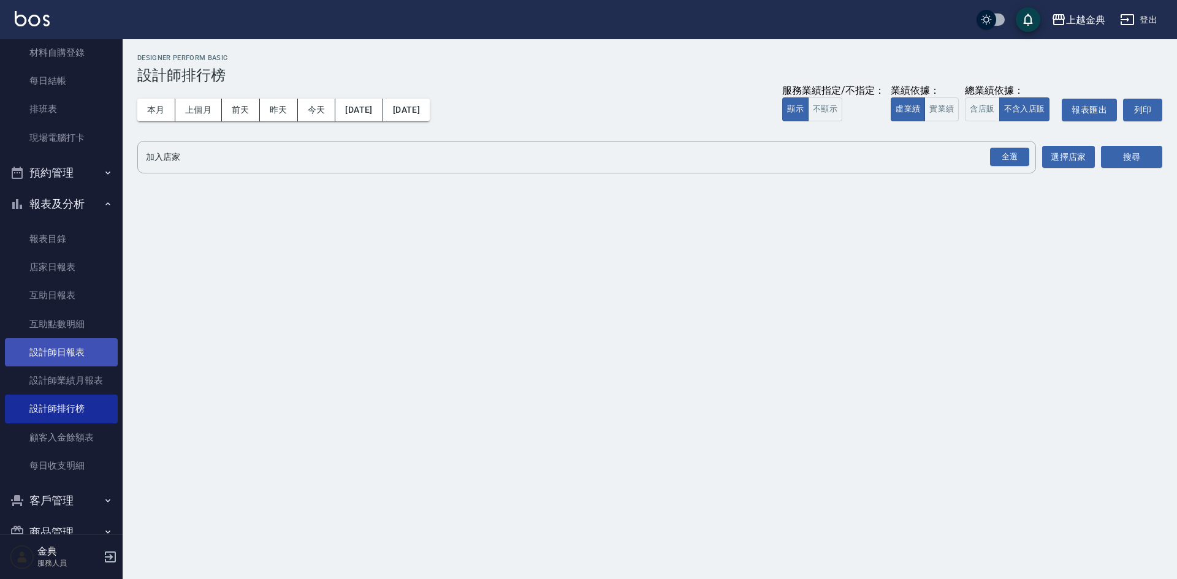
click at [72, 358] on link "設計師日報表" at bounding box center [61, 352] width 113 height 28
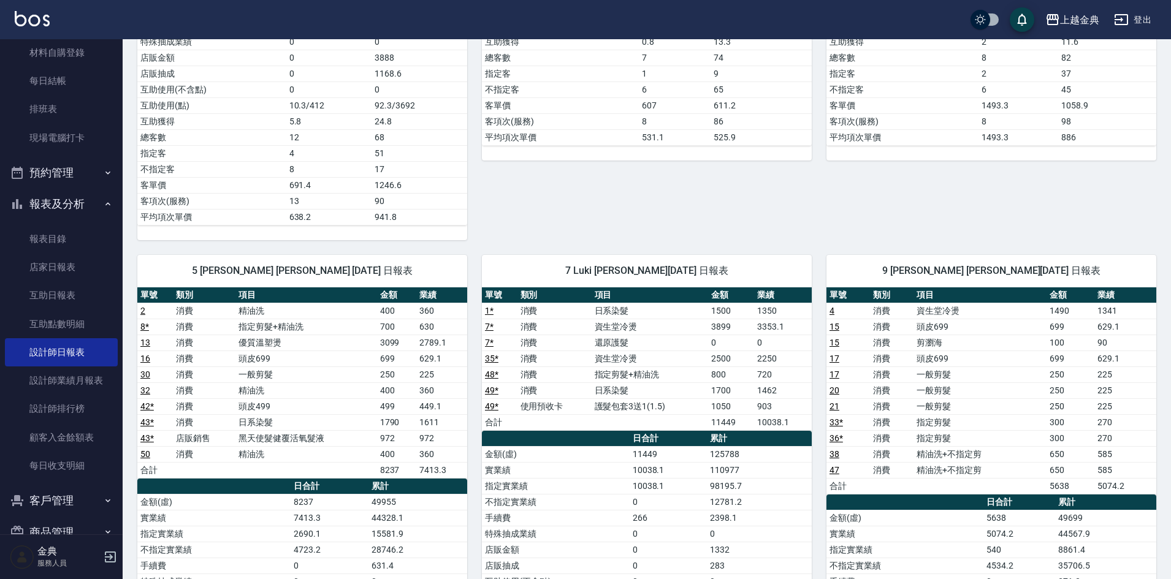
scroll to position [490, 0]
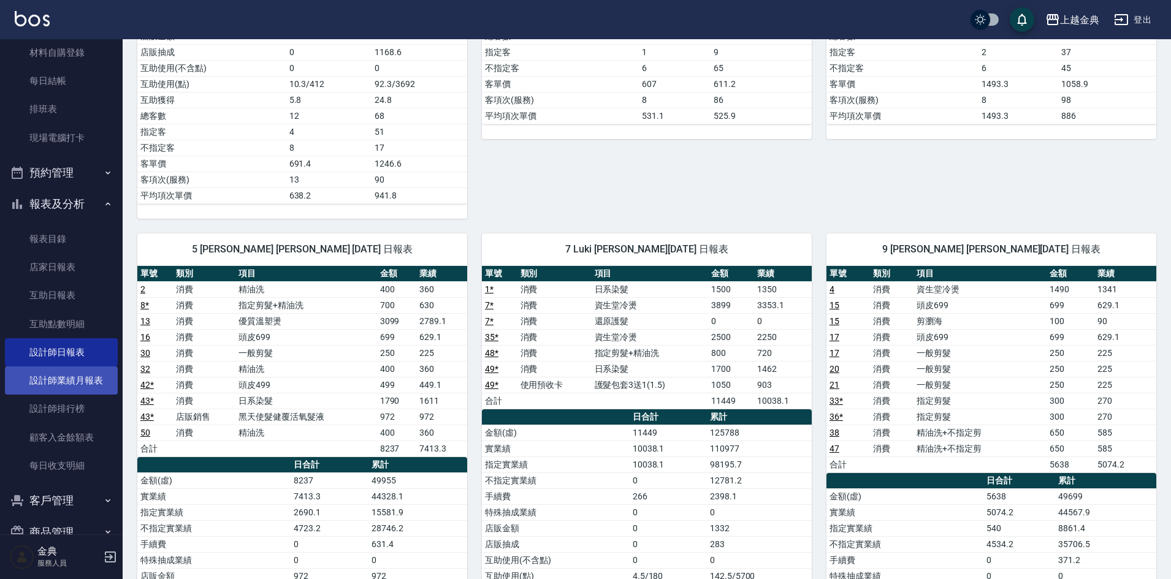
click at [88, 381] on link "設計師業績月報表" at bounding box center [61, 381] width 113 height 28
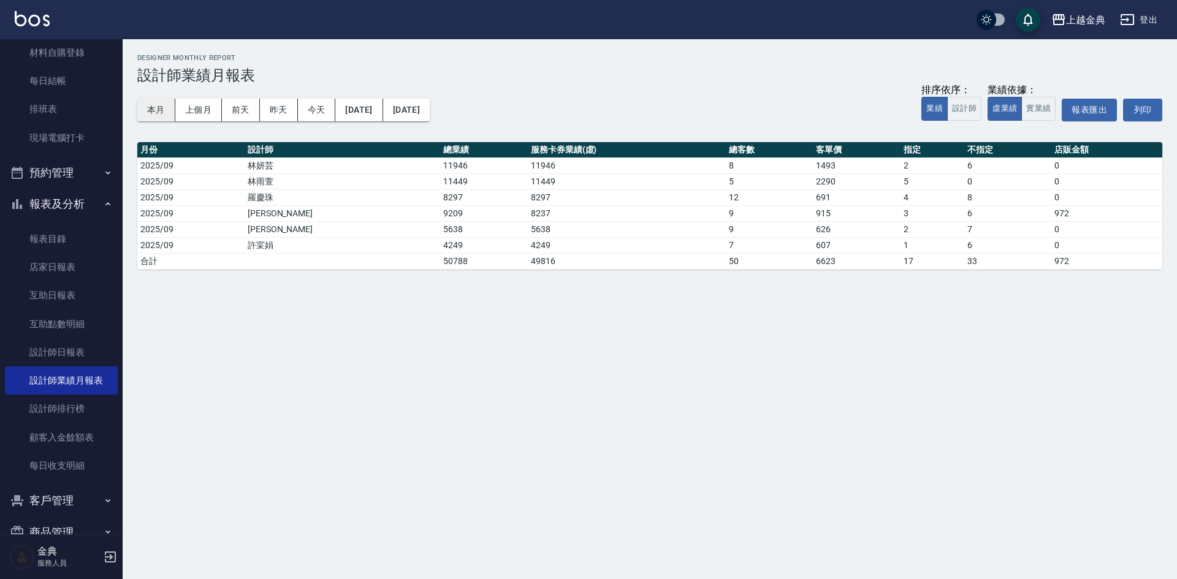
click at [158, 109] on button "本月" at bounding box center [156, 110] width 38 height 23
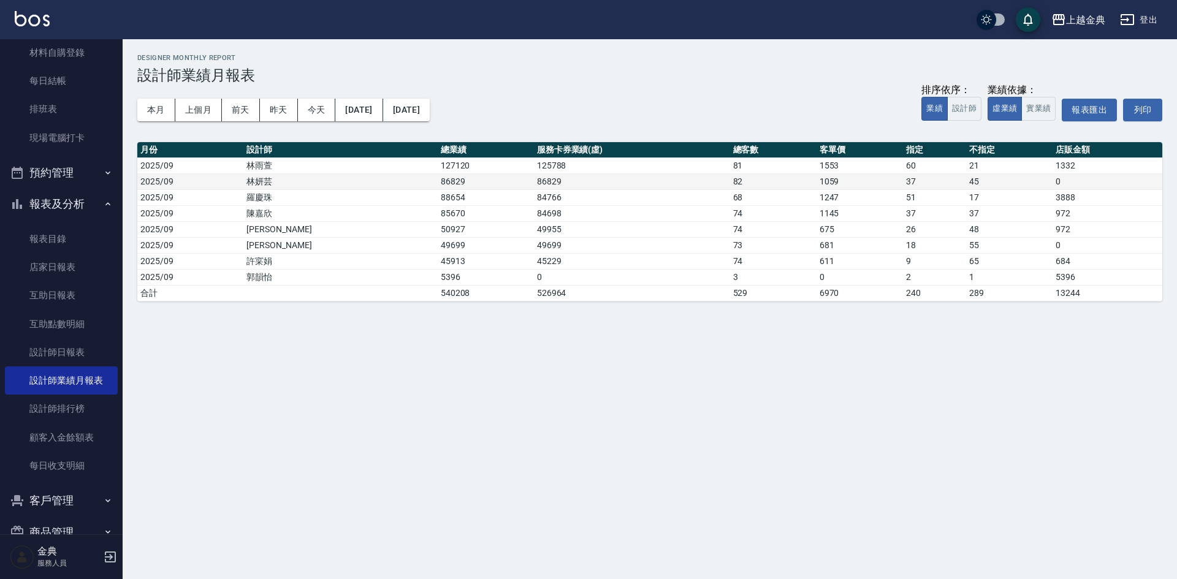
click at [313, 188] on td "林妍芸" at bounding box center [340, 181] width 194 height 16
click at [1163, 21] on div "上越金典 登出" at bounding box center [588, 19] width 1177 height 39
click at [1159, 21] on button "登出" at bounding box center [1138, 20] width 47 height 23
